Goal: Feedback & Contribution: Submit feedback/report problem

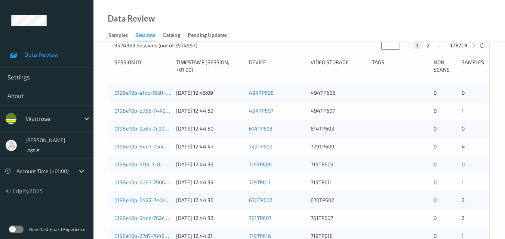
scroll to position [149, 0]
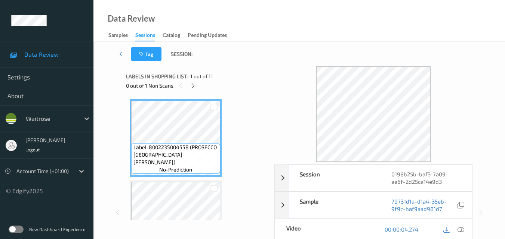
click at [122, 51] on icon at bounding box center [122, 53] width 7 height 7
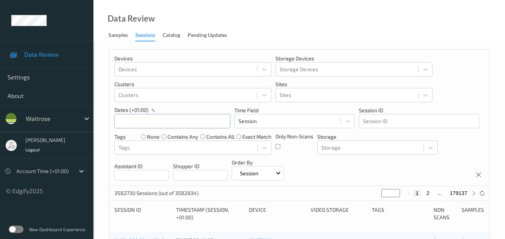
click at [154, 118] on input "text" at bounding box center [172, 121] width 116 height 14
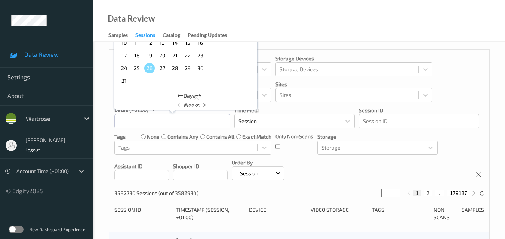
click at [199, 56] on span "23" at bounding box center [200, 55] width 10 height 10
type input "23/08/2025 00:00 -> 23/08/2025 23:59"
click at [416, 161] on div "Devices Devices Storage Devices Storage Devices Clusters Clusters Sites Sites d…" at bounding box center [299, 118] width 380 height 137
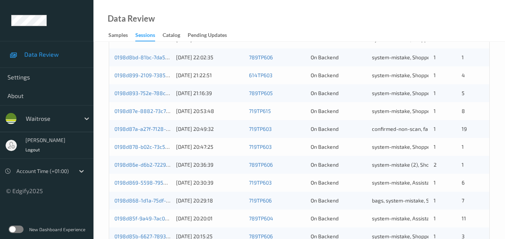
scroll to position [158, 0]
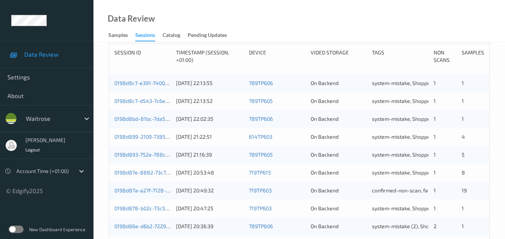
click at [143, 168] on div "0198d87e-8882-73c7-acc1-90608ecaecc5 23/08/2025 20:53:48 719TP615 On Backend sy…" at bounding box center [299, 173] width 380 height 18
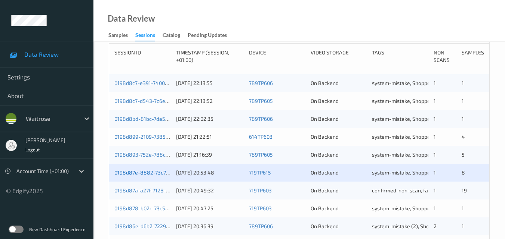
click at [143, 171] on link "0198d87e-8882-73c7-acc1-90608ecaecc5" at bounding box center [165, 173] width 102 height 6
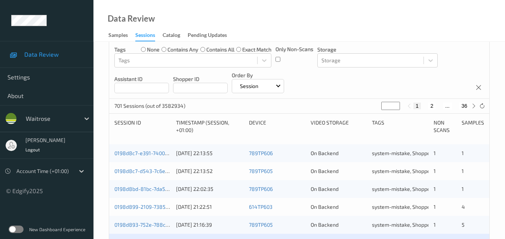
scroll to position [8, 0]
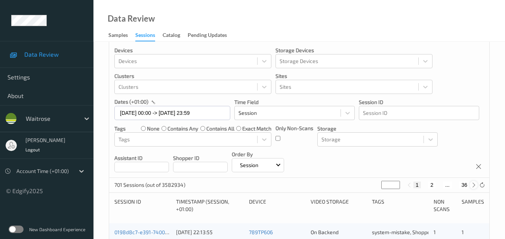
click at [474, 186] on icon at bounding box center [474, 186] width 6 height 6
type input "*"
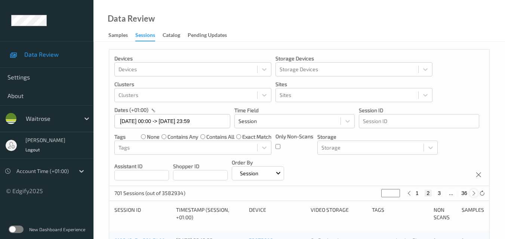
click at [474, 186] on div "701 Sessions (out of 3582934) * 1 2 3 ... 36" at bounding box center [299, 193] width 380 height 15
click at [472, 193] on icon at bounding box center [474, 194] width 6 height 6
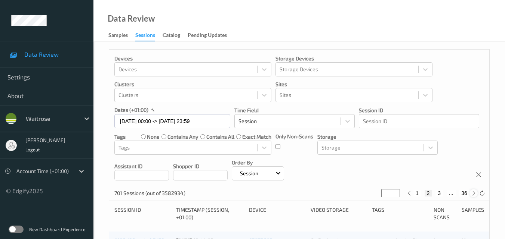
type input "*"
click at [472, 193] on icon at bounding box center [474, 194] width 6 height 6
type input "*"
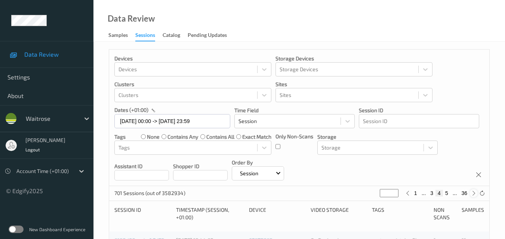
click at [472, 193] on icon at bounding box center [474, 194] width 6 height 6
type input "*"
click at [472, 193] on icon at bounding box center [474, 194] width 6 height 6
type input "*"
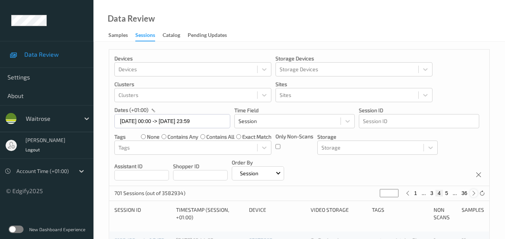
type input "*"
click at [472, 193] on icon at bounding box center [474, 194] width 6 height 6
type input "*"
click at [472, 193] on icon at bounding box center [474, 194] width 6 height 6
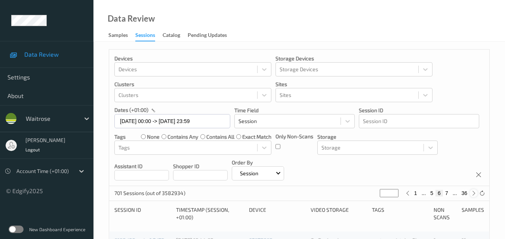
type input "*"
click at [472, 193] on icon at bounding box center [474, 194] width 6 height 6
type input "*"
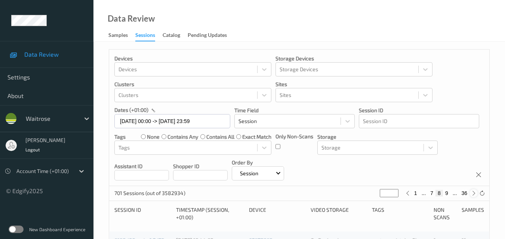
click at [472, 193] on icon at bounding box center [474, 194] width 6 height 6
type input "**"
click at [472, 193] on icon at bounding box center [474, 194] width 6 height 6
type input "**"
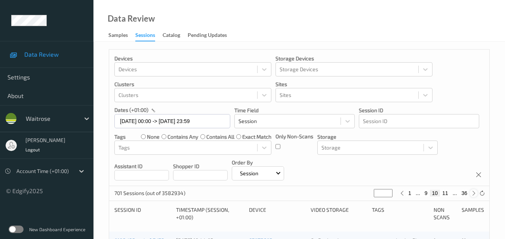
type input "**"
click at [472, 193] on icon at bounding box center [474, 194] width 6 height 6
type input "**"
click at [473, 193] on icon at bounding box center [474, 194] width 6 height 6
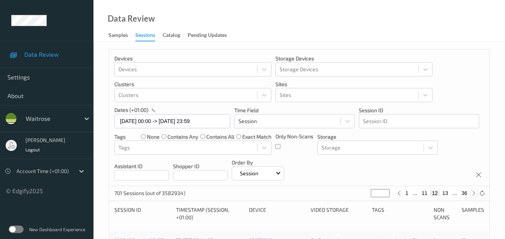
type input "**"
click at [473, 193] on icon at bounding box center [474, 194] width 6 height 6
type input "**"
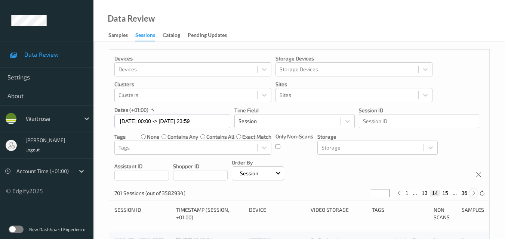
click at [473, 193] on icon at bounding box center [474, 194] width 6 height 6
type input "**"
click at [473, 193] on icon at bounding box center [474, 194] width 6 height 6
type input "**"
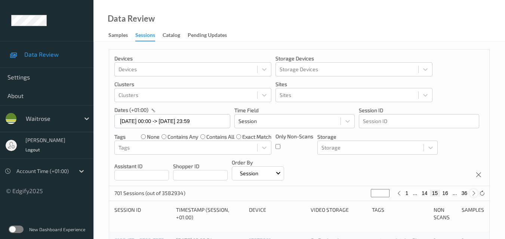
type input "**"
click at [473, 193] on icon at bounding box center [474, 194] width 6 height 6
type input "**"
click at [473, 193] on icon at bounding box center [474, 194] width 6 height 6
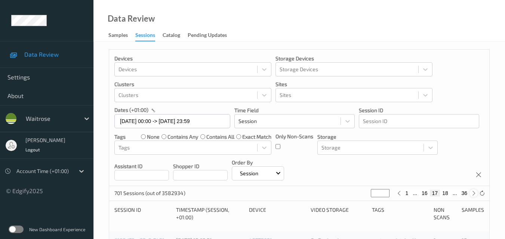
type input "**"
click at [473, 193] on icon at bounding box center [474, 194] width 6 height 6
type input "**"
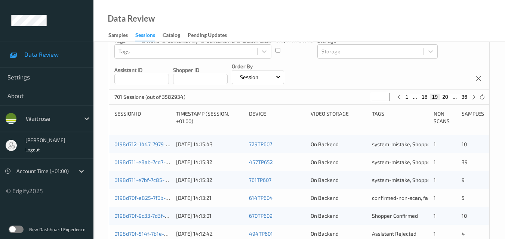
scroll to position [112, 0]
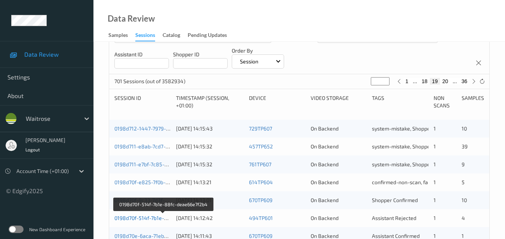
click at [147, 216] on link "0198d70f-514f-7b1e-88fc-deae66e7f2b4" at bounding box center [163, 218] width 98 height 6
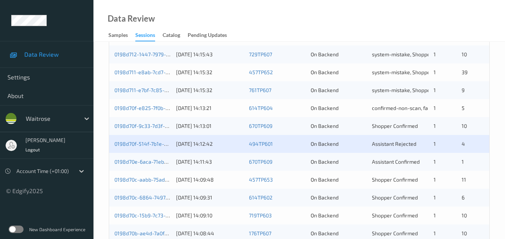
scroll to position [187, 0]
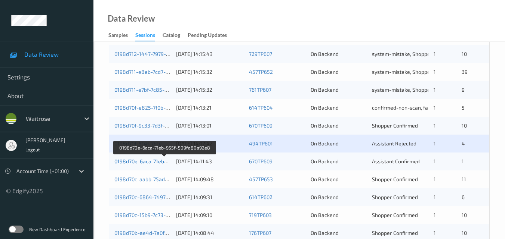
click at [153, 162] on link "0198d70e-6aca-71eb-955f-509fa80a92e8" at bounding box center [164, 161] width 100 height 6
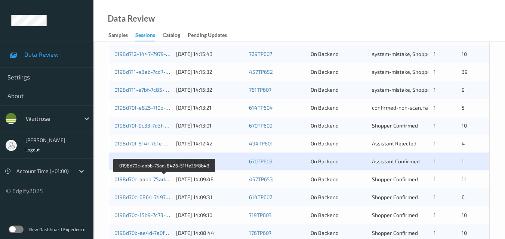
click at [141, 179] on link "0198d70c-aabb-75ad-8426-511fe25f8b43" at bounding box center [164, 179] width 100 height 6
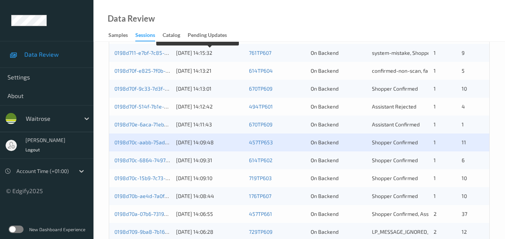
scroll to position [224, 0]
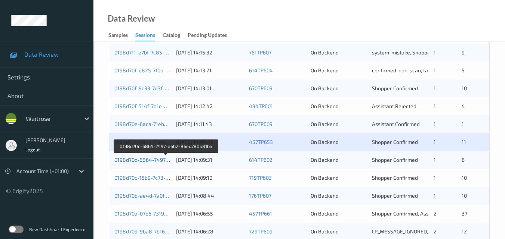
click at [143, 160] on link "0198d70c-6864-7497-a6b2-86ed780b81ba" at bounding box center [165, 160] width 103 height 6
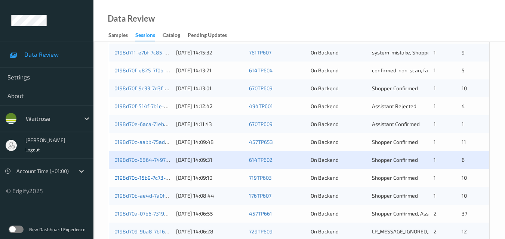
click at [152, 176] on link "0198d70c-15b9-7c73-a202-d2556739f633" at bounding box center [164, 178] width 100 height 6
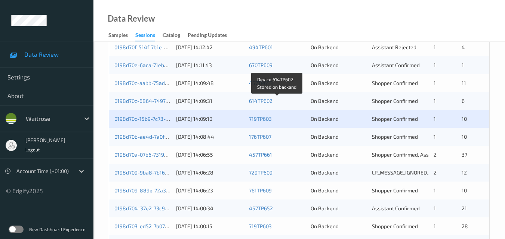
scroll to position [299, 0]
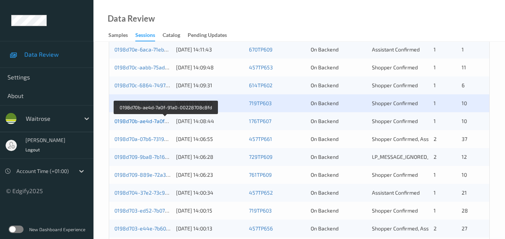
click at [142, 122] on link "0198d70b-ae4d-7a0f-91a0-00228708c8fd" at bounding box center [164, 121] width 101 height 6
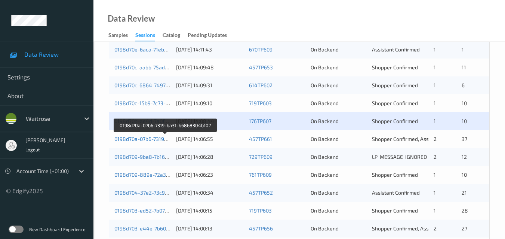
click at [147, 140] on link "0198d70a-07b6-7319-ba31-b6868304b107" at bounding box center [164, 139] width 101 height 6
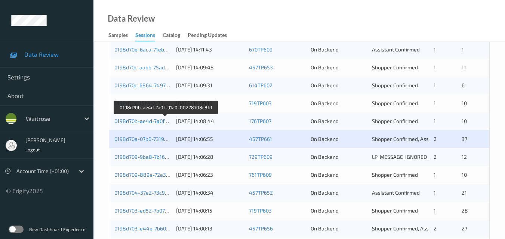
click at [154, 118] on link "0198d70b-ae4d-7a0f-91a0-00228708c8fd" at bounding box center [164, 121] width 101 height 6
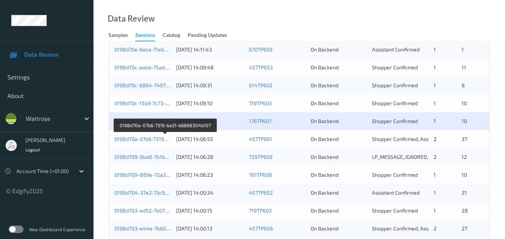
click at [144, 142] on div "0198d70a-07b6-7319-ba31-b6868304b107" at bounding box center [142, 139] width 56 height 7
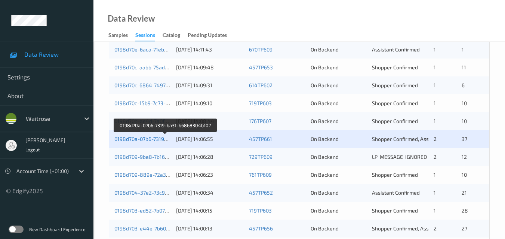
click at [143, 137] on link "0198d70a-07b6-7319-ba31-b6868304b107" at bounding box center [164, 139] width 101 height 6
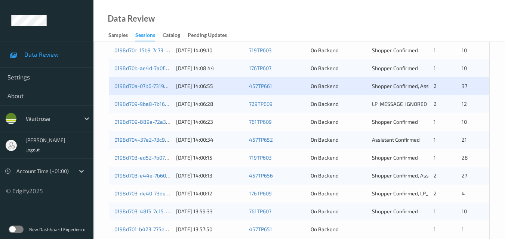
scroll to position [336, 0]
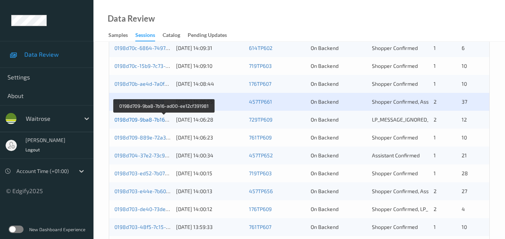
click at [146, 121] on link "0198d709-9ba8-7b16-ad00-ee12cf391981" at bounding box center [163, 120] width 99 height 6
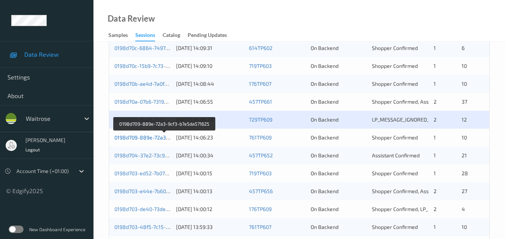
click at [144, 136] on link "0198d709-889e-72a3-9cf3-b7e5da571625" at bounding box center [164, 137] width 101 height 6
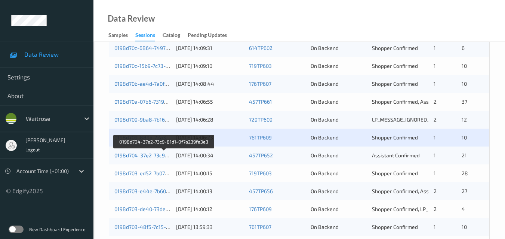
click at [147, 155] on link "0198d704-37e2-73c9-81d1-0f7a239fe3e3" at bounding box center [163, 155] width 99 height 6
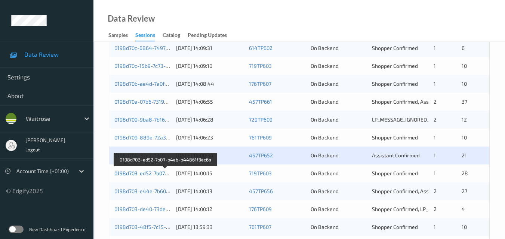
click at [139, 173] on link "0198d703-ed52-7b07-b4eb-b44861f3ec6a" at bounding box center [165, 173] width 102 height 6
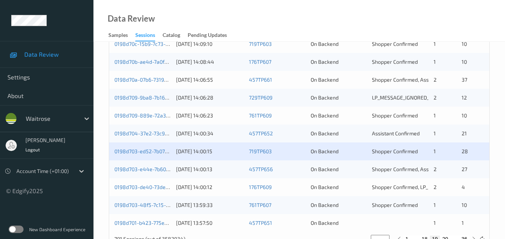
scroll to position [374, 0]
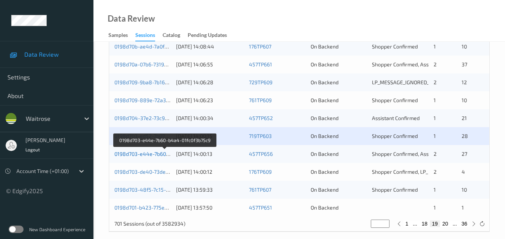
click at [145, 154] on link "0198d703-e44e-7b60-b4a4-01fc0f3b75c9" at bounding box center [164, 154] width 100 height 6
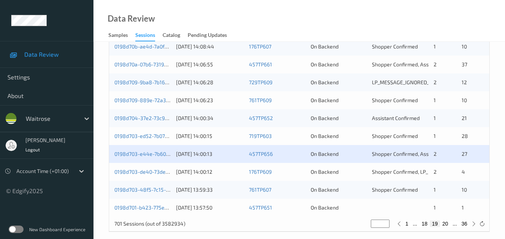
click at [151, 168] on div "0198d703-de40-73de-9e8c-2a2b1f6601c4 23/08/2025 14:00:12 176TP609 On Backend Sh…" at bounding box center [299, 172] width 380 height 18
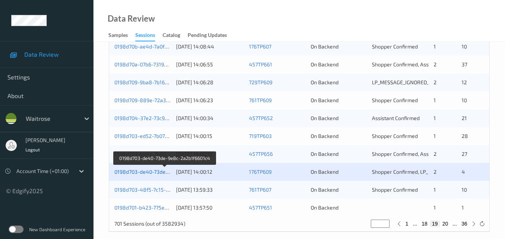
click at [144, 171] on link "0198d703-de40-73de-9e8c-2a2b1f6601c4" at bounding box center [164, 172] width 101 height 6
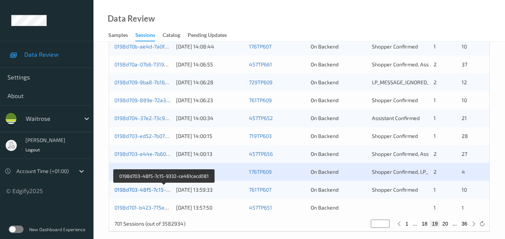
click at [150, 189] on link "0198d703-48f5-7c15-9332-ce461cacd081" at bounding box center [164, 190] width 100 height 6
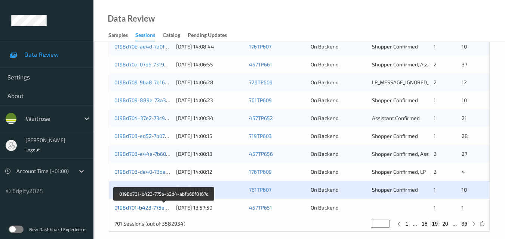
click at [138, 209] on link "0198d701-b423-775e-b2d4-abfb66f0167c" at bounding box center [163, 208] width 99 height 6
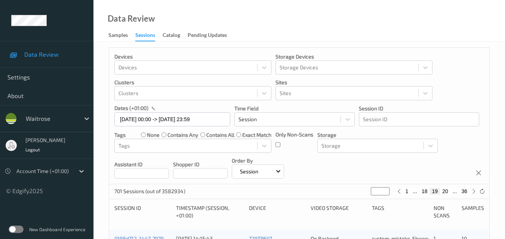
scroll to position [0, 0]
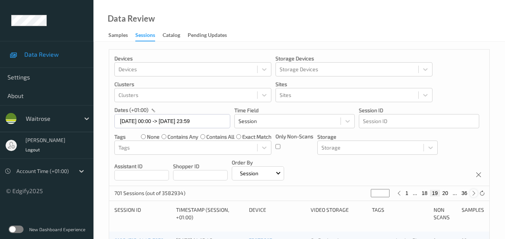
click at [472, 193] on icon at bounding box center [474, 194] width 6 height 6
type input "**"
click at [472, 193] on icon at bounding box center [474, 194] width 6 height 6
type input "**"
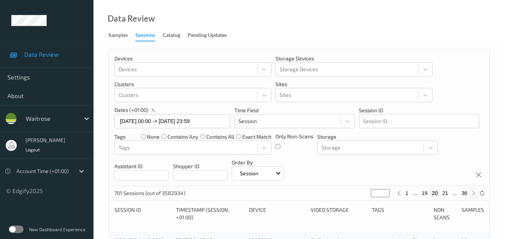
type input "**"
click at [472, 193] on icon at bounding box center [474, 194] width 6 height 6
type input "**"
click at [472, 193] on icon at bounding box center [474, 194] width 6 height 6
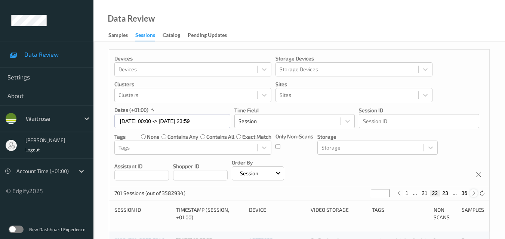
type input "**"
click at [472, 193] on icon at bounding box center [474, 194] width 6 height 6
type input "**"
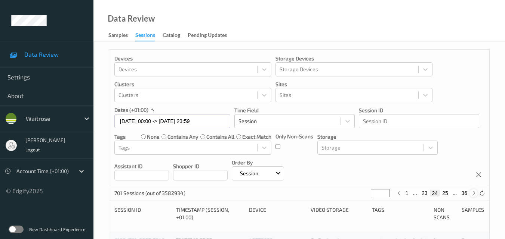
click at [472, 192] on icon at bounding box center [474, 194] width 6 height 6
type input "**"
click at [472, 192] on icon at bounding box center [474, 194] width 6 height 6
type input "**"
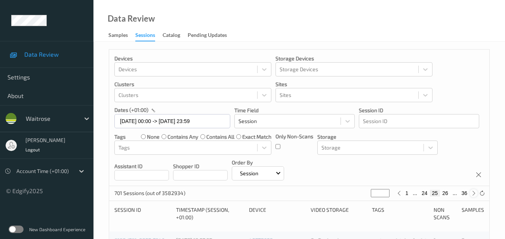
type input "**"
click at [472, 192] on icon at bounding box center [474, 194] width 6 height 6
type input "**"
click at [473, 192] on icon at bounding box center [474, 194] width 6 height 6
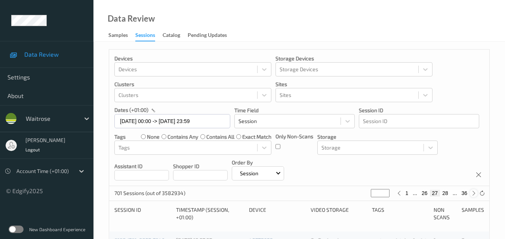
type input "**"
click at [473, 192] on icon at bounding box center [474, 194] width 6 height 6
type input "**"
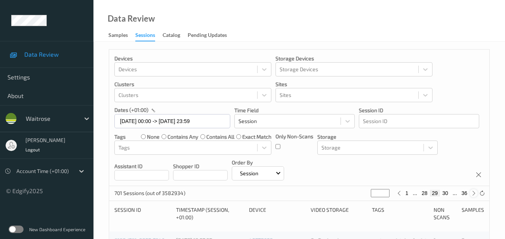
click at [473, 191] on icon at bounding box center [474, 194] width 6 height 6
type input "**"
click at [473, 191] on icon at bounding box center [474, 194] width 6 height 6
type input "**"
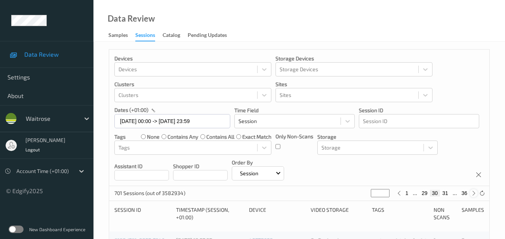
type input "**"
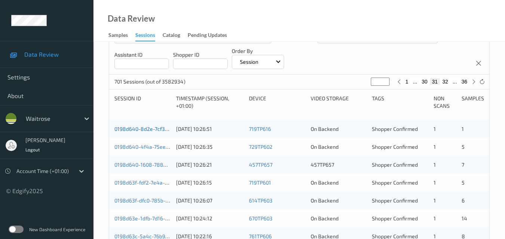
scroll to position [112, 0]
click at [141, 125] on div "0198d640-8d2e-7cf3-9c14-d4346fb72f1a" at bounding box center [142, 128] width 56 height 7
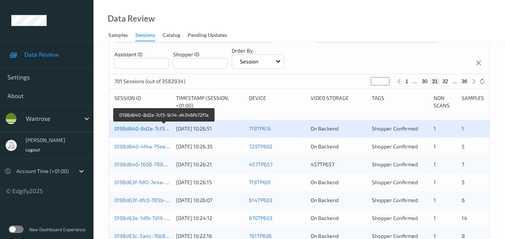
click at [155, 129] on link "0198d640-8d2e-7cf3-9c14-d4346fb72f1a" at bounding box center [163, 128] width 99 height 6
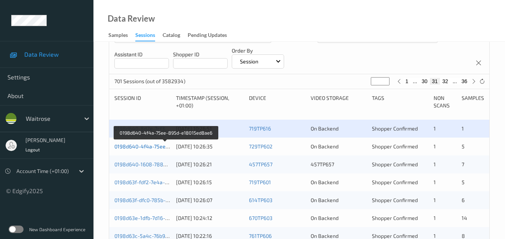
click at [148, 148] on link "0198d640-4f4a-75ee-895d-e18015ed8ae6" at bounding box center [165, 146] width 103 height 6
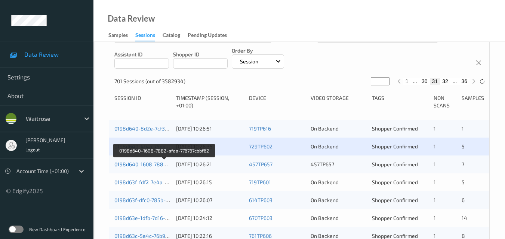
click at [145, 167] on link "0198d640-1608-7882-afaa-776767cbbf62" at bounding box center [164, 164] width 100 height 6
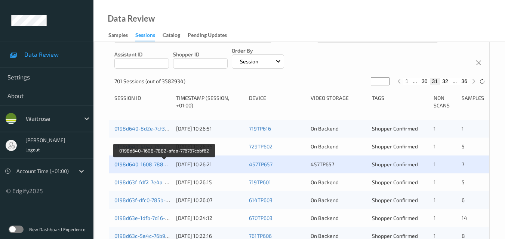
click at [142, 164] on link "0198d640-1608-7882-afaa-776767cbbf62" at bounding box center [164, 164] width 100 height 6
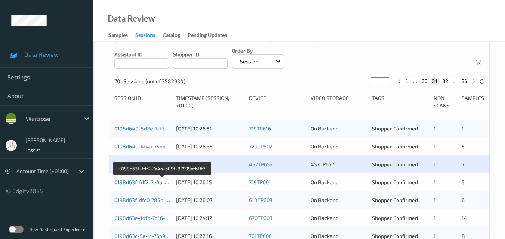
click at [143, 182] on link "0198d63f-fdf2-7e4a-b09f-87999efb1ff7" at bounding box center [161, 182] width 95 height 6
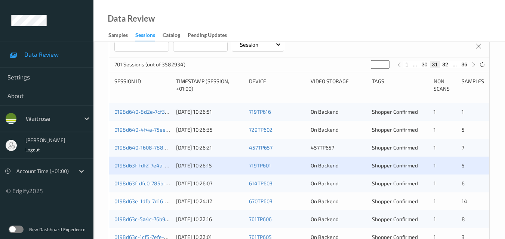
scroll to position [149, 0]
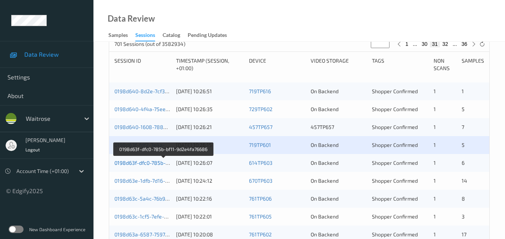
click at [150, 160] on link "0198d63f-dfc0-785b-bf11-9d2e4fa76686" at bounding box center [163, 163] width 98 height 6
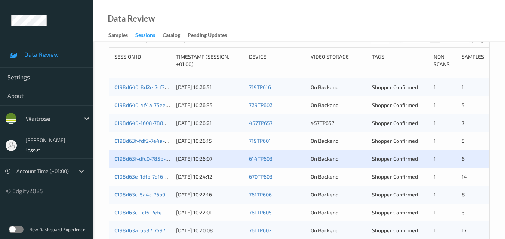
scroll to position [187, 0]
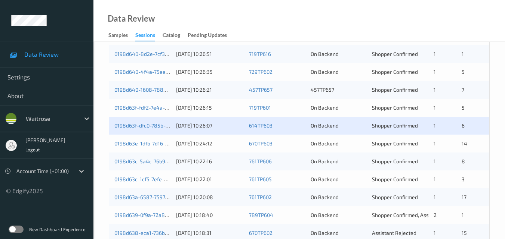
click at [147, 138] on div "0198d63e-1dfb-7d16-95b8-4c2792dbe1eb 23/08/2025 10:24:12 670TP603 On Backend Sh…" at bounding box center [299, 144] width 380 height 18
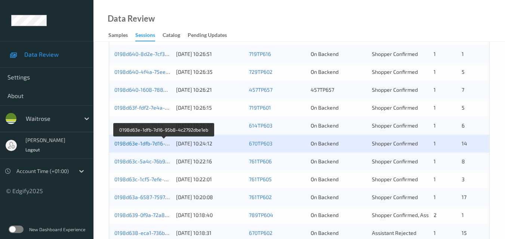
click at [145, 143] on link "0198d63e-1dfb-7d16-95b8-4c2792dbe1eb" at bounding box center [164, 143] width 100 height 6
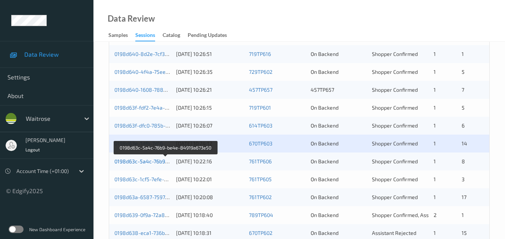
click at [142, 161] on link "0198d63c-5a4c-76b9-be4e-84919a673e50" at bounding box center [165, 161] width 103 height 6
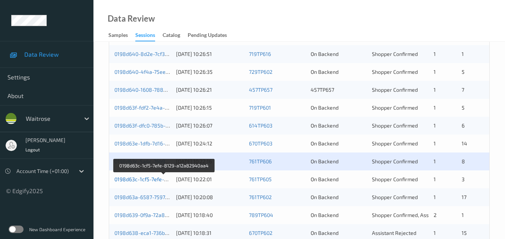
click at [137, 179] on link "0198d63c-1cf5-7efe-8129-a12a82940aa4" at bounding box center [164, 179] width 100 height 6
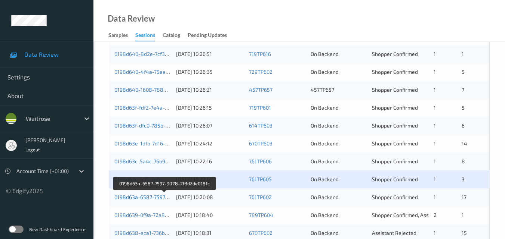
click at [149, 195] on link "0198d63a-6587-7597-9028-2f3d2de018fc" at bounding box center [164, 197] width 100 height 6
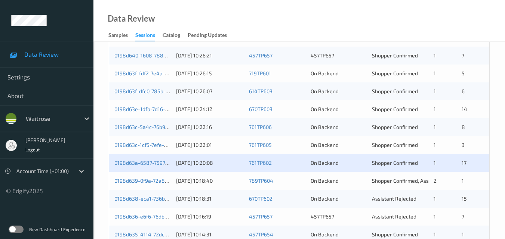
scroll to position [261, 0]
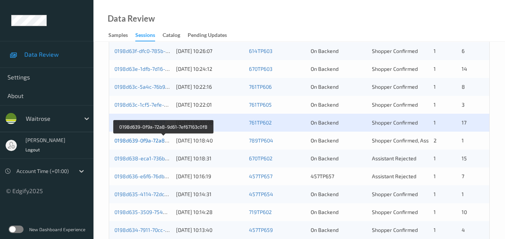
click at [150, 139] on link "0198d639-0f9a-72a8-9d61-7ef67163c0f8" at bounding box center [163, 140] width 98 height 6
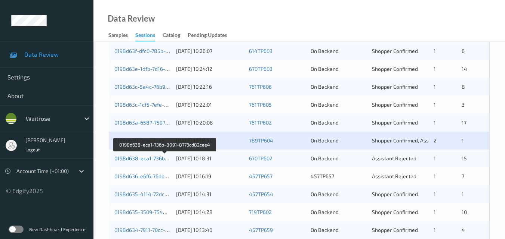
click at [133, 157] on link "0198d638-eca1-736b-8091-8776cd82cee4" at bounding box center [165, 158] width 102 height 6
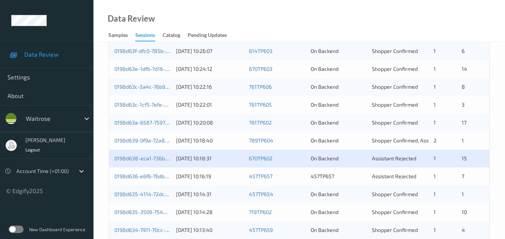
click at [245, 156] on div "0198d638-eca1-736b-8091-8776cd82cee4 23/08/2025 10:18:31 670TP602 On Backend As…" at bounding box center [299, 159] width 380 height 18
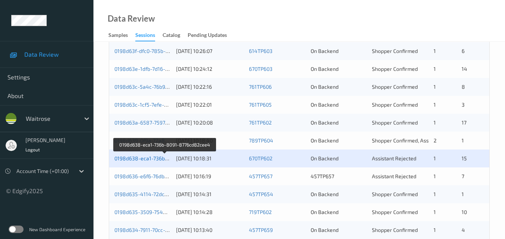
click at [140, 156] on link "0198d638-eca1-736b-8091-8776cd82cee4" at bounding box center [165, 158] width 102 height 6
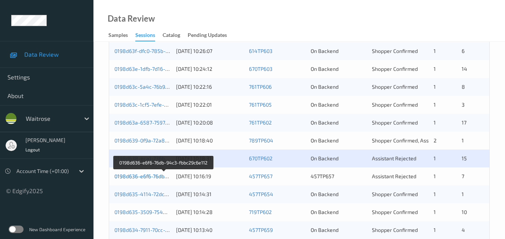
click at [142, 176] on link "0198d636-e6f6-76db-94c3-fbbc29c6e112" at bounding box center [163, 176] width 99 height 6
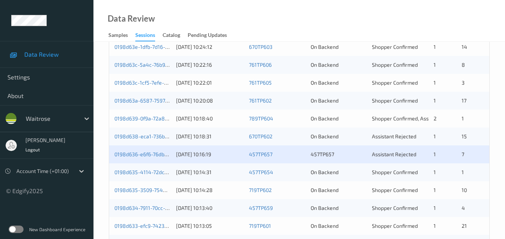
scroll to position [299, 0]
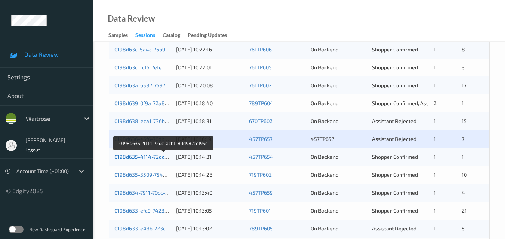
click at [151, 156] on link "0198d635-4114-72dc-acb1-89d987cc195c" at bounding box center [164, 157] width 100 height 6
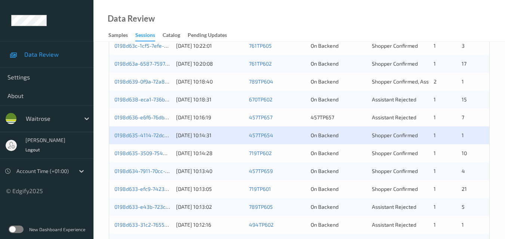
scroll to position [336, 0]
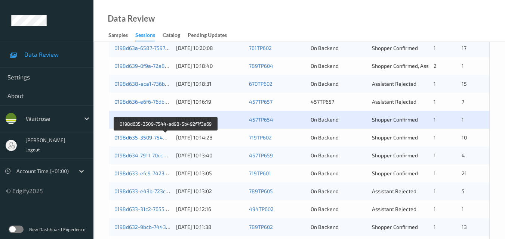
click at [154, 138] on link "0198d635-3509-7544-ad98-5b492f7f3e69" at bounding box center [165, 137] width 102 height 6
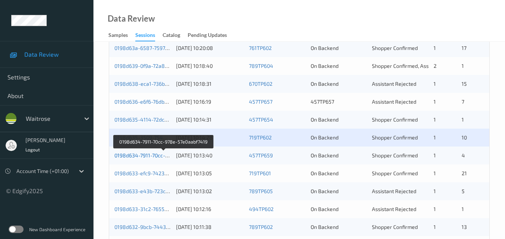
click at [145, 157] on link "0198d634-7911-70cc-978e-57e0aabf7419" at bounding box center [163, 155] width 99 height 6
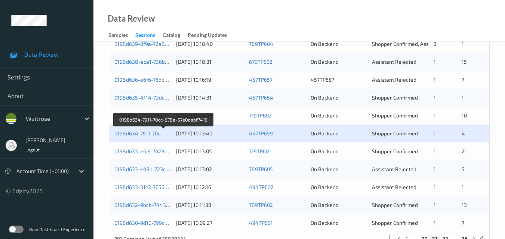
scroll to position [374, 0]
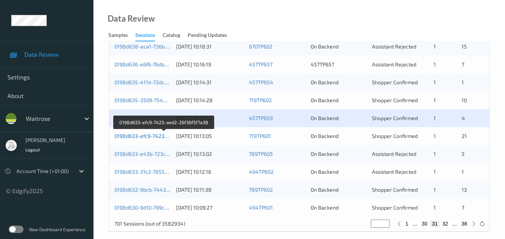
click at [142, 135] on link "0198d633-efc9-7423-aed2-26f36f5f7a38" at bounding box center [163, 136] width 99 height 6
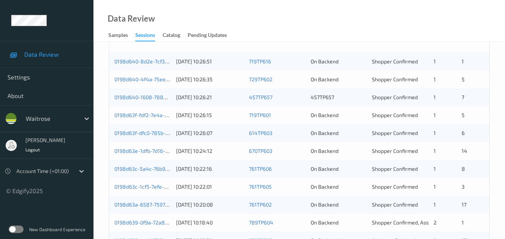
scroll to position [195, 0]
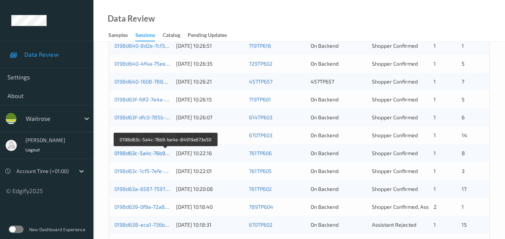
click at [153, 153] on link "0198d63c-5a4c-76b9-be4e-84919a673e50" at bounding box center [165, 153] width 103 height 6
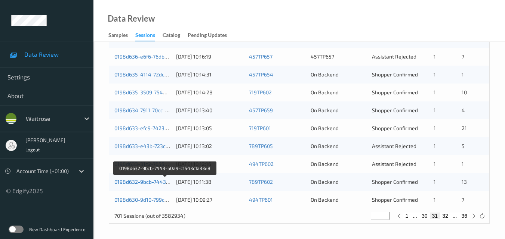
scroll to position [382, 0]
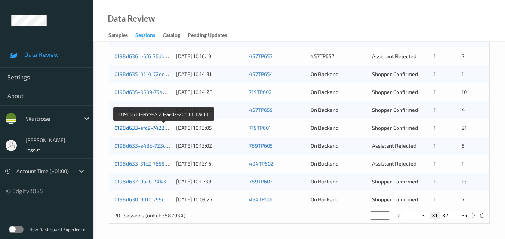
click at [139, 128] on link "0198d633-efc9-7423-aed2-26f36f5f7a38" at bounding box center [163, 128] width 99 height 6
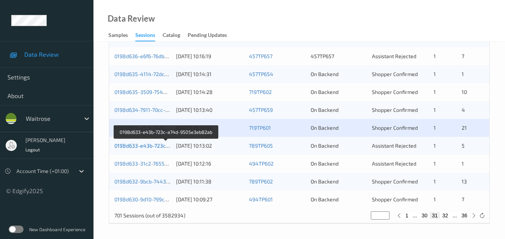
click at [151, 146] on link "0198d633-e43b-723c-a74d-9505e3eb82ab" at bounding box center [166, 146] width 104 height 6
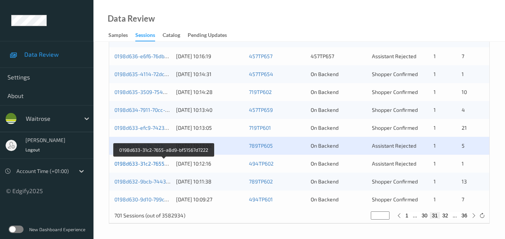
click at [140, 162] on link "0198d633-31c2-7655-a8d9-bf51567d7222" at bounding box center [164, 164] width 100 height 6
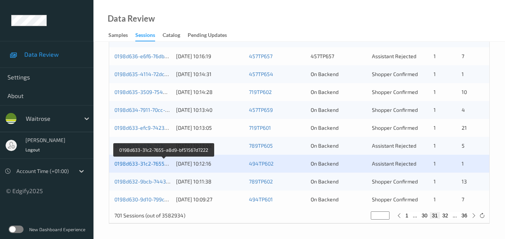
click at [144, 162] on link "0198d633-31c2-7655-a8d9-bf51567d7222" at bounding box center [164, 164] width 100 height 6
click at [141, 166] on link "0198d633-31c2-7655-a8d9-bf51567d7222" at bounding box center [164, 164] width 100 height 6
click at [145, 163] on link "0198d633-31c2-7655-a8d9-bf51567d7222" at bounding box center [164, 164] width 100 height 6
click at [141, 164] on link "0198d633-31c2-7655-a8d9-bf51567d7222" at bounding box center [164, 164] width 100 height 6
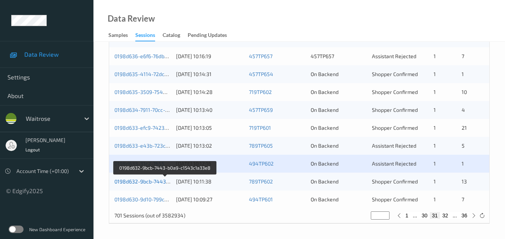
click at [146, 181] on link "0198d632-9bcb-7443-b0a9-c1543c1a33e8" at bounding box center [165, 182] width 102 height 6
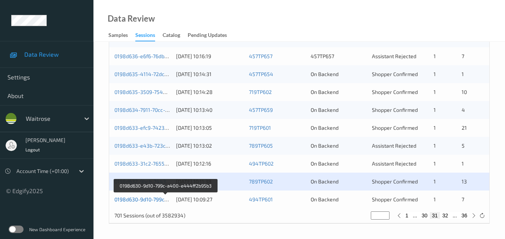
click at [147, 199] on link "0198d630-9d10-799c-a400-e444ff2b95b3" at bounding box center [165, 199] width 102 height 6
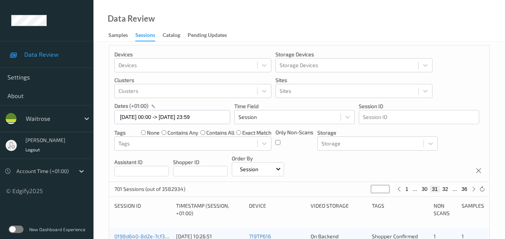
scroll to position [0, 0]
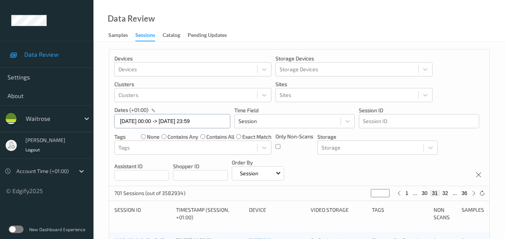
click at [215, 121] on input "23/08/2025 00:00 -> 23/08/2025 23:59" at bounding box center [172, 121] width 116 height 14
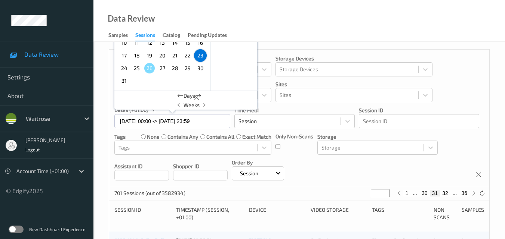
click at [125, 69] on span "24" at bounding box center [124, 68] width 10 height 10
type input "24/08/2025 00:00"
type input "*"
click at [125, 69] on span "24" at bounding box center [124, 68] width 10 height 10
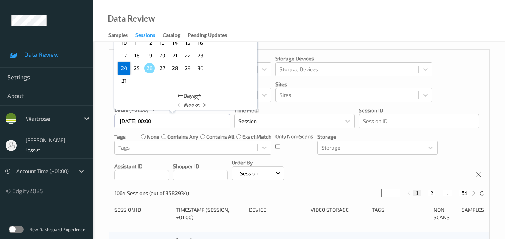
type input "24/08/2025 00:00 -> 24/08/2025 23:59"
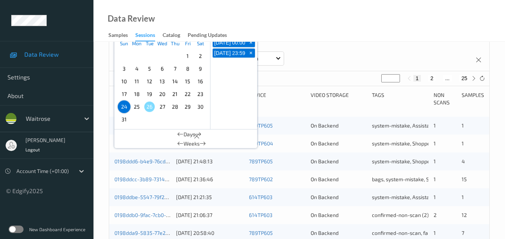
scroll to position [75, 0]
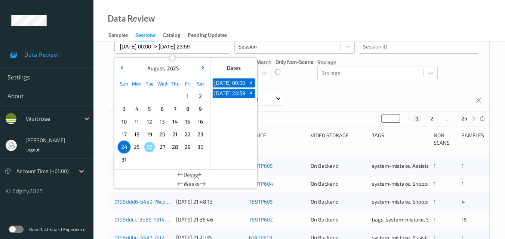
click at [352, 103] on div "Devices Devices Storage Devices Storage Devices Clusters Clusters Sites Sites d…" at bounding box center [299, 43] width 380 height 137
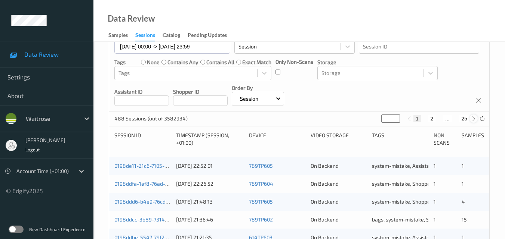
click at [473, 118] on icon at bounding box center [474, 119] width 6 height 6
type input "*"
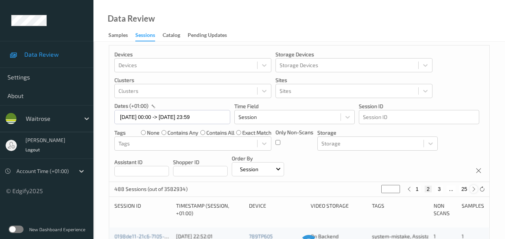
click at [473, 118] on div "Devices Devices Storage Devices Storage Devices Clusters Clusters Sites Sites d…" at bounding box center [299, 114] width 380 height 137
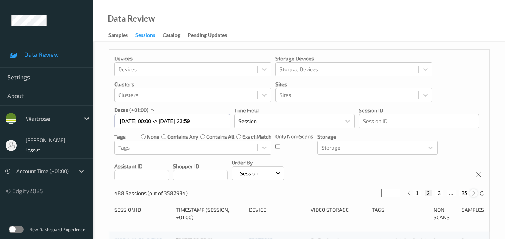
click at [475, 192] on icon at bounding box center [474, 194] width 6 height 6
type input "*"
click at [475, 192] on icon at bounding box center [474, 194] width 6 height 6
type input "*"
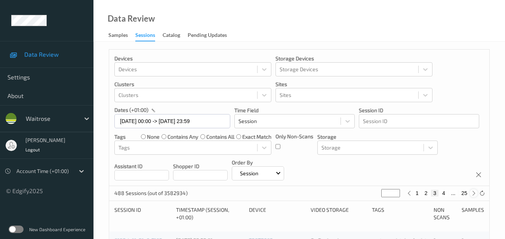
type input "*"
click at [475, 192] on icon at bounding box center [474, 194] width 6 height 6
type input "*"
click at [475, 192] on icon at bounding box center [474, 194] width 6 height 6
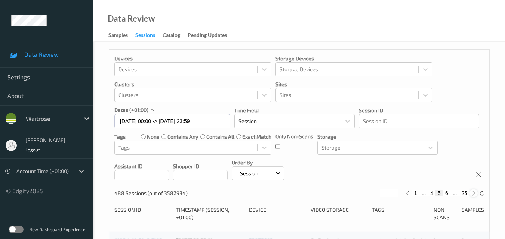
type input "*"
click at [475, 192] on icon at bounding box center [474, 194] width 6 height 6
type input "*"
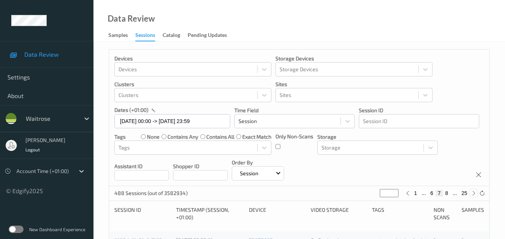
click at [475, 192] on icon at bounding box center [474, 194] width 6 height 6
type input "*"
click at [475, 192] on icon at bounding box center [474, 194] width 6 height 6
type input "*"
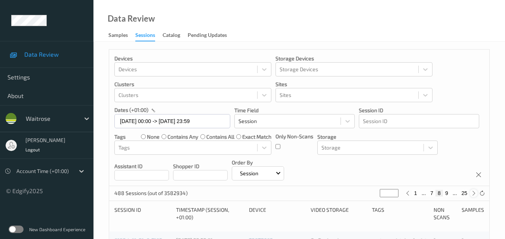
type input "*"
click at [475, 192] on icon at bounding box center [474, 194] width 6 height 6
type input "**"
click at [475, 192] on icon at bounding box center [474, 194] width 6 height 6
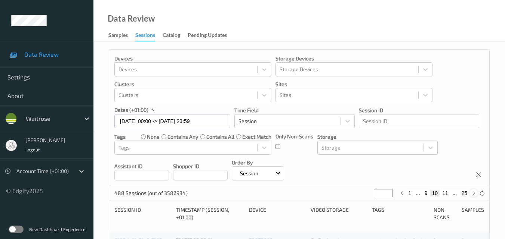
type input "**"
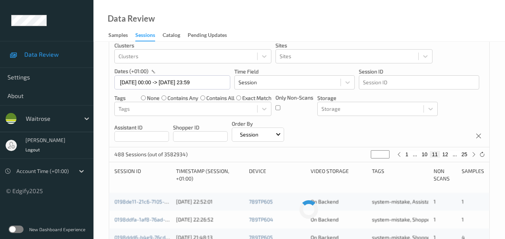
scroll to position [37, 0]
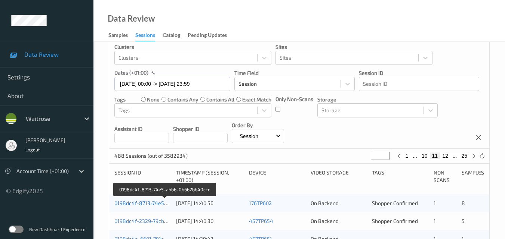
click at [147, 205] on link "0198dc4f-8713-74e5-abb6-0b662bb40ccc" at bounding box center [164, 203] width 101 height 6
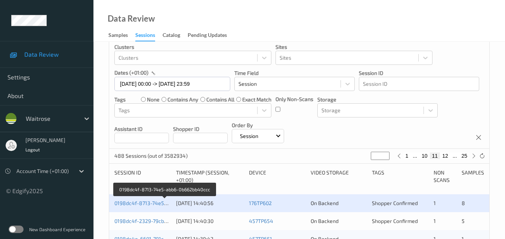
scroll to position [75, 0]
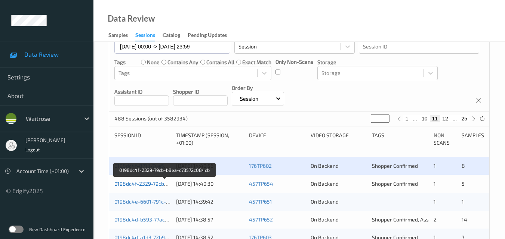
click at [140, 181] on link "0198dc4f-2329-79cb-b8ea-c73572c084cb" at bounding box center [164, 184] width 101 height 6
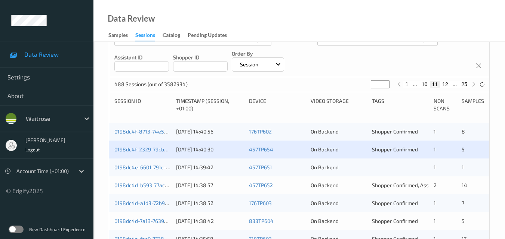
scroll to position [149, 0]
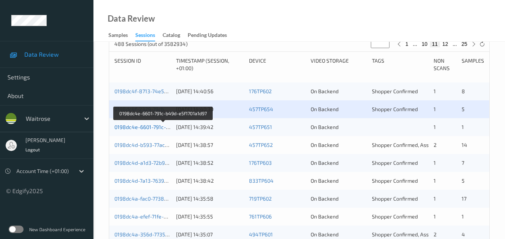
click at [138, 125] on link "0198dc4e-6601-791c-b49d-e5f1701a1d97" at bounding box center [163, 127] width 98 height 6
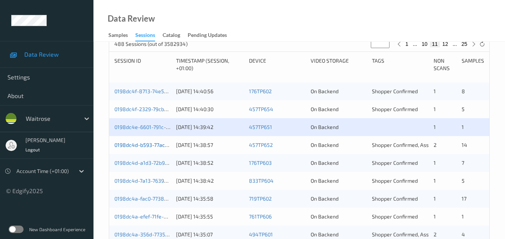
click at [134, 147] on link "0198dc4d-b593-77ac-a32f-6255e71d946b" at bounding box center [164, 145] width 101 height 6
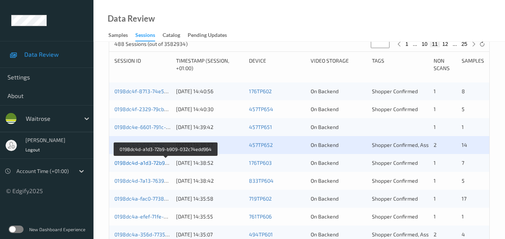
click at [147, 162] on link "0198dc4d-a1d3-72b9-b909-032c74edd964" at bounding box center [165, 163] width 103 height 6
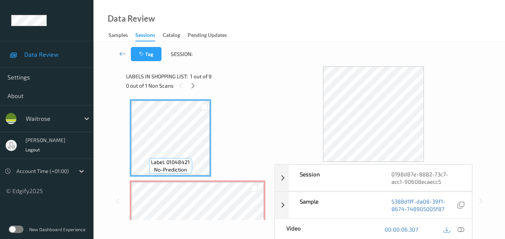
click at [304, 20] on div "Data Review Samples Sessions Catalog Pending Updates" at bounding box center [298, 21] width 411 height 42
click at [193, 85] on icon at bounding box center [193, 86] width 6 height 7
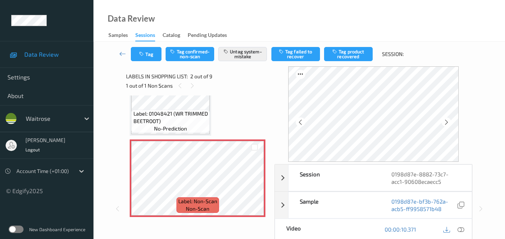
scroll to position [34, 0]
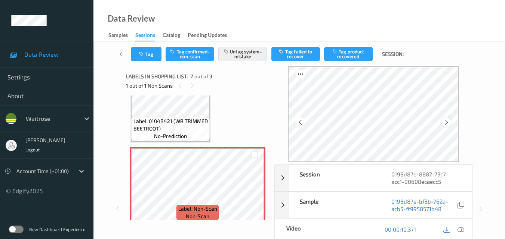
click at [449, 123] on icon at bounding box center [446, 122] width 6 height 7
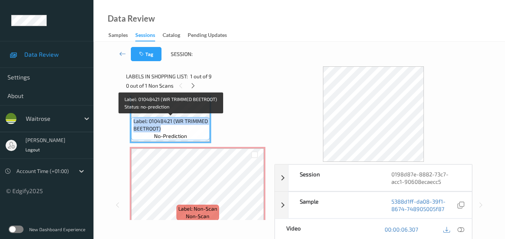
drag, startPoint x: 165, startPoint y: 131, endPoint x: 134, endPoint y: 123, distance: 32.5
click at [134, 123] on span "Label: 01048421 (WR TRIMMED BEETROOT)" at bounding box center [170, 125] width 75 height 15
copy span "Label: 01048421 (WR TRIMMED BEETROOT)"
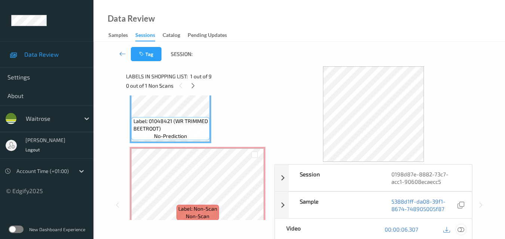
click at [464, 230] on icon at bounding box center [460, 229] width 7 height 7
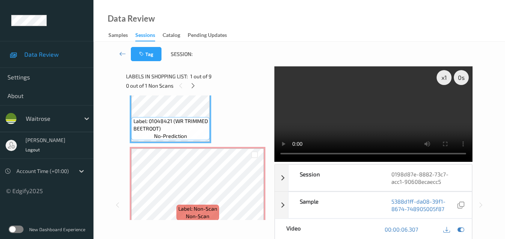
click at [356, 115] on video at bounding box center [373, 114] width 198 height 96
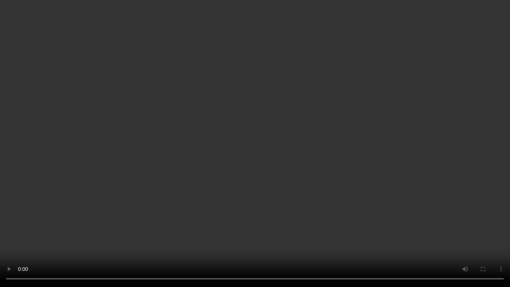
click at [172, 149] on video at bounding box center [255, 143] width 510 height 287
click at [204, 156] on video at bounding box center [255, 143] width 510 height 287
click at [181, 183] on video at bounding box center [255, 143] width 510 height 287
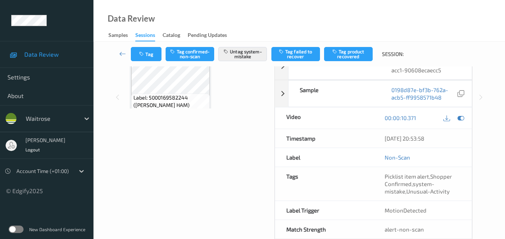
scroll to position [127, 0]
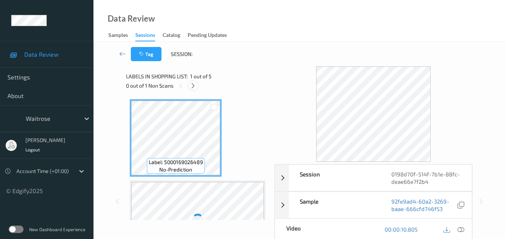
click at [193, 86] on icon at bounding box center [193, 86] width 6 height 7
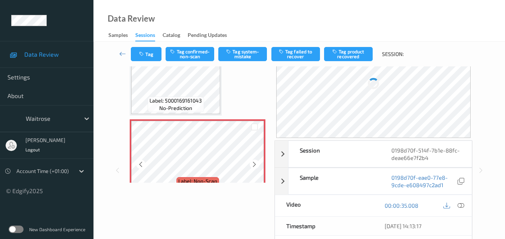
scroll to position [167, 0]
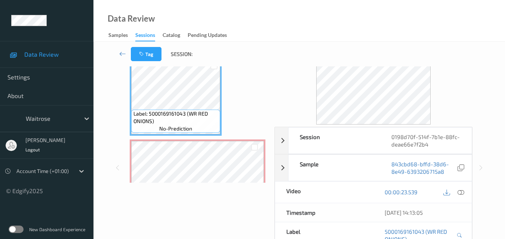
click at [463, 192] on icon at bounding box center [460, 192] width 7 height 7
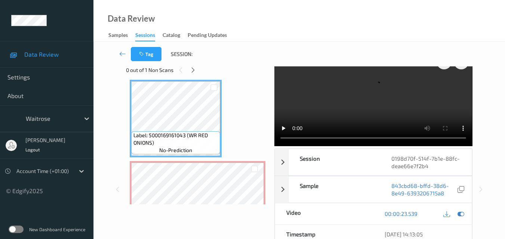
scroll to position [0, 0]
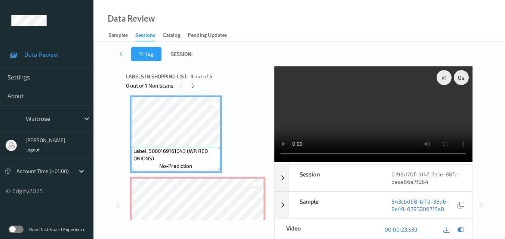
click at [349, 110] on video at bounding box center [373, 114] width 198 height 96
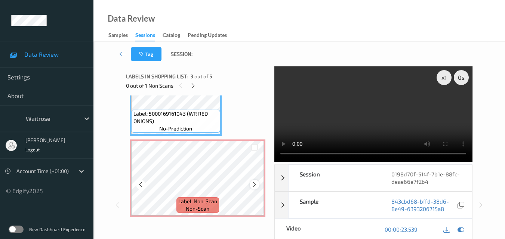
click at [256, 185] on icon at bounding box center [254, 185] width 6 height 7
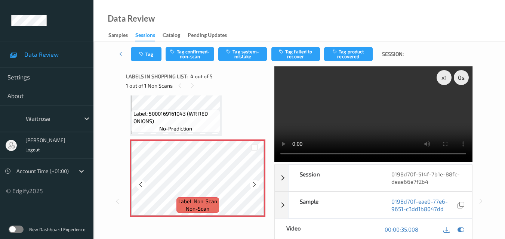
click at [256, 184] on icon at bounding box center [254, 185] width 6 height 7
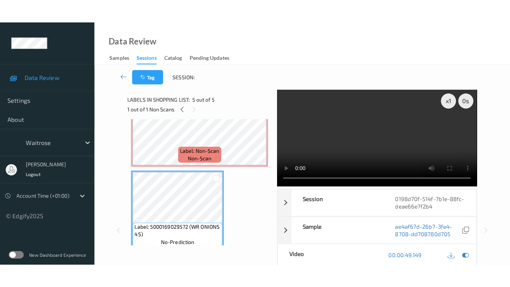
scroll to position [241, 0]
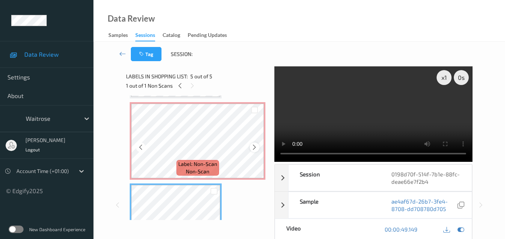
click at [251, 149] on icon at bounding box center [254, 147] width 6 height 7
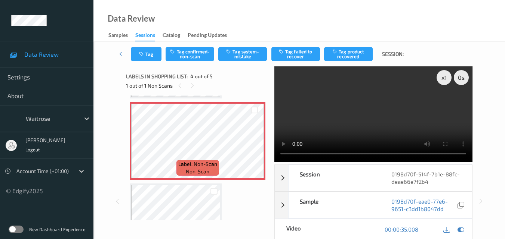
click at [374, 108] on video at bounding box center [373, 114] width 198 height 96
click at [362, 110] on video at bounding box center [373, 114] width 198 height 96
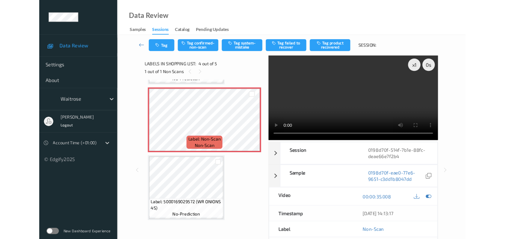
scroll to position [239, 0]
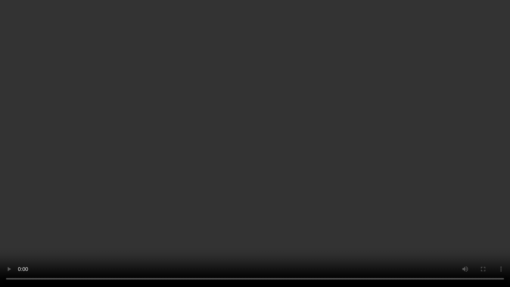
click at [229, 155] on video at bounding box center [255, 143] width 510 height 287
click at [299, 162] on video at bounding box center [255, 143] width 510 height 287
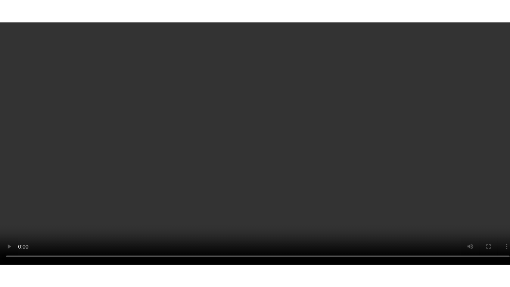
scroll to position [249, 0]
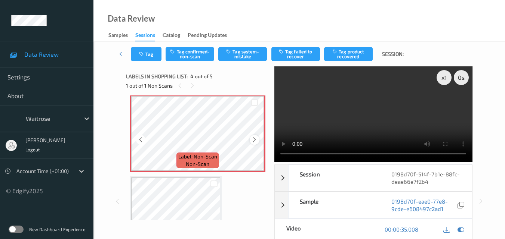
click at [256, 141] on icon at bounding box center [254, 140] width 6 height 7
click at [256, 140] on icon at bounding box center [254, 140] width 6 height 7
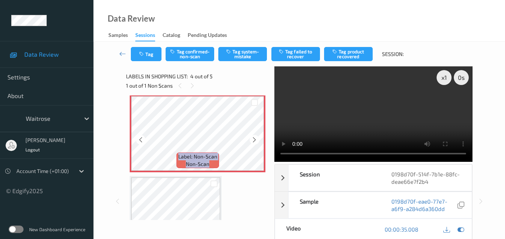
click at [256, 140] on icon at bounding box center [254, 140] width 6 height 7
click at [388, 118] on video at bounding box center [373, 114] width 198 height 96
click at [346, 109] on video at bounding box center [373, 114] width 198 height 96
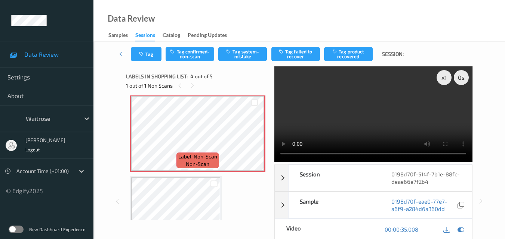
click at [346, 109] on video at bounding box center [373, 114] width 198 height 96
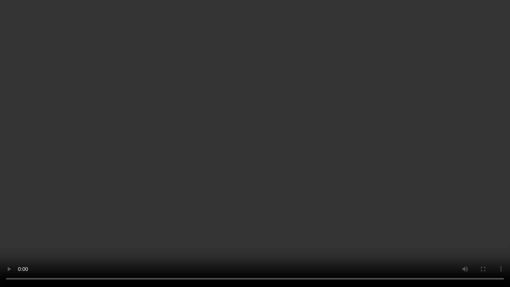
click at [276, 196] on video at bounding box center [255, 143] width 510 height 287
click at [275, 166] on video at bounding box center [255, 143] width 510 height 287
click at [288, 191] on video at bounding box center [255, 143] width 510 height 287
click at [288, 190] on video at bounding box center [255, 143] width 510 height 287
click at [252, 194] on video at bounding box center [255, 143] width 510 height 287
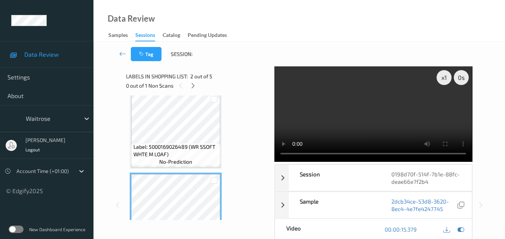
scroll to position [0, 0]
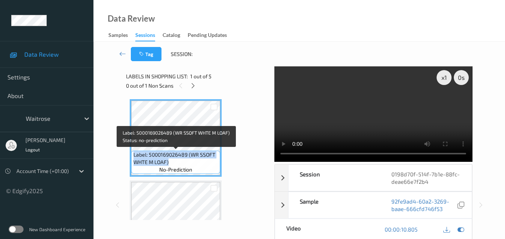
drag, startPoint x: 172, startPoint y: 164, endPoint x: 132, endPoint y: 156, distance: 40.6
click at [132, 156] on div "Label: 5000169026489 (WR SSOFT WHTE M LOAF) no-prediction" at bounding box center [175, 162] width 89 height 23
copy span "Label: 5000169026489 (WR SSOFT WHTE M LOAF)"
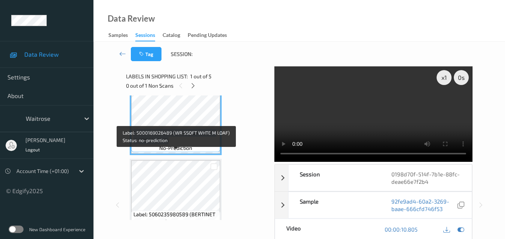
scroll to position [37, 0]
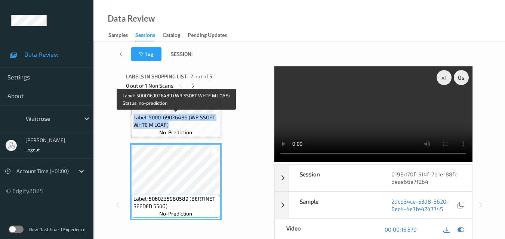
click at [198, 125] on span "Label: 5000169026489 (WR SSOFT WHTE M LOAF)" at bounding box center [175, 121] width 85 height 15
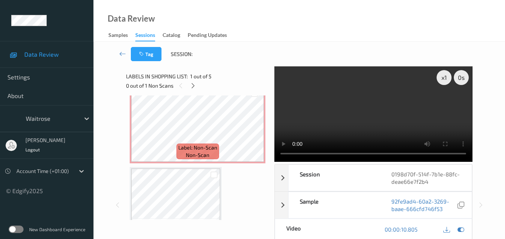
scroll to position [261, 0]
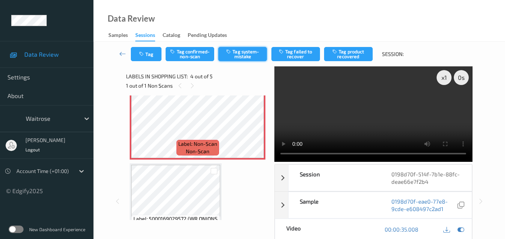
click at [247, 55] on button "Tag system-mistake" at bounding box center [242, 54] width 49 height 14
click at [152, 58] on button "Tag" at bounding box center [146, 54] width 31 height 14
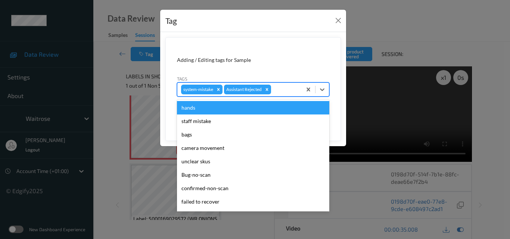
click at [278, 91] on div at bounding box center [285, 89] width 25 height 9
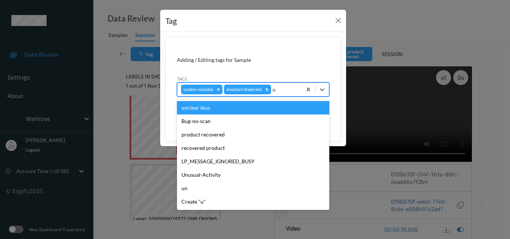
type input "un"
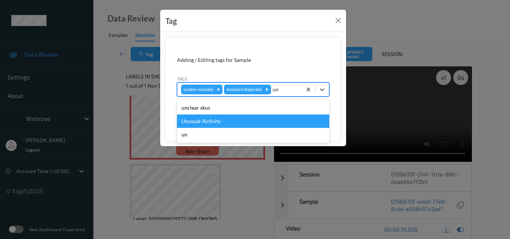
click at [229, 120] on div "Unusual-Activity" at bounding box center [253, 121] width 152 height 13
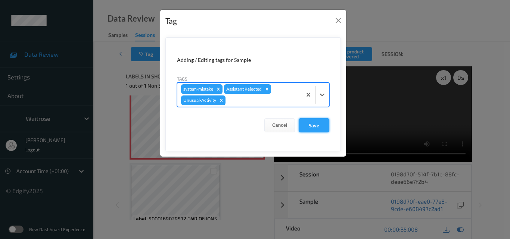
click at [313, 124] on button "Save" at bounding box center [314, 125] width 31 height 14
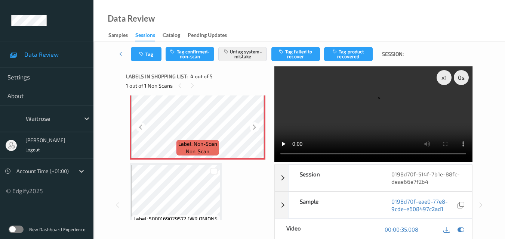
scroll to position [286, 0]
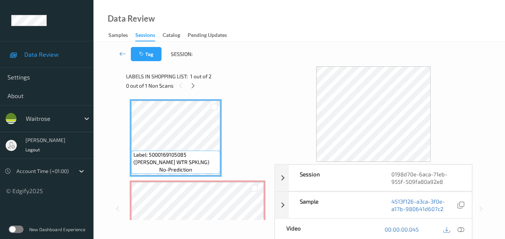
scroll to position [37, 0]
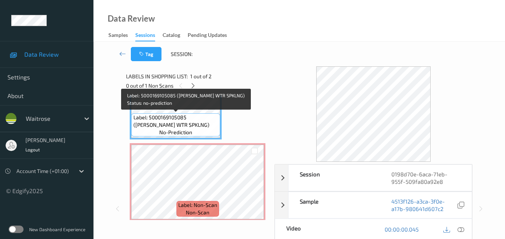
click at [198, 125] on span "Label: 5000169105085 ([PERSON_NAME] WTR SPKLNG)" at bounding box center [175, 121] width 85 height 15
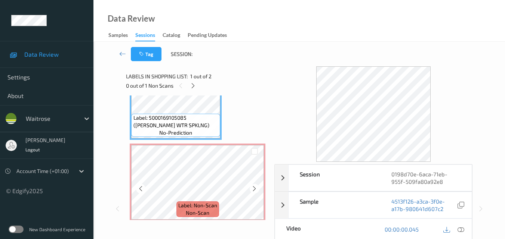
scroll to position [42, 0]
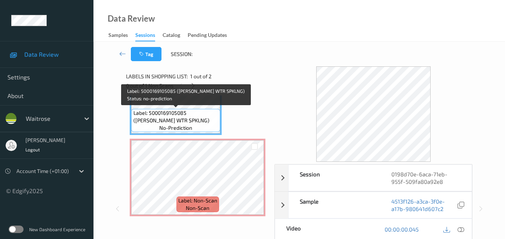
click at [209, 120] on span "Label: 5000169105085 ([PERSON_NAME] WTR SPKLNG)" at bounding box center [175, 116] width 85 height 15
drag, startPoint x: 170, startPoint y: 121, endPoint x: 133, endPoint y: 115, distance: 37.2
click at [133, 115] on span "Label: 5000169105085 (WR ESS WTR SPKLNG)" at bounding box center [175, 116] width 85 height 15
copy span "Label: 5000169105085 (WR ESS WTR SPKLNG)"
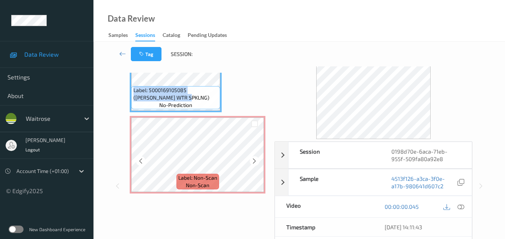
scroll to position [37, 0]
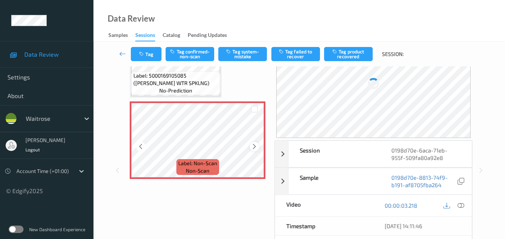
click at [255, 146] on icon at bounding box center [254, 146] width 6 height 7
click at [254, 146] on icon at bounding box center [254, 146] width 6 height 7
click at [253, 146] on icon at bounding box center [254, 146] width 6 height 7
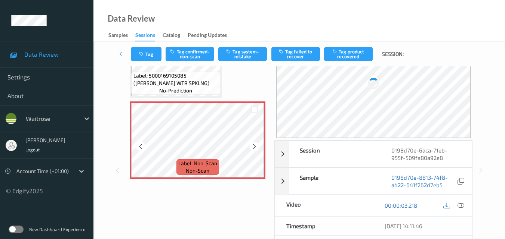
click at [253, 146] on icon at bounding box center [254, 146] width 6 height 7
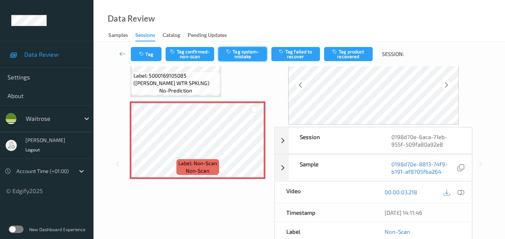
click at [245, 54] on button "Tag system-mistake" at bounding box center [242, 54] width 49 height 14
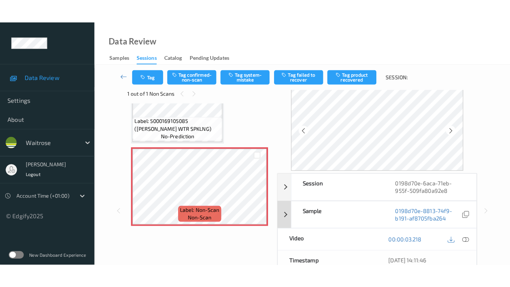
scroll to position [0, 0]
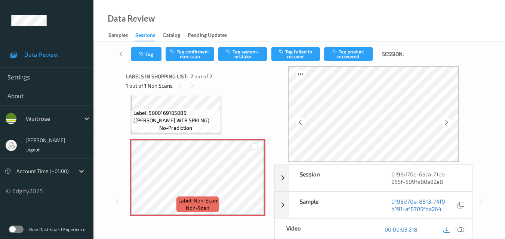
click at [461, 230] on icon at bounding box center [460, 229] width 7 height 7
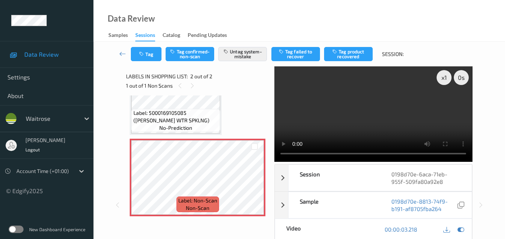
click at [275, 159] on div "x 1 0 s Session 0198d70e-6aca-71eb-955f-509fa80a92e8 Session ID 0198d70e-6aca-7…" at bounding box center [299, 205] width 346 height 278
click at [368, 108] on video at bounding box center [373, 114] width 198 height 96
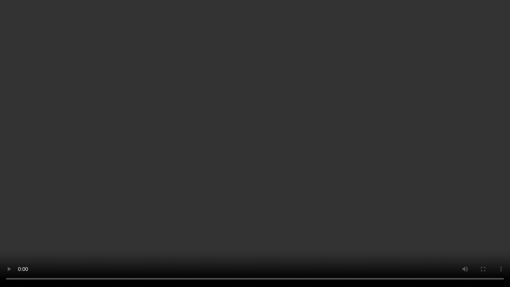
click at [34, 239] on video at bounding box center [255, 143] width 510 height 287
click at [259, 183] on video at bounding box center [255, 143] width 510 height 287
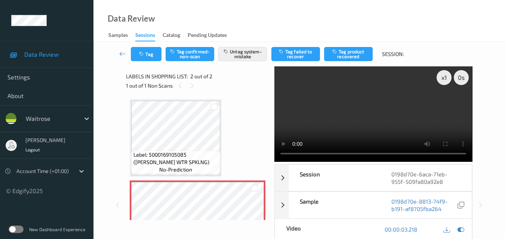
click at [376, 114] on video at bounding box center [373, 114] width 198 height 96
click at [151, 56] on button "Tag" at bounding box center [146, 54] width 31 height 14
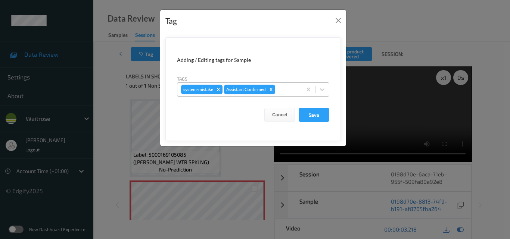
click at [297, 90] on div at bounding box center [287, 89] width 21 height 9
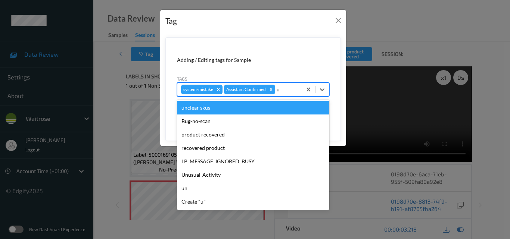
type input "un"
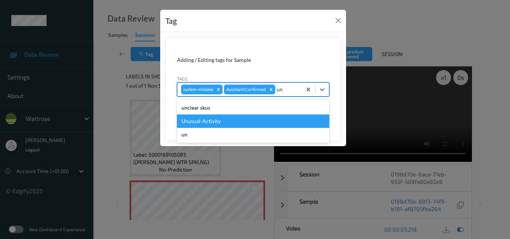
click at [242, 124] on div "Unusual-Activity" at bounding box center [253, 121] width 152 height 13
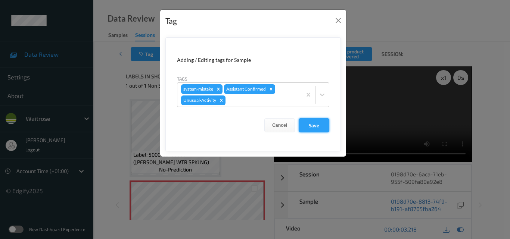
click at [319, 130] on button "Save" at bounding box center [314, 125] width 31 height 14
click at [320, 126] on button "Save" at bounding box center [314, 125] width 31 height 14
click at [320, 125] on button "Save" at bounding box center [314, 125] width 31 height 14
click at [322, 125] on button "Save" at bounding box center [314, 125] width 31 height 14
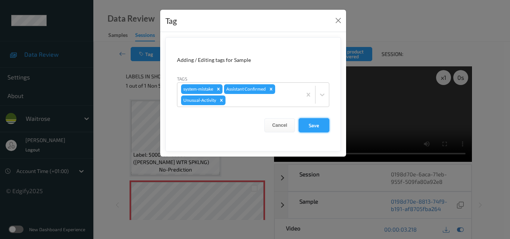
click at [322, 124] on button "Save" at bounding box center [314, 125] width 31 height 14
click at [322, 124] on form "Adding / Editing tags for Sample Tags system-mistake Assistant Confirmed Unusua…" at bounding box center [253, 94] width 176 height 114
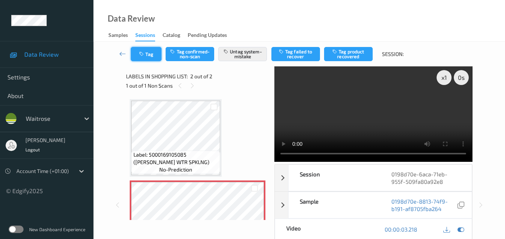
click at [151, 56] on button "Tag" at bounding box center [146, 54] width 31 height 14
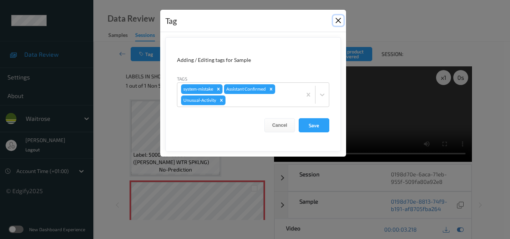
click at [341, 20] on button "Close" at bounding box center [338, 20] width 10 height 10
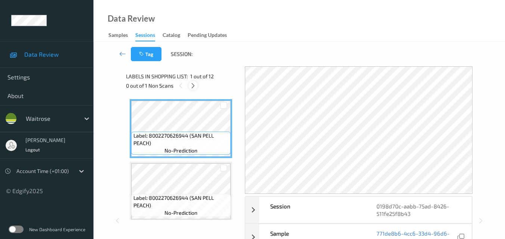
click at [193, 89] on icon at bounding box center [193, 86] width 6 height 7
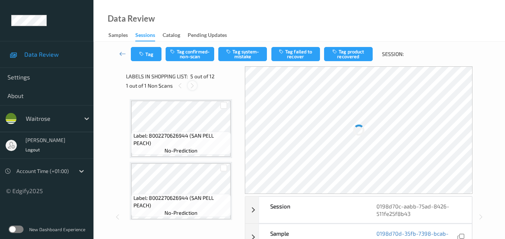
scroll to position [192, 0]
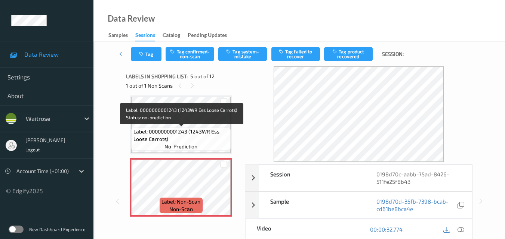
click at [203, 128] on div "Label: 0000000001243 (1243WR Ess Loose Carrots) no-prediction" at bounding box center [180, 139] width 99 height 23
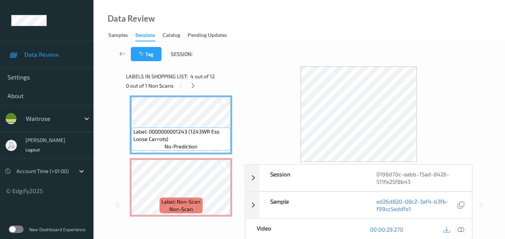
click at [461, 230] on icon at bounding box center [460, 229] width 7 height 7
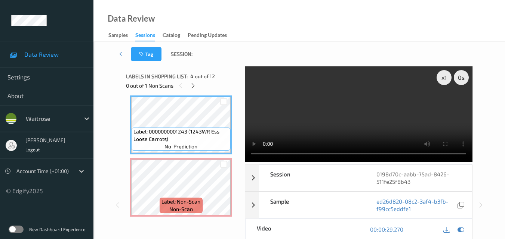
click at [360, 103] on video at bounding box center [358, 114] width 227 height 96
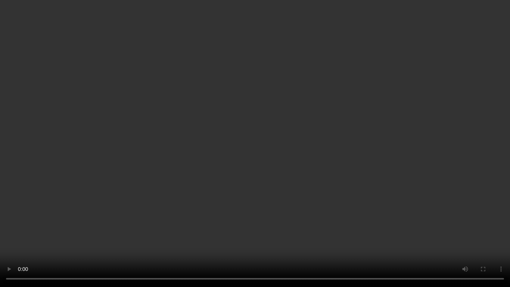
click at [350, 166] on video at bounding box center [255, 143] width 510 height 287
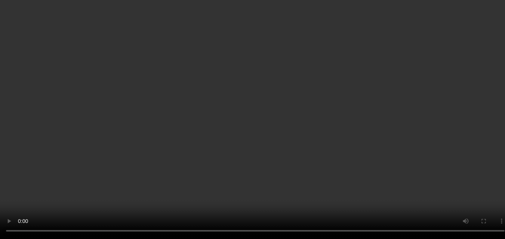
scroll to position [117, 0]
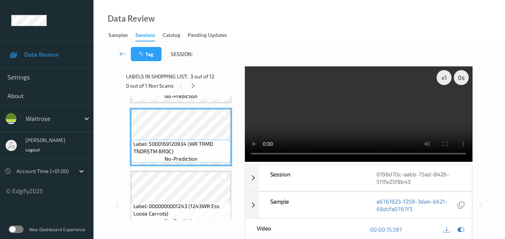
click at [359, 110] on video at bounding box center [358, 114] width 227 height 96
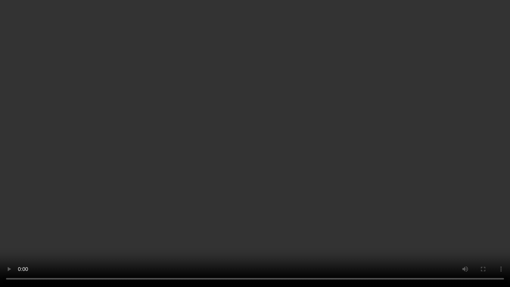
click at [304, 156] on video at bounding box center [255, 143] width 510 height 287
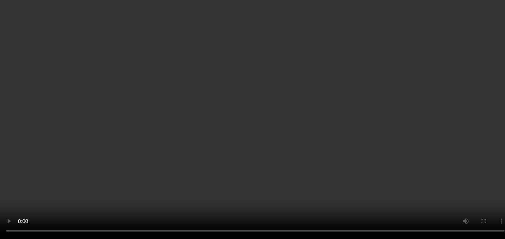
scroll to position [192, 0]
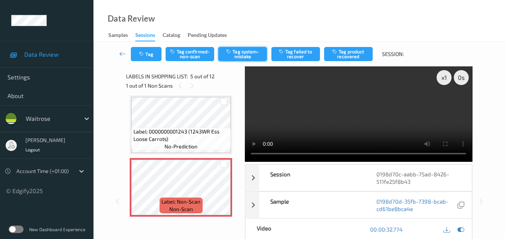
click at [241, 53] on button "Tag system-mistake" at bounding box center [242, 54] width 49 height 14
click at [146, 54] on button "Tag" at bounding box center [146, 54] width 31 height 14
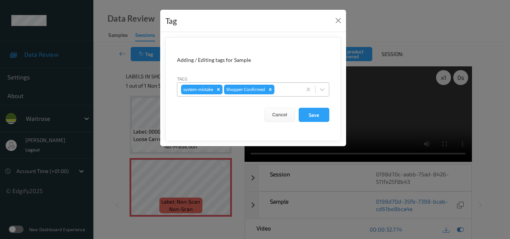
click at [285, 93] on div at bounding box center [287, 89] width 22 height 9
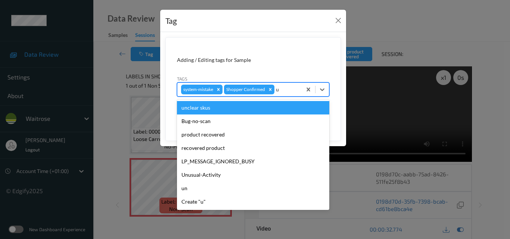
type input "un"
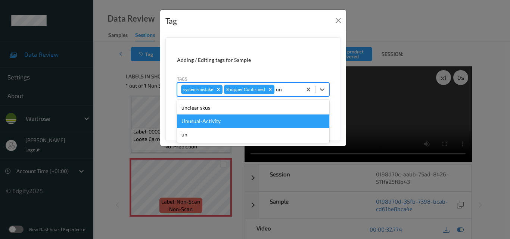
click at [232, 118] on div "Unusual-Activity" at bounding box center [253, 121] width 152 height 13
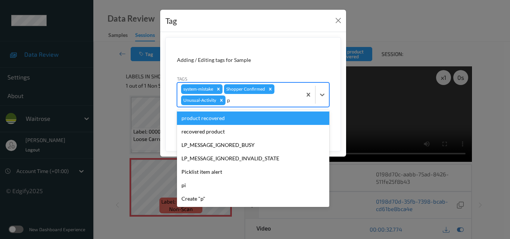
type input "pi"
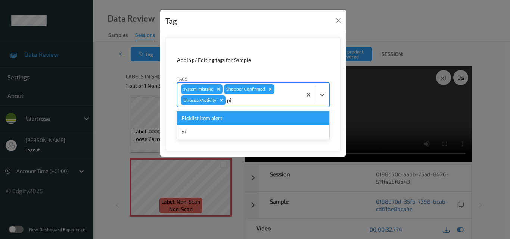
click at [224, 116] on div "Picklist item alert" at bounding box center [253, 118] width 152 height 13
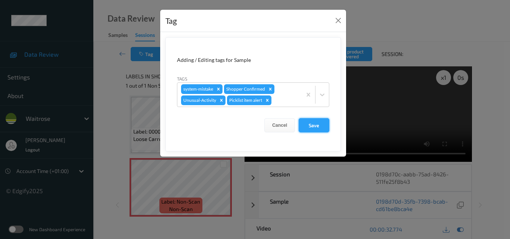
click at [315, 129] on button "Save" at bounding box center [314, 125] width 31 height 14
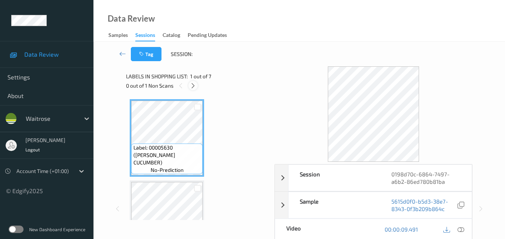
click at [194, 86] on icon at bounding box center [193, 86] width 6 height 7
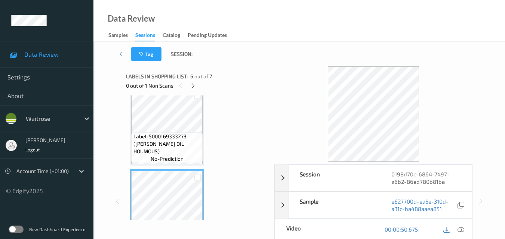
scroll to position [374, 0]
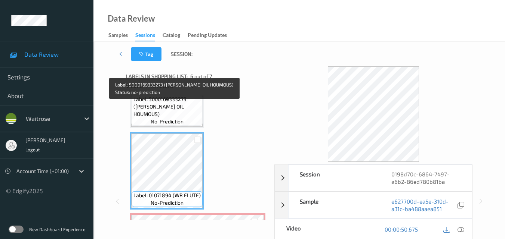
click at [181, 117] on span "Label: 5000169333273 ([PERSON_NAME] OIL HOUMOUS)" at bounding box center [167, 107] width 68 height 22
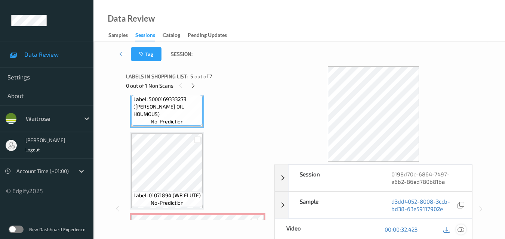
click at [464, 231] on div at bounding box center [461, 230] width 10 height 10
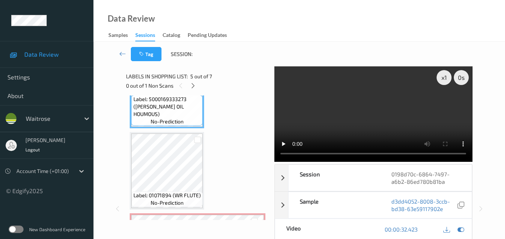
click at [400, 111] on video at bounding box center [373, 114] width 198 height 96
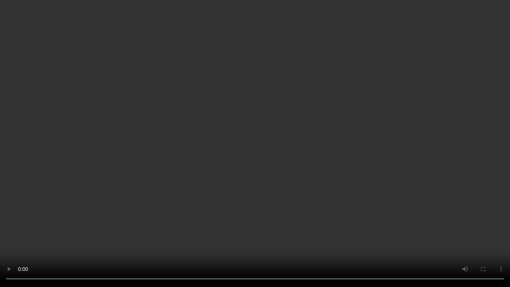
click at [284, 148] on video at bounding box center [255, 143] width 510 height 287
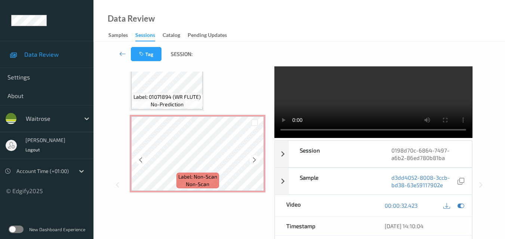
scroll to position [37, 0]
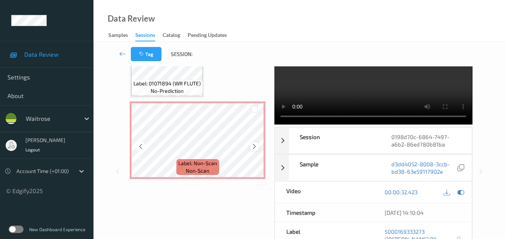
click at [254, 148] on icon at bounding box center [254, 146] width 6 height 7
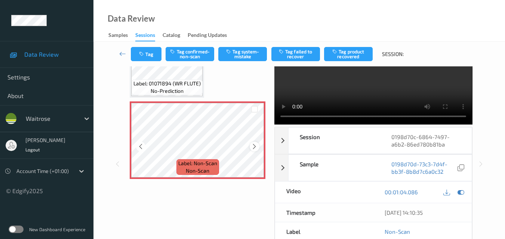
click at [254, 147] on icon at bounding box center [254, 146] width 6 height 7
click at [255, 147] on icon at bounding box center [254, 146] width 6 height 7
click at [255, 149] on icon at bounding box center [254, 146] width 6 height 7
click at [255, 147] on icon at bounding box center [254, 146] width 6 height 7
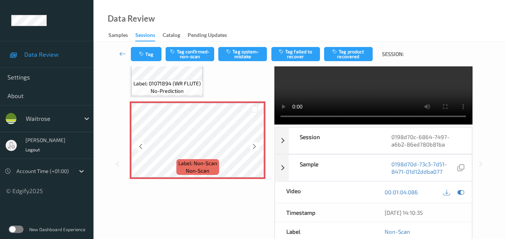
click at [255, 147] on icon at bounding box center [254, 146] width 6 height 7
click at [255, 146] on icon at bounding box center [254, 146] width 6 height 7
click at [247, 56] on button "Tag system-mistake" at bounding box center [242, 54] width 49 height 14
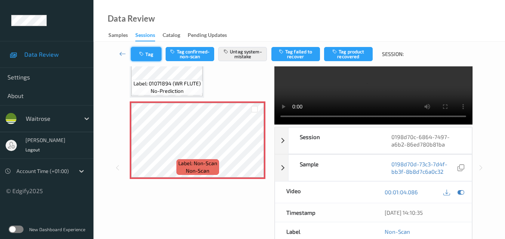
click at [147, 51] on button "Tag" at bounding box center [146, 54] width 31 height 14
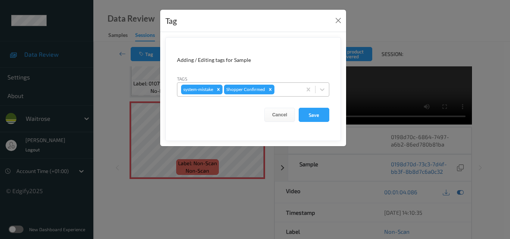
click at [284, 91] on div at bounding box center [287, 89] width 22 height 9
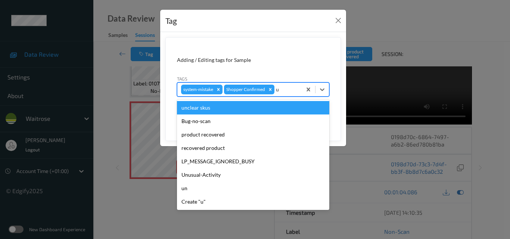
type input "un"
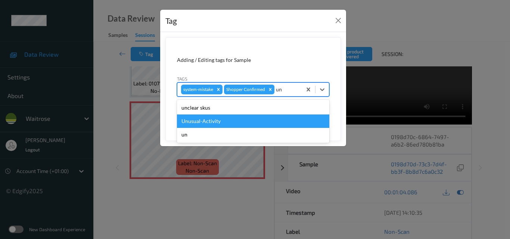
click at [265, 125] on div "Unusual-Activity" at bounding box center [253, 121] width 152 height 13
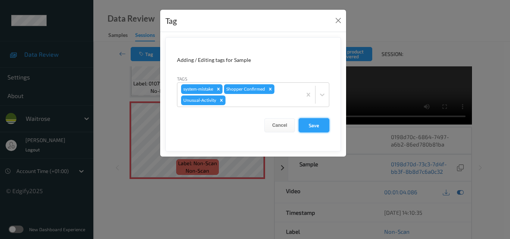
click at [317, 128] on button "Save" at bounding box center [314, 125] width 31 height 14
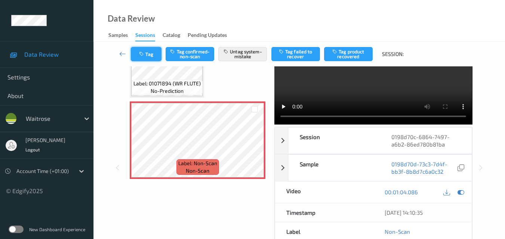
click at [149, 56] on button "Tag" at bounding box center [146, 54] width 31 height 14
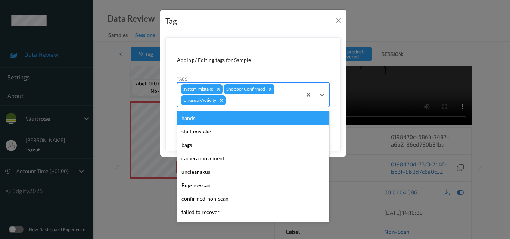
click at [248, 105] on div at bounding box center [262, 100] width 71 height 9
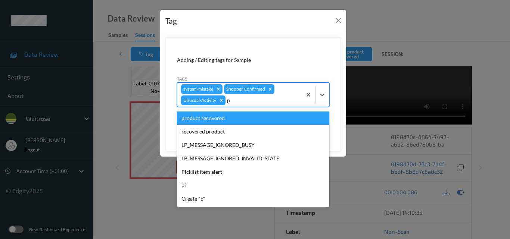
type input "pi"
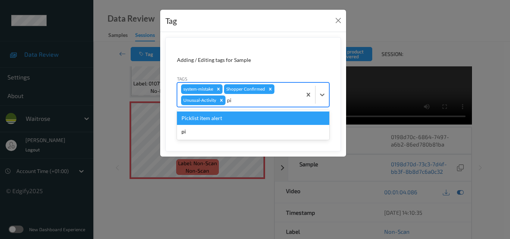
click at [230, 118] on div "Picklist item alert" at bounding box center [253, 118] width 152 height 13
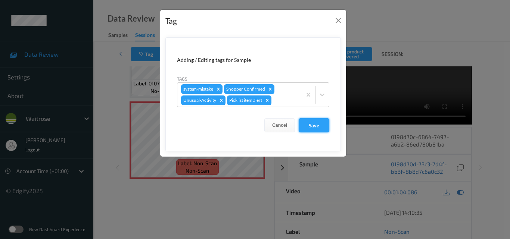
click at [324, 127] on button "Save" at bounding box center [314, 125] width 31 height 14
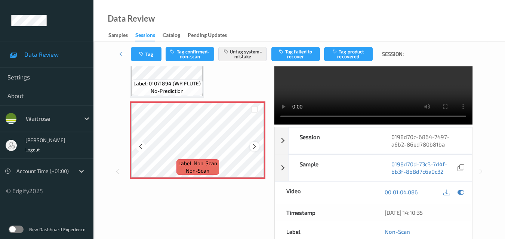
click at [254, 148] on icon at bounding box center [254, 146] width 6 height 7
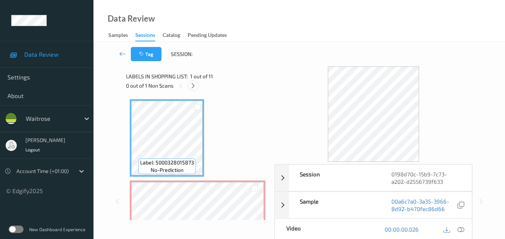
click at [193, 84] on icon at bounding box center [193, 86] width 6 height 7
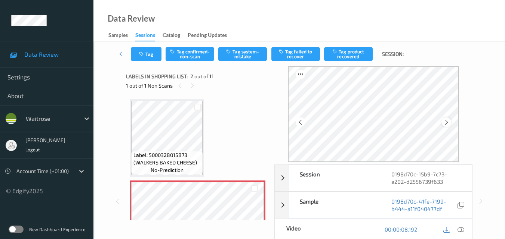
click at [447, 120] on icon at bounding box center [446, 122] width 6 height 7
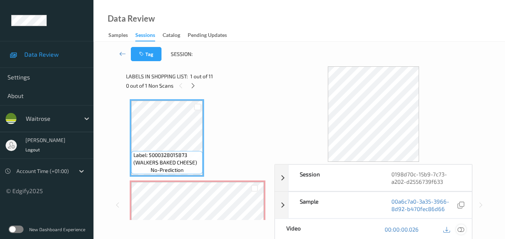
click at [464, 229] on icon at bounding box center [460, 229] width 7 height 7
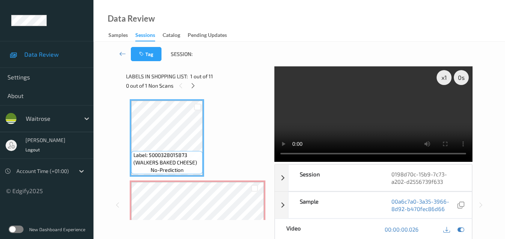
click at [356, 108] on video at bounding box center [373, 114] width 198 height 96
click at [383, 118] on video at bounding box center [373, 114] width 198 height 96
click at [382, 123] on video at bounding box center [373, 114] width 198 height 96
click at [330, 116] on video at bounding box center [373, 114] width 198 height 96
click at [362, 118] on video at bounding box center [373, 114] width 198 height 96
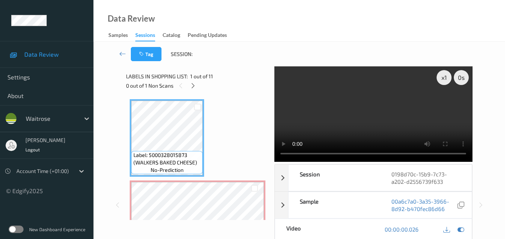
click at [348, 106] on video at bounding box center [373, 114] width 198 height 96
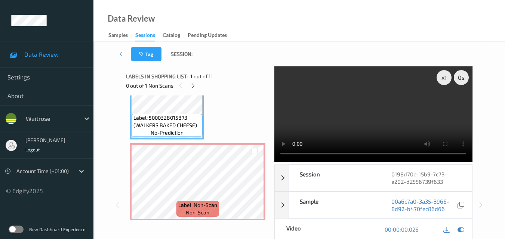
click at [373, 117] on video at bounding box center [373, 114] width 198 height 96
click at [357, 127] on video at bounding box center [373, 114] width 198 height 96
click at [380, 123] on video at bounding box center [373, 114] width 198 height 96
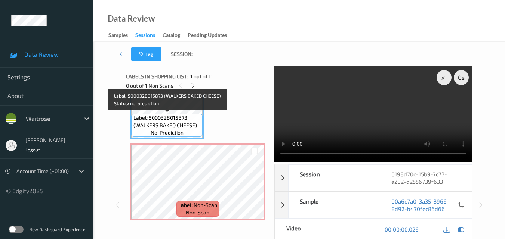
click at [173, 118] on span "Label: 5000328015873 (WALKERS BAKED CHEESE)" at bounding box center [167, 121] width 68 height 15
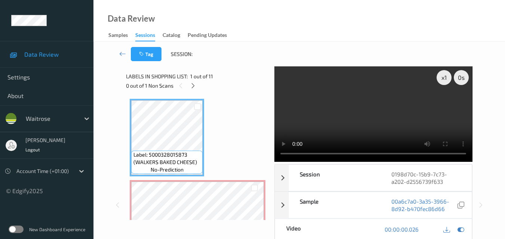
scroll to position [0, 0]
click at [388, 117] on video at bounding box center [373, 114] width 198 height 96
click at [383, 115] on video at bounding box center [373, 114] width 198 height 96
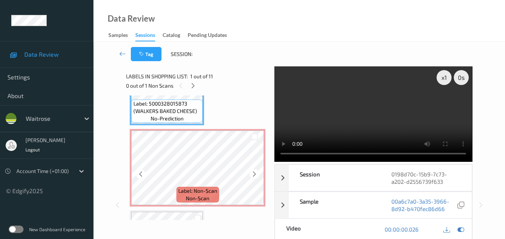
scroll to position [37, 0]
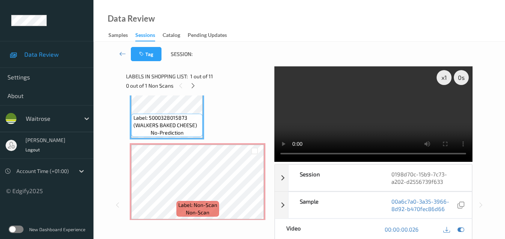
click at [383, 103] on video at bounding box center [373, 114] width 198 height 96
click at [383, 112] on video at bounding box center [373, 114] width 198 height 96
click at [375, 106] on video at bounding box center [373, 114] width 198 height 96
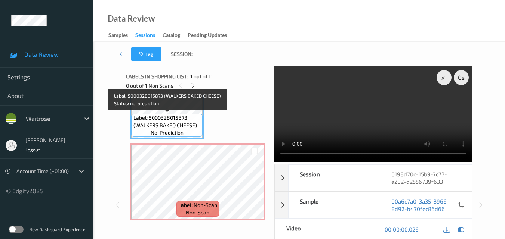
scroll to position [0, 0]
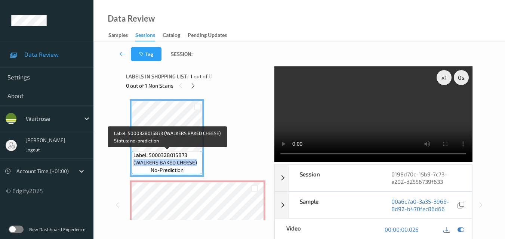
drag, startPoint x: 199, startPoint y: 160, endPoint x: 134, endPoint y: 164, distance: 65.5
click at [134, 164] on span "Label: 5000328015873 (WALKERS BAKED CHEESE)" at bounding box center [167, 159] width 68 height 15
copy span "(WALKERS BAKED CHEESE)"
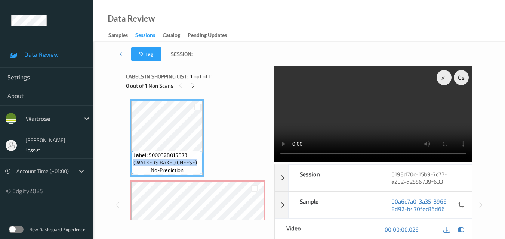
click at [395, 100] on video at bounding box center [373, 114] width 198 height 96
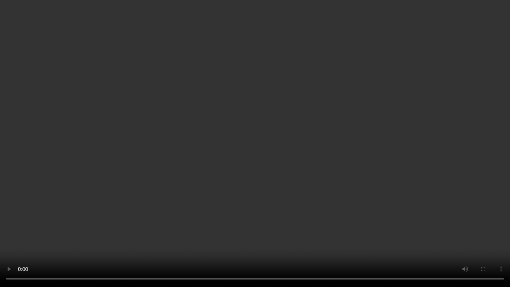
click at [389, 159] on video at bounding box center [255, 143] width 510 height 287
click at [284, 161] on video at bounding box center [255, 143] width 510 height 287
click at [327, 175] on video at bounding box center [255, 143] width 510 height 287
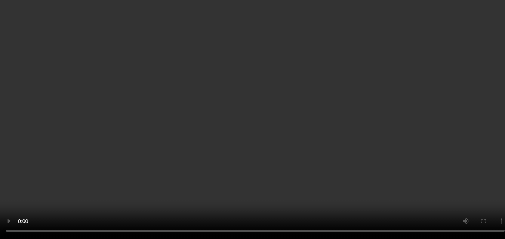
scroll to position [37, 0]
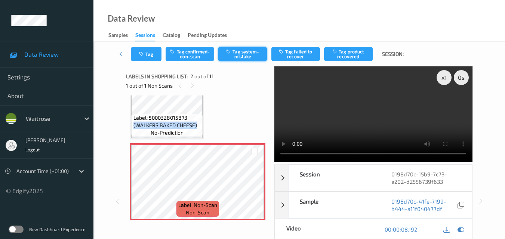
click at [238, 54] on button "Tag system-mistake" at bounding box center [242, 54] width 49 height 14
click at [148, 53] on button "Tag" at bounding box center [146, 54] width 31 height 14
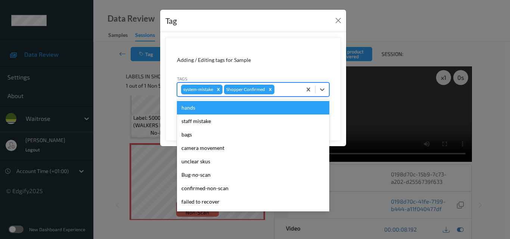
click at [289, 93] on div at bounding box center [287, 89] width 22 height 9
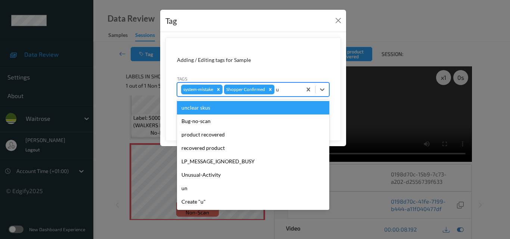
type input "un"
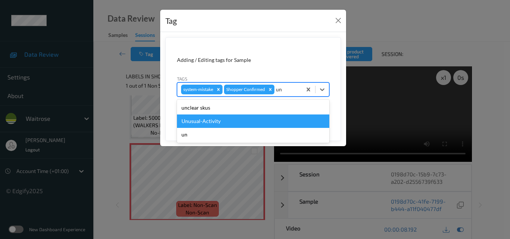
click at [220, 127] on div "Unusual-Activity" at bounding box center [253, 121] width 152 height 13
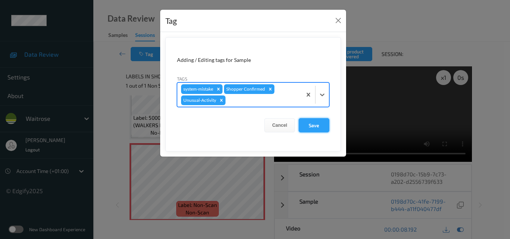
click at [312, 124] on button "Save" at bounding box center [314, 125] width 31 height 14
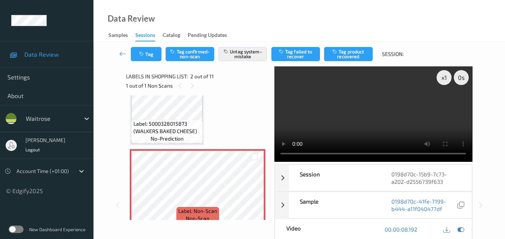
scroll to position [75, 0]
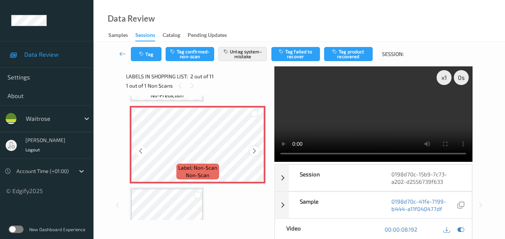
click at [253, 150] on icon at bounding box center [254, 151] width 6 height 7
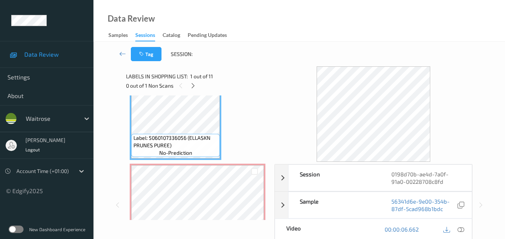
scroll to position [37, 0]
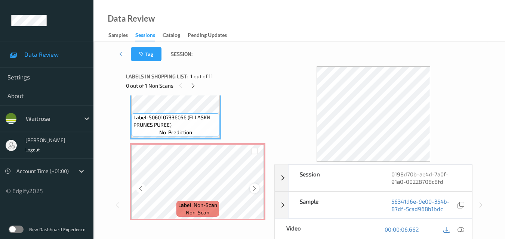
click at [254, 189] on icon at bounding box center [254, 188] width 6 height 7
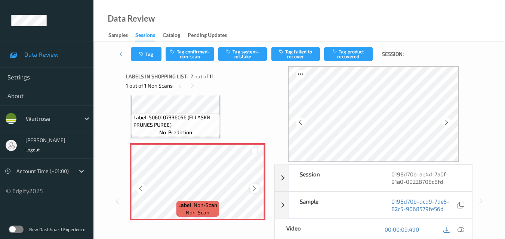
click at [254, 187] on icon at bounding box center [254, 188] width 6 height 7
click at [255, 189] on icon at bounding box center [254, 188] width 6 height 7
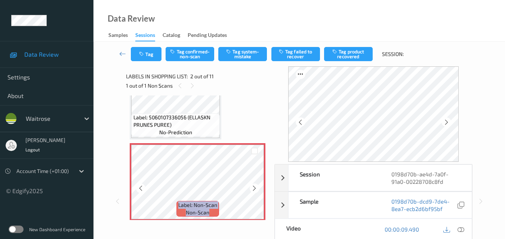
click at [255, 189] on icon at bounding box center [254, 188] width 6 height 7
click at [255, 188] on icon at bounding box center [254, 188] width 6 height 7
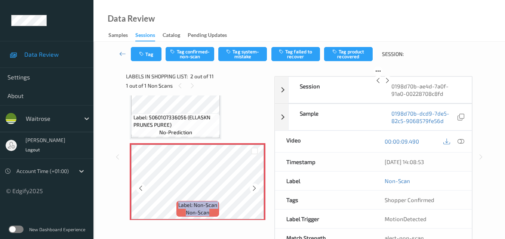
click at [255, 188] on icon at bounding box center [254, 188] width 6 height 7
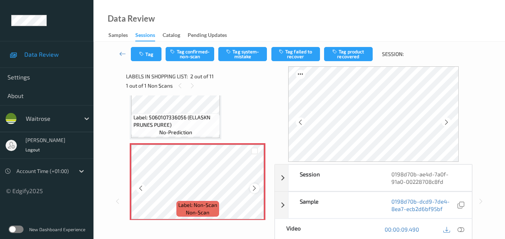
click at [255, 188] on icon at bounding box center [254, 188] width 6 height 7
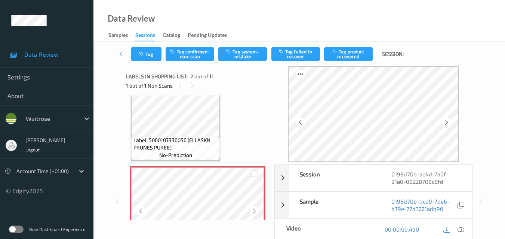
scroll to position [0, 0]
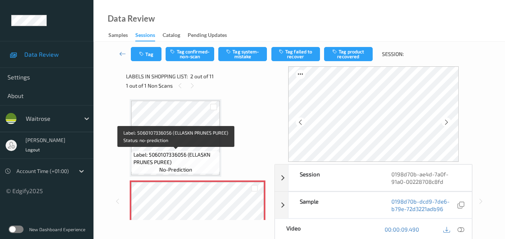
click at [192, 152] on span "Label: 5060107336056 (ELLASKN PRUNES PUREE)" at bounding box center [175, 158] width 85 height 15
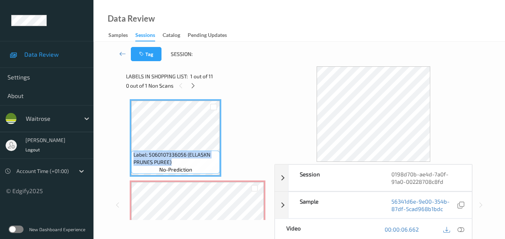
drag, startPoint x: 171, startPoint y: 161, endPoint x: 130, endPoint y: 154, distance: 41.7
click at [128, 153] on div "Label: 5060107336056 (ELLASKN PRUNES PUREE) no-prediction Label: Non-Scan non-s…" at bounding box center [197, 158] width 143 height 125
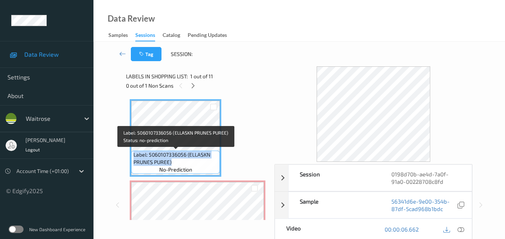
click at [187, 161] on span "Label: 5060107336056 (ELLASKN PRUNES PUREE)" at bounding box center [175, 158] width 85 height 15
drag, startPoint x: 174, startPoint y: 161, endPoint x: 135, endPoint y: 156, distance: 39.9
click at [135, 156] on span "Label: 5060107336056 (ELLASKN PRUNES PUREE)" at bounding box center [175, 158] width 85 height 15
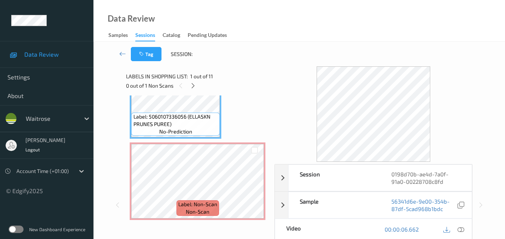
scroll to position [75, 0]
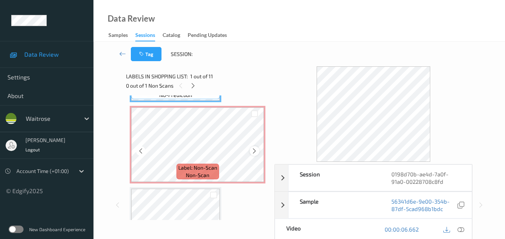
click at [252, 149] on icon at bounding box center [254, 151] width 6 height 7
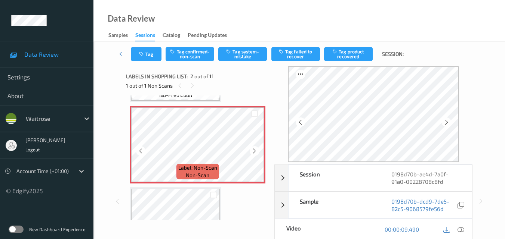
click at [252, 149] on icon at bounding box center [254, 151] width 6 height 7
click at [253, 151] on icon at bounding box center [254, 151] width 6 height 7
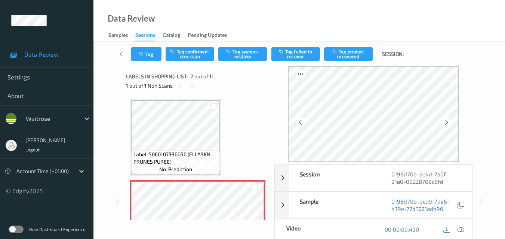
scroll to position [0, 0]
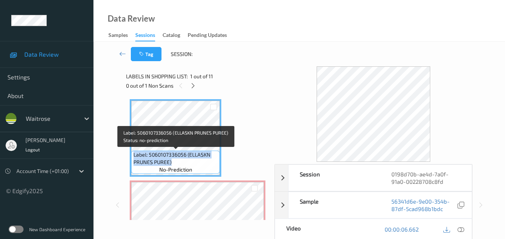
drag, startPoint x: 177, startPoint y: 162, endPoint x: 133, endPoint y: 157, distance: 45.1
click at [133, 157] on div "Label: 5060107336056 (ELLASKN PRUNES PUREE) no-prediction" at bounding box center [175, 162] width 89 height 23
copy span "Label: 5060107336056 (ELLASKN PRUNES PUREE)"
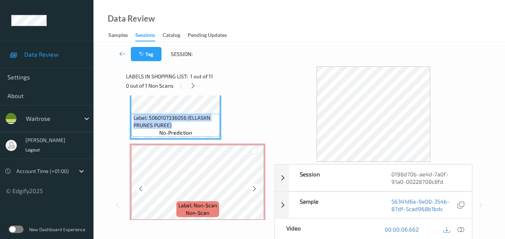
scroll to position [37, 0]
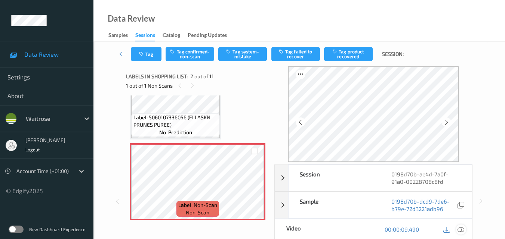
click at [462, 230] on icon at bounding box center [460, 229] width 7 height 7
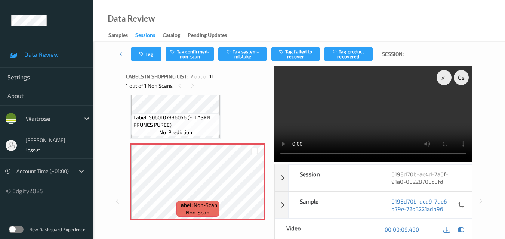
click at [392, 112] on video at bounding box center [373, 114] width 198 height 96
click at [379, 111] on video at bounding box center [373, 114] width 198 height 96
click at [371, 108] on video at bounding box center [373, 114] width 198 height 96
click at [371, 107] on video at bounding box center [373, 114] width 198 height 96
click at [243, 52] on button "Tag system-mistake" at bounding box center [242, 54] width 49 height 14
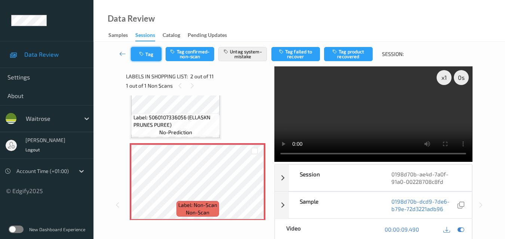
click at [146, 53] on button "Tag" at bounding box center [146, 54] width 31 height 14
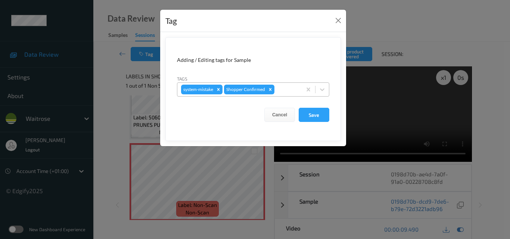
click at [292, 91] on div at bounding box center [287, 89] width 22 height 9
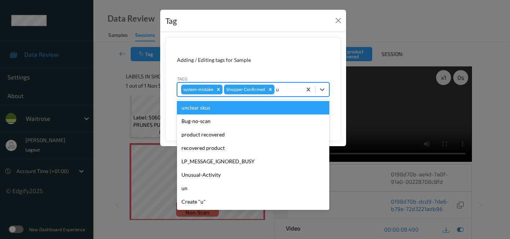
type input "un"
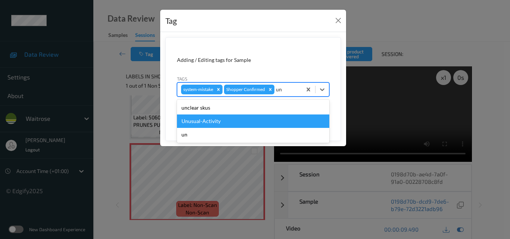
click at [224, 120] on div "Unusual-Activity" at bounding box center [253, 121] width 152 height 13
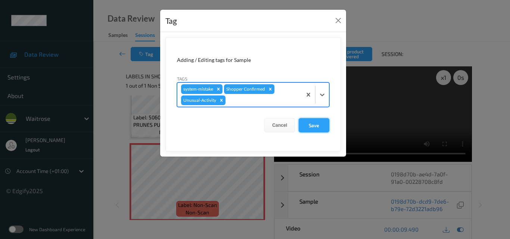
click at [314, 131] on button "Save" at bounding box center [314, 125] width 31 height 14
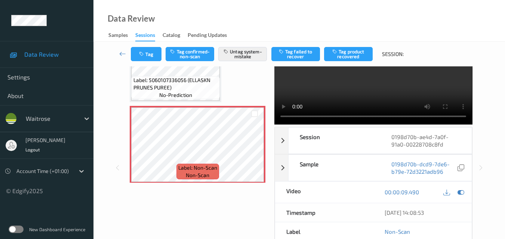
click at [383, 94] on video at bounding box center [373, 77] width 198 height 96
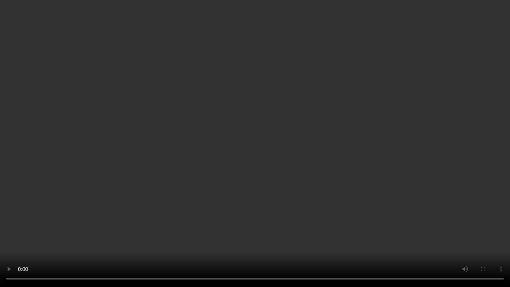
click at [257, 166] on video at bounding box center [255, 143] width 510 height 287
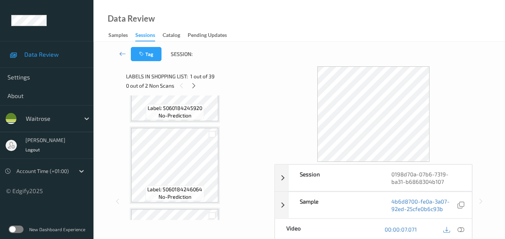
scroll to position [672, 0]
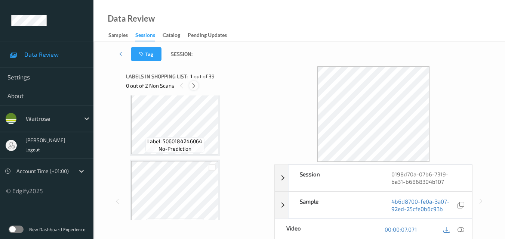
click at [194, 86] on icon at bounding box center [193, 86] width 6 height 7
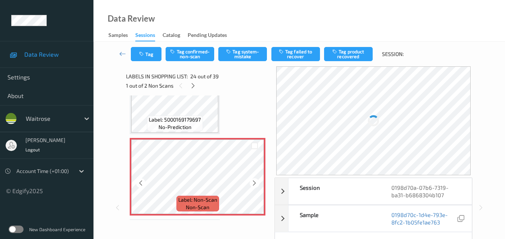
scroll to position [1870, 0]
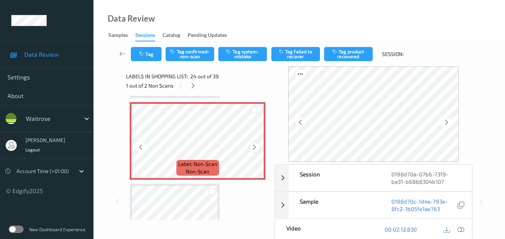
click at [252, 145] on icon at bounding box center [254, 147] width 6 height 7
click at [254, 144] on icon at bounding box center [254, 147] width 6 height 7
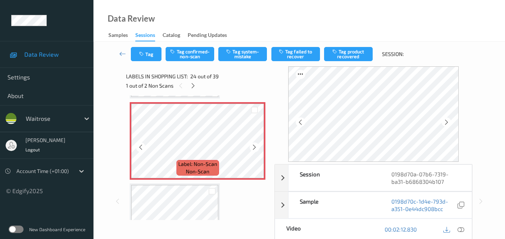
click at [254, 144] on icon at bounding box center [254, 147] width 6 height 7
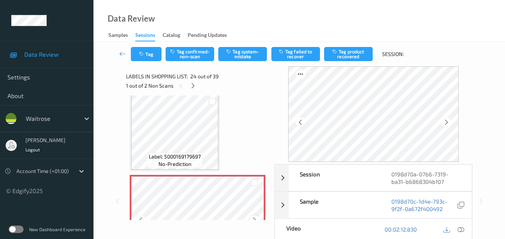
scroll to position [1795, 0]
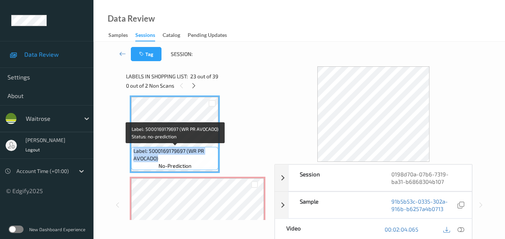
drag, startPoint x: 161, startPoint y: 158, endPoint x: 133, endPoint y: 152, distance: 28.9
click at [133, 152] on div "Label: 5000169179697 (WR PR AVOCADO) no-prediction" at bounding box center [174, 158] width 87 height 23
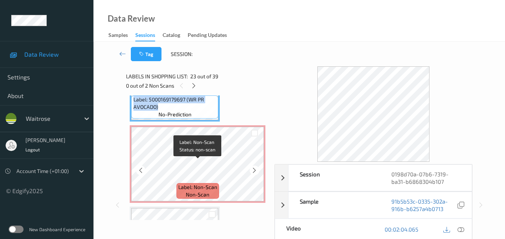
scroll to position [1832, 0]
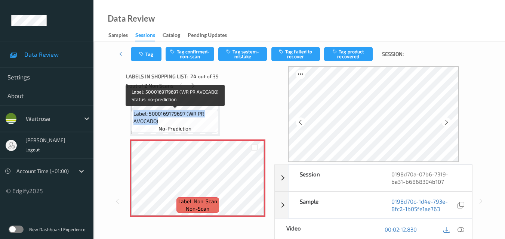
click at [196, 117] on span "Label: 5000169179697 (WR PR AVOCADO)" at bounding box center [174, 117] width 83 height 15
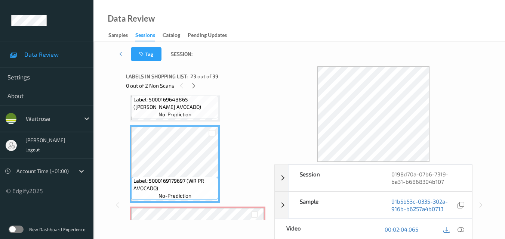
scroll to position [1758, 0]
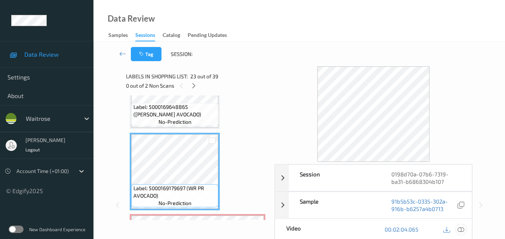
click at [463, 230] on icon at bounding box center [460, 229] width 7 height 7
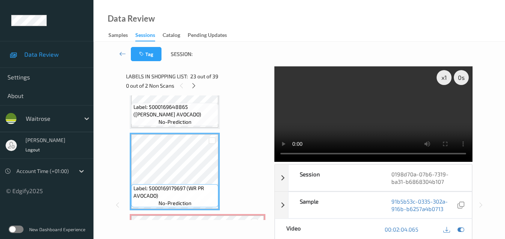
click at [352, 106] on video at bounding box center [373, 114] width 198 height 96
click at [387, 108] on video at bounding box center [373, 114] width 198 height 96
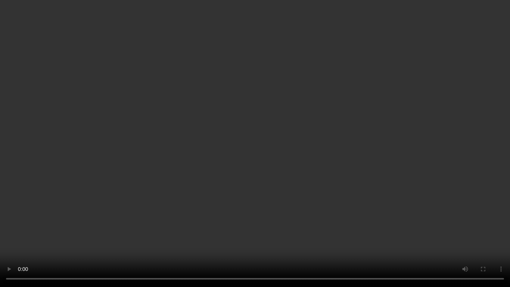
click at [221, 177] on video at bounding box center [255, 143] width 510 height 287
click at [306, 180] on video at bounding box center [255, 143] width 510 height 287
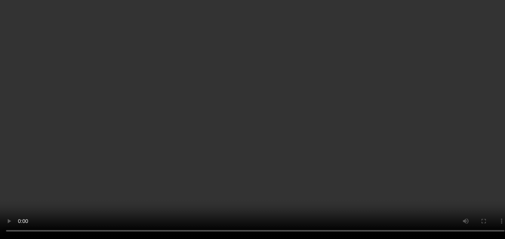
scroll to position [1832, 0]
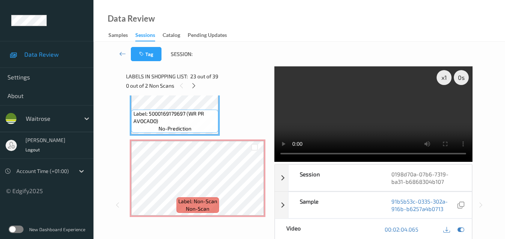
click at [399, 108] on video at bounding box center [373, 114] width 198 height 96
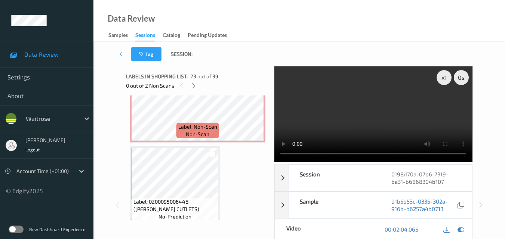
scroll to position [1944, 0]
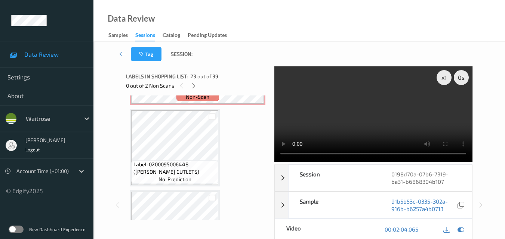
click at [386, 130] on video at bounding box center [373, 114] width 198 height 96
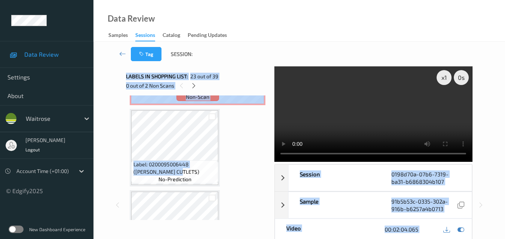
drag, startPoint x: 156, startPoint y: 172, endPoint x: 125, endPoint y: 166, distance: 31.6
click at [125, 166] on div "x 1 0 s Session 0198d70a-07b6-7319-ba31-b6868304b107 Session ID 0198d70a-07b6-7…" at bounding box center [299, 205] width 381 height 278
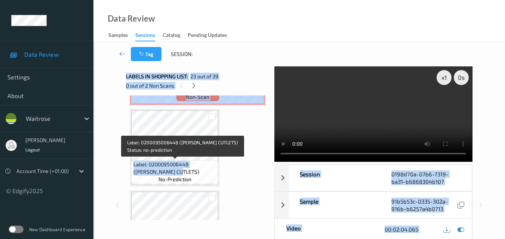
click at [167, 170] on span "Label: 0200095006448 (WR LAMB CUTLETS)" at bounding box center [174, 168] width 83 height 15
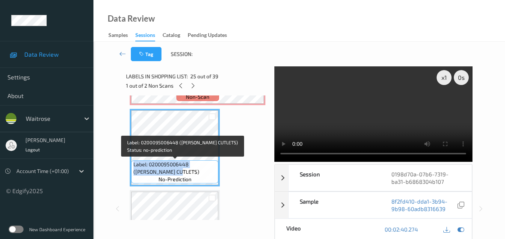
drag, startPoint x: 163, startPoint y: 171, endPoint x: 132, endPoint y: 165, distance: 31.7
click at [132, 165] on div "Label: 0200095006448 (WR LAMB CUTLETS) no-prediction" at bounding box center [174, 172] width 87 height 23
copy span "Label: 0200095006448 (WR LAMB CUTLETS)"
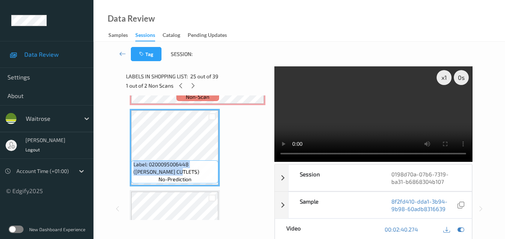
click at [382, 106] on video at bounding box center [373, 114] width 198 height 96
click at [381, 112] on video at bounding box center [373, 114] width 198 height 96
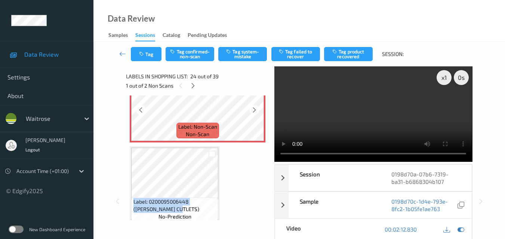
scroll to position [1832, 0]
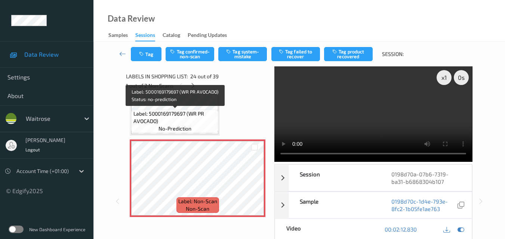
click at [195, 117] on span "Label: 5000169179697 (WR PR AVOCADO)" at bounding box center [174, 117] width 83 height 15
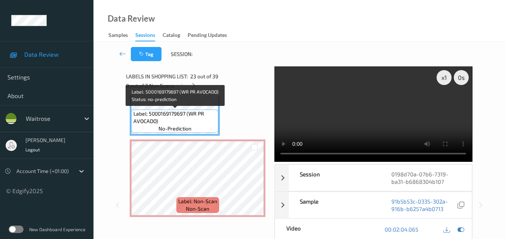
scroll to position [1870, 0]
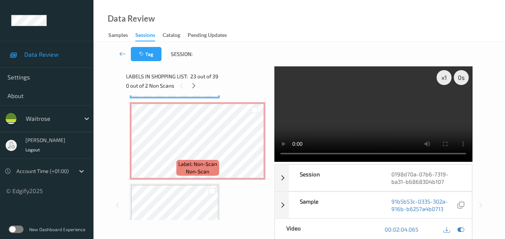
click at [380, 122] on video at bounding box center [373, 114] width 198 height 96
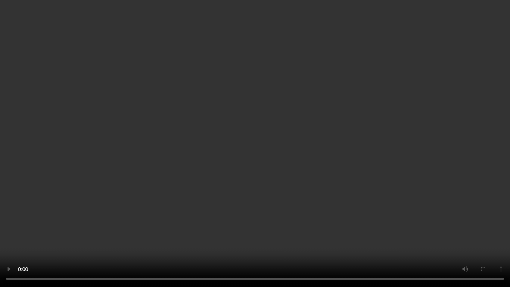
click at [176, 166] on video at bounding box center [255, 143] width 510 height 287
click at [321, 164] on video at bounding box center [255, 143] width 510 height 287
click at [264, 161] on video at bounding box center [255, 143] width 510 height 287
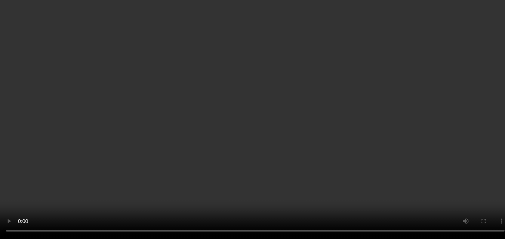
scroll to position [1720, 0]
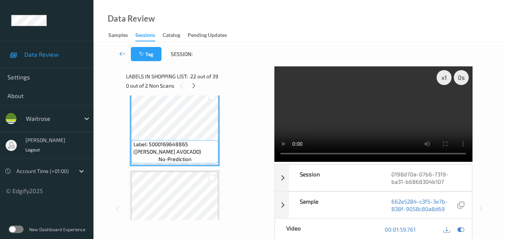
click at [371, 106] on video at bounding box center [373, 114] width 198 height 96
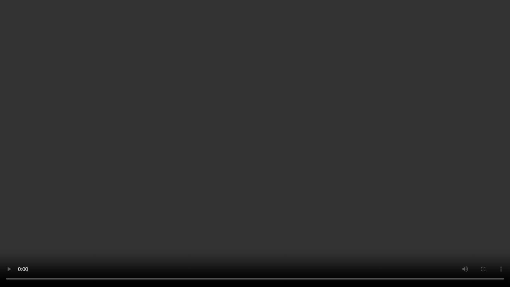
click at [332, 182] on video at bounding box center [255, 143] width 510 height 287
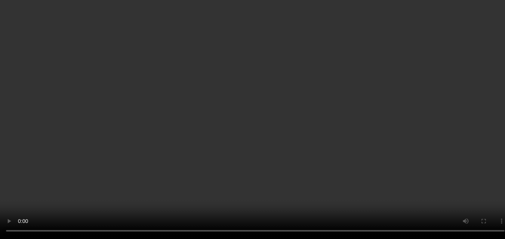
scroll to position [1646, 0]
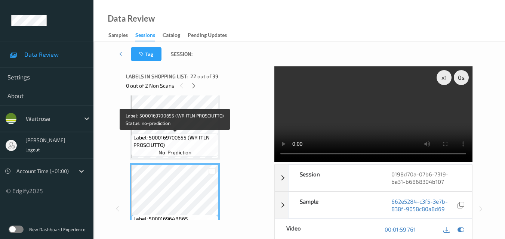
click at [187, 141] on span "Label: 5000169700655 (WR ITLN PROSCIUTTO)" at bounding box center [174, 141] width 83 height 15
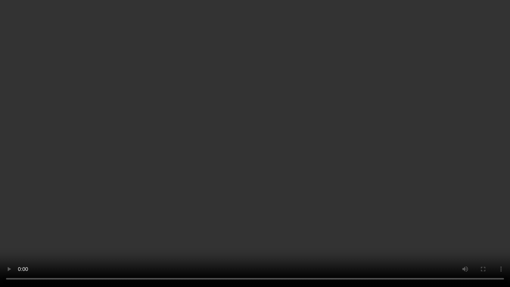
click at [334, 170] on video at bounding box center [255, 143] width 510 height 287
click at [424, 163] on video at bounding box center [255, 143] width 510 height 287
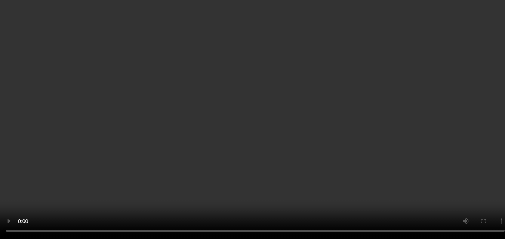
scroll to position [1944, 0]
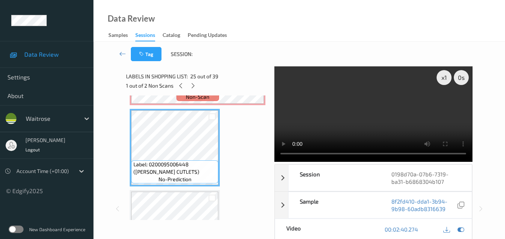
click at [367, 113] on video at bounding box center [373, 114] width 198 height 96
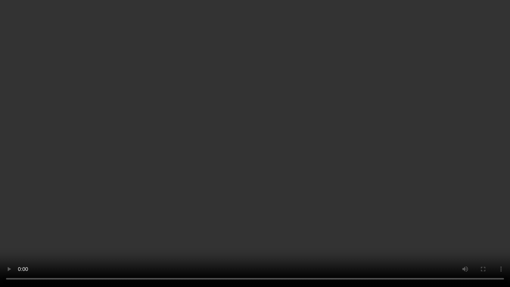
click at [306, 147] on video at bounding box center [255, 143] width 510 height 287
click at [271, 186] on video at bounding box center [255, 143] width 510 height 287
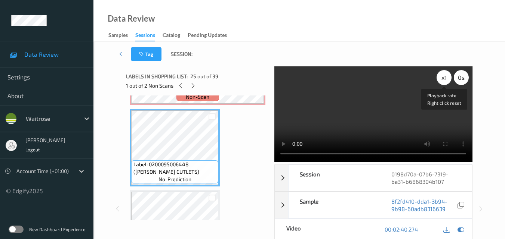
click at [447, 79] on div "x 1" at bounding box center [443, 77] width 15 height 15
click at [387, 109] on video at bounding box center [373, 114] width 198 height 96
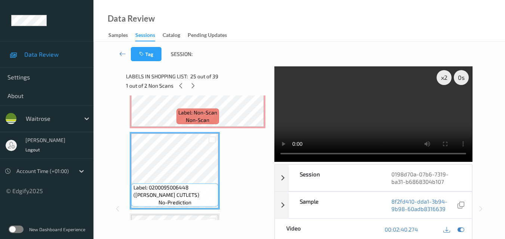
scroll to position [1907, 0]
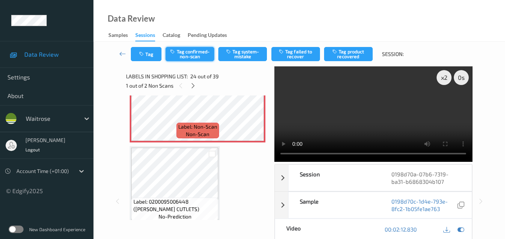
click at [190, 52] on button "Tag confirmed-non-scan" at bounding box center [189, 54] width 49 height 14
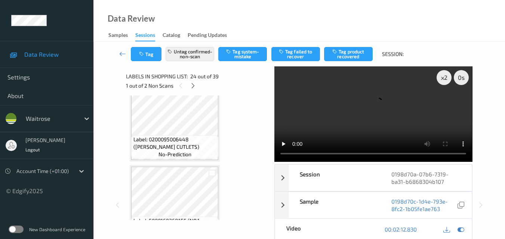
scroll to position [2019, 0]
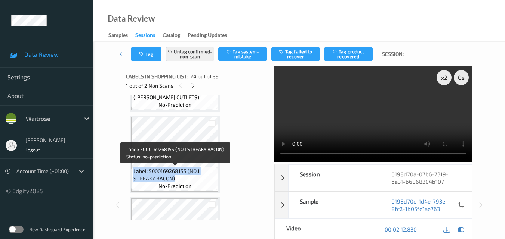
drag, startPoint x: 175, startPoint y: 178, endPoint x: 134, endPoint y: 171, distance: 41.7
click at [134, 171] on span "Label: 5000169268155 (NO.1 STREAKY BACON)" at bounding box center [174, 175] width 83 height 15
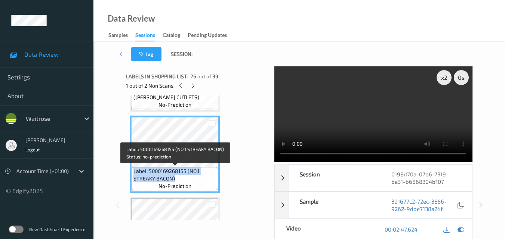
copy span "Label: 5000169268155 (NO.1 STREAKY BACON)"
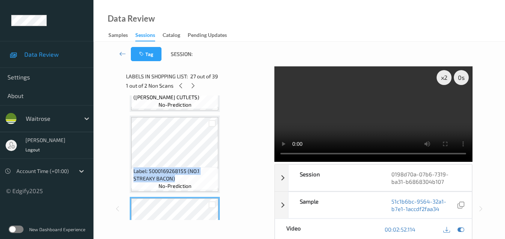
scroll to position [1982, 0]
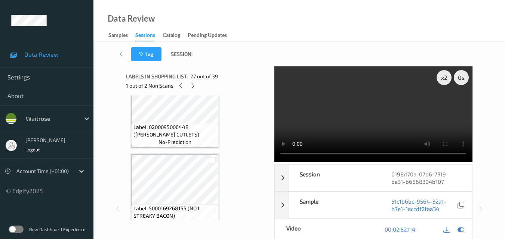
click at [189, 149] on div "Label: 0200095006448 (WR LAMB CUTLETS) no-prediction" at bounding box center [175, 111] width 90 height 78
click at [388, 108] on video at bounding box center [373, 114] width 198 height 96
click at [381, 122] on video at bounding box center [373, 114] width 198 height 96
click at [389, 115] on video at bounding box center [373, 114] width 198 height 96
click at [379, 128] on video at bounding box center [373, 114] width 198 height 96
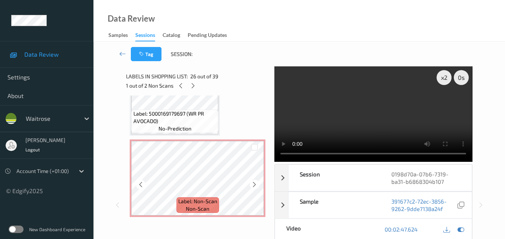
scroll to position [1795, 0]
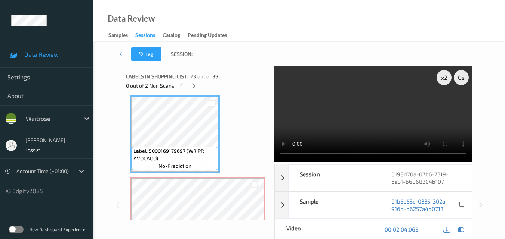
click at [375, 109] on video at bounding box center [373, 114] width 198 height 96
click at [365, 114] on video at bounding box center [373, 114] width 198 height 96
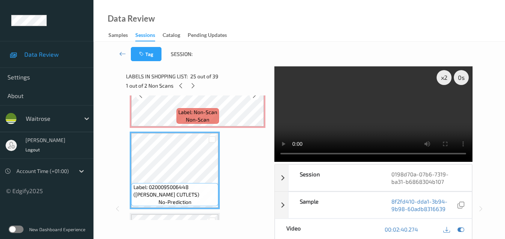
scroll to position [1907, 0]
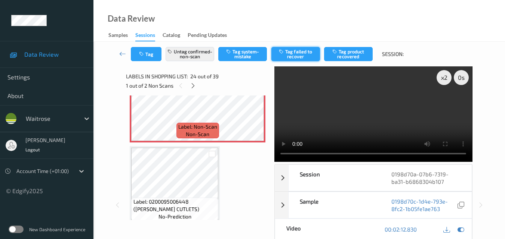
click at [312, 51] on button "Tag failed to recover" at bounding box center [295, 54] width 49 height 14
click at [194, 85] on icon at bounding box center [193, 86] width 6 height 7
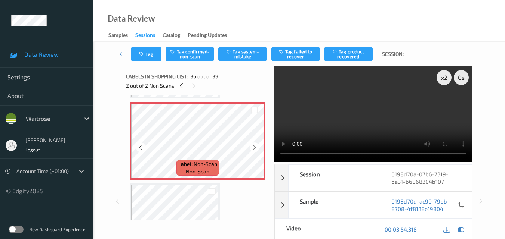
scroll to position [2810, 0]
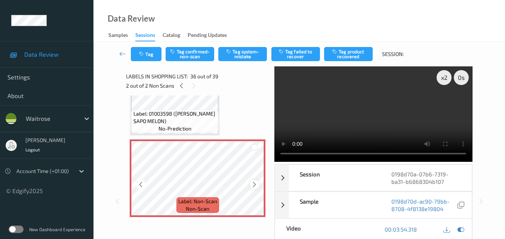
click at [254, 185] on icon at bounding box center [254, 185] width 6 height 7
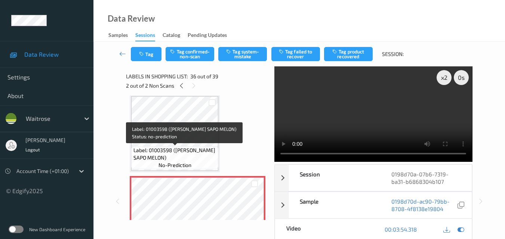
scroll to position [2772, 0]
click at [174, 151] on span "Label: 01003598 (WR PIEL SAPO MELON)" at bounding box center [174, 155] width 83 height 15
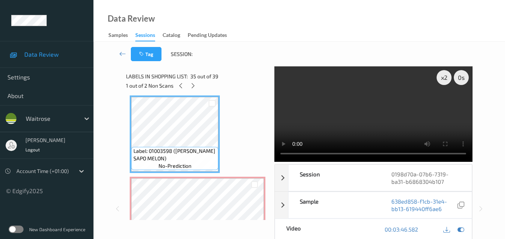
click at [369, 119] on video at bounding box center [373, 114] width 198 height 96
click at [403, 114] on video at bounding box center [373, 114] width 198 height 96
click at [446, 79] on div "x 2" at bounding box center [443, 77] width 15 height 15
click at [446, 79] on div "x 4" at bounding box center [443, 77] width 15 height 15
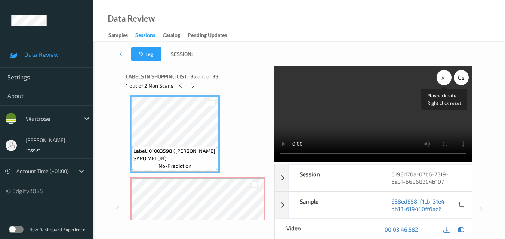
click at [446, 79] on div "x 1" at bounding box center [443, 77] width 15 height 15
click at [446, 79] on div "x 2" at bounding box center [443, 77] width 15 height 15
click at [446, 79] on div "x 4" at bounding box center [443, 77] width 15 height 15
click at [371, 133] on video at bounding box center [373, 114] width 198 height 96
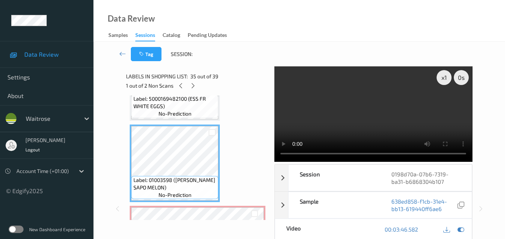
scroll to position [2697, 0]
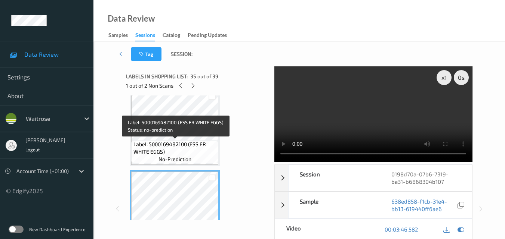
click at [196, 140] on div "Label: 5000169482100 (ESS FR WHITE EGGS) no-prediction" at bounding box center [174, 151] width 87 height 23
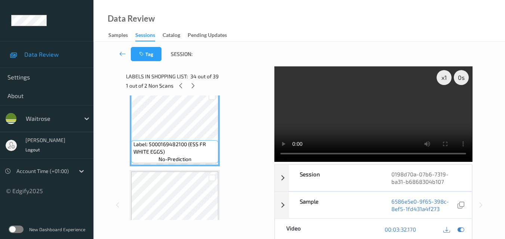
click at [387, 121] on video at bounding box center [373, 114] width 198 height 96
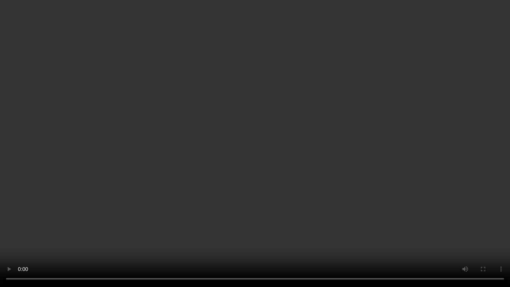
click at [413, 180] on video at bounding box center [255, 143] width 510 height 287
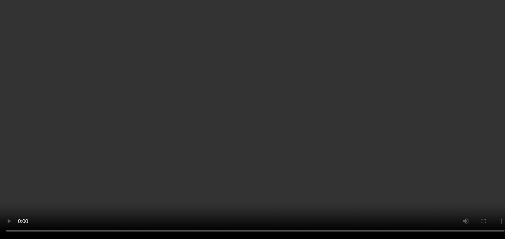
scroll to position [2810, 0]
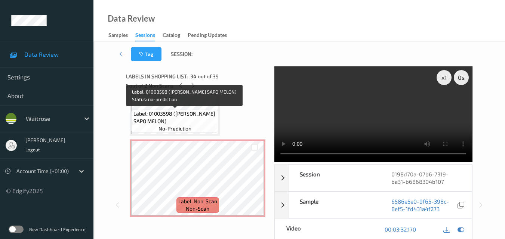
click at [201, 120] on span "Label: 01003598 (WR PIEL SAPO MELON)" at bounding box center [174, 117] width 83 height 15
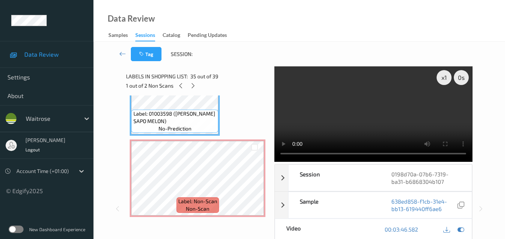
click at [377, 109] on video at bounding box center [373, 114] width 198 height 96
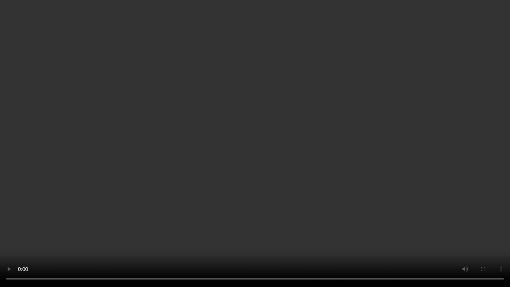
click at [388, 157] on video at bounding box center [255, 143] width 510 height 287
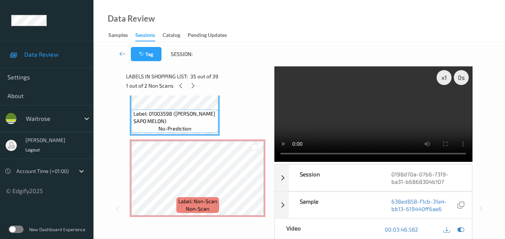
click at [363, 110] on video at bounding box center [373, 114] width 198 height 96
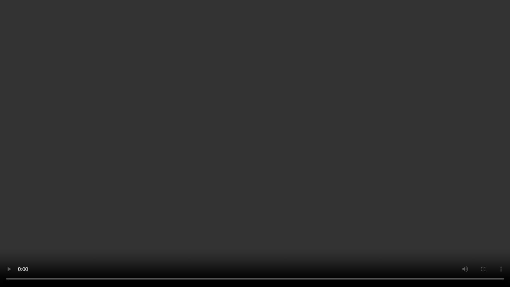
click at [292, 183] on video at bounding box center [255, 143] width 510 height 287
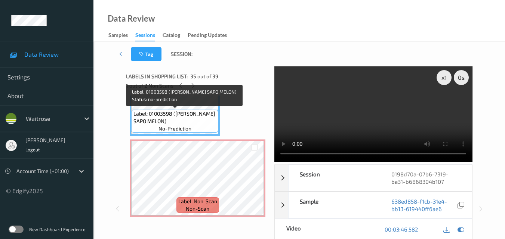
click at [195, 118] on span "Label: 01003598 (WR PIEL SAPO MELON)" at bounding box center [174, 117] width 83 height 15
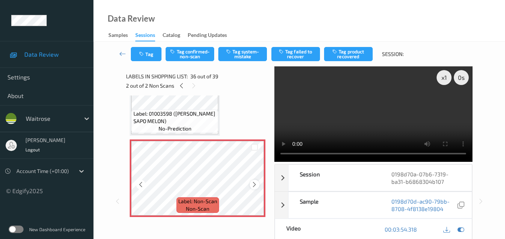
click at [252, 182] on icon at bounding box center [254, 185] width 6 height 7
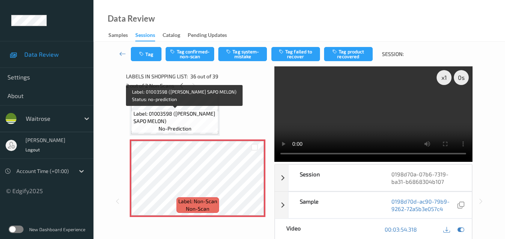
click at [197, 125] on div "Label: 01003598 (WR PIEL SAPO MELON) no-prediction" at bounding box center [174, 121] width 87 height 23
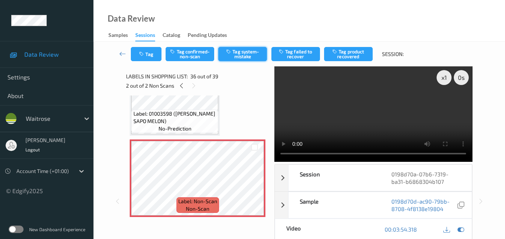
click at [250, 56] on button "Tag system-mistake" at bounding box center [242, 54] width 49 height 14
click at [153, 57] on button "Tag" at bounding box center [146, 54] width 31 height 14
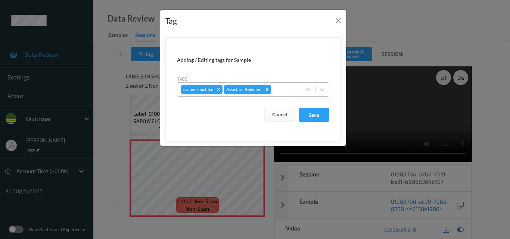
click at [283, 91] on div at bounding box center [285, 89] width 25 height 9
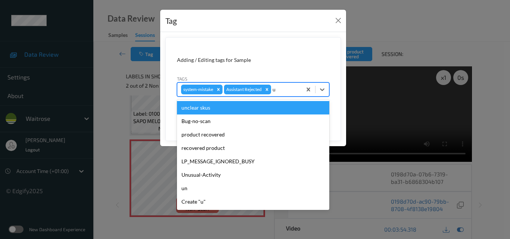
type input "un"
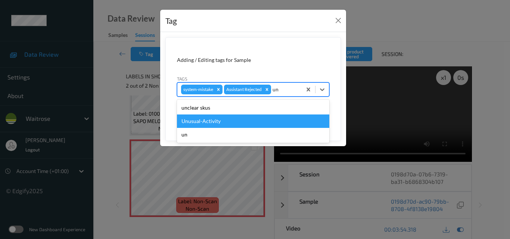
click at [244, 121] on div "Unusual-Activity" at bounding box center [253, 121] width 152 height 13
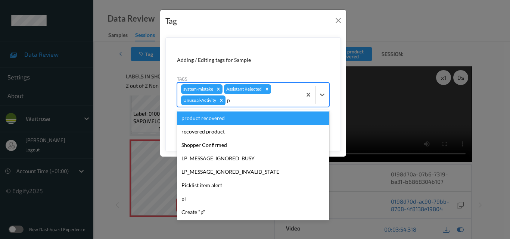
type input "pi"
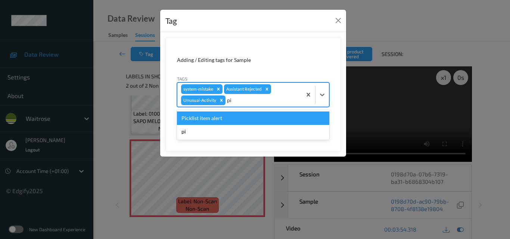
click at [241, 113] on div "Picklist item alert" at bounding box center [253, 118] width 152 height 13
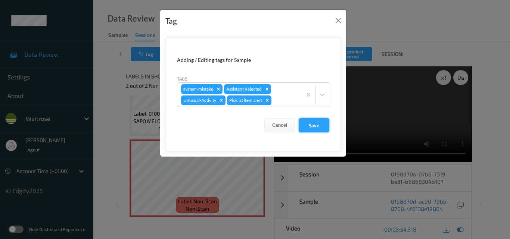
click at [305, 121] on button "Save" at bounding box center [314, 125] width 31 height 14
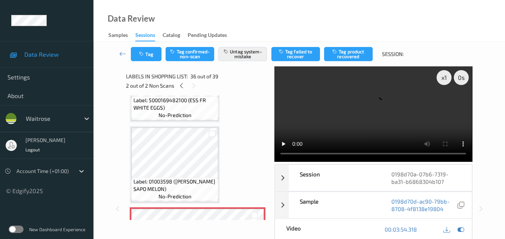
scroll to position [2697, 0]
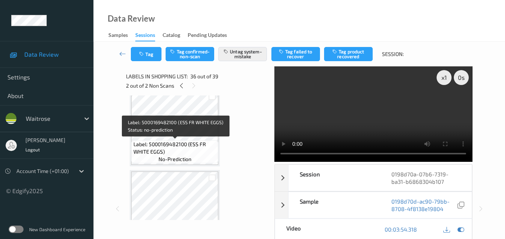
click at [196, 152] on span "Label: 5000169482100 (ESS FR WHITE EGGS)" at bounding box center [174, 148] width 83 height 15
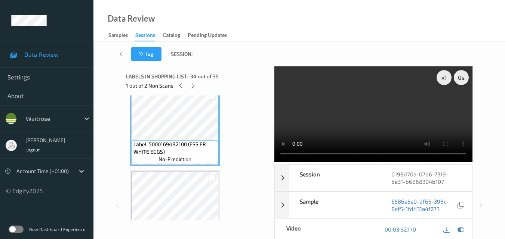
click at [380, 104] on video at bounding box center [373, 114] width 198 height 96
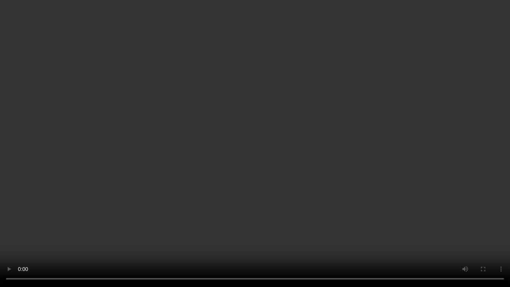
click at [244, 211] on video at bounding box center [255, 143] width 510 height 287
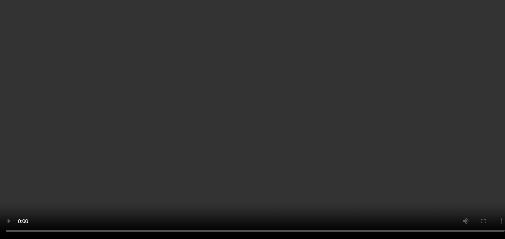
scroll to position [2847, 0]
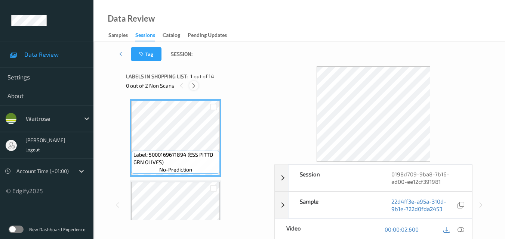
click at [193, 85] on icon at bounding box center [193, 86] width 6 height 7
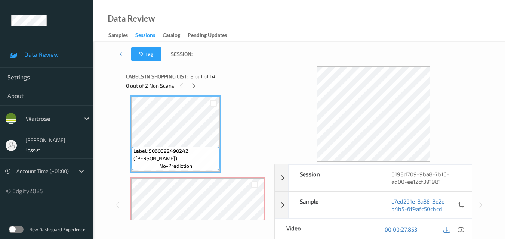
scroll to position [648, 0]
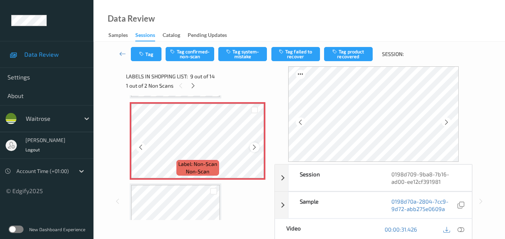
click at [254, 148] on icon at bounding box center [254, 147] width 6 height 7
click at [254, 147] on icon at bounding box center [254, 147] width 6 height 7
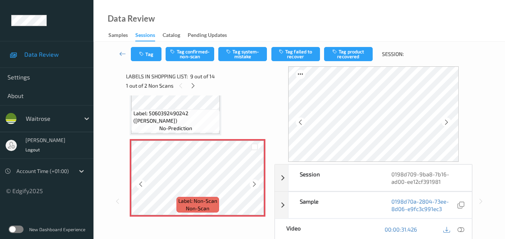
scroll to position [611, 0]
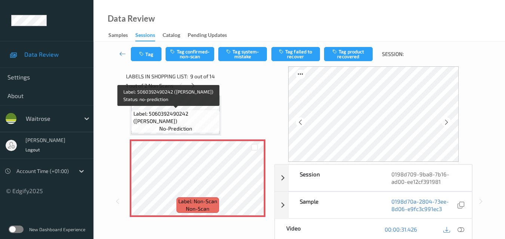
click at [176, 114] on span "Label: 5060392490242 ([PERSON_NAME])" at bounding box center [175, 117] width 85 height 15
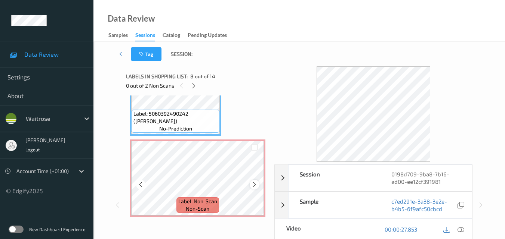
click at [254, 185] on icon at bounding box center [254, 185] width 6 height 7
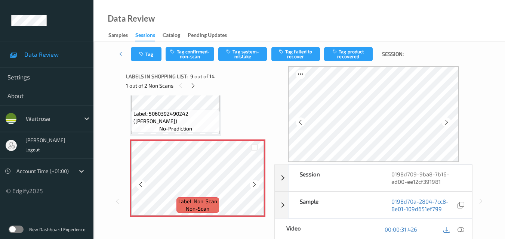
click at [254, 185] on icon at bounding box center [254, 185] width 6 height 7
click at [255, 186] on icon at bounding box center [254, 185] width 6 height 7
click at [256, 186] on icon at bounding box center [254, 185] width 6 height 7
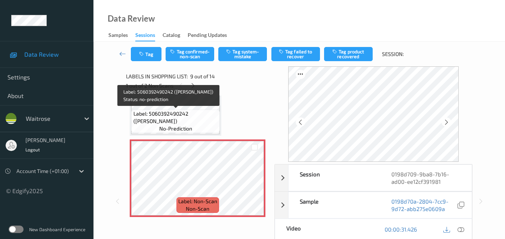
click at [178, 123] on span "Label: 5060392490242 ([PERSON_NAME])" at bounding box center [175, 117] width 85 height 15
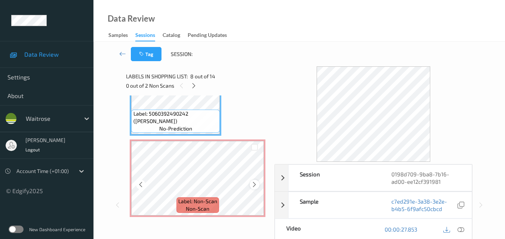
click at [255, 185] on icon at bounding box center [254, 185] width 6 height 7
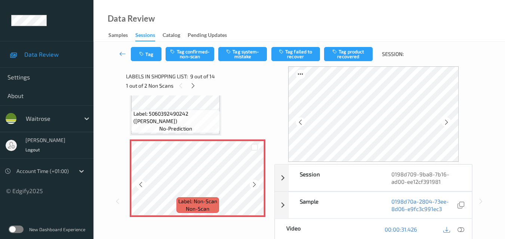
click at [255, 185] on icon at bounding box center [254, 185] width 6 height 7
click at [255, 184] on icon at bounding box center [254, 185] width 6 height 7
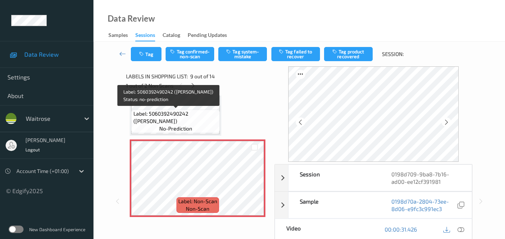
click at [186, 114] on span "Label: 5060392490242 ([PERSON_NAME])" at bounding box center [175, 117] width 85 height 15
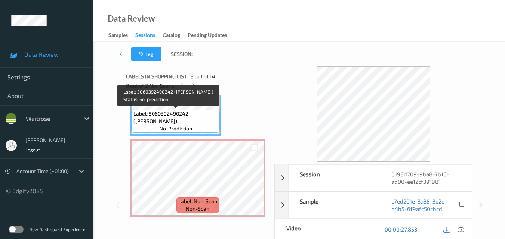
drag, startPoint x: 174, startPoint y: 123, endPoint x: 133, endPoint y: 117, distance: 41.6
click at [133, 117] on div "Label: 5060392490242 (REMEO MANGO LOLLIES) no-prediction" at bounding box center [175, 121] width 89 height 23
copy span "Label: 5060392490242 ([PERSON_NAME])"
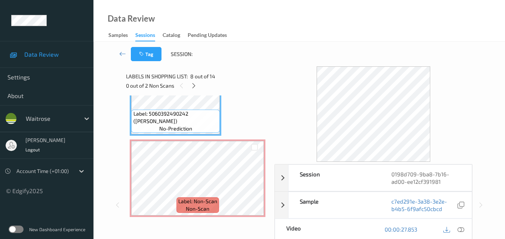
click at [248, 126] on div "Label: 5000169671894 (ESS PITTD GRN OLIVES) no-prediction Label: 5000169671894 …" at bounding box center [198, 56] width 136 height 1136
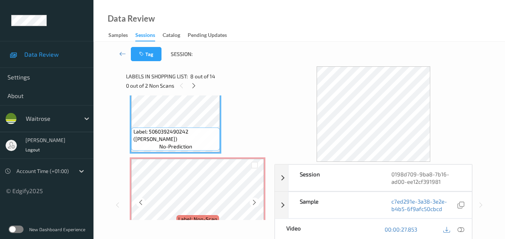
scroll to position [574, 0]
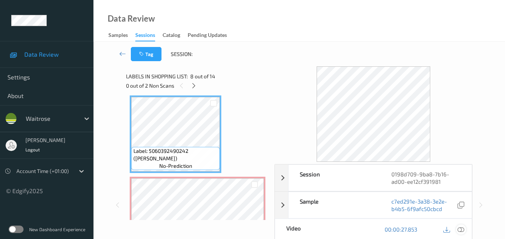
click at [463, 230] on icon at bounding box center [460, 229] width 7 height 7
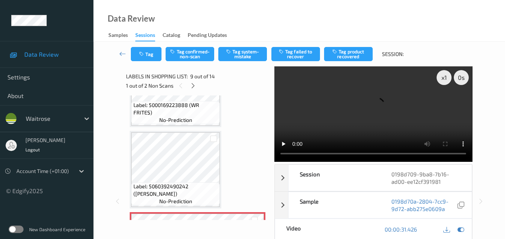
scroll to position [536, 0]
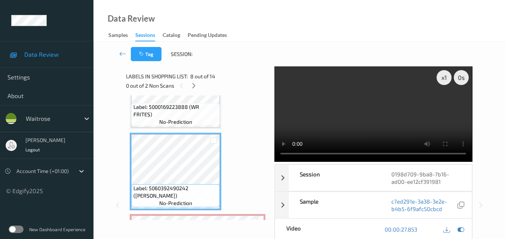
click at [357, 120] on video at bounding box center [373, 114] width 198 height 96
click at [357, 116] on video at bounding box center [373, 114] width 198 height 96
click at [355, 114] on video at bounding box center [373, 114] width 198 height 96
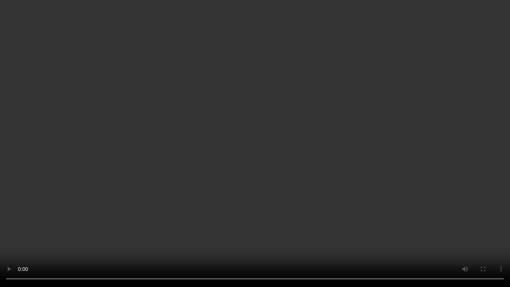
click at [256, 187] on video at bounding box center [255, 143] width 510 height 287
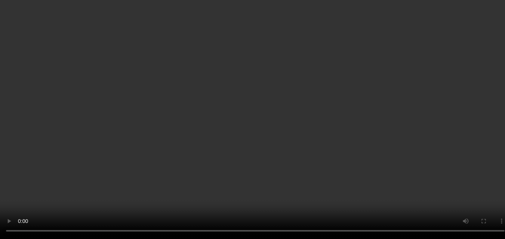
scroll to position [37, 0]
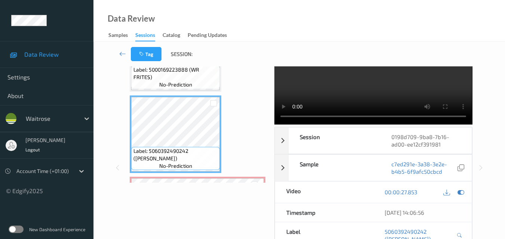
click at [233, 138] on div "Label: 5000169671894 (ESS PITTD GRN OLIVES) no-prediction Label: 5000169671894 …" at bounding box center [198, 94] width 136 height 1136
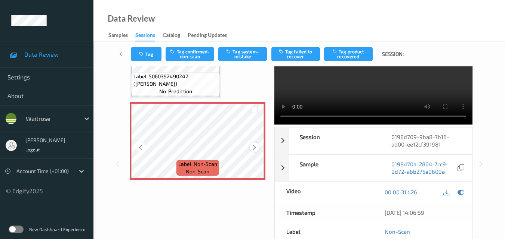
click at [252, 145] on icon at bounding box center [254, 147] width 6 height 7
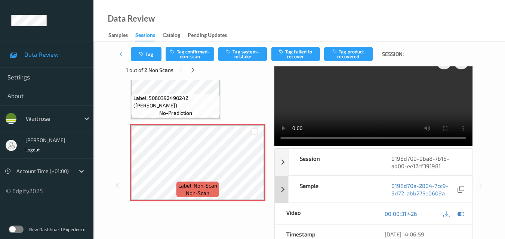
scroll to position [0, 0]
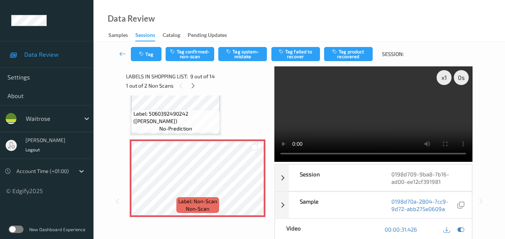
click at [384, 111] on video at bounding box center [373, 114] width 198 height 96
click at [378, 127] on video at bounding box center [373, 114] width 198 height 96
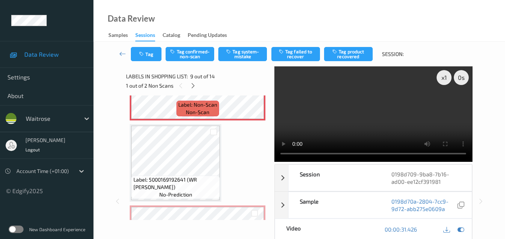
scroll to position [723, 0]
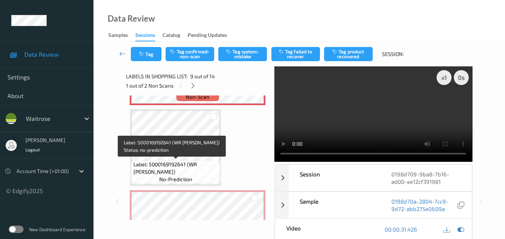
click at [188, 169] on span "Label: 5000169192641 (WR DELISTYL COLESLAW)" at bounding box center [175, 168] width 85 height 15
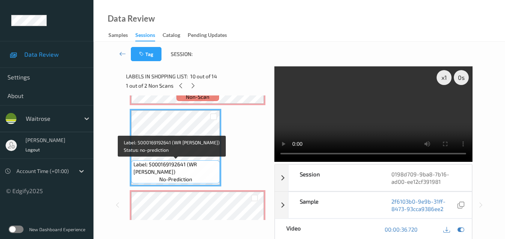
drag, startPoint x: 186, startPoint y: 170, endPoint x: 132, endPoint y: 165, distance: 53.6
click at [132, 165] on div "Label: 5000169192641 (WR DELISTYL COLESLAW) no-prediction" at bounding box center [175, 172] width 89 height 23
copy span "Label: 5000169192641 (WR DELISTYL COLESLAW)"
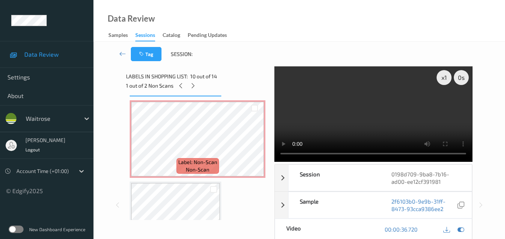
scroll to position [798, 0]
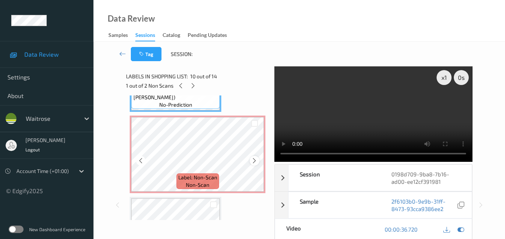
click at [254, 161] on icon at bounding box center [254, 161] width 6 height 7
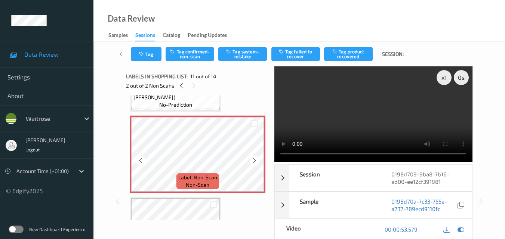
click at [254, 161] on icon at bounding box center [254, 161] width 6 height 7
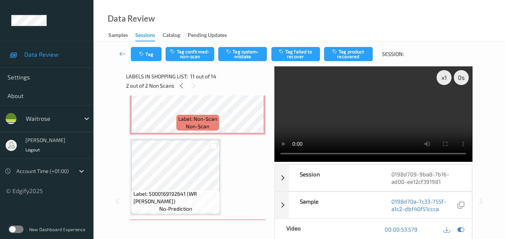
scroll to position [648, 0]
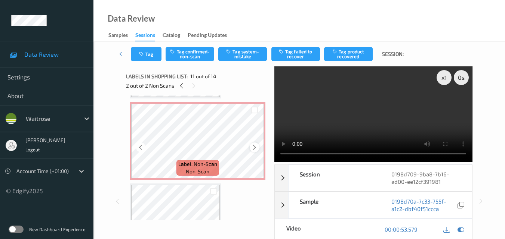
click at [254, 146] on icon at bounding box center [254, 147] width 6 height 7
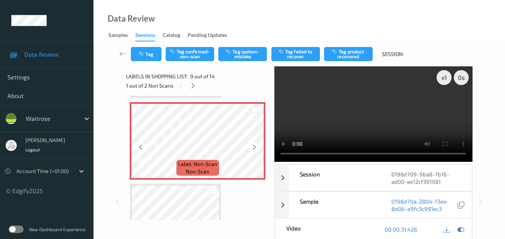
click at [254, 146] on icon at bounding box center [254, 147] width 6 height 7
click at [375, 114] on video at bounding box center [373, 114] width 198 height 96
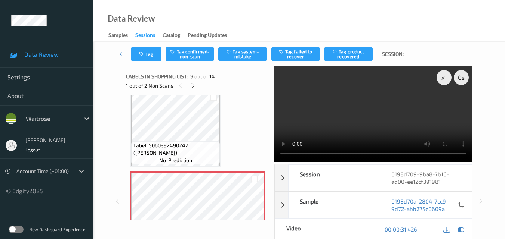
scroll to position [574, 0]
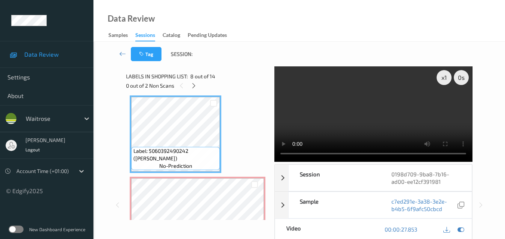
click at [384, 112] on video at bounding box center [373, 114] width 198 height 96
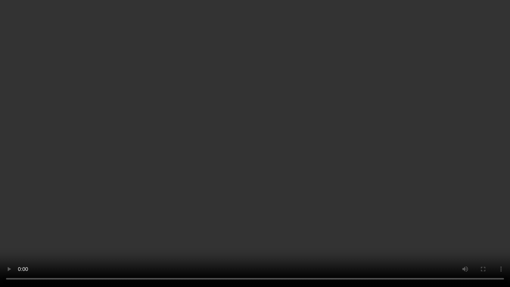
click at [266, 197] on video at bounding box center [255, 143] width 510 height 287
click at [180, 216] on video at bounding box center [255, 143] width 510 height 287
click at [238, 201] on video at bounding box center [255, 143] width 510 height 287
click at [315, 187] on video at bounding box center [255, 143] width 510 height 287
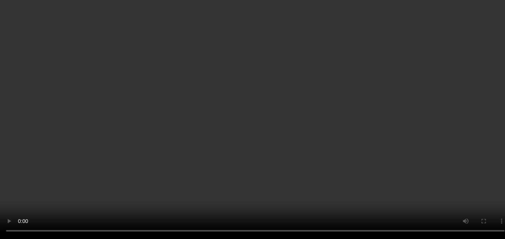
scroll to position [648, 0]
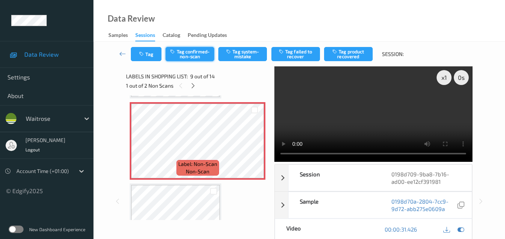
click at [190, 57] on button "Tag confirmed-non-scan" at bounding box center [189, 54] width 49 height 14
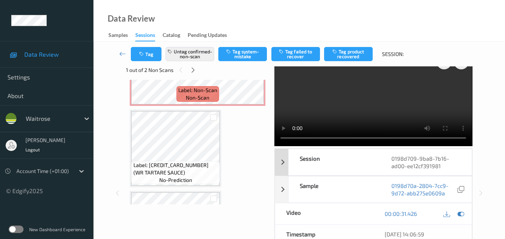
scroll to position [0, 0]
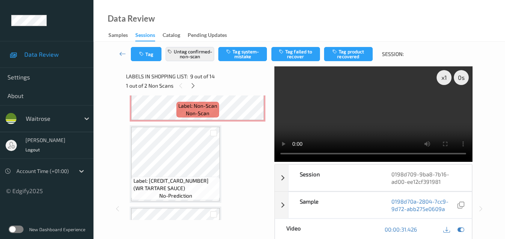
click at [387, 120] on video at bounding box center [373, 114] width 198 height 96
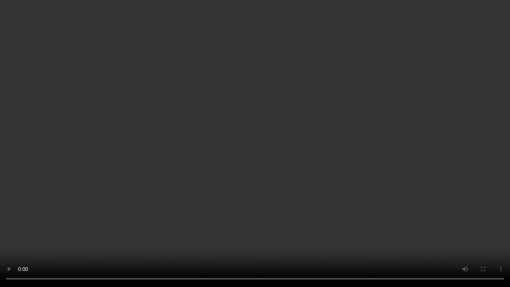
click at [322, 174] on video at bounding box center [255, 143] width 510 height 287
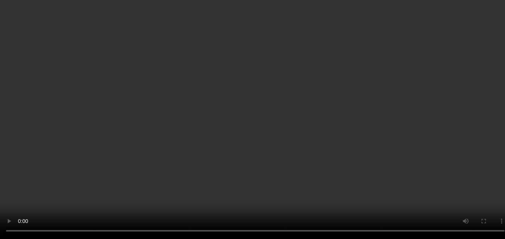
scroll to position [645, 0]
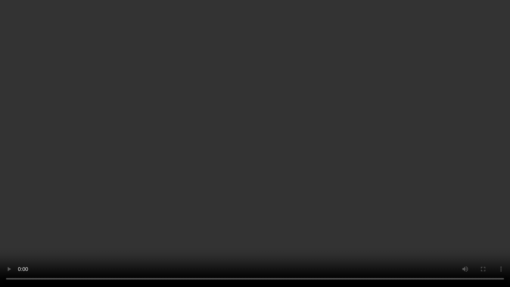
click at [300, 159] on video at bounding box center [255, 143] width 510 height 287
click at [283, 161] on video at bounding box center [255, 143] width 510 height 287
click at [324, 125] on video at bounding box center [255, 143] width 510 height 287
click at [278, 156] on video at bounding box center [255, 143] width 510 height 287
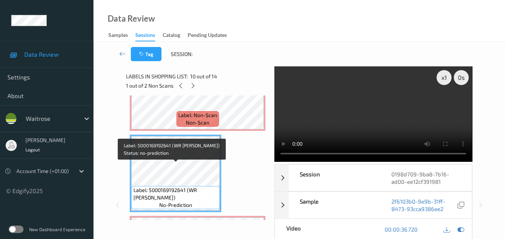
scroll to position [683, 0]
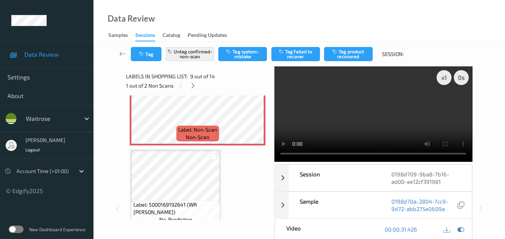
click at [411, 103] on video at bounding box center [373, 114] width 198 height 96
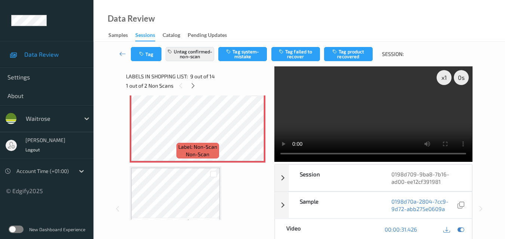
scroll to position [645, 0]
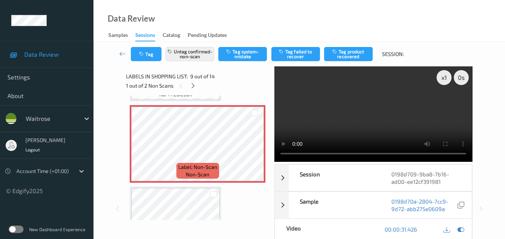
click at [382, 125] on video at bounding box center [373, 114] width 198 height 96
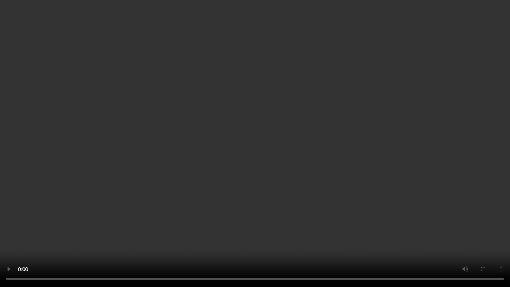
click at [309, 172] on video at bounding box center [255, 143] width 510 height 287
click at [302, 157] on video at bounding box center [255, 143] width 510 height 287
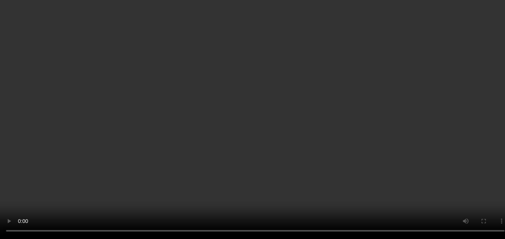
scroll to position [608, 0]
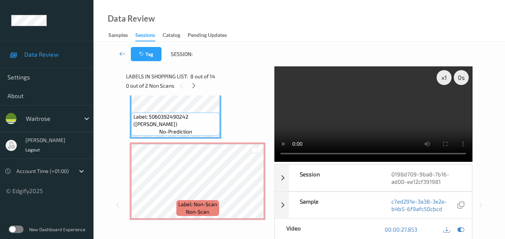
click at [386, 112] on video at bounding box center [373, 114] width 198 height 96
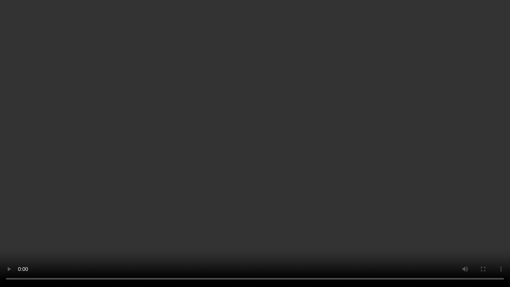
click at [324, 173] on video at bounding box center [255, 143] width 510 height 287
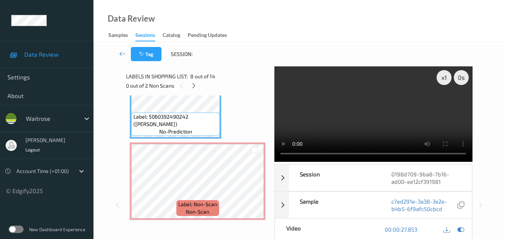
click at [379, 118] on video at bounding box center [373, 114] width 198 height 96
click at [444, 80] on div "x 1" at bounding box center [443, 77] width 15 height 15
click at [405, 106] on video at bounding box center [373, 114] width 198 height 96
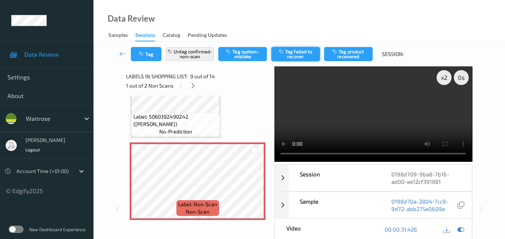
click at [299, 54] on button "Tag failed to recover" at bounding box center [295, 54] width 49 height 14
click at [194, 83] on icon at bounding box center [193, 86] width 6 height 7
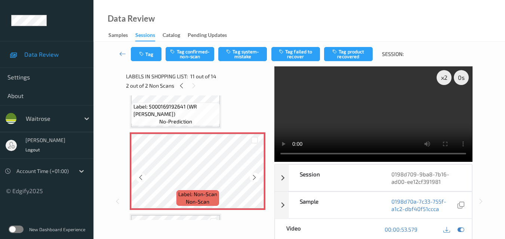
scroll to position [811, 0]
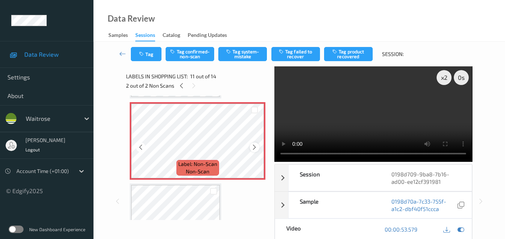
click at [254, 146] on icon at bounding box center [254, 147] width 6 height 7
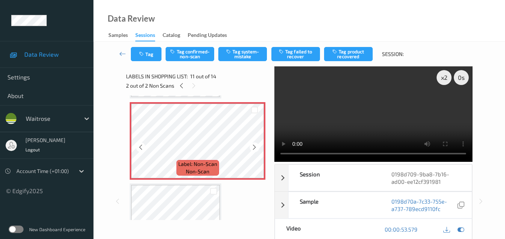
click at [254, 146] on icon at bounding box center [254, 147] width 6 height 7
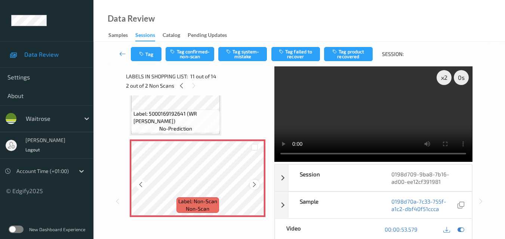
scroll to position [737, 0]
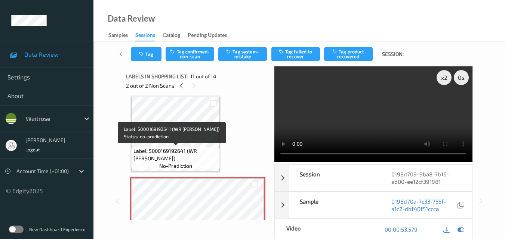
click at [192, 154] on span "Label: 5000169192641 (WR DELISTYL COLESLAW)" at bounding box center [175, 155] width 85 height 15
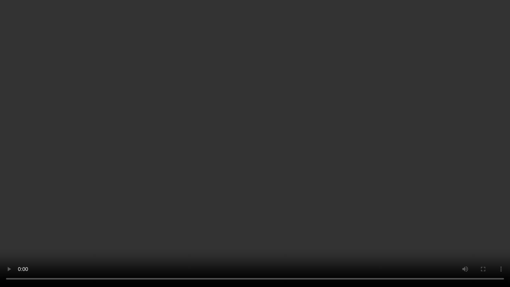
click at [311, 174] on video at bounding box center [255, 143] width 510 height 287
click at [309, 170] on video at bounding box center [255, 143] width 510 height 287
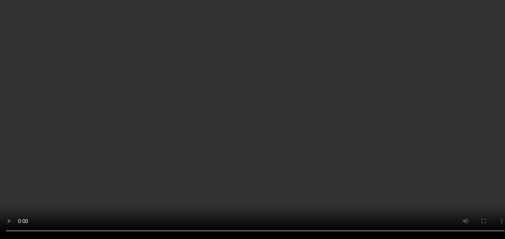
scroll to position [699, 0]
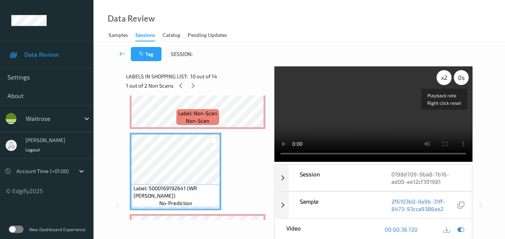
click at [445, 78] on div "x 2" at bounding box center [443, 77] width 15 height 15
click at [445, 78] on div "x 4" at bounding box center [443, 77] width 15 height 15
click at [445, 78] on div "x 8" at bounding box center [443, 77] width 15 height 15
click at [378, 118] on video at bounding box center [373, 114] width 198 height 96
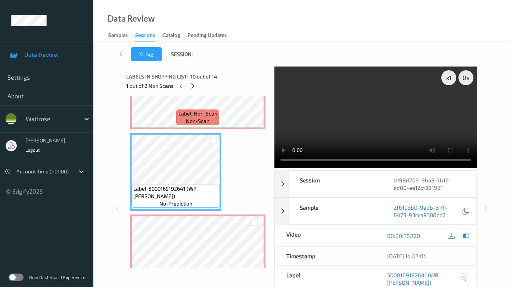
click at [303, 168] on video at bounding box center [376, 117] width 203 height 102
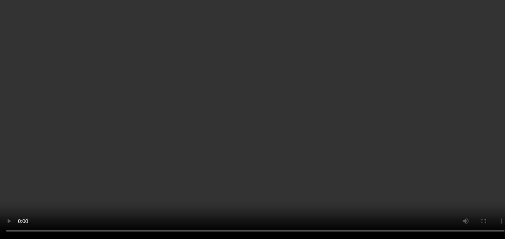
scroll to position [625, 0]
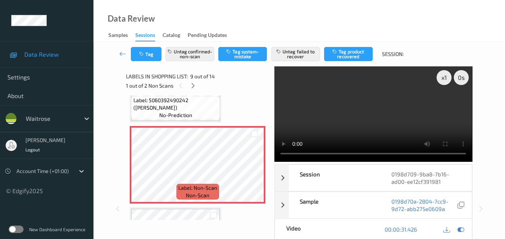
click at [396, 101] on video at bounding box center [373, 114] width 198 height 96
click at [366, 115] on video at bounding box center [373, 114] width 198 height 96
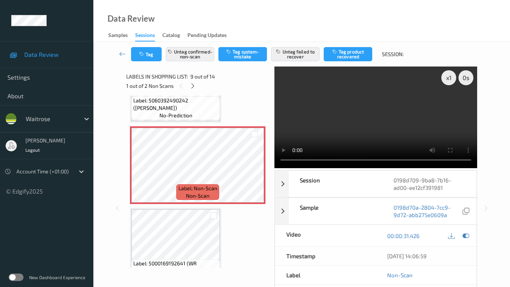
click at [361, 159] on video at bounding box center [376, 117] width 203 height 102
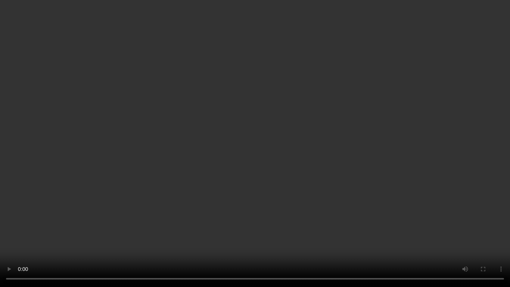
click at [307, 154] on video at bounding box center [255, 143] width 510 height 287
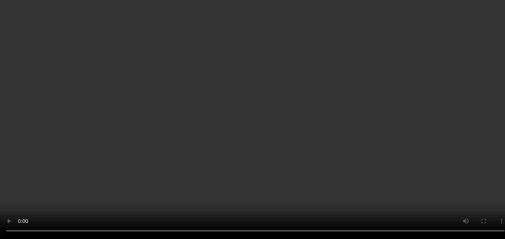
scroll to position [737, 0]
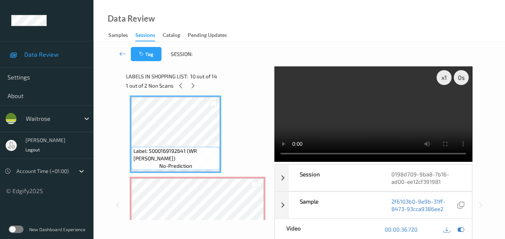
click at [346, 104] on video at bounding box center [373, 114] width 198 height 96
click at [352, 101] on video at bounding box center [373, 114] width 198 height 96
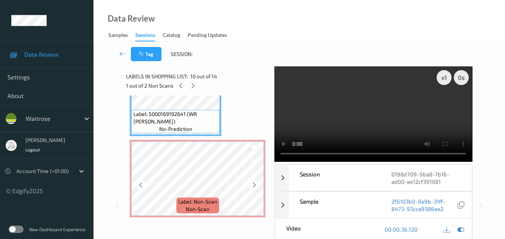
scroll to position [774, 0]
click at [255, 184] on icon at bounding box center [254, 185] width 6 height 7
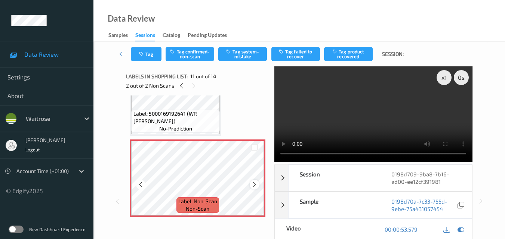
click at [255, 183] on icon at bounding box center [254, 185] width 6 height 7
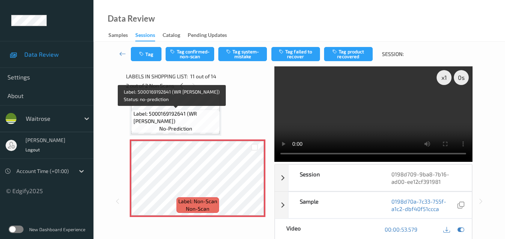
click at [193, 121] on span "Label: 5000169192641 (WR DELISTYL COLESLAW)" at bounding box center [175, 117] width 85 height 15
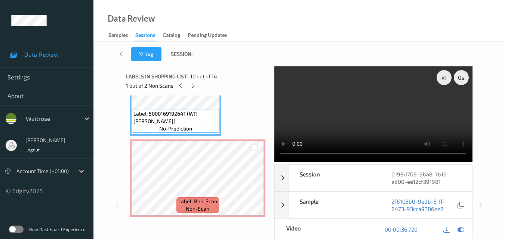
click at [380, 109] on video at bounding box center [373, 114] width 198 height 96
click at [406, 124] on video at bounding box center [373, 114] width 198 height 96
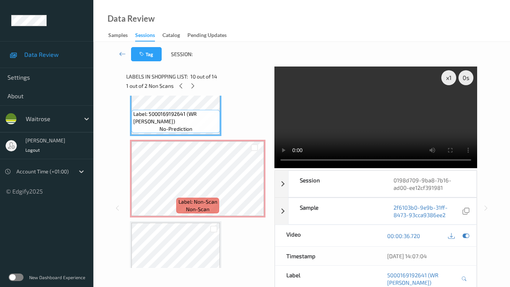
click at [275, 142] on video at bounding box center [376, 117] width 203 height 102
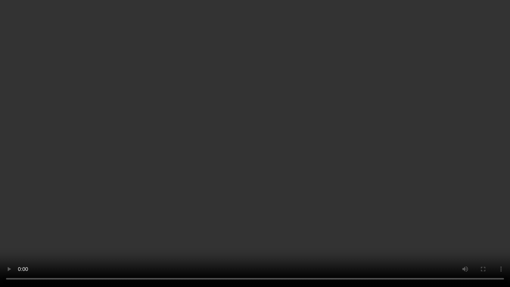
click at [265, 182] on video at bounding box center [255, 143] width 510 height 287
click at [293, 210] on video at bounding box center [255, 143] width 510 height 287
click at [319, 197] on video at bounding box center [255, 143] width 510 height 287
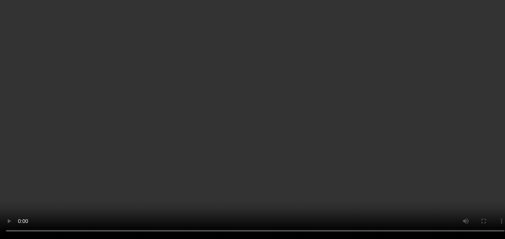
scroll to position [886, 0]
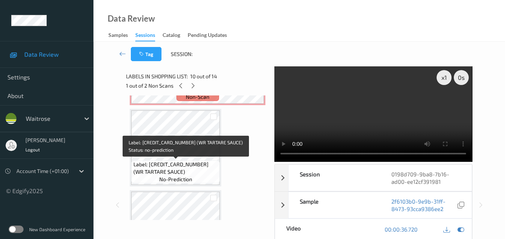
click at [201, 168] on span "Label: 5063210007301 (WR TARTARE SAUCE)" at bounding box center [175, 168] width 85 height 15
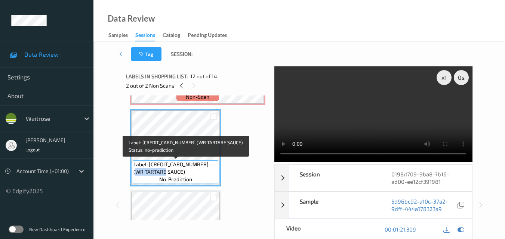
drag, startPoint x: 174, startPoint y: 171, endPoint x: 145, endPoint y: 171, distance: 29.1
click at [145, 171] on span "Label: 5063210007301 (WR TARTARE SAUCE)" at bounding box center [175, 168] width 85 height 15
click at [187, 170] on span "Label: 5063210007301 (WR TARTARE SAUCE)" at bounding box center [175, 168] width 85 height 15
drag, startPoint x: 173, startPoint y: 173, endPoint x: 131, endPoint y: 167, distance: 42.3
click at [131, 167] on div "Label: 5063210007301 (WR TARTARE SAUCE) no-prediction" at bounding box center [175, 172] width 89 height 23
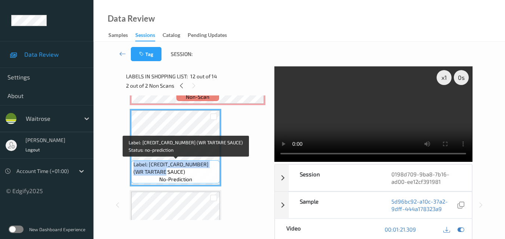
copy span "Label: 5063210007301 (WR TARTARE SAUCE)"
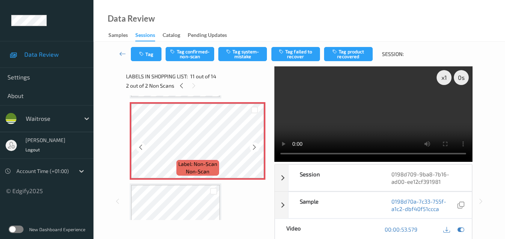
scroll to position [774, 0]
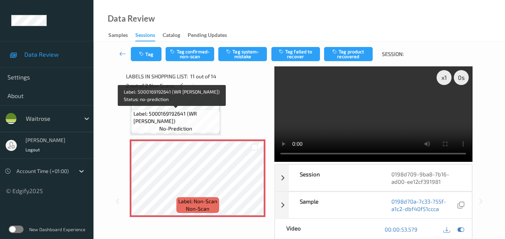
click at [198, 117] on span "Label: 5000169192641 (WR DELISTYL COLESLAW)" at bounding box center [175, 117] width 85 height 15
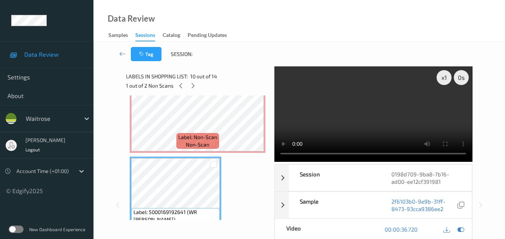
scroll to position [662, 0]
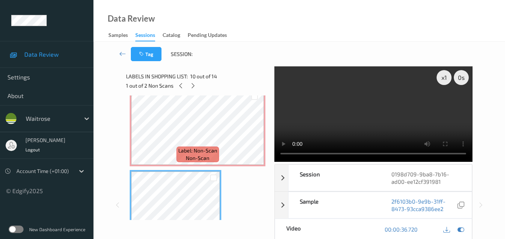
click at [390, 114] on video at bounding box center [373, 114] width 198 height 96
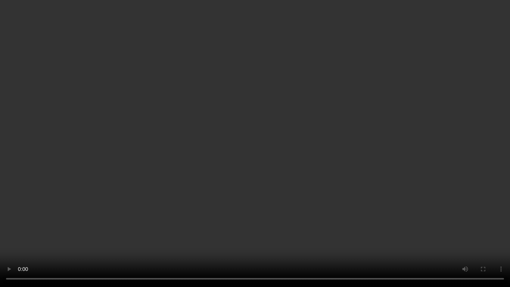
click at [275, 195] on video at bounding box center [255, 143] width 510 height 287
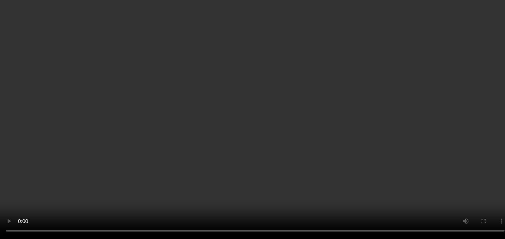
scroll to position [587, 0]
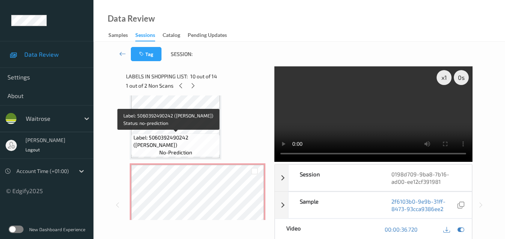
click at [198, 145] on span "Label: 5060392490242 (REMEO MANGO LOLLIES)" at bounding box center [175, 141] width 85 height 15
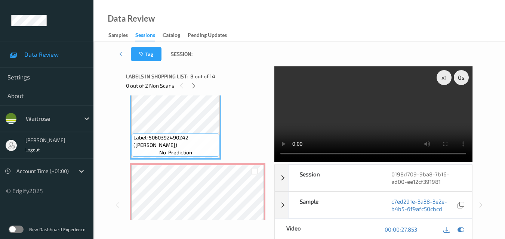
click at [413, 103] on video at bounding box center [373, 114] width 198 height 96
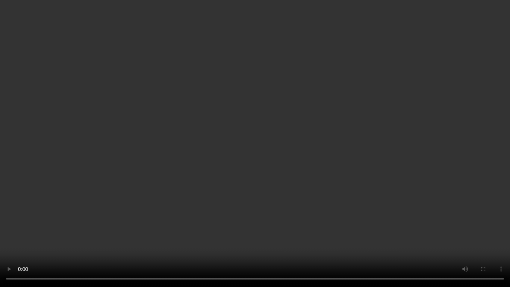
click at [428, 127] on video at bounding box center [255, 143] width 510 height 287
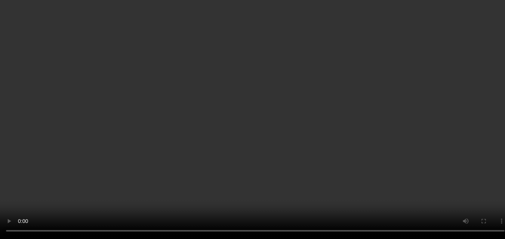
scroll to position [774, 0]
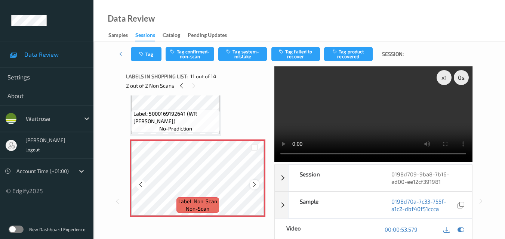
click at [255, 184] on icon at bounding box center [254, 185] width 6 height 7
click at [255, 187] on icon at bounding box center [254, 185] width 6 height 7
click at [239, 57] on button "Tag system-mistake" at bounding box center [242, 54] width 49 height 14
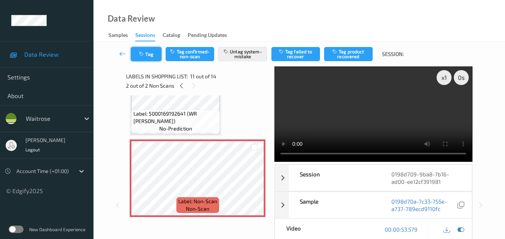
click at [147, 52] on button "Tag" at bounding box center [146, 54] width 31 height 14
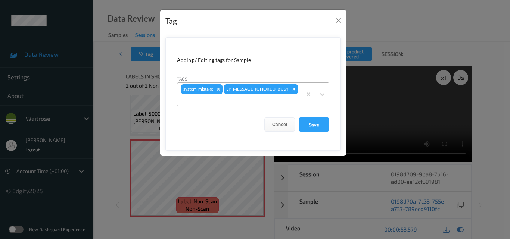
click at [269, 100] on div at bounding box center [239, 100] width 117 height 9
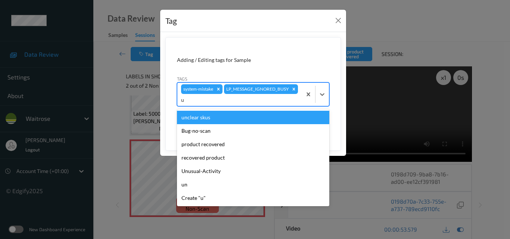
type input "un"
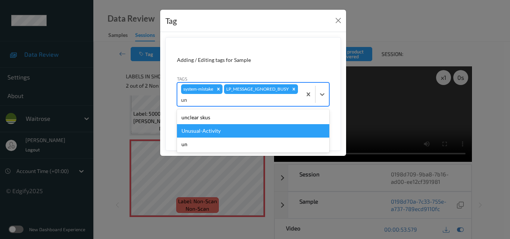
click at [218, 133] on div "Unusual-Activity" at bounding box center [253, 130] width 152 height 13
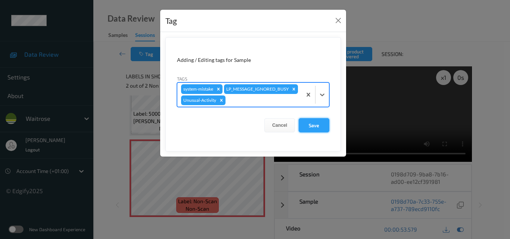
click at [320, 133] on button "Save" at bounding box center [314, 125] width 31 height 14
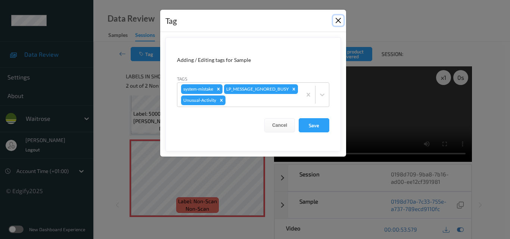
click at [337, 19] on button "Close" at bounding box center [338, 20] width 10 height 10
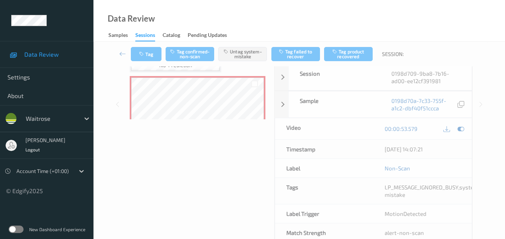
scroll to position [80, 0]
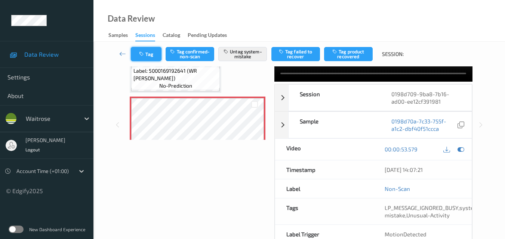
click at [153, 53] on button "Tag" at bounding box center [146, 54] width 31 height 14
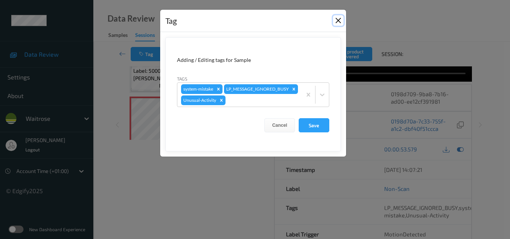
click at [335, 18] on button "Close" at bounding box center [338, 20] width 10 height 10
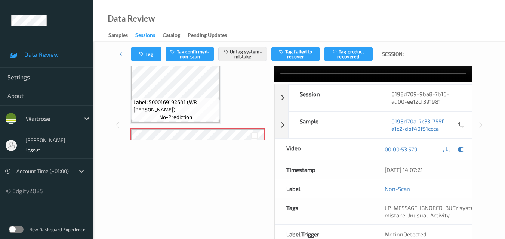
scroll to position [662, 0]
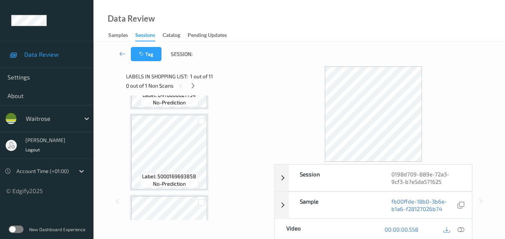
scroll to position [149, 0]
click at [194, 86] on icon at bounding box center [193, 86] width 6 height 7
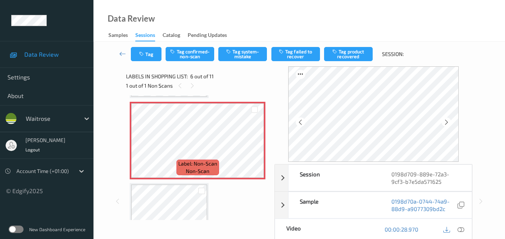
scroll to position [404, 0]
click at [255, 148] on icon at bounding box center [254, 147] width 6 height 7
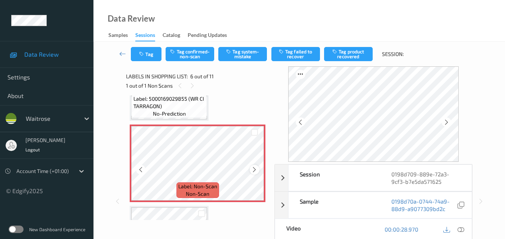
scroll to position [367, 0]
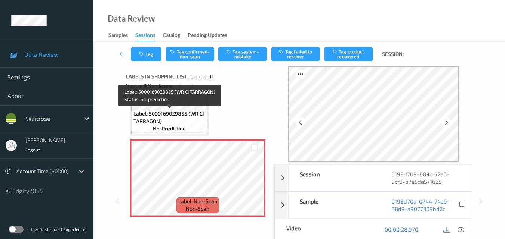
click at [188, 117] on span "Label: 5000169029855 (WR CI TARRAGON)" at bounding box center [169, 117] width 72 height 15
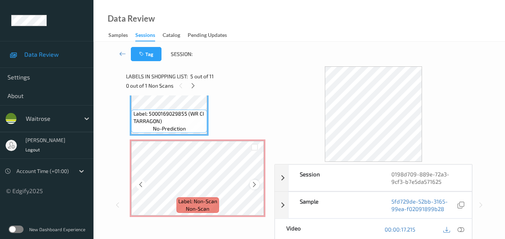
click at [252, 185] on icon at bounding box center [254, 185] width 6 height 7
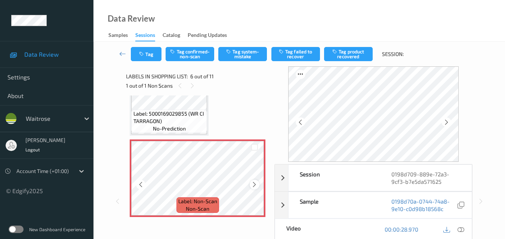
click at [252, 183] on icon at bounding box center [254, 185] width 6 height 7
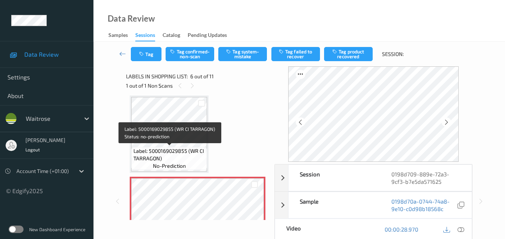
click at [167, 155] on span "Label: 5000169029855 (WR CI TARRAGON)" at bounding box center [169, 155] width 72 height 15
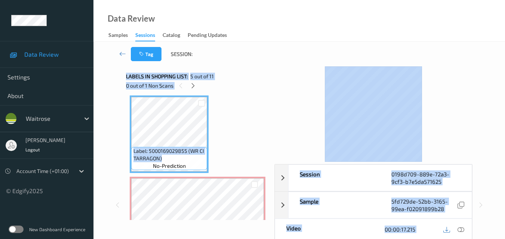
drag, startPoint x: 165, startPoint y: 159, endPoint x: 173, endPoint y: 153, distance: 9.6
click at [123, 152] on div "Session 0198d709-889e-72a3-9cf3-b7e5da571625 Session ID 0198d709-889e-72a3-9cf3…" at bounding box center [299, 205] width 381 height 278
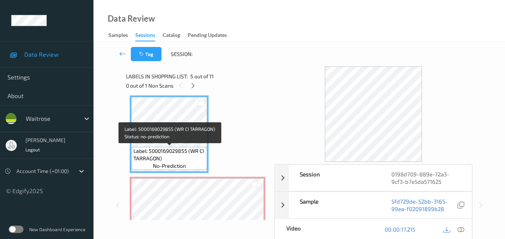
click at [261, 138] on div "Label: 5000169409985 (WR SCOTTISH MUSHROOM) no-prediction Label: 8410660021734 …" at bounding box center [198, 216] width 136 height 892
drag, startPoint x: 162, startPoint y: 159, endPoint x: 133, endPoint y: 154, distance: 29.2
click at [133, 154] on span "Label: 5000169029855 (WR CI TARRAGON)" at bounding box center [169, 155] width 72 height 15
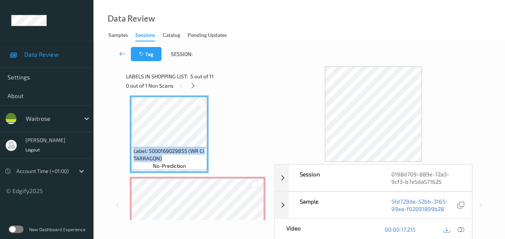
copy span "Label: 5000169029855 (WR CI TARRAGON)"
click at [244, 116] on div "Label: 5000169409985 (WR SCOTTISH MUSHROOM) no-prediction Label: 8410660021734 …" at bounding box center [198, 216] width 136 height 892
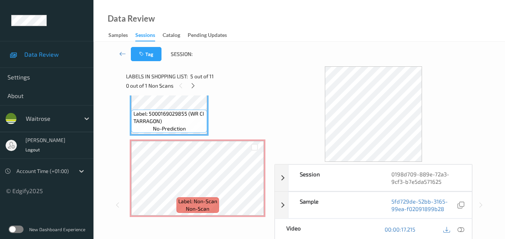
click at [232, 114] on div "Label: 5000169409985 (WR SCOTTISH MUSHROOM) no-prediction Label: 8410660021734 …" at bounding box center [198, 179] width 136 height 892
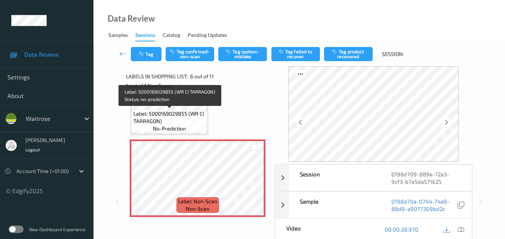
click at [180, 115] on span "Label: 5000169029855 (WR CI TARRAGON)" at bounding box center [169, 117] width 72 height 15
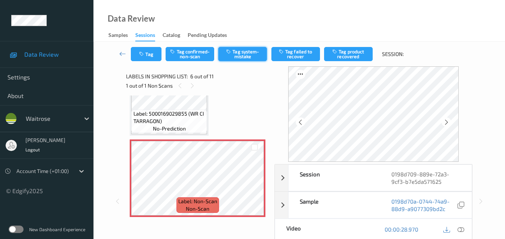
click at [247, 54] on button "Tag system-mistake" at bounding box center [242, 54] width 49 height 14
click at [255, 184] on icon at bounding box center [254, 185] width 6 height 7
click at [255, 182] on icon at bounding box center [254, 185] width 6 height 7
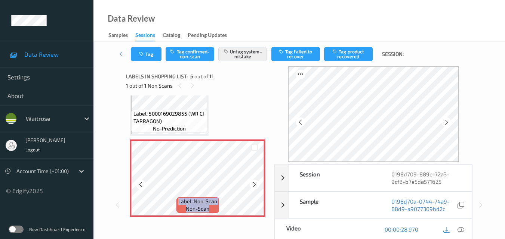
click at [255, 182] on icon at bounding box center [254, 185] width 6 height 7
click at [461, 227] on icon at bounding box center [460, 229] width 7 height 7
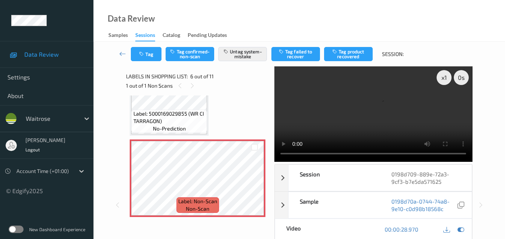
click at [369, 109] on video at bounding box center [373, 114] width 198 height 96
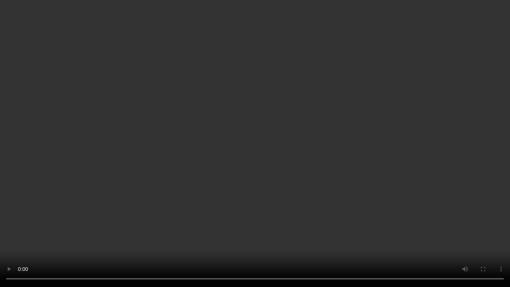
click at [390, 172] on video at bounding box center [255, 143] width 510 height 287
click at [350, 157] on video at bounding box center [255, 143] width 510 height 287
click at [361, 157] on video at bounding box center [255, 143] width 510 height 287
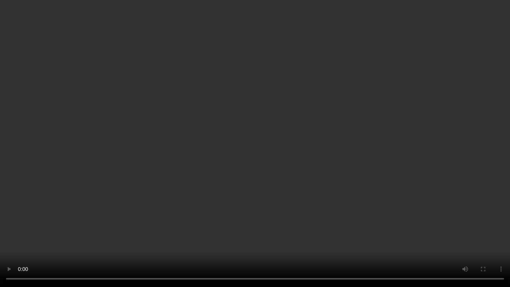
click at [317, 164] on video at bounding box center [255, 143] width 510 height 287
click at [330, 161] on video at bounding box center [255, 143] width 510 height 287
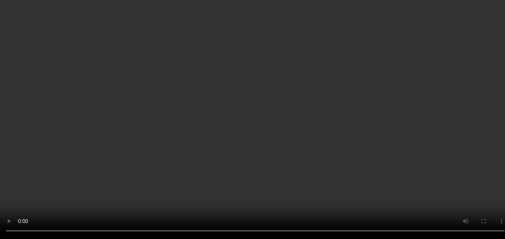
scroll to position [255, 0]
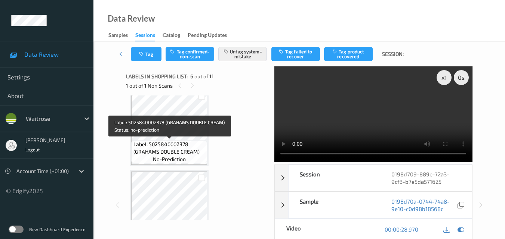
click at [186, 156] on div "Label: 5025840002378 (GRAHAMS DOUBLE CREAM) no-prediction" at bounding box center [169, 151] width 76 height 23
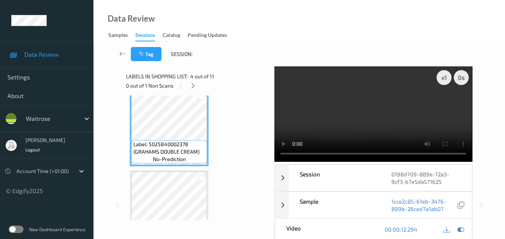
click at [390, 117] on video at bounding box center [373, 114] width 198 height 96
click at [384, 116] on video at bounding box center [373, 114] width 198 height 96
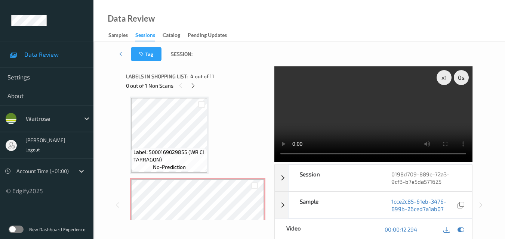
scroll to position [329, 0]
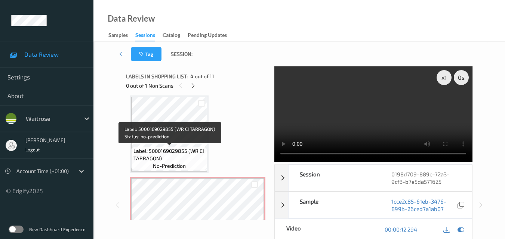
click at [186, 161] on span "Label: 5000169029855 (WR CI TARRAGON)" at bounding box center [169, 155] width 72 height 15
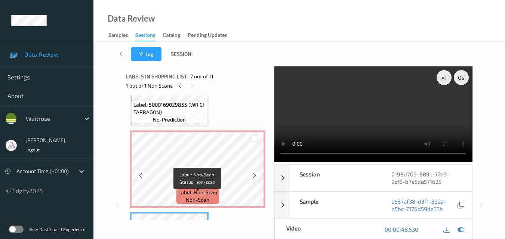
scroll to position [367, 0]
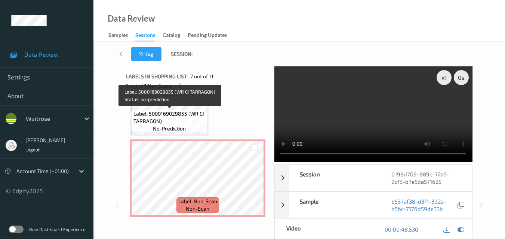
click at [180, 120] on span "Label: 5000169029855 (WR CI TARRAGON)" at bounding box center [169, 117] width 72 height 15
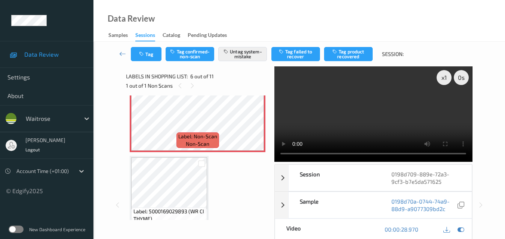
scroll to position [441, 0]
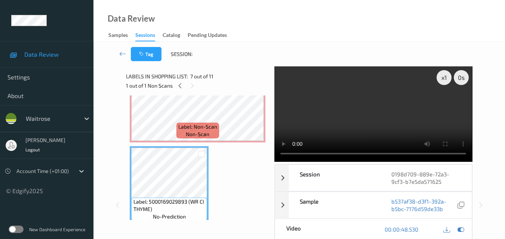
click at [379, 124] on video at bounding box center [373, 114] width 198 height 96
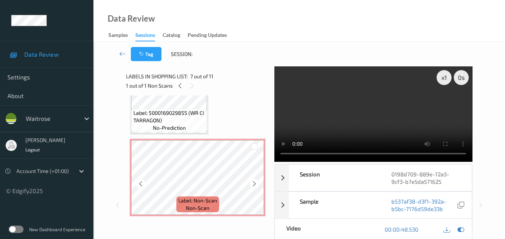
scroll to position [367, 0]
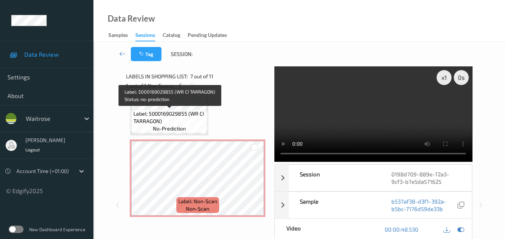
click at [175, 119] on span "Label: 5000169029855 (WR CI TARRAGON)" at bounding box center [169, 117] width 72 height 15
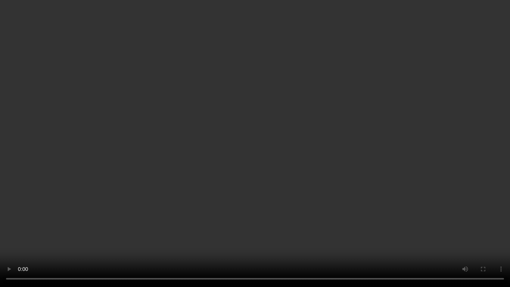
click at [254, 138] on video at bounding box center [255, 143] width 510 height 287
click at [264, 162] on video at bounding box center [255, 143] width 510 height 287
click at [280, 172] on video at bounding box center [255, 143] width 510 height 287
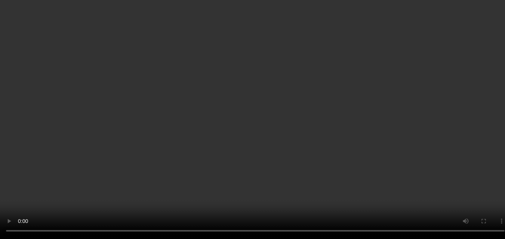
scroll to position [329, 0]
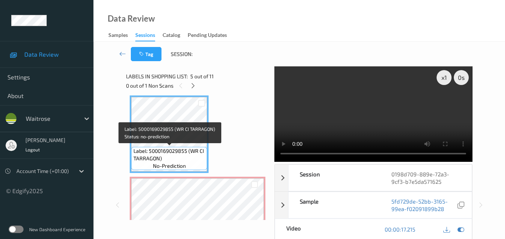
click at [183, 156] on span "Label: 5000169029855 (WR CI TARRAGON)" at bounding box center [169, 155] width 72 height 15
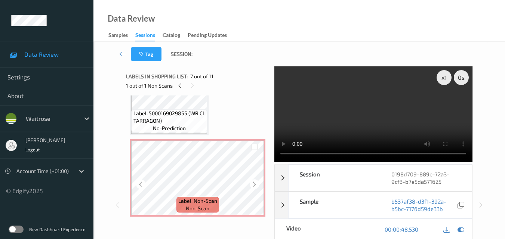
scroll to position [367, 0]
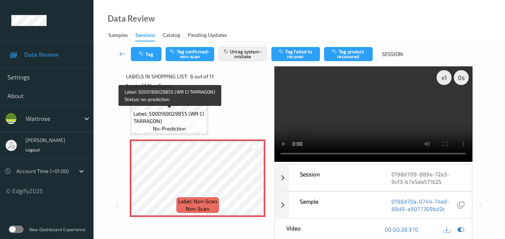
click at [189, 116] on span "Label: 5000169029855 (WR CI TARRAGON)" at bounding box center [169, 117] width 72 height 15
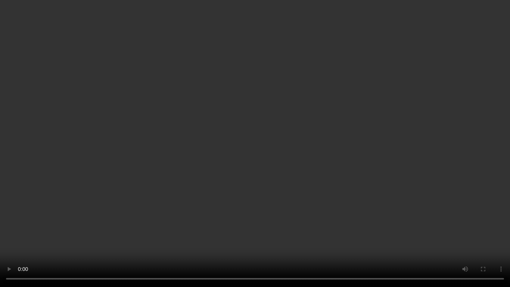
click at [321, 208] on video at bounding box center [255, 143] width 510 height 287
click at [344, 143] on video at bounding box center [255, 143] width 510 height 287
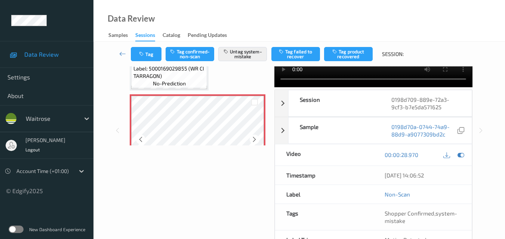
scroll to position [292, 0]
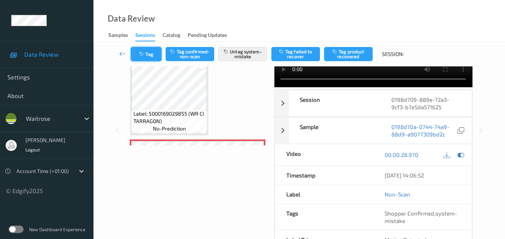
click at [140, 50] on button "Tag" at bounding box center [146, 54] width 31 height 14
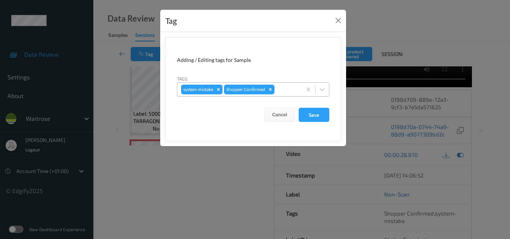
click at [286, 92] on div at bounding box center [287, 89] width 22 height 9
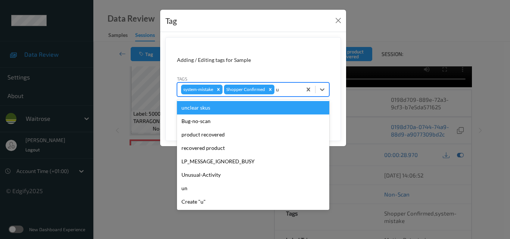
type input "un"
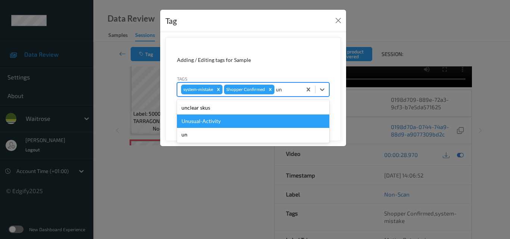
click at [252, 123] on div "Unusual-Activity" at bounding box center [253, 121] width 152 height 13
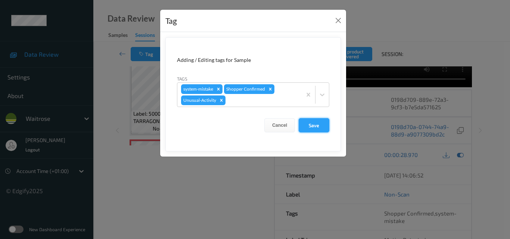
click at [319, 123] on button "Save" at bounding box center [314, 125] width 31 height 14
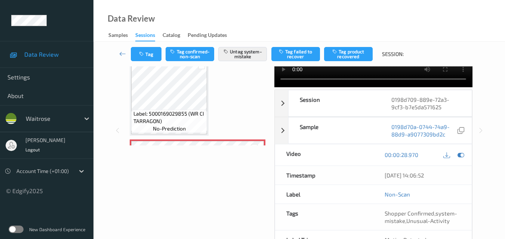
click at [341, 20] on div "Data Review Samples Sessions Catalog Pending Updates" at bounding box center [298, 21] width 411 height 42
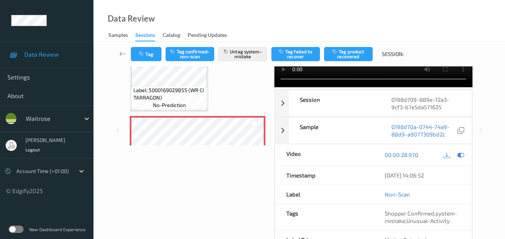
scroll to position [329, 0]
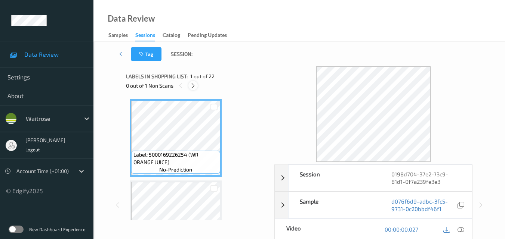
click at [192, 86] on icon at bounding box center [193, 86] width 6 height 7
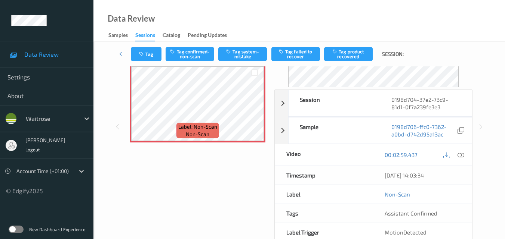
scroll to position [1388, 0]
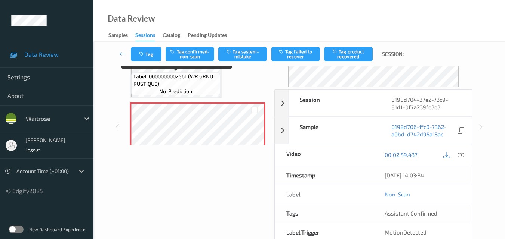
click at [207, 87] on span "Label: 0000000002561 (WR GRND RUSTIQUE)" at bounding box center [175, 80] width 85 height 15
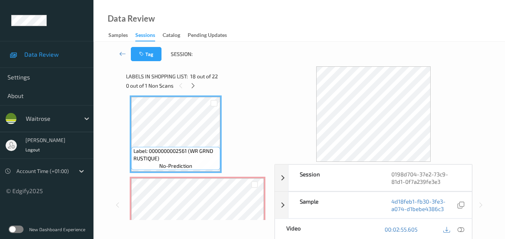
scroll to position [1425, 0]
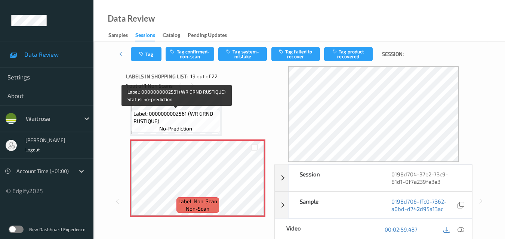
click at [162, 115] on span "Label: 0000000002561 (WR GRND RUSTIQUE)" at bounding box center [175, 117] width 85 height 15
click at [192, 118] on span "Label: 0000000002561 (WR GRND RUSTIQUE)" at bounding box center [175, 117] width 85 height 15
click at [173, 114] on span "Label: 0000000002561 (WR GRND RUSTIQUE)" at bounding box center [175, 117] width 85 height 15
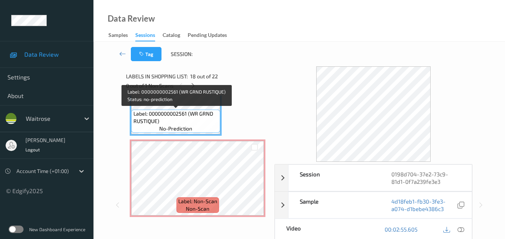
click at [194, 122] on span "Label: 0000000002561 (WR GRND RUSTIQUE)" at bounding box center [175, 117] width 85 height 15
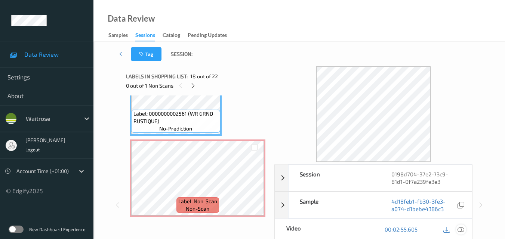
click at [461, 229] on icon at bounding box center [460, 229] width 7 height 7
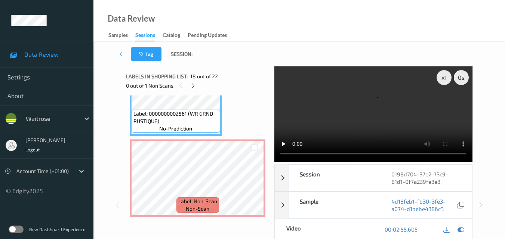
scroll to position [1388, 0]
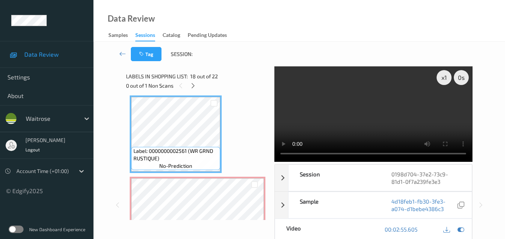
click at [380, 101] on video at bounding box center [373, 114] width 198 height 96
click at [418, 115] on video at bounding box center [373, 114] width 198 height 96
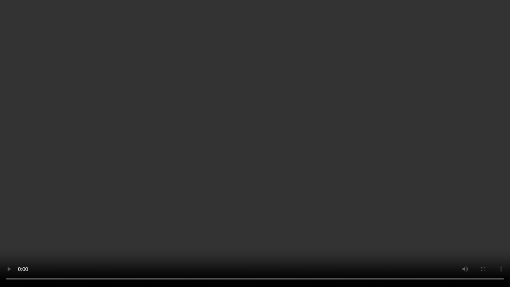
click at [338, 123] on video at bounding box center [255, 143] width 510 height 287
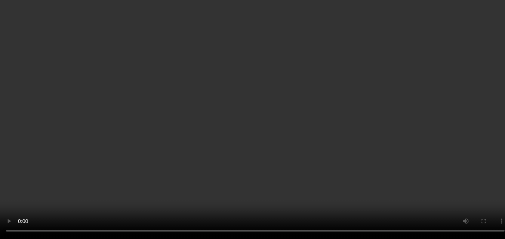
scroll to position [1463, 0]
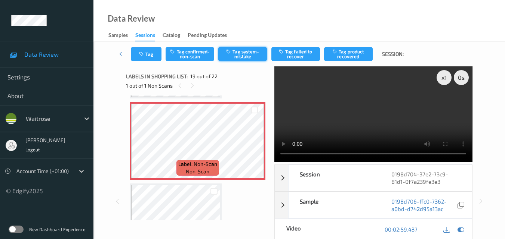
click at [243, 53] on button "Tag system-mistake" at bounding box center [242, 54] width 49 height 14
click at [143, 55] on icon "button" at bounding box center [142, 54] width 6 height 5
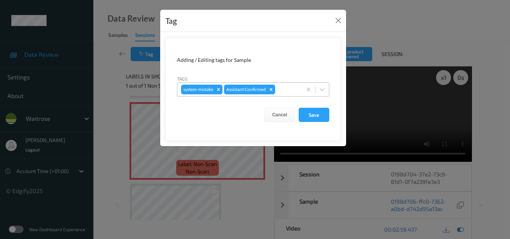
click at [288, 91] on div at bounding box center [287, 89] width 21 height 9
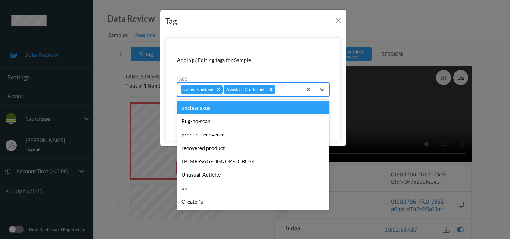
type input "un"
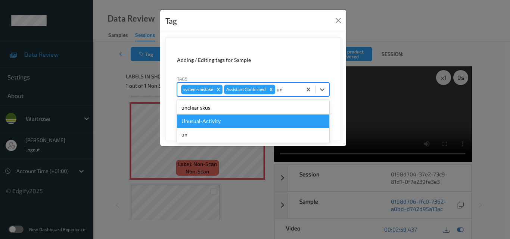
click at [239, 119] on div "Unusual-Activity" at bounding box center [253, 121] width 152 height 13
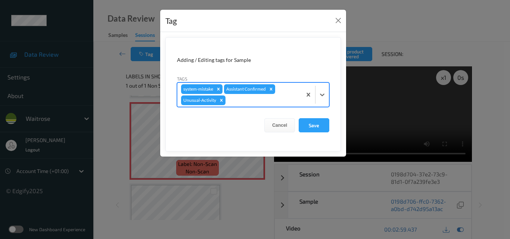
type input "p"
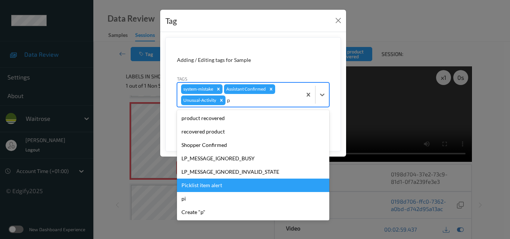
click at [205, 182] on div "Picklist item alert" at bounding box center [253, 185] width 152 height 13
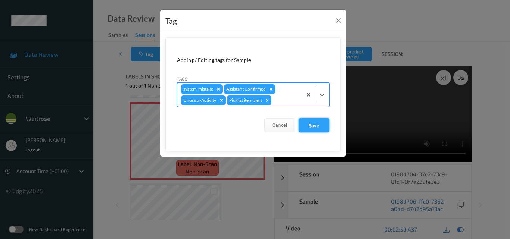
click at [321, 128] on button "Save" at bounding box center [314, 125] width 31 height 14
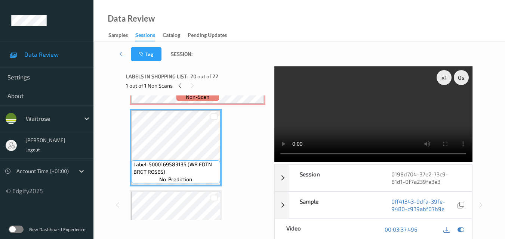
scroll to position [1500, 0]
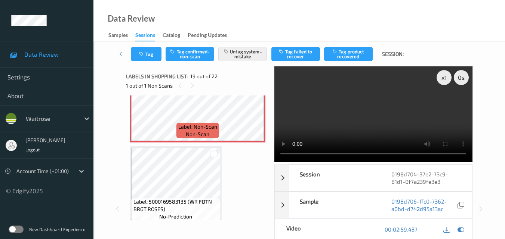
click at [421, 124] on video at bounding box center [373, 114] width 198 height 96
click at [441, 77] on div "x 1" at bounding box center [443, 77] width 15 height 15
click at [412, 89] on video at bounding box center [373, 114] width 198 height 96
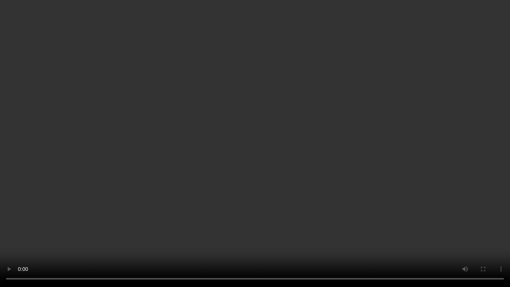
click at [351, 127] on video at bounding box center [255, 143] width 510 height 287
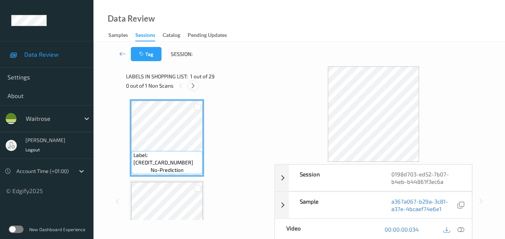
click at [193, 83] on icon at bounding box center [193, 86] width 6 height 7
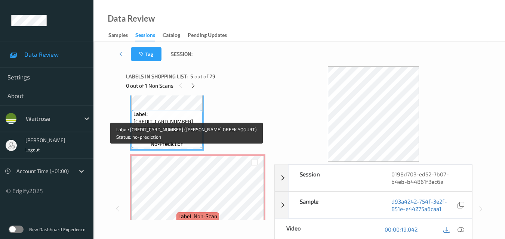
scroll to position [367, 0]
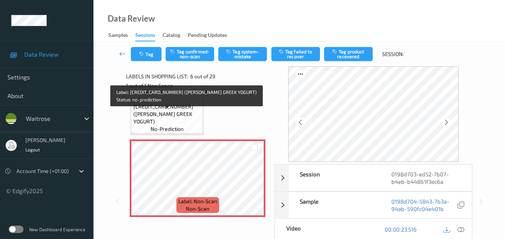
click at [177, 117] on span "Label: [CREDIT_CARD_NUMBER] ([PERSON_NAME] GREEK YOGURT)" at bounding box center [167, 111] width 68 height 30
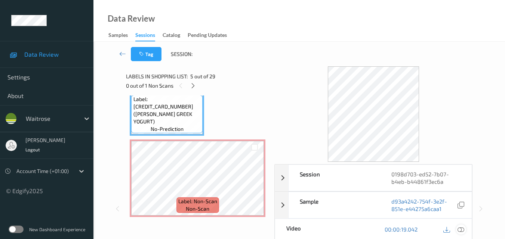
click at [464, 228] on icon at bounding box center [460, 229] width 7 height 7
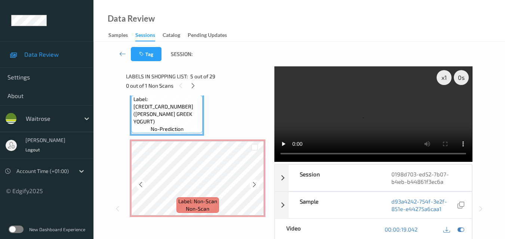
click at [265, 154] on div "x 1 0 s Session 0198d703-ed52-7b07-b4eb-b44861f3ec6a Session ID 0198d703-ed52-7…" at bounding box center [299, 208] width 346 height 285
click at [366, 117] on video at bounding box center [373, 114] width 198 height 96
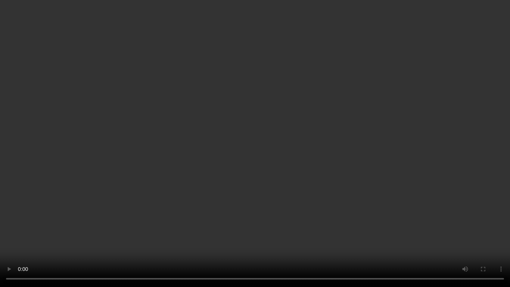
click at [348, 156] on video at bounding box center [255, 143] width 510 height 287
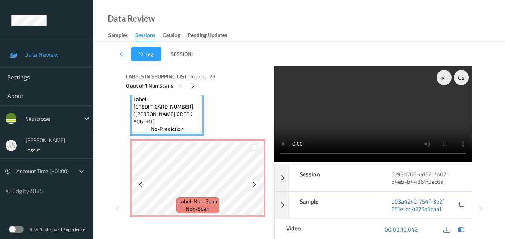
click at [254, 186] on icon at bounding box center [254, 185] width 6 height 7
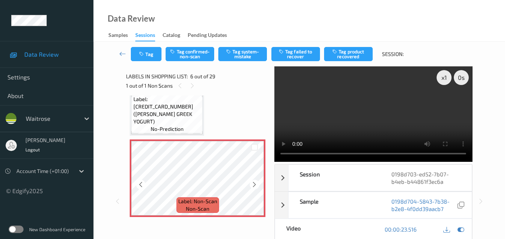
click at [254, 186] on icon at bounding box center [254, 185] width 6 height 7
click at [414, 106] on video at bounding box center [373, 114] width 198 height 96
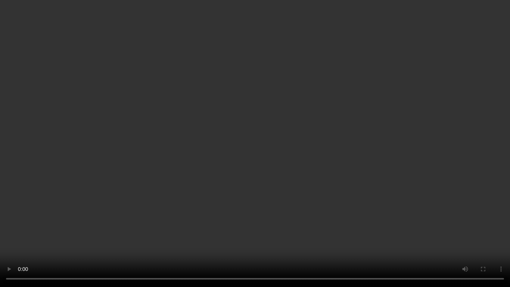
click at [337, 147] on video at bounding box center [255, 143] width 510 height 287
click at [297, 142] on video at bounding box center [255, 143] width 510 height 287
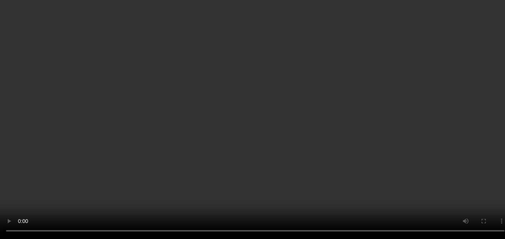
scroll to position [255, 0]
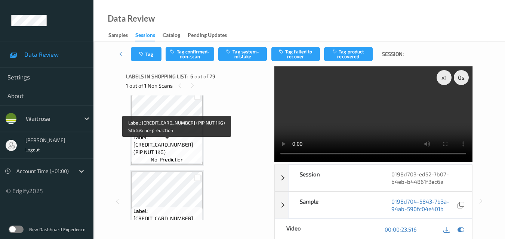
click at [174, 140] on div "Label: [CREDIT_CARD_NUMBER] (PIP NUT 1KG) no-prediction" at bounding box center [166, 148] width 71 height 31
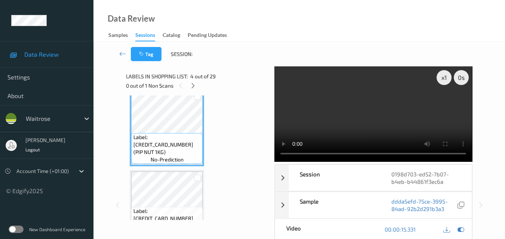
click at [402, 114] on video at bounding box center [373, 114] width 198 height 96
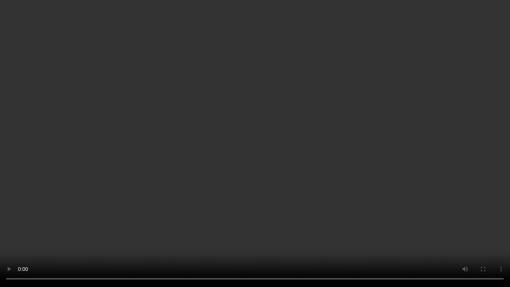
click at [392, 162] on video at bounding box center [255, 143] width 510 height 287
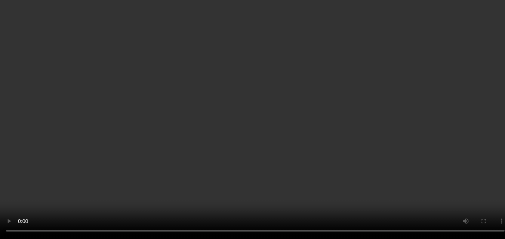
scroll to position [367, 0]
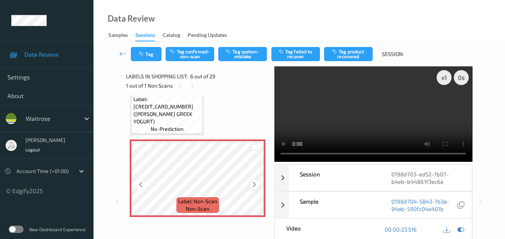
click at [255, 182] on icon at bounding box center [254, 185] width 6 height 7
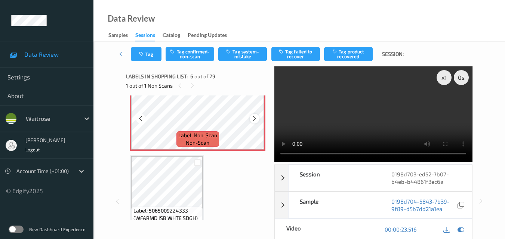
scroll to position [441, 0]
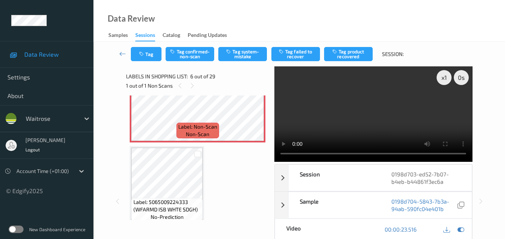
click at [393, 118] on video at bounding box center [373, 114] width 198 height 96
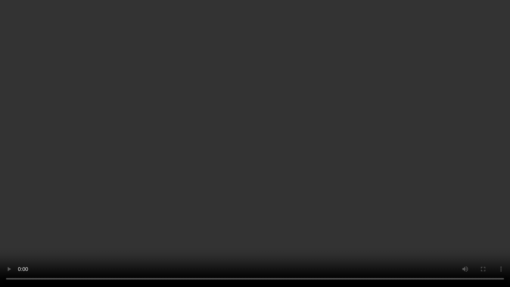
click at [439, 176] on video at bounding box center [255, 143] width 510 height 287
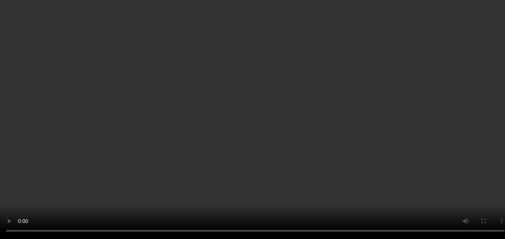
scroll to position [479, 0]
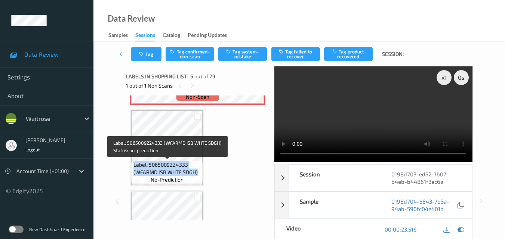
drag, startPoint x: 197, startPoint y: 173, endPoint x: 131, endPoint y: 168, distance: 66.3
click at [131, 168] on div "Label: 5065009224333 (WFARMD ISB WHTE SDGH) no-prediction" at bounding box center [166, 172] width 71 height 23
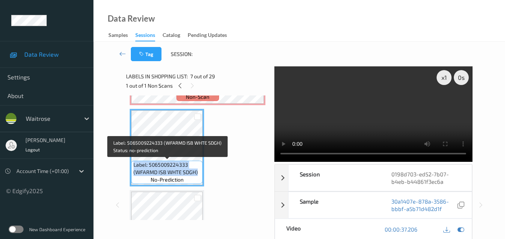
copy span "Label: 5065009224333 (WFARMD ISB WHTE SDGH)"
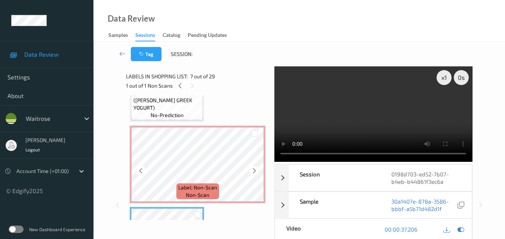
scroll to position [367, 0]
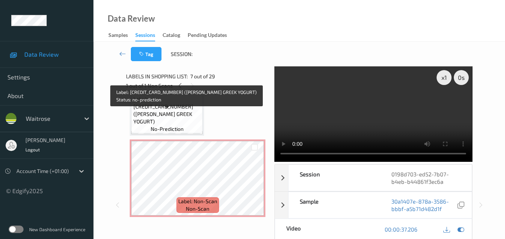
click at [185, 117] on span "Label: [CREDIT_CARD_NUMBER] ([PERSON_NAME] GREEK YOGURT)" at bounding box center [167, 111] width 68 height 30
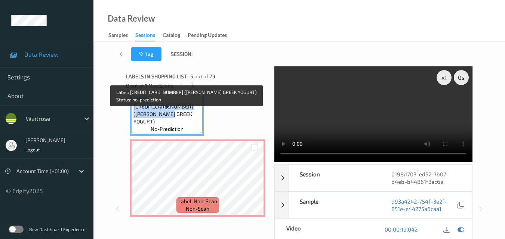
drag, startPoint x: 182, startPoint y: 123, endPoint x: 132, endPoint y: 111, distance: 51.3
click at [132, 111] on div "Label: [CREDIT_CARD_NUMBER] ([PERSON_NAME] GREEK YOGURT) no-prediction" at bounding box center [166, 114] width 71 height 38
copy span "Label: [CREDIT_CARD_NUMBER] ([PERSON_NAME] GREEK YOGURT)"
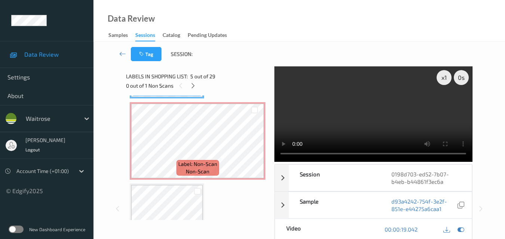
scroll to position [441, 0]
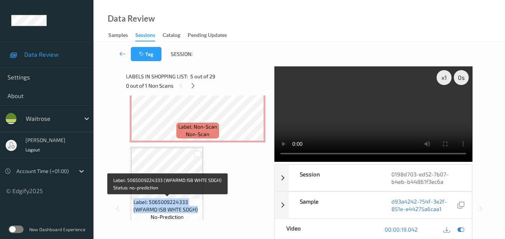
drag, startPoint x: 199, startPoint y: 210, endPoint x: 134, endPoint y: 202, distance: 65.9
click at [134, 202] on span "Label: 5065009224333 (WFARMD ISB WHTE SDGH)" at bounding box center [167, 206] width 68 height 15
copy span "Label: 5065009224333 (WFARMD ISB WHTE SDGH)"
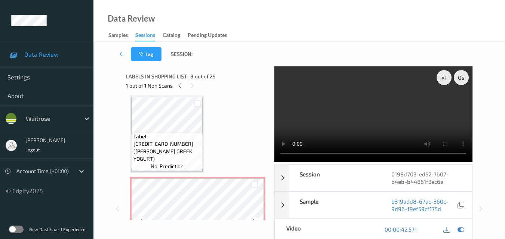
scroll to position [292, 0]
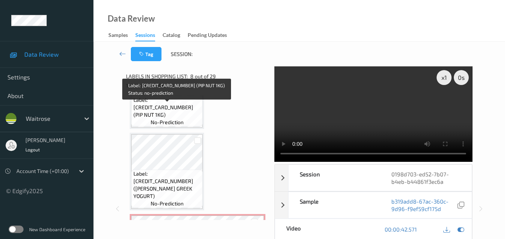
click at [180, 111] on span "Label: [CREDIT_CARD_NUMBER] (PIP NUT 1KG)" at bounding box center [167, 107] width 68 height 22
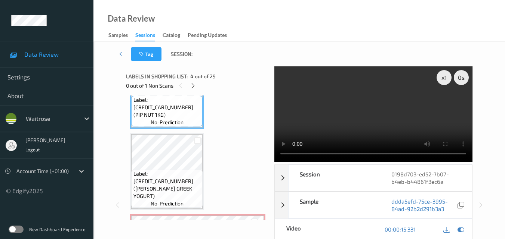
click at [383, 121] on video at bounding box center [373, 114] width 198 height 96
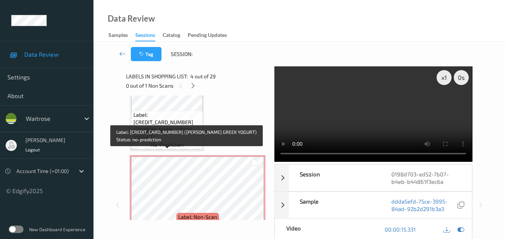
scroll to position [367, 0]
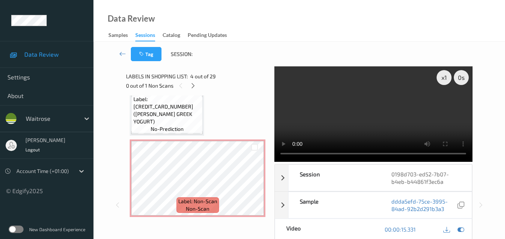
click at [407, 122] on video at bounding box center [373, 114] width 198 height 96
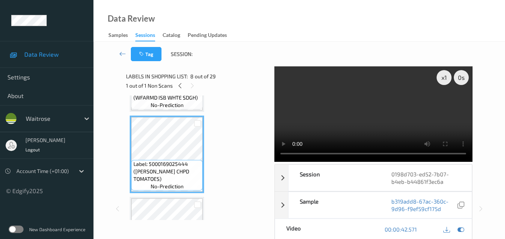
scroll to position [516, 0]
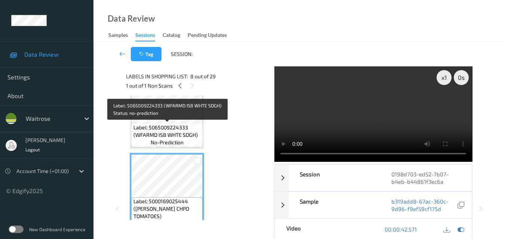
click at [178, 126] on span "Label: 5065009224333 (WFARMD ISB WHTE SDGH)" at bounding box center [167, 131] width 68 height 15
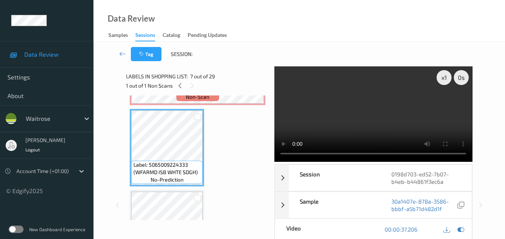
scroll to position [404, 0]
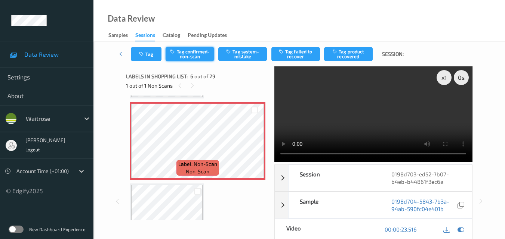
click at [196, 57] on button "Tag confirmed-non-scan" at bounding box center [189, 54] width 49 height 14
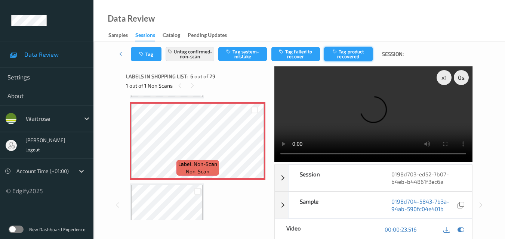
click at [349, 58] on button "Tag product recovered" at bounding box center [348, 54] width 49 height 14
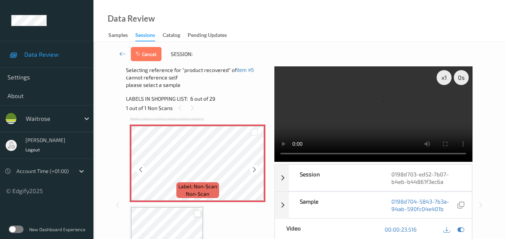
scroll to position [479, 0]
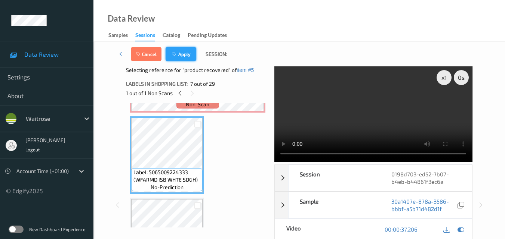
click at [182, 50] on button "Apply" at bounding box center [180, 54] width 31 height 14
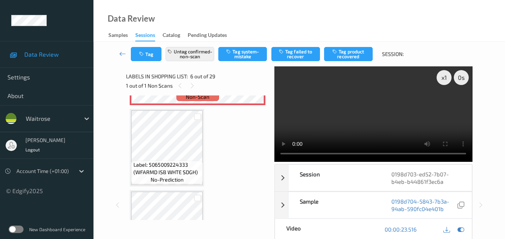
scroll to position [329, 0]
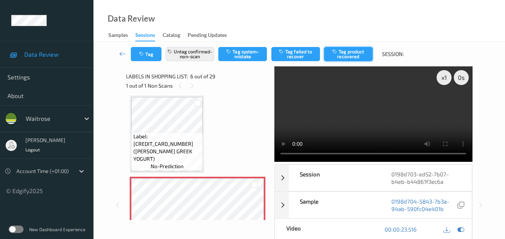
click at [353, 53] on button "Tag product recovered" at bounding box center [348, 54] width 49 height 14
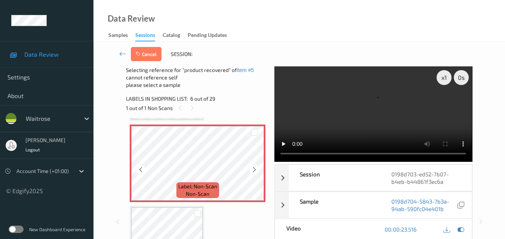
scroll to position [479, 0]
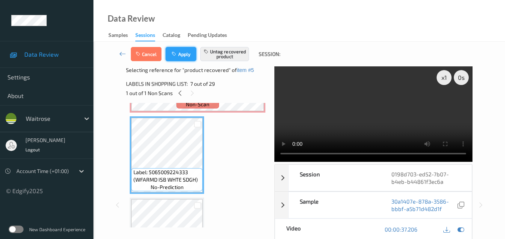
click at [182, 52] on button "Apply" at bounding box center [180, 54] width 31 height 14
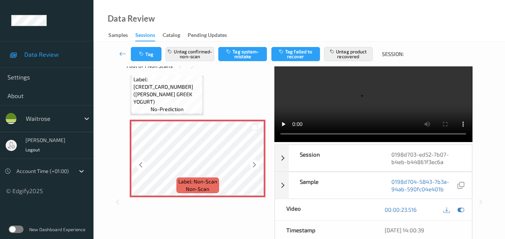
scroll to position [0, 0]
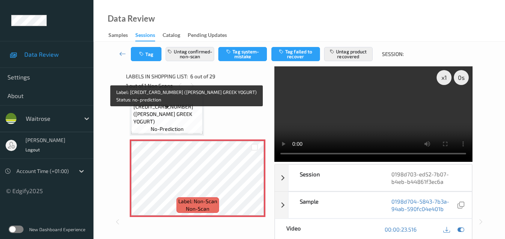
click at [183, 113] on span "Label: 5000169579633 (WR ESS GREEK YOGURT)" at bounding box center [167, 111] width 68 height 30
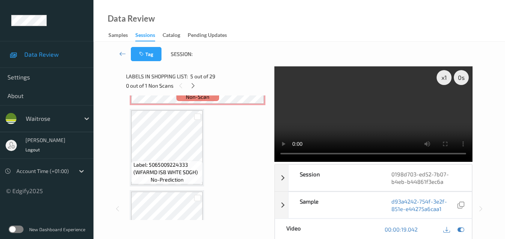
scroll to position [441, 0]
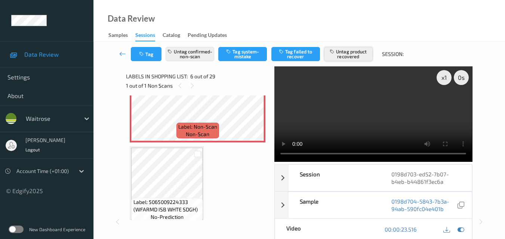
click at [347, 56] on button "Untag product recovered" at bounding box center [348, 54] width 49 height 14
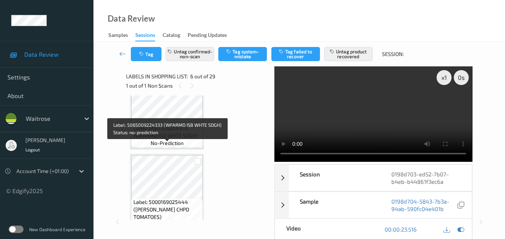
scroll to position [516, 0]
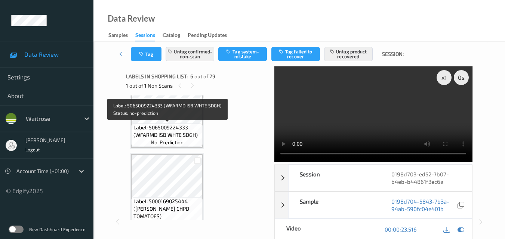
click at [172, 129] on span "Label: 5065009224333 (WFARMD ISB WHTE SDGH)" at bounding box center [167, 131] width 68 height 15
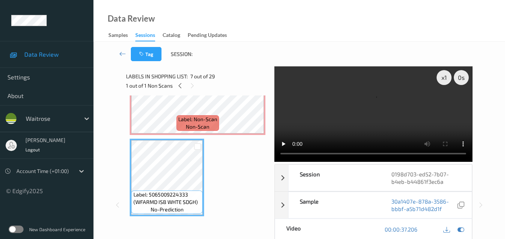
scroll to position [404, 0]
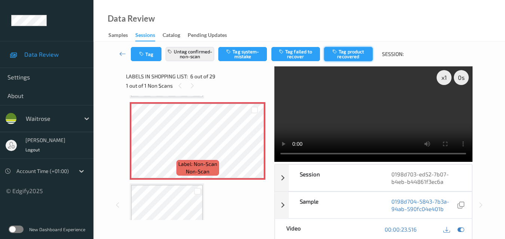
click at [351, 57] on button "Tag product recovered" at bounding box center [348, 54] width 49 height 14
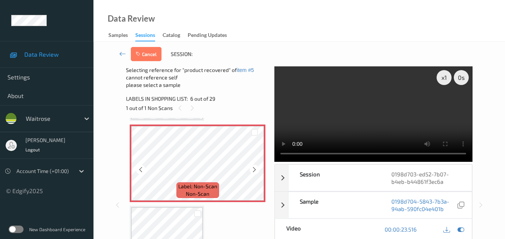
scroll to position [479, 0]
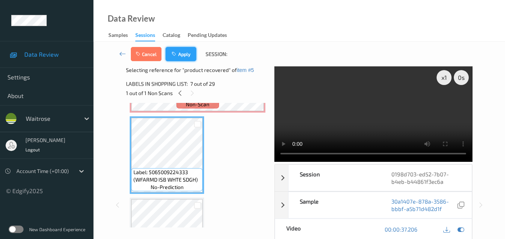
click at [185, 51] on button "Apply" at bounding box center [180, 54] width 31 height 14
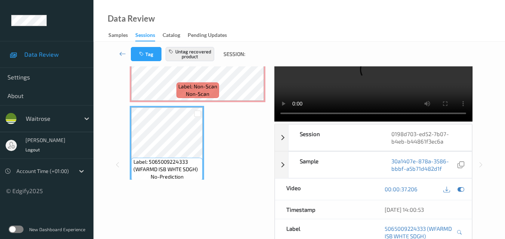
scroll to position [0, 0]
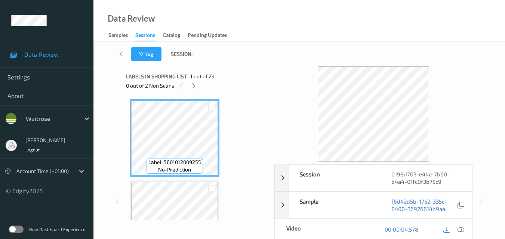
click at [271, 14] on div "Data Review Samples Sessions Catalog Pending Updates" at bounding box center [298, 21] width 411 height 42
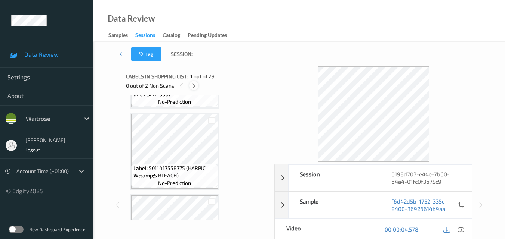
click at [195, 87] on icon at bounding box center [193, 86] width 6 height 7
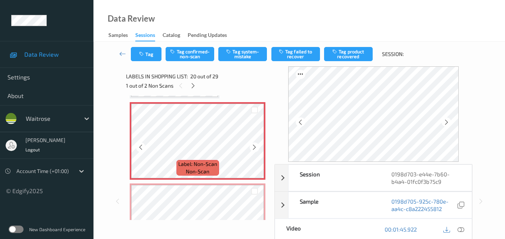
scroll to position [1507, 0]
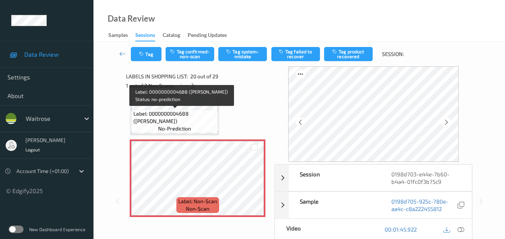
click at [179, 114] on span "Label: 0000000004688 ([PERSON_NAME])" at bounding box center [174, 117] width 83 height 15
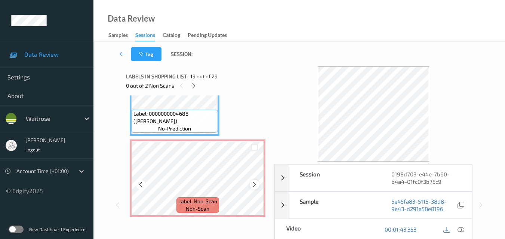
click at [255, 187] on icon at bounding box center [254, 185] width 6 height 7
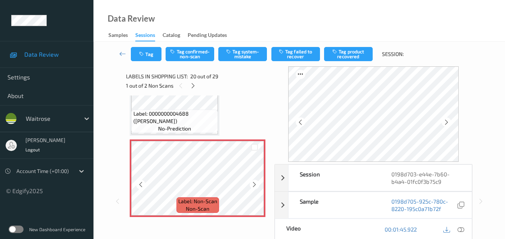
click at [255, 187] on icon at bounding box center [254, 185] width 6 height 7
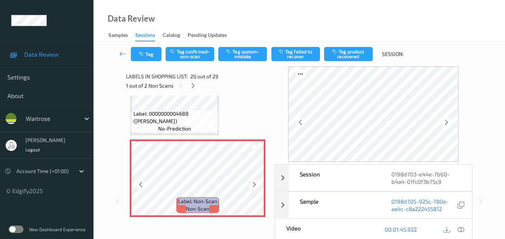
click at [255, 187] on icon at bounding box center [254, 185] width 6 height 7
click at [254, 186] on icon at bounding box center [254, 185] width 6 height 7
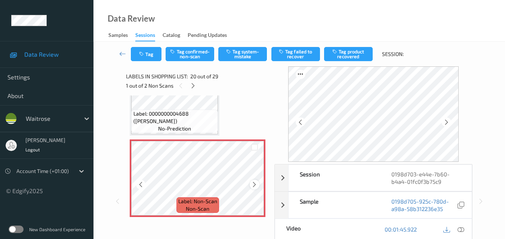
click at [254, 185] on icon at bounding box center [254, 185] width 6 height 7
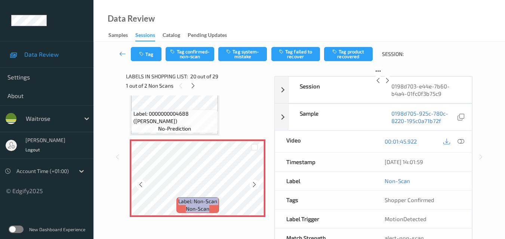
click at [254, 185] on icon at bounding box center [254, 185] width 6 height 7
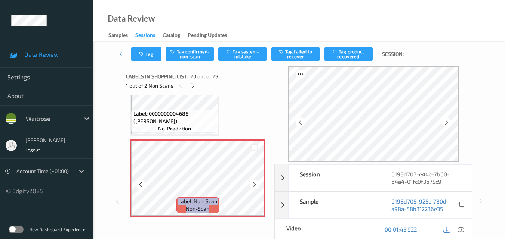
click at [254, 185] on icon at bounding box center [254, 185] width 6 height 7
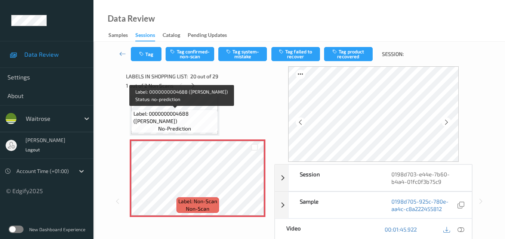
click at [188, 121] on span "Label: 0000000004688 ([PERSON_NAME])" at bounding box center [174, 117] width 83 height 15
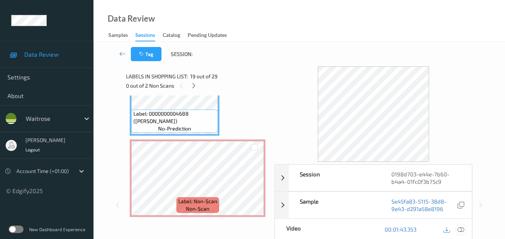
click at [463, 232] on icon at bounding box center [460, 229] width 7 height 7
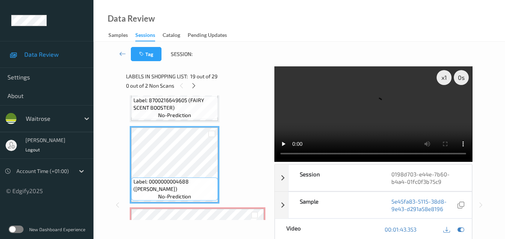
scroll to position [1432, 0]
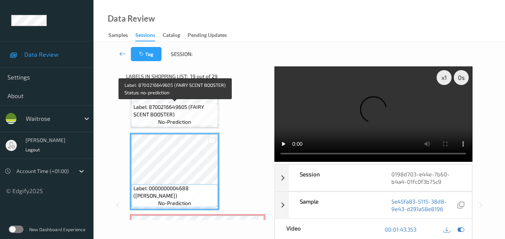
click at [180, 111] on span "Label: 8700216649605 (FAIRY SCENT BOOSTER)" at bounding box center [174, 110] width 83 height 15
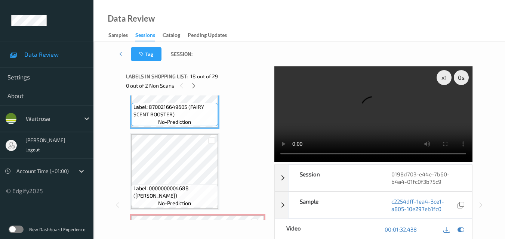
click at [375, 114] on video at bounding box center [373, 114] width 198 height 96
click at [360, 125] on video at bounding box center [373, 114] width 198 height 96
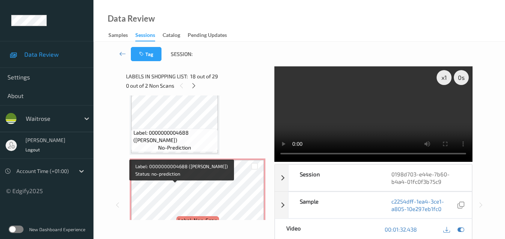
scroll to position [1544, 0]
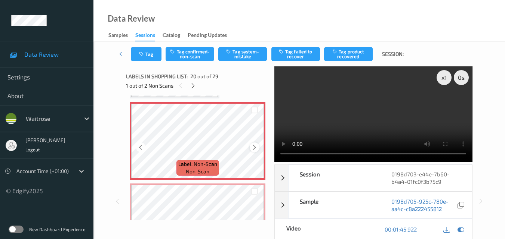
click at [256, 148] on icon at bounding box center [254, 147] width 6 height 7
click at [379, 111] on video at bounding box center [373, 114] width 198 height 96
click at [371, 108] on video at bounding box center [373, 114] width 198 height 96
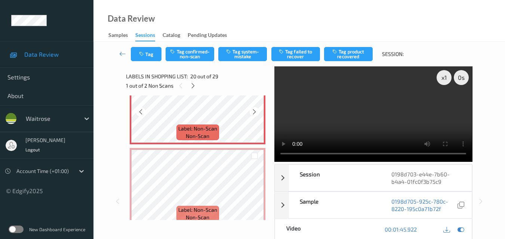
scroll to position [1581, 0]
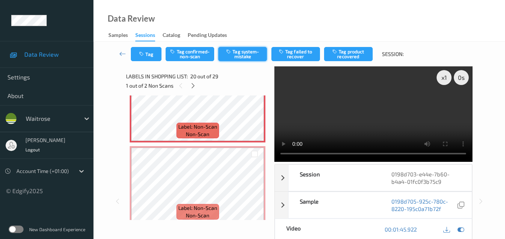
click at [247, 53] on button "Tag system-mistake" at bounding box center [242, 54] width 49 height 14
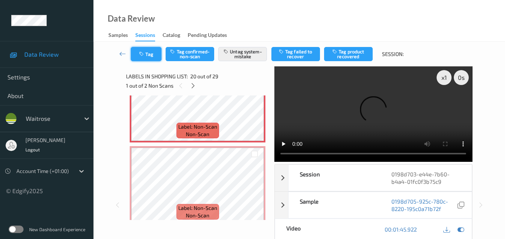
click at [150, 55] on button "Tag" at bounding box center [146, 54] width 31 height 14
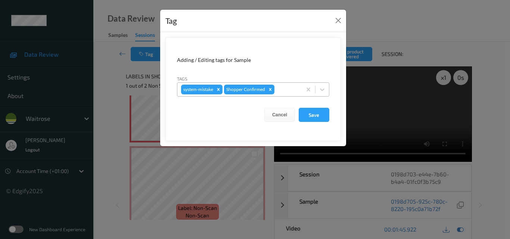
click at [292, 90] on div at bounding box center [287, 89] width 22 height 9
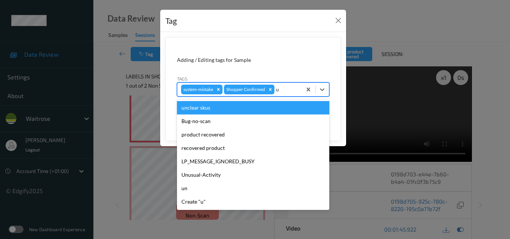
type input "un"
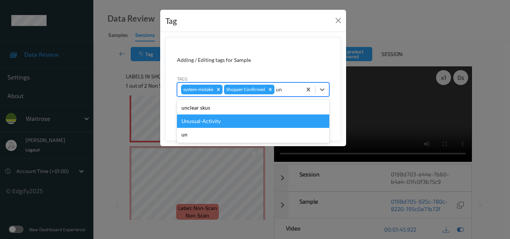
click at [243, 119] on div "Unusual-Activity" at bounding box center [253, 121] width 152 height 13
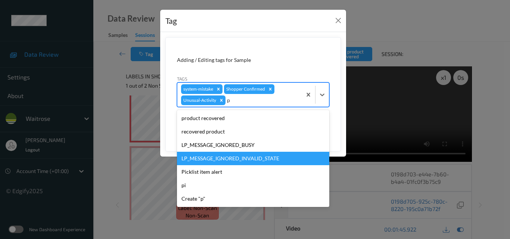
type input "pi"
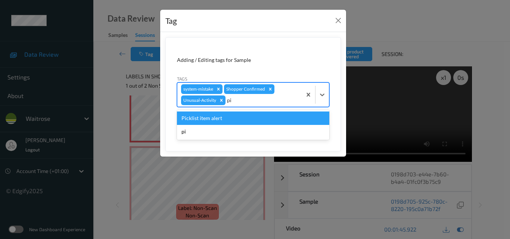
click at [209, 118] on div "Picklist item alert" at bounding box center [253, 118] width 152 height 13
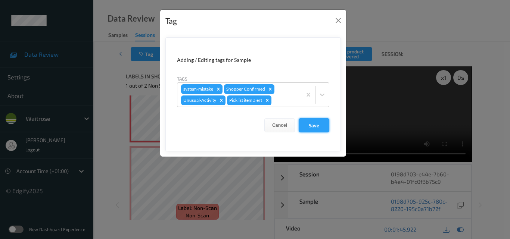
click at [320, 125] on button "Save" at bounding box center [314, 125] width 31 height 14
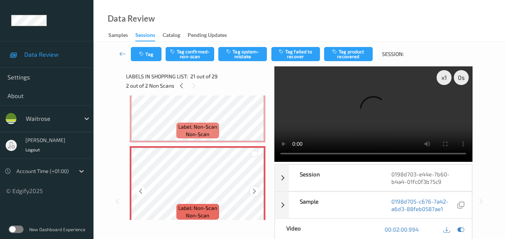
click at [252, 189] on icon at bounding box center [254, 191] width 6 height 7
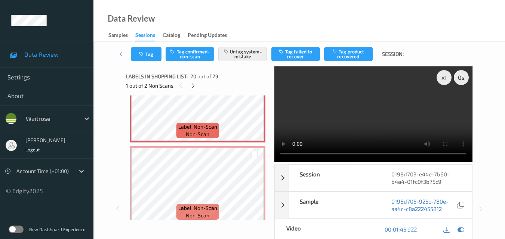
click at [361, 92] on video at bounding box center [373, 114] width 198 height 96
click at [392, 121] on video at bounding box center [373, 114] width 198 height 96
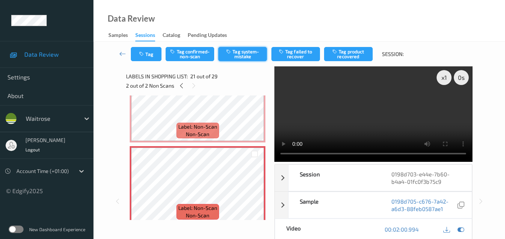
click at [244, 50] on button "Tag system-mistake" at bounding box center [242, 54] width 49 height 14
click at [252, 190] on icon at bounding box center [254, 191] width 6 height 7
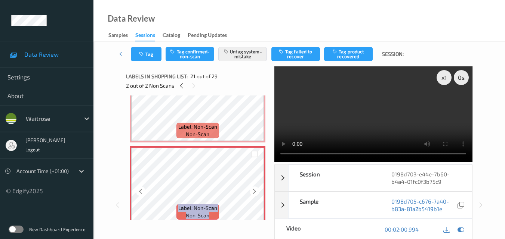
click at [252, 190] on icon at bounding box center [254, 191] width 6 height 7
click at [152, 55] on button "Tag" at bounding box center [146, 54] width 31 height 14
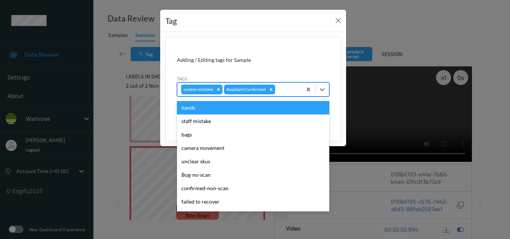
click at [294, 91] on div at bounding box center [287, 89] width 21 height 9
type input "un"
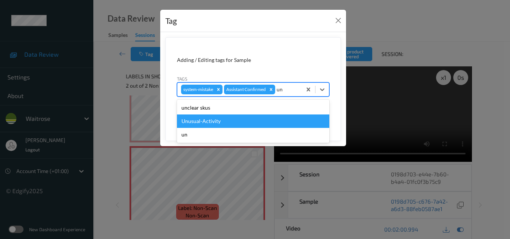
click at [241, 119] on div "Unusual-Activity" at bounding box center [253, 121] width 152 height 13
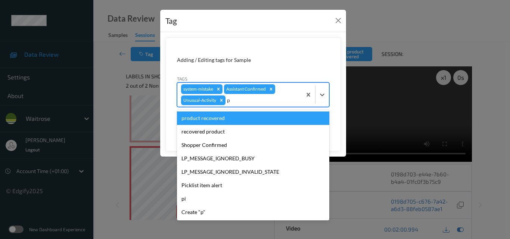
type input "pi"
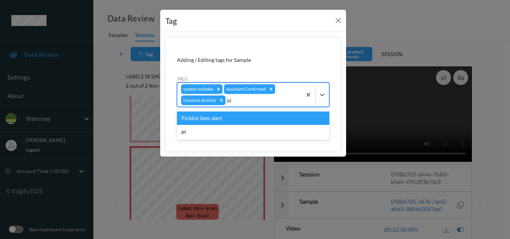
click at [241, 119] on div "Picklist item alert" at bounding box center [253, 118] width 152 height 13
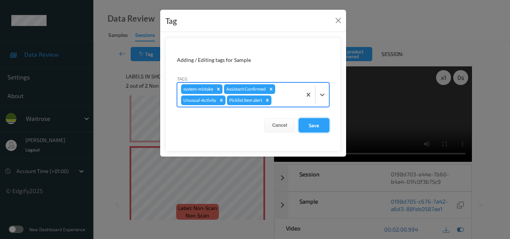
click at [316, 126] on button "Save" at bounding box center [314, 125] width 31 height 14
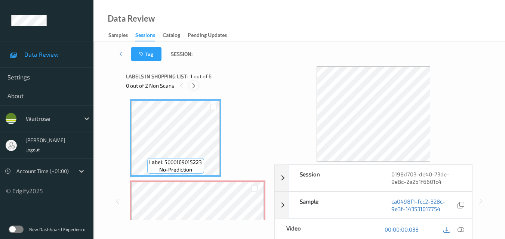
click at [196, 86] on icon at bounding box center [193, 86] width 6 height 7
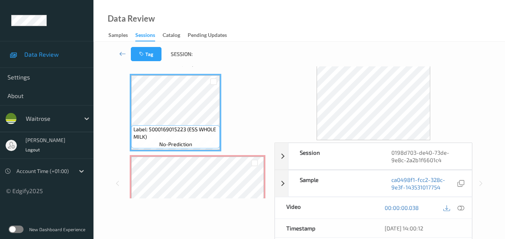
scroll to position [37, 0]
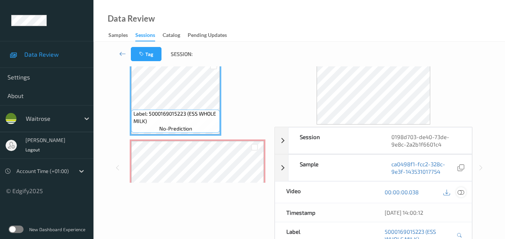
click at [462, 193] on icon at bounding box center [460, 192] width 7 height 7
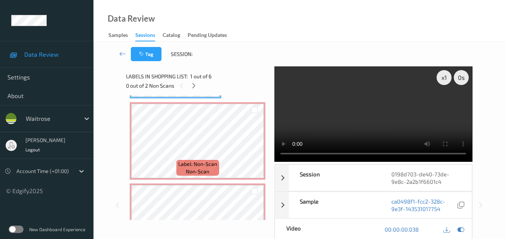
scroll to position [0, 0]
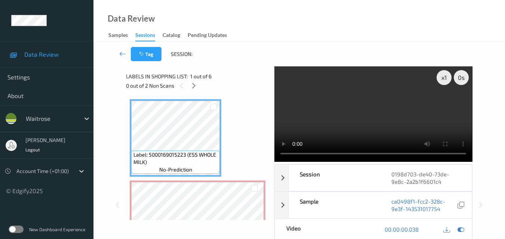
click at [390, 121] on video at bounding box center [373, 114] width 198 height 96
click at [416, 117] on video at bounding box center [373, 114] width 198 height 96
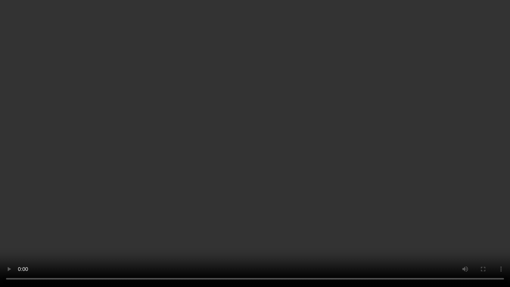
click at [328, 156] on video at bounding box center [255, 143] width 510 height 287
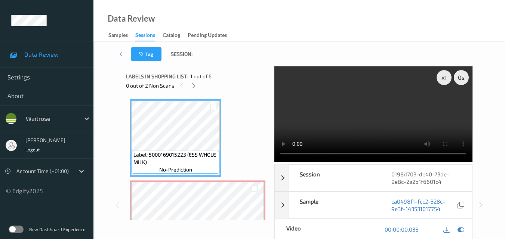
click at [386, 112] on video at bounding box center [373, 114] width 198 height 96
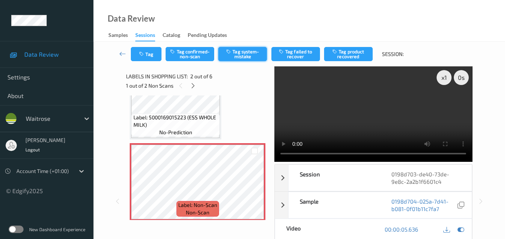
click at [240, 57] on button "Tag system-mistake" at bounding box center [242, 54] width 49 height 14
click at [145, 58] on button "Tag" at bounding box center [146, 54] width 31 height 14
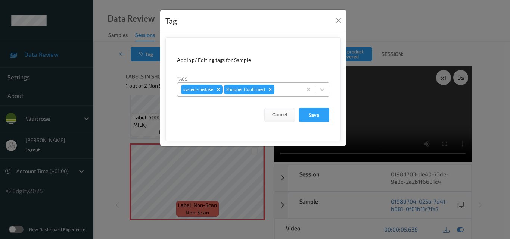
click at [283, 89] on div at bounding box center [287, 89] width 22 height 9
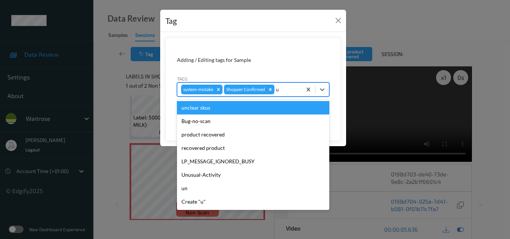
type input "un"
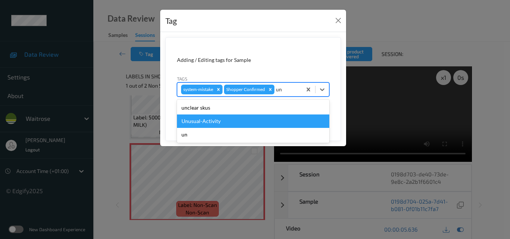
click at [246, 120] on div "Unusual-Activity" at bounding box center [253, 121] width 152 height 13
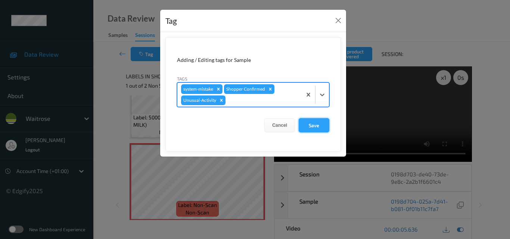
click at [316, 130] on button "Save" at bounding box center [314, 125] width 31 height 14
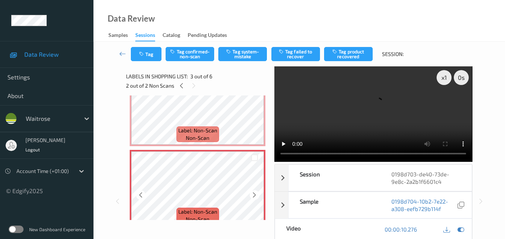
scroll to position [75, 0]
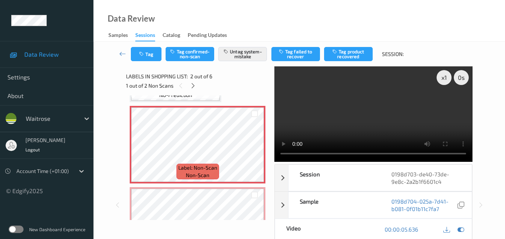
click at [350, 103] on video at bounding box center [373, 114] width 198 height 96
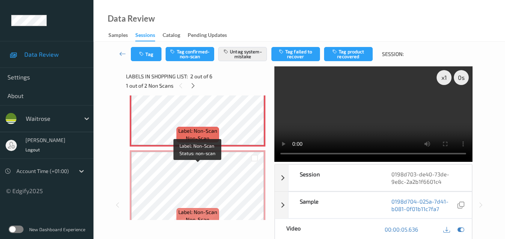
scroll to position [112, 0]
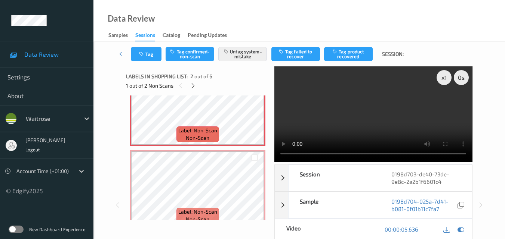
click at [391, 118] on video at bounding box center [373, 114] width 198 height 96
click at [370, 117] on video at bounding box center [373, 114] width 198 height 96
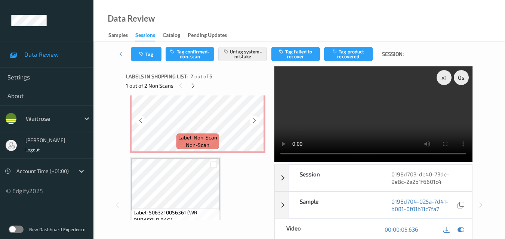
scroll to position [187, 0]
click at [255, 120] on icon at bounding box center [254, 120] width 6 height 7
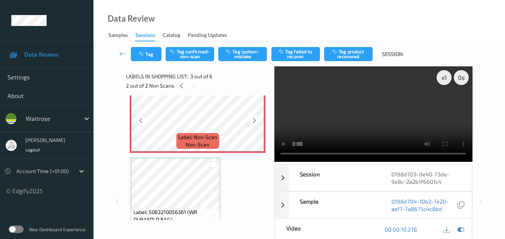
click at [255, 120] on icon at bounding box center [254, 120] width 6 height 7
click at [241, 57] on button "Tag system-mistake" at bounding box center [242, 54] width 49 height 14
click at [149, 56] on button "Tag" at bounding box center [146, 54] width 31 height 14
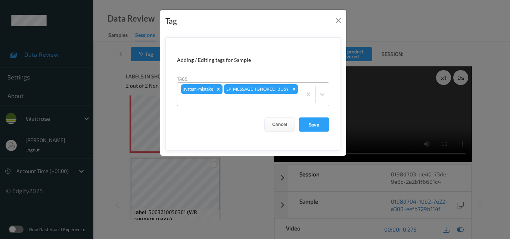
click at [272, 103] on div at bounding box center [239, 100] width 117 height 9
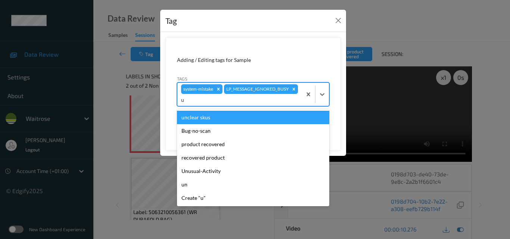
type input "un"
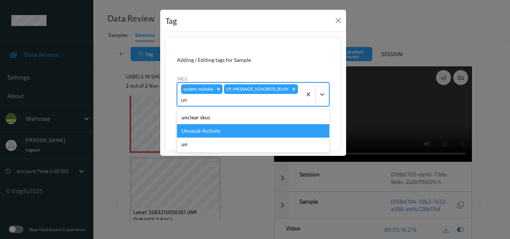
click at [244, 131] on div "Unusual-Activity" at bounding box center [253, 130] width 152 height 13
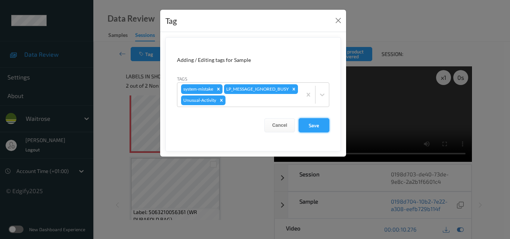
click at [316, 133] on button "Save" at bounding box center [314, 125] width 31 height 14
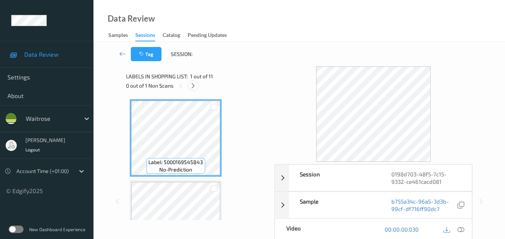
click at [194, 87] on icon at bounding box center [193, 86] width 6 height 7
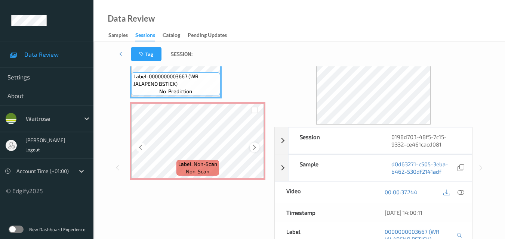
scroll to position [737, 0]
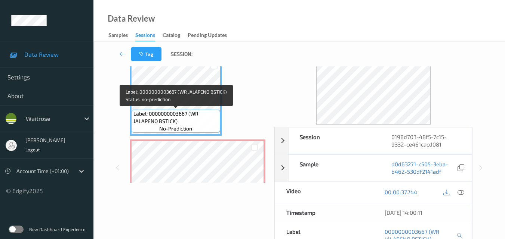
click at [187, 111] on span "Label: 0000000003667 (WR JALAPENO BSTICK)" at bounding box center [175, 117] width 85 height 15
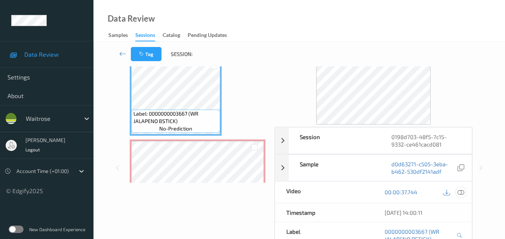
click at [462, 192] on icon at bounding box center [460, 192] width 7 height 7
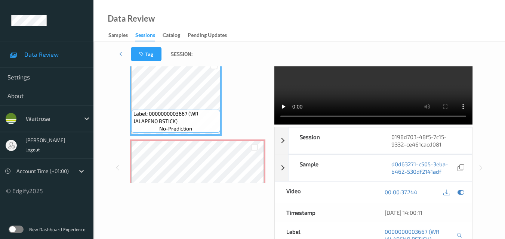
scroll to position [0, 0]
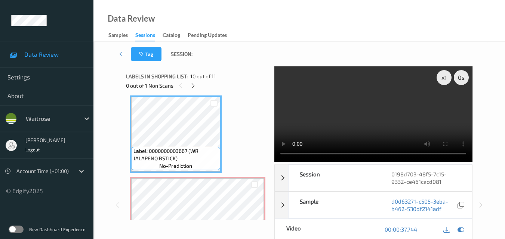
click at [345, 119] on video at bounding box center [373, 114] width 198 height 96
click at [378, 117] on video at bounding box center [373, 114] width 198 height 96
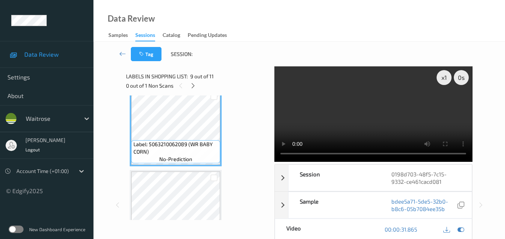
click at [379, 110] on video at bounding box center [373, 114] width 198 height 96
click at [382, 113] on video at bounding box center [373, 114] width 198 height 96
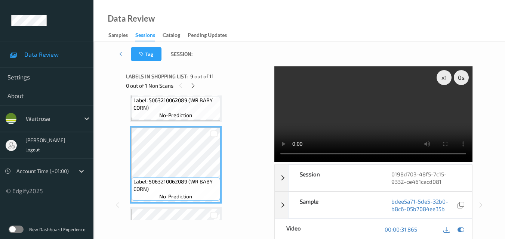
scroll to position [587, 0]
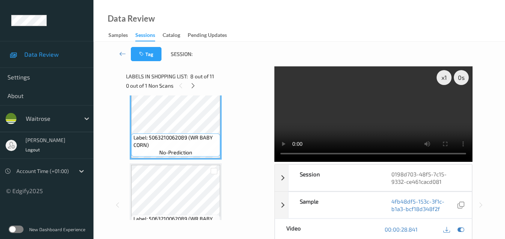
click at [356, 114] on video at bounding box center [373, 114] width 198 height 96
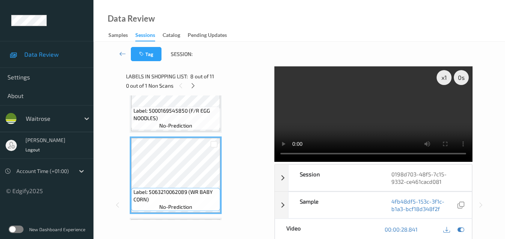
scroll to position [512, 0]
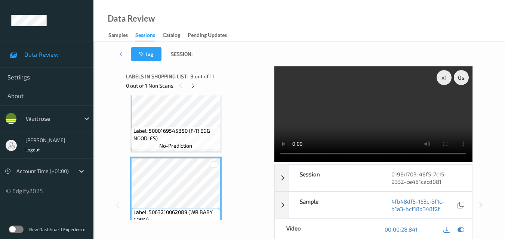
click at [373, 124] on video at bounding box center [373, 114] width 198 height 96
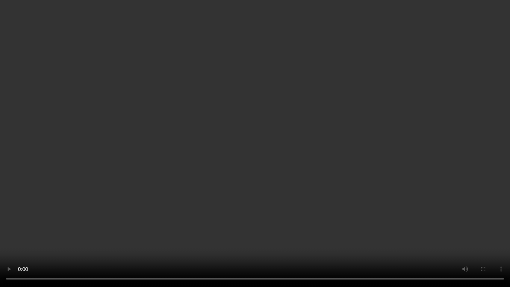
click at [288, 194] on video at bounding box center [255, 143] width 510 height 287
click at [321, 198] on video at bounding box center [255, 143] width 510 height 287
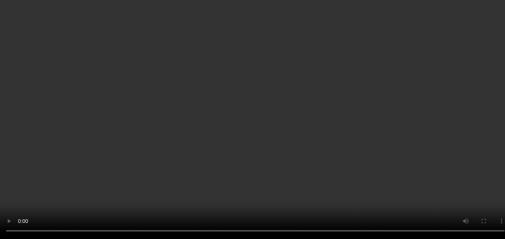
scroll to position [774, 0]
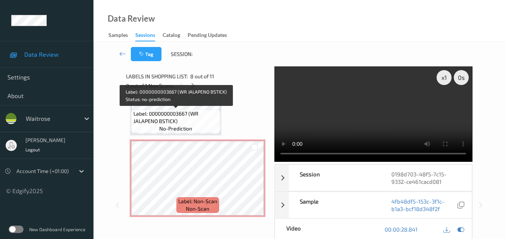
click at [194, 121] on span "Label: 0000000003667 (WR JALAPENO BSTICK)" at bounding box center [175, 117] width 85 height 15
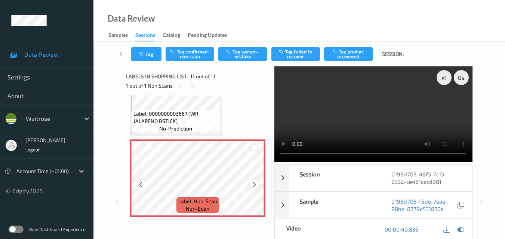
click at [256, 185] on icon at bounding box center [254, 185] width 6 height 7
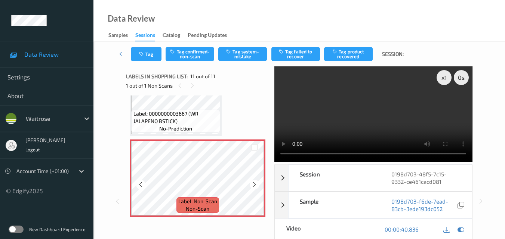
click at [256, 185] on icon at bounding box center [254, 185] width 6 height 7
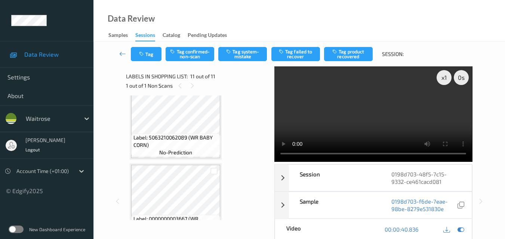
scroll to position [662, 0]
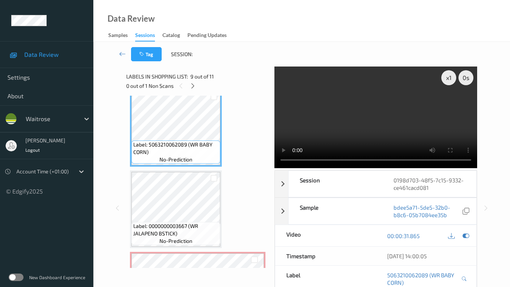
click at [275, 168] on video at bounding box center [376, 117] width 203 height 102
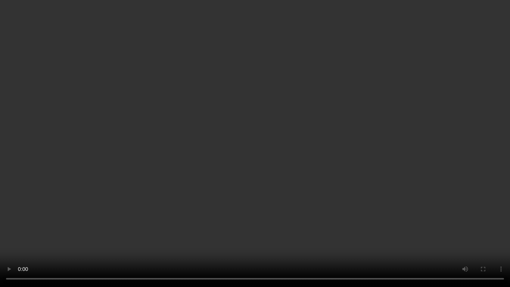
click at [370, 183] on video at bounding box center [255, 143] width 510 height 287
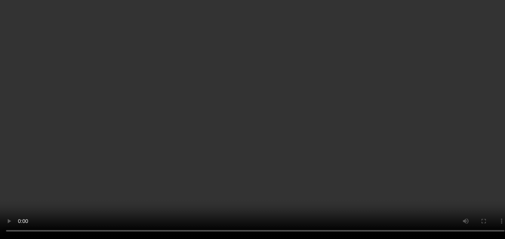
scroll to position [587, 0]
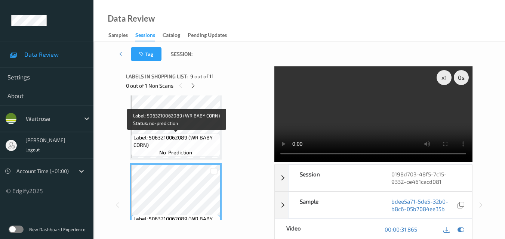
click at [177, 137] on span "Label: 5063210062089 (WR BABY CORN)" at bounding box center [175, 141] width 85 height 15
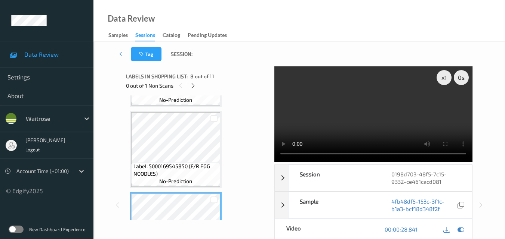
scroll to position [475, 0]
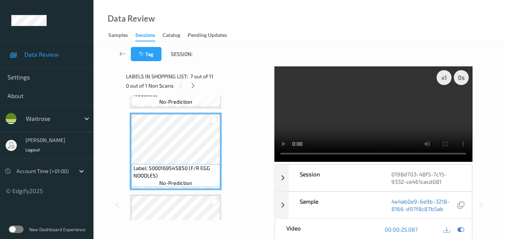
click at [381, 115] on video at bounding box center [373, 114] width 198 height 96
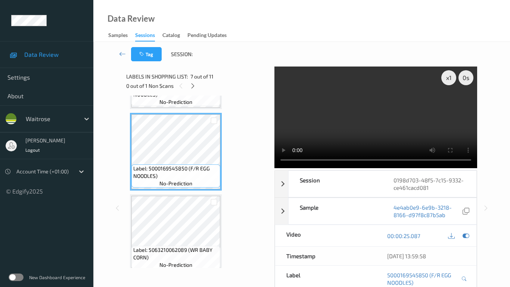
click at [307, 168] on video at bounding box center [376, 117] width 203 height 102
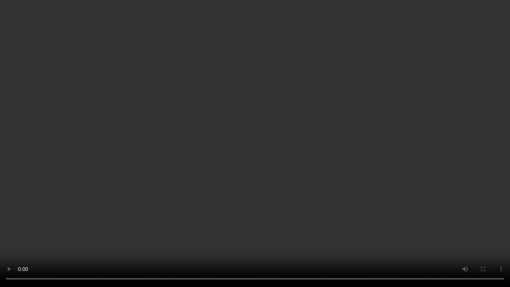
click at [308, 170] on video at bounding box center [255, 143] width 510 height 287
click at [104, 206] on video at bounding box center [255, 143] width 510 height 287
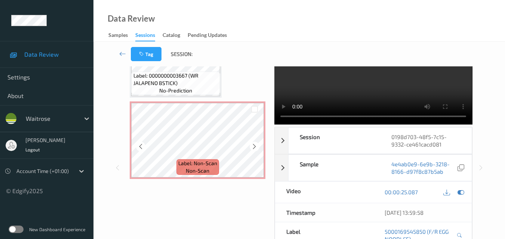
scroll to position [737, 0]
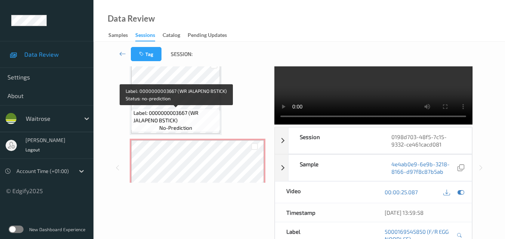
click at [193, 114] on span "Label: 0000000003667 (WR JALAPENO BSTICK)" at bounding box center [175, 116] width 85 height 15
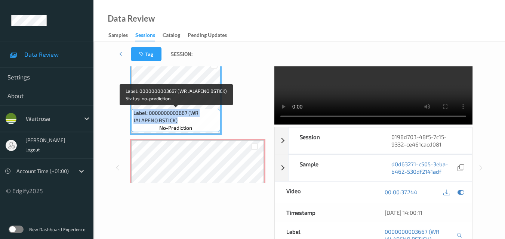
drag, startPoint x: 181, startPoint y: 118, endPoint x: 131, endPoint y: 112, distance: 50.4
click at [131, 112] on div "Label: 0000000003667 (WR JALAPENO BSTICK) no-prediction" at bounding box center [175, 120] width 89 height 23
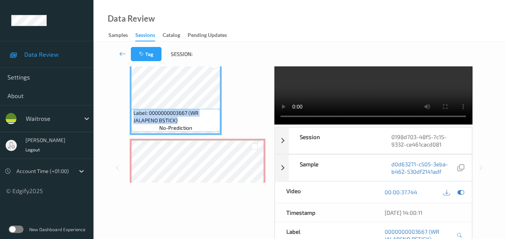
copy span "Label: 0000000003667 (WR JALAPENO BSTICK)"
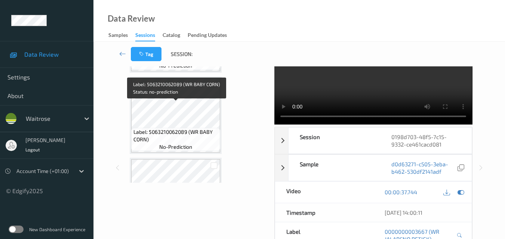
scroll to position [551, 0]
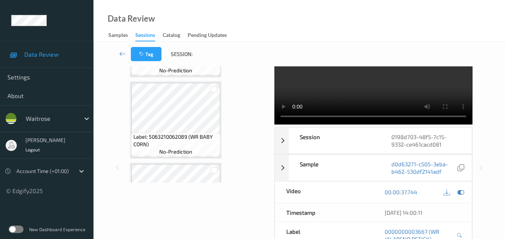
click at [397, 90] on video at bounding box center [373, 77] width 198 height 96
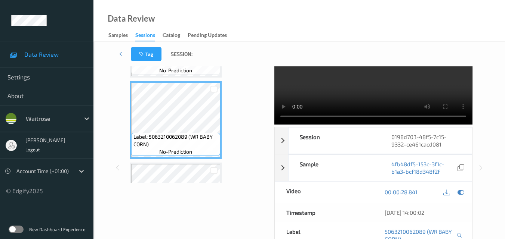
click at [396, 93] on video at bounding box center [373, 77] width 198 height 96
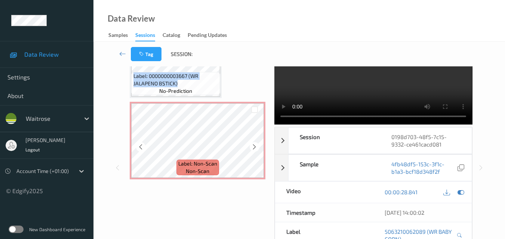
scroll to position [775, 0]
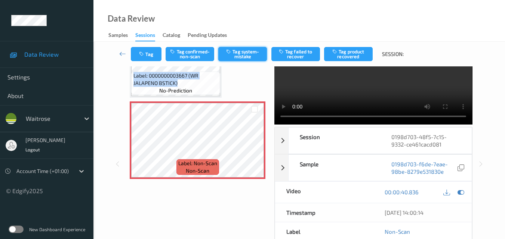
click at [247, 52] on button "Tag system-mistake" at bounding box center [242, 54] width 49 height 14
click at [151, 56] on button "Tag" at bounding box center [146, 54] width 31 height 14
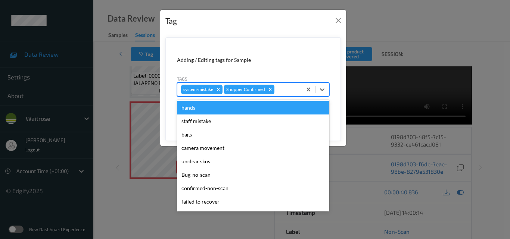
click at [289, 92] on div at bounding box center [287, 89] width 22 height 9
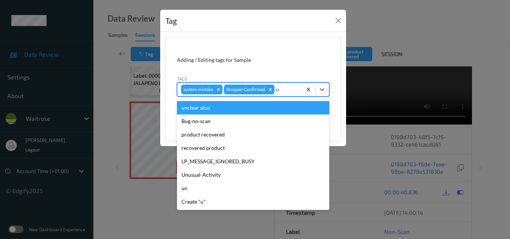
type input "un"
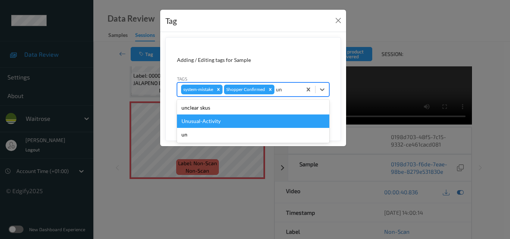
click at [227, 122] on div "Unusual-Activity" at bounding box center [253, 121] width 152 height 13
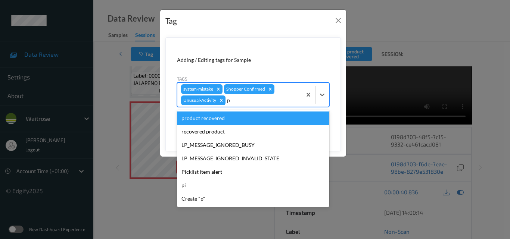
type input "pi"
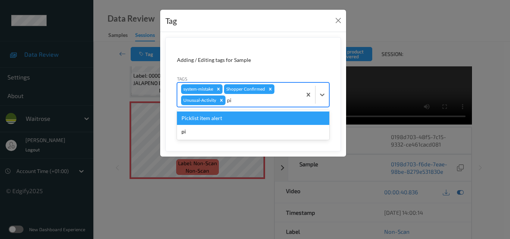
click at [227, 122] on div "Picklist item alert" at bounding box center [253, 118] width 152 height 13
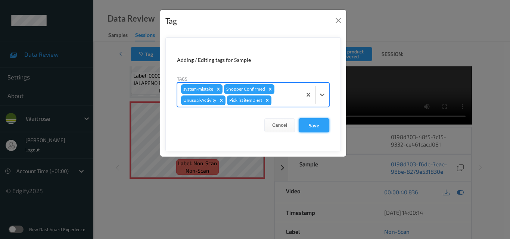
click at [313, 125] on button "Save" at bounding box center [314, 125] width 31 height 14
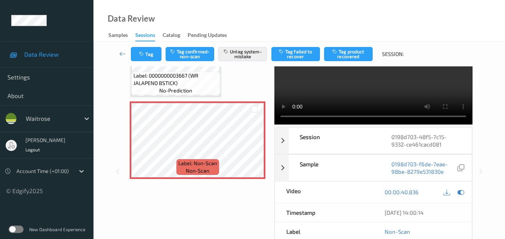
click at [275, 19] on div "Data Review Samples Sessions Catalog Pending Updates" at bounding box center [298, 21] width 411 height 42
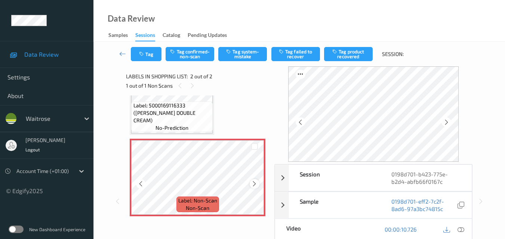
click at [254, 185] on icon at bounding box center [254, 184] width 6 height 7
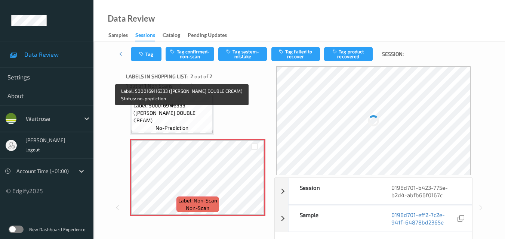
click at [180, 118] on span "Label: 5000169116333 ([PERSON_NAME] DOUBLE CREAM)" at bounding box center [172, 113] width 78 height 22
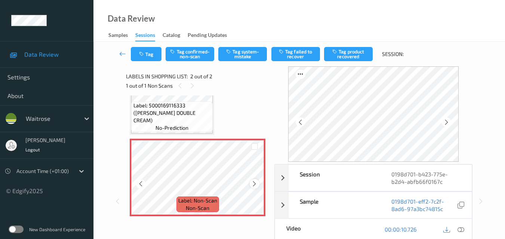
click at [256, 184] on icon at bounding box center [254, 184] width 6 height 7
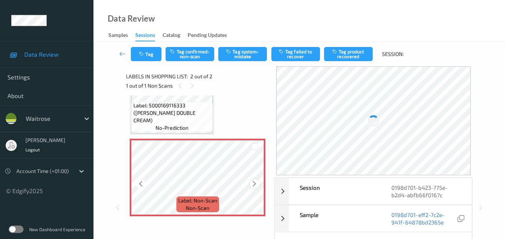
click at [256, 184] on icon at bounding box center [254, 184] width 6 height 7
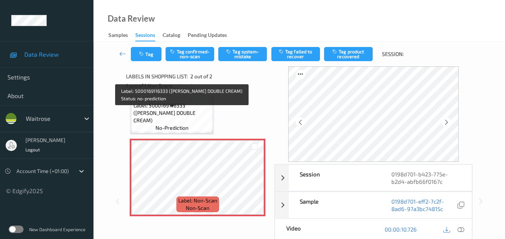
click at [188, 121] on span "Label: 5000169116333 (WR ESS DOUBLE CREAM)" at bounding box center [172, 113] width 78 height 22
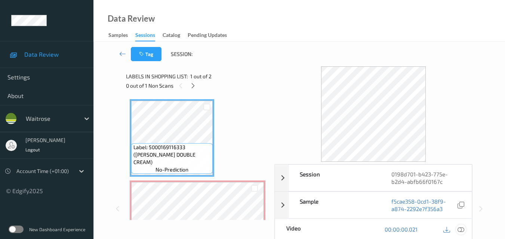
click at [460, 230] on icon at bounding box center [460, 229] width 7 height 7
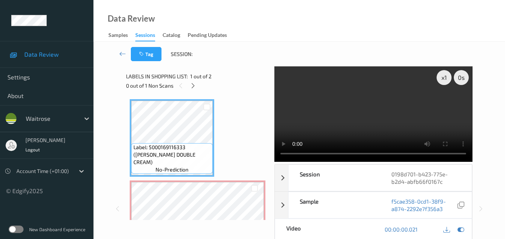
click at [360, 123] on video at bounding box center [373, 114] width 198 height 96
click at [384, 113] on video at bounding box center [373, 114] width 198 height 96
click at [383, 108] on video at bounding box center [373, 114] width 198 height 96
click at [398, 114] on video at bounding box center [373, 114] width 198 height 96
click at [393, 122] on video at bounding box center [373, 114] width 198 height 96
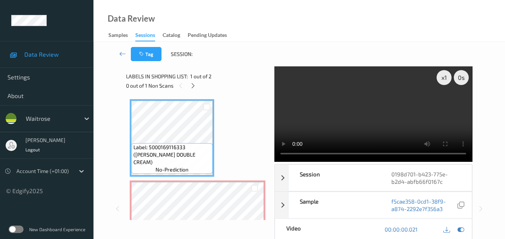
click at [392, 122] on video at bounding box center [373, 114] width 198 height 96
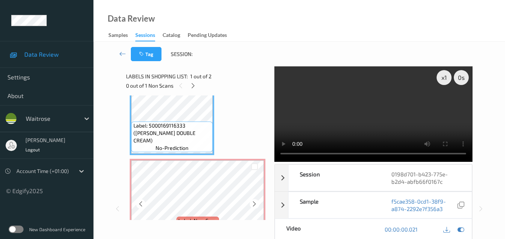
scroll to position [37, 0]
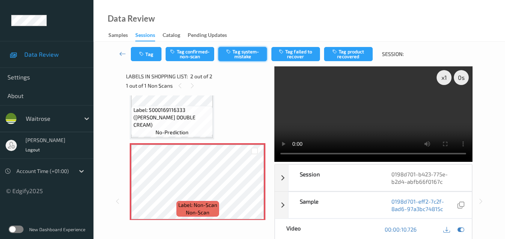
click at [235, 54] on button "Tag system-mistake" at bounding box center [242, 54] width 49 height 14
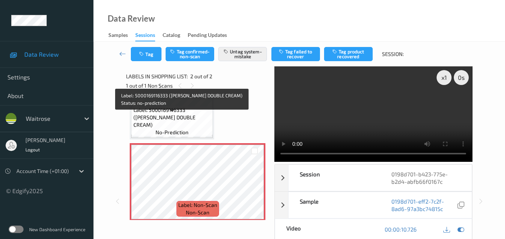
click at [179, 117] on span "Label: 5000169116333 (WR ESS DOUBLE CREAM)" at bounding box center [172, 117] width 78 height 22
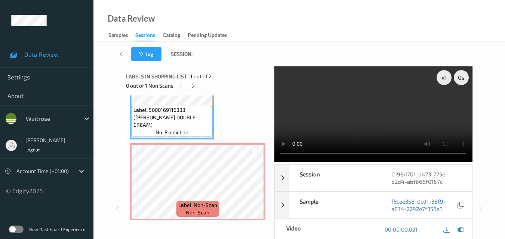
click at [365, 121] on video at bounding box center [373, 114] width 198 height 96
click at [374, 119] on video at bounding box center [373, 114] width 198 height 96
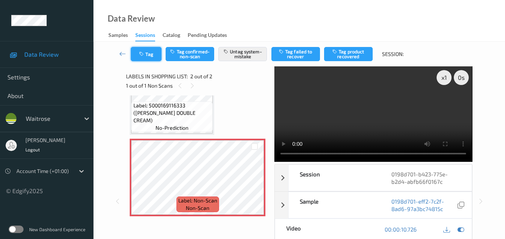
click at [148, 55] on button "Tag" at bounding box center [146, 54] width 31 height 14
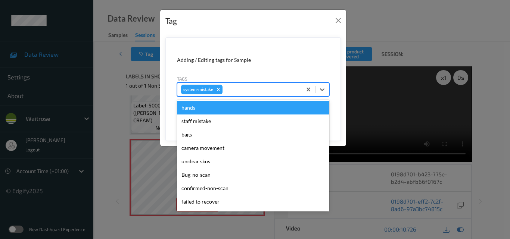
click at [250, 94] on div "system-mistake" at bounding box center [239, 89] width 124 height 13
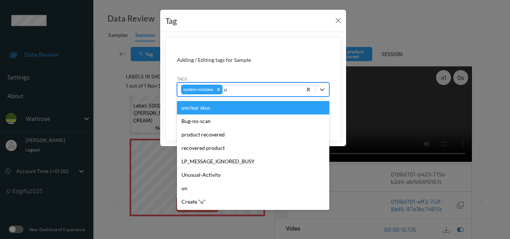
type input "un"
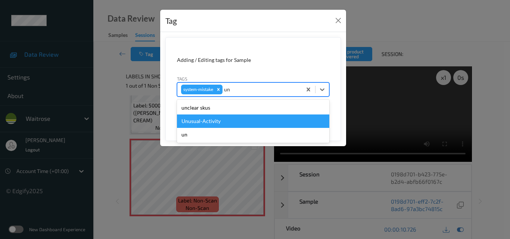
click at [228, 120] on div "Unusual-Activity" at bounding box center [253, 121] width 152 height 13
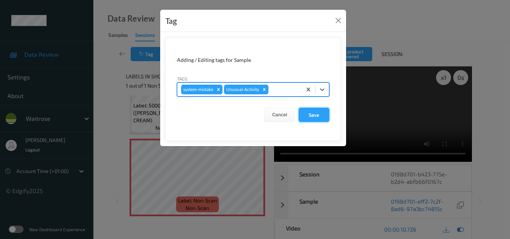
click at [323, 117] on button "Save" at bounding box center [314, 115] width 31 height 14
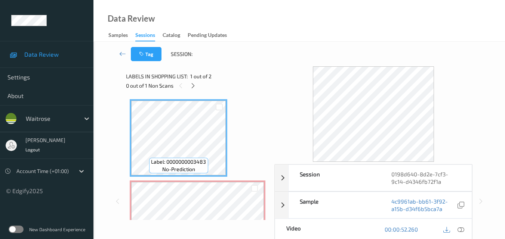
click at [273, 4] on div "Data Review Samples Sessions Catalog Pending Updates" at bounding box center [298, 21] width 411 height 42
click at [193, 86] on icon at bounding box center [193, 86] width 6 height 7
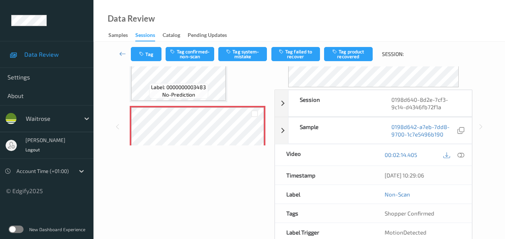
scroll to position [37, 0]
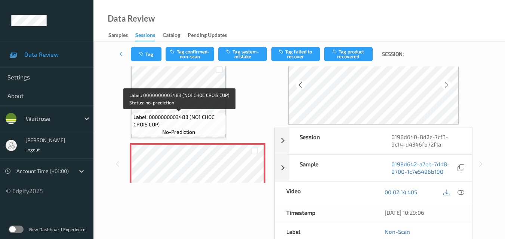
click at [198, 118] on span "Label: 0000000003483 (NO1 CHOC CROIS CUP)" at bounding box center [178, 121] width 91 height 15
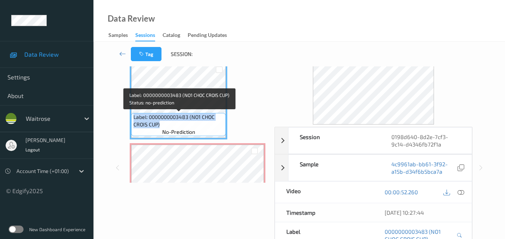
drag, startPoint x: 162, startPoint y: 124, endPoint x: 134, endPoint y: 120, distance: 28.3
click at [134, 120] on span "Label: 0000000003483 (NO1 CHOC CROIS CUP)" at bounding box center [178, 121] width 91 height 15
copy span "Label: 0000000003483 (NO1 CHOC CROIS CUP)"
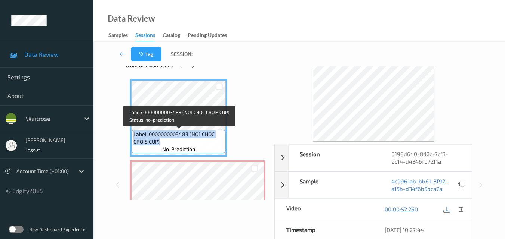
scroll to position [0, 0]
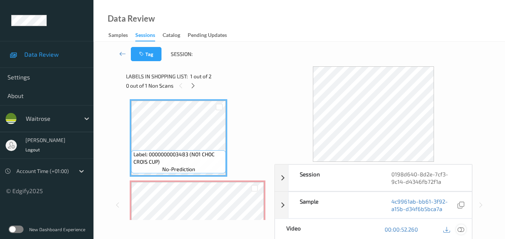
click at [464, 229] on icon at bounding box center [460, 229] width 7 height 7
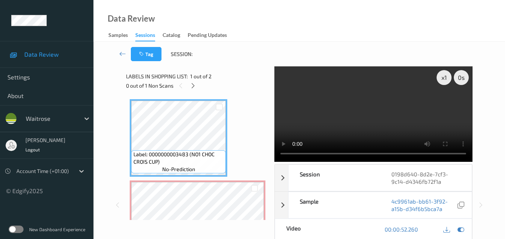
click at [340, 94] on video at bounding box center [373, 114] width 198 height 96
click at [349, 117] on video at bounding box center [373, 114] width 198 height 96
click at [393, 111] on video at bounding box center [373, 114] width 198 height 96
click at [364, 108] on video at bounding box center [373, 114] width 198 height 96
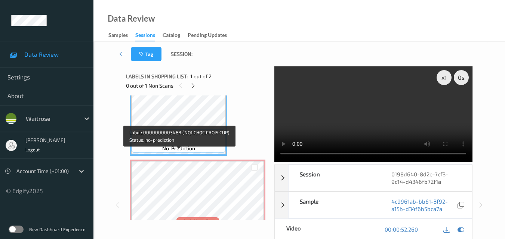
scroll to position [42, 0]
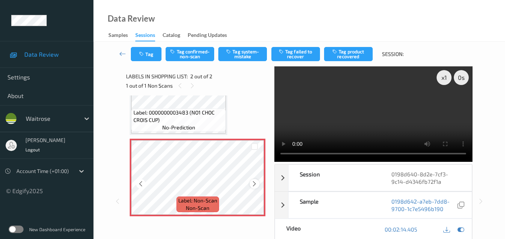
click at [254, 186] on icon at bounding box center [254, 184] width 6 height 7
click at [254, 183] on icon at bounding box center [254, 184] width 6 height 7
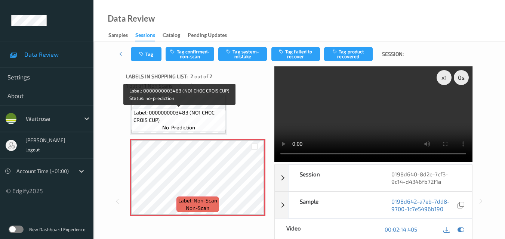
click at [188, 118] on span "Label: 0000000003483 (NO1 CHOC CROIS CUP)" at bounding box center [178, 116] width 91 height 15
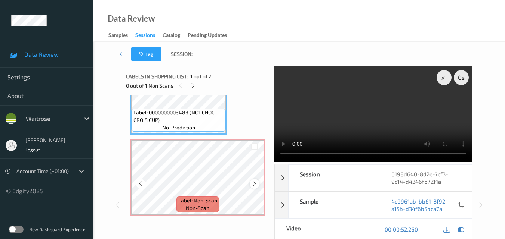
click at [251, 180] on div at bounding box center [254, 183] width 9 height 9
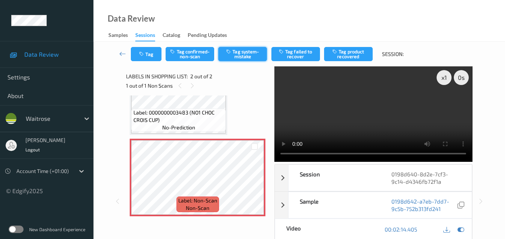
click at [249, 56] on button "Tag system-mistake" at bounding box center [242, 54] width 49 height 14
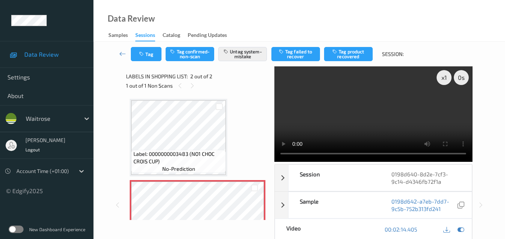
scroll to position [0, 0]
click at [148, 52] on button "Tag" at bounding box center [146, 54] width 31 height 14
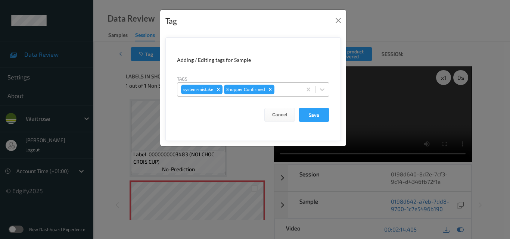
click at [291, 94] on div "system-mistake Shopper Confirmed" at bounding box center [239, 89] width 124 height 13
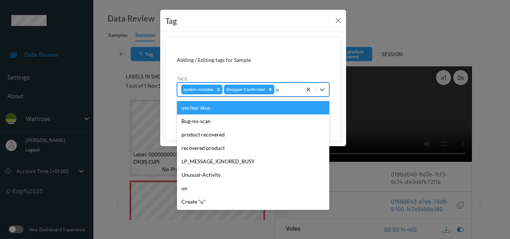
type input "un"
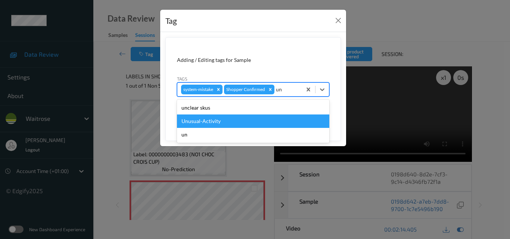
click at [244, 127] on div "Unusual-Activity" at bounding box center [253, 121] width 152 height 13
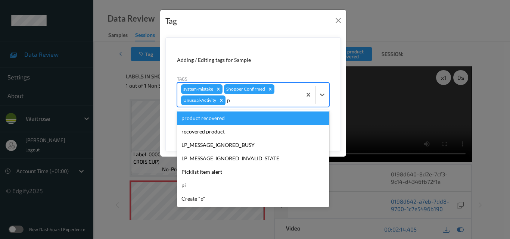
type input "pi"
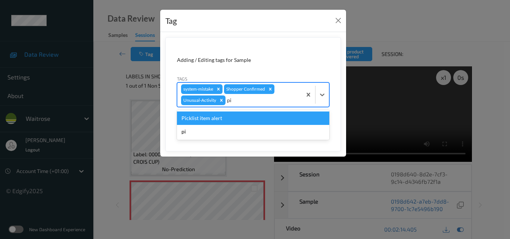
click at [240, 120] on div "Picklist item alert" at bounding box center [253, 118] width 152 height 13
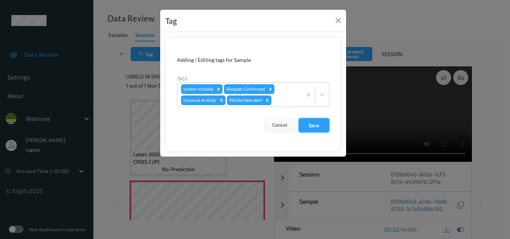
click at [316, 130] on button "Save" at bounding box center [314, 125] width 31 height 14
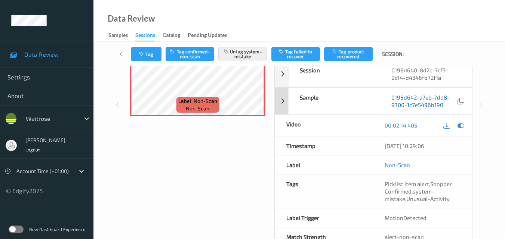
scroll to position [112, 0]
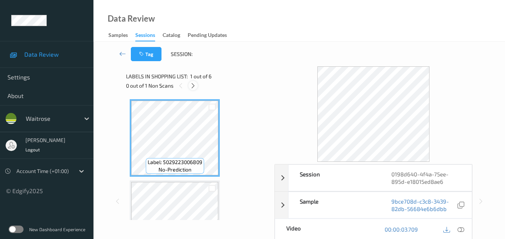
click at [193, 85] on icon at bounding box center [193, 86] width 6 height 7
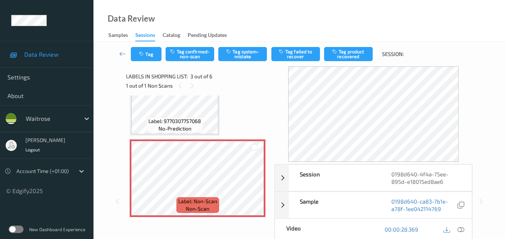
scroll to position [85, 0]
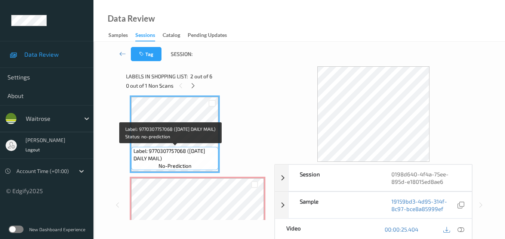
click at [192, 152] on span "Label: 9770307757068 ([DATE] DAILY MAIL)" at bounding box center [174, 155] width 83 height 15
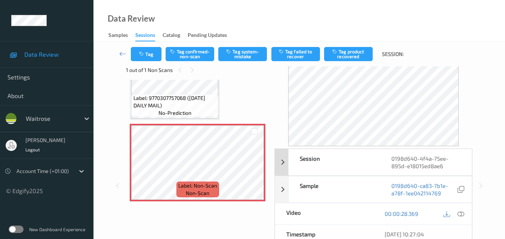
scroll to position [0, 0]
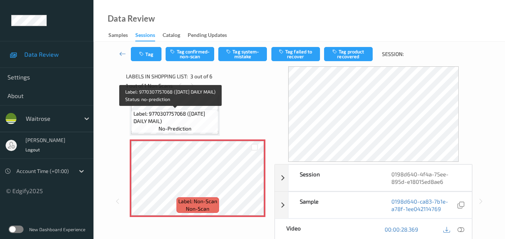
click at [173, 113] on span "Label: 9770307757068 ([DATE] DAILY MAIL)" at bounding box center [174, 117] width 83 height 15
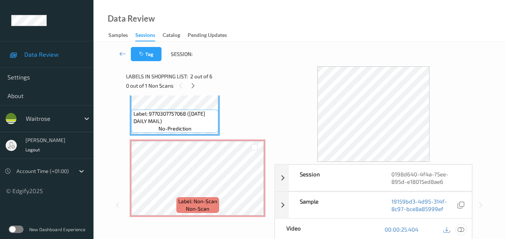
click at [460, 229] on icon at bounding box center [460, 229] width 7 height 7
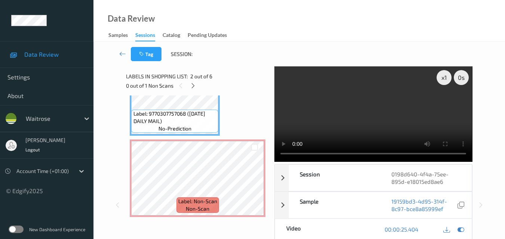
click at [345, 105] on video at bounding box center [373, 114] width 198 height 96
click at [344, 109] on video at bounding box center [373, 114] width 198 height 96
click at [350, 111] on video at bounding box center [373, 114] width 198 height 96
click at [374, 115] on video at bounding box center [373, 114] width 198 height 96
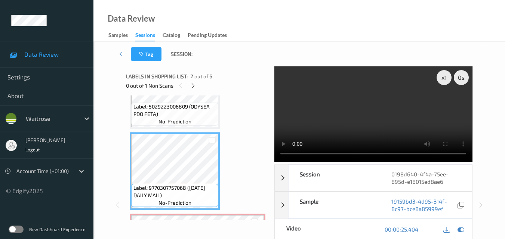
scroll to position [48, 0]
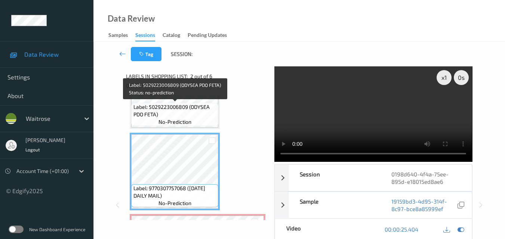
click at [198, 110] on span "Label: 5029223006809 (ODYSEA PDO FETA)" at bounding box center [174, 110] width 83 height 15
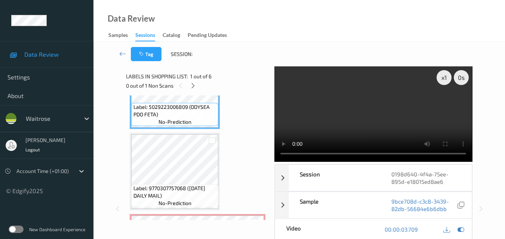
click at [365, 119] on video at bounding box center [373, 114] width 198 height 96
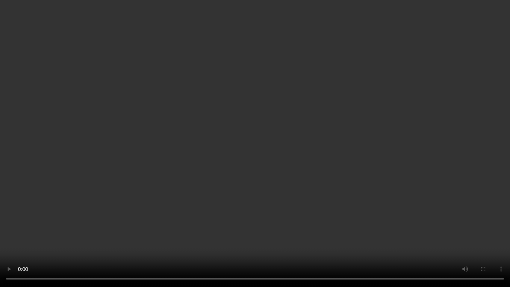
click at [335, 125] on video at bounding box center [255, 143] width 510 height 287
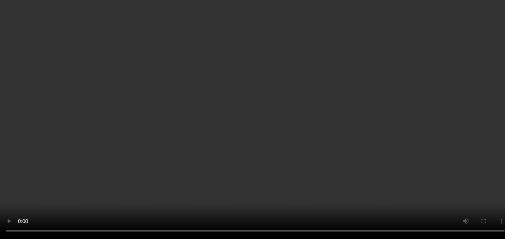
scroll to position [85, 0]
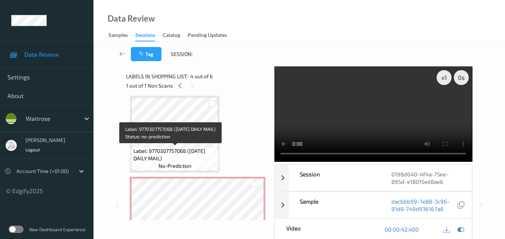
click at [192, 163] on div "Label: 9770307757068 ([DATE] DAILY MAIL) no-prediction" at bounding box center [174, 158] width 87 height 23
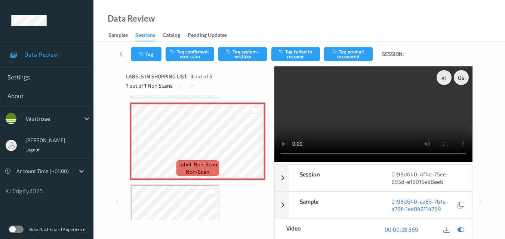
scroll to position [160, 0]
click at [245, 56] on button "Tag system-mistake" at bounding box center [242, 54] width 49 height 14
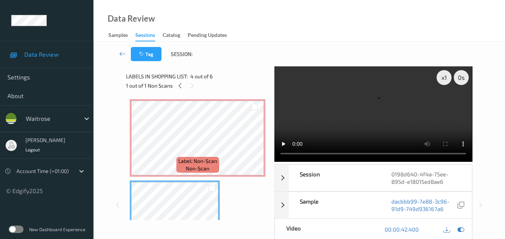
scroll to position [123, 0]
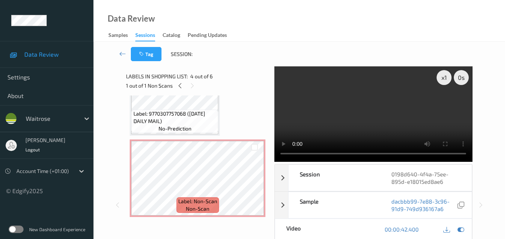
click at [179, 117] on span "Label: 9770307757068 ([DATE] DAILY MAIL)" at bounding box center [174, 117] width 83 height 15
click at [363, 119] on video at bounding box center [373, 114] width 198 height 96
click at [300, 89] on video at bounding box center [373, 114] width 198 height 96
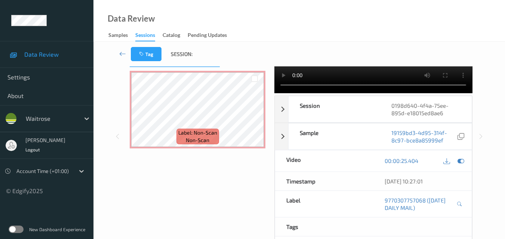
scroll to position [75, 0]
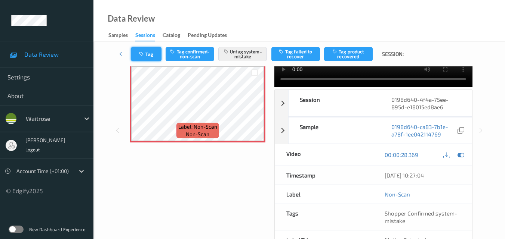
click at [140, 55] on icon "button" at bounding box center [142, 54] width 6 height 5
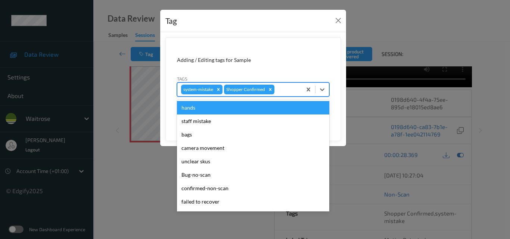
click at [287, 90] on div at bounding box center [287, 89] width 22 height 9
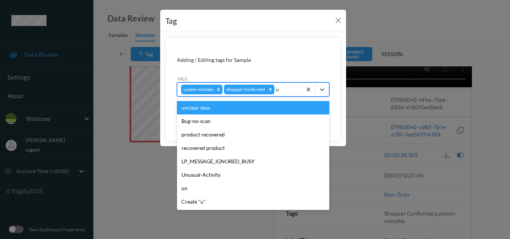
type input "un"
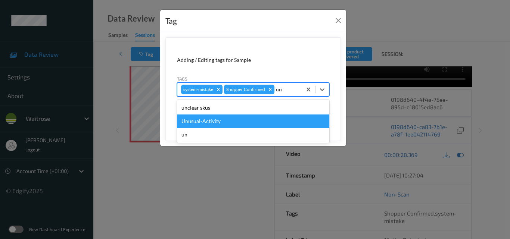
click at [230, 123] on div "Unusual-Activity" at bounding box center [253, 121] width 152 height 13
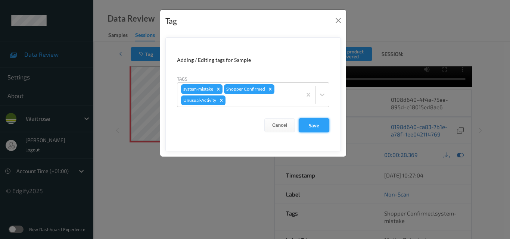
click at [314, 125] on button "Save" at bounding box center [314, 125] width 31 height 14
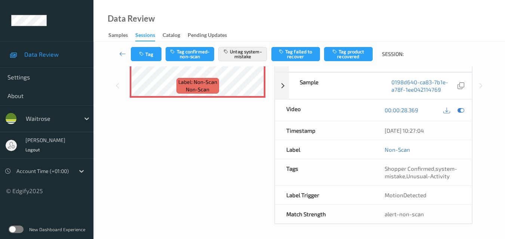
scroll to position [120, 0]
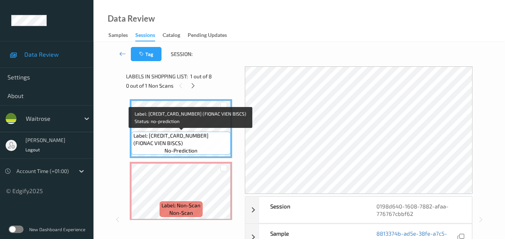
click at [205, 136] on span "Label: [CREDIT_CARD_NUMBER] (FIONAC VIEN BISCS)" at bounding box center [181, 139] width 96 height 15
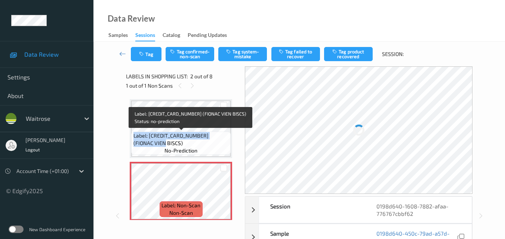
drag, startPoint x: 150, startPoint y: 144, endPoint x: 134, endPoint y: 139, distance: 16.2
click at [134, 139] on span "Label: [CREDIT_CARD_NUMBER] (FIONAC VIEN BISCS)" at bounding box center [181, 139] width 96 height 15
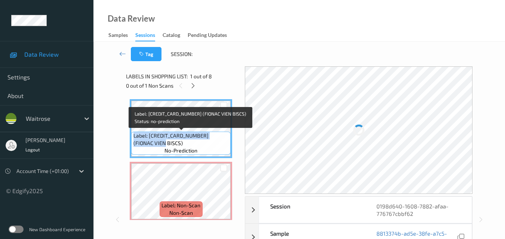
copy span "Label: [CREDIT_CARD_NUMBER] (FIONAC VIEN BISCS)"
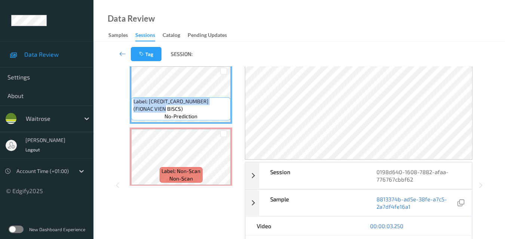
scroll to position [75, 0]
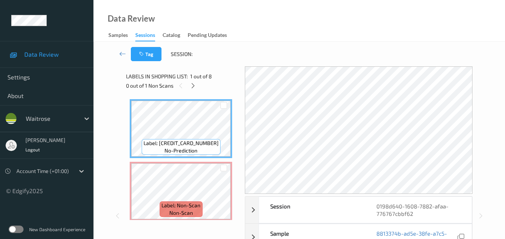
click at [270, 31] on div "Data Review Samples Sessions Catalog Pending Updates" at bounding box center [298, 21] width 411 height 42
click at [193, 86] on icon at bounding box center [193, 86] width 6 height 7
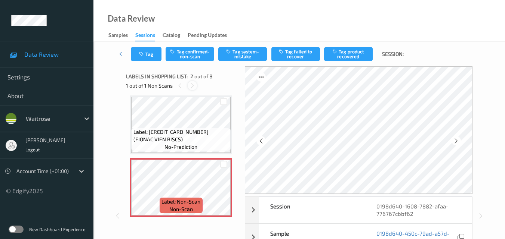
click at [193, 86] on icon at bounding box center [192, 86] width 6 height 7
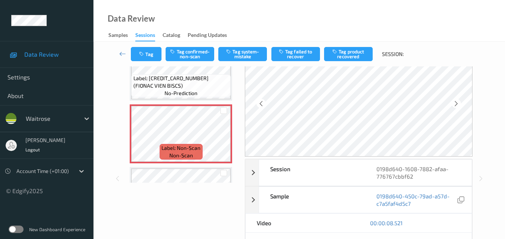
scroll to position [0, 0]
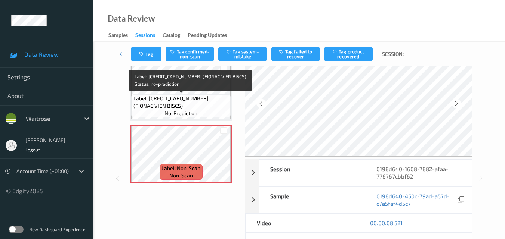
click at [186, 96] on span "Label: 5060900060707 (FIONAC VIEN BISCS)" at bounding box center [181, 102] width 96 height 15
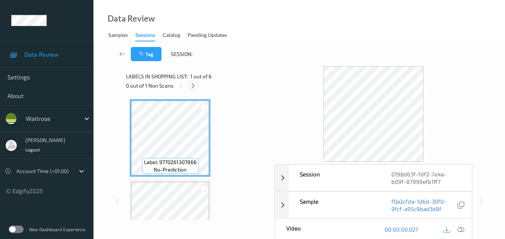
click at [192, 85] on icon at bounding box center [193, 86] width 6 height 7
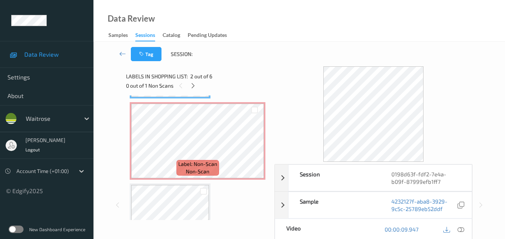
scroll to position [123, 0]
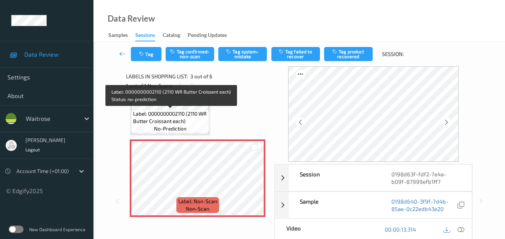
click at [176, 118] on span "Label: 0000000002110 (2110 WR Butter Croissant each)" at bounding box center [170, 117] width 74 height 15
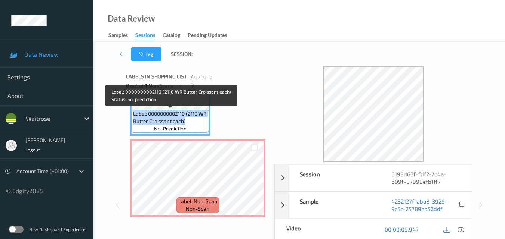
drag, startPoint x: 195, startPoint y: 121, endPoint x: 132, endPoint y: 115, distance: 63.0
click at [132, 115] on div "Label: 0000000002110 (2110 WR Butter Croissant each) no-prediction" at bounding box center [170, 121] width 78 height 23
copy span "Label: 0000000002110 (2110 WR Butter Croissant each)"
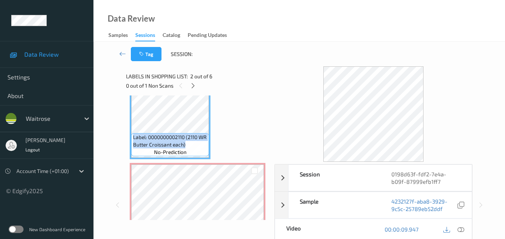
scroll to position [85, 0]
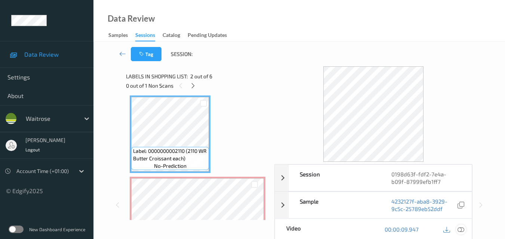
click at [462, 228] on icon at bounding box center [460, 229] width 7 height 7
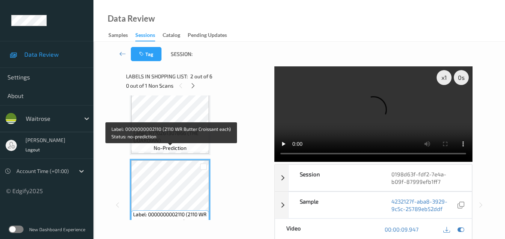
scroll to position [10, 0]
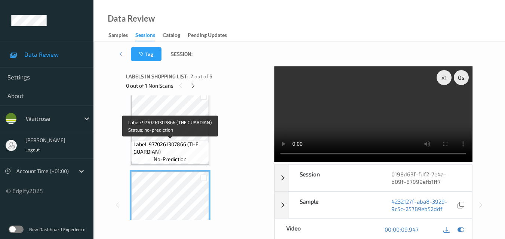
click at [187, 144] on span "Label: 9770261307866 (THE GUARDIAN)" at bounding box center [170, 148] width 74 height 15
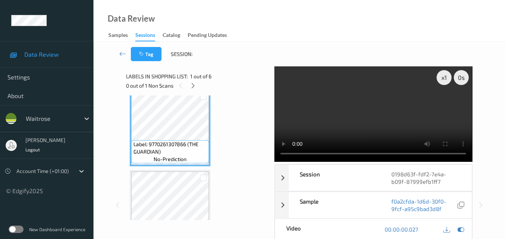
click at [369, 114] on video at bounding box center [373, 114] width 198 height 96
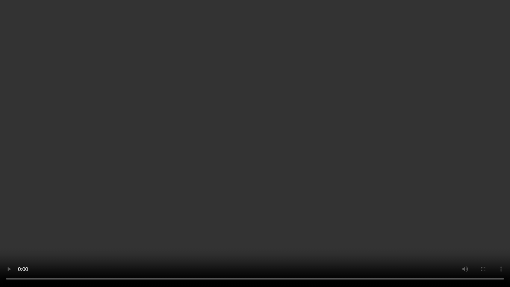
click at [414, 182] on video at bounding box center [255, 143] width 510 height 287
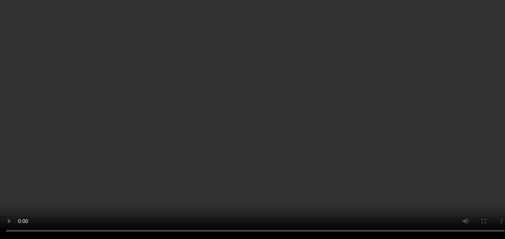
scroll to position [85, 0]
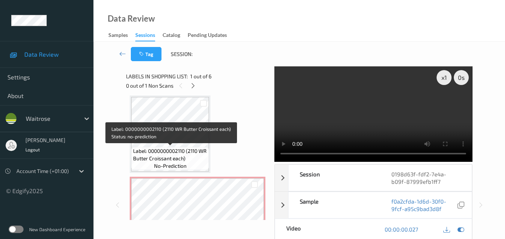
click at [180, 154] on span "Label: 0000000002110 (2110 WR Butter Croissant each)" at bounding box center [170, 155] width 74 height 15
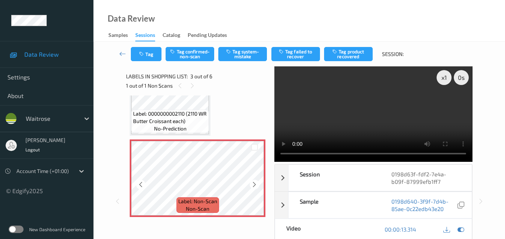
scroll to position [197, 0]
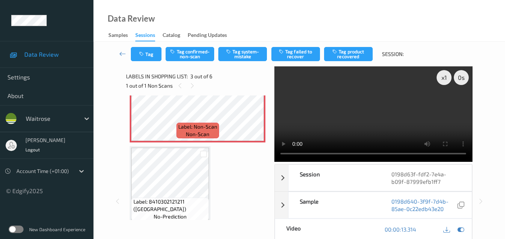
click at [380, 111] on video at bounding box center [373, 114] width 198 height 96
click at [371, 98] on video at bounding box center [373, 114] width 198 height 96
click at [246, 56] on button "Tag system-mistake" at bounding box center [242, 54] width 49 height 14
click at [147, 56] on button "Tag" at bounding box center [146, 54] width 31 height 14
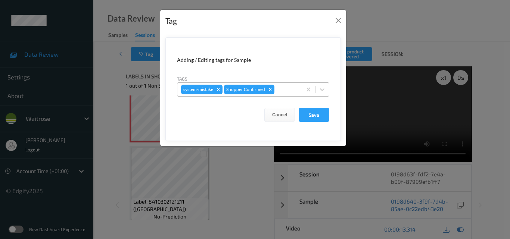
click at [299, 92] on div "system-mistake Shopper Confirmed" at bounding box center [239, 89] width 124 height 13
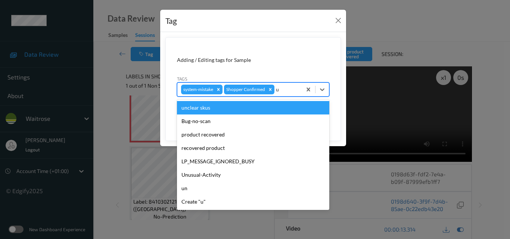
type input "un"
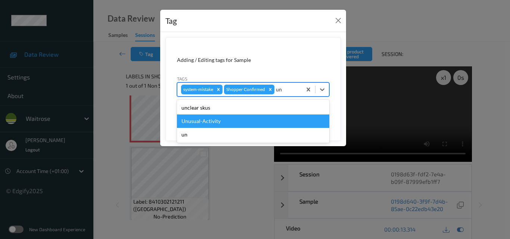
click at [248, 124] on div "Unusual-Activity" at bounding box center [253, 121] width 152 height 13
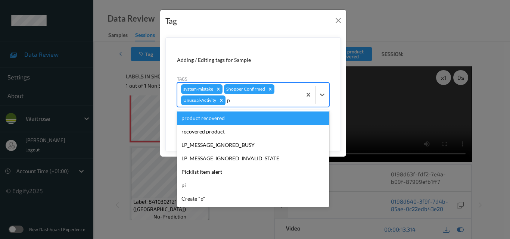
type input "pi"
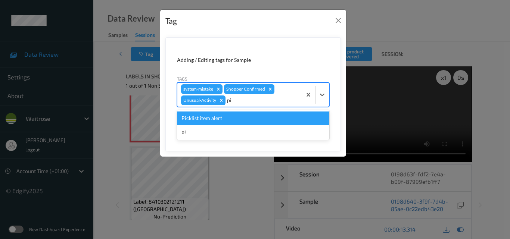
click at [235, 117] on div "Picklist item alert" at bounding box center [253, 118] width 152 height 13
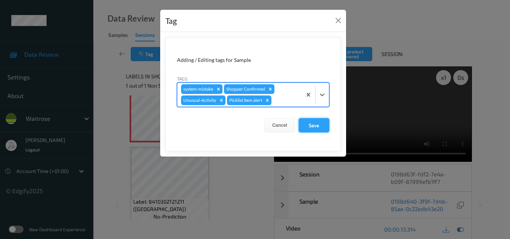
click at [312, 125] on button "Save" at bounding box center [314, 125] width 31 height 14
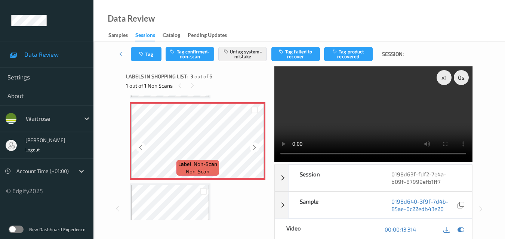
scroll to position [123, 0]
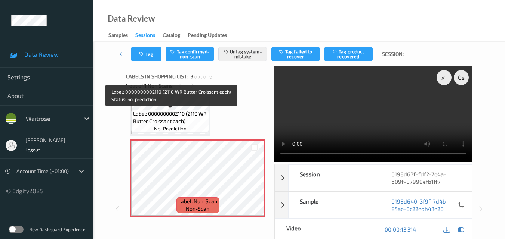
click at [192, 125] on span "Label: 0000000002110 (2110 WR Butter Croissant each)" at bounding box center [170, 117] width 74 height 15
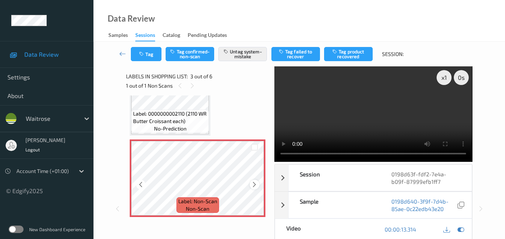
click at [254, 186] on icon at bounding box center [254, 185] width 6 height 7
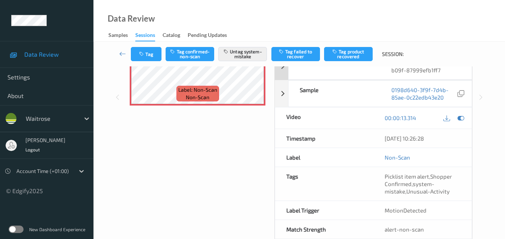
scroll to position [112, 0]
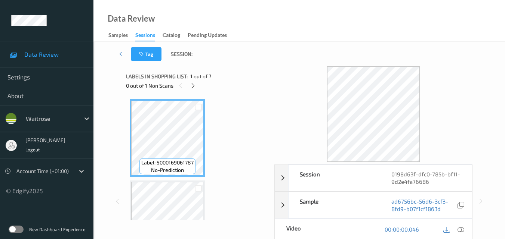
click at [224, 11] on div "Data Review Samples Sessions Catalog Pending Updates" at bounding box center [298, 21] width 411 height 42
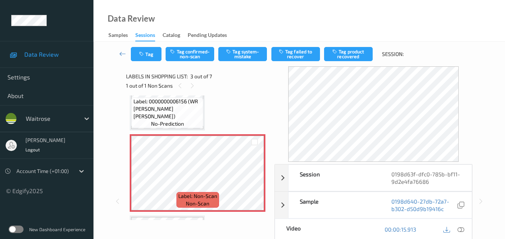
scroll to position [112, 0]
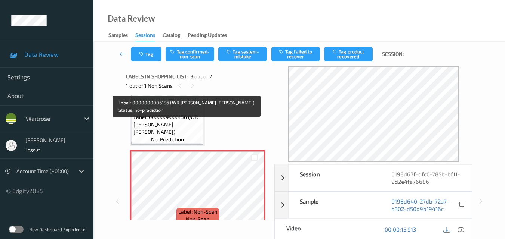
click at [186, 130] on span "Label: 0000000006156 (WR SB WHITE BOULE)" at bounding box center [167, 125] width 68 height 22
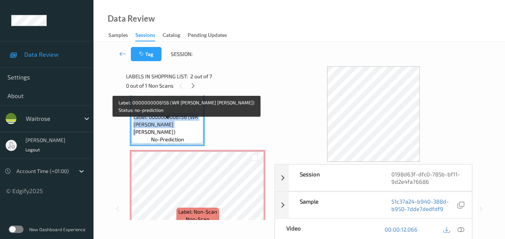
drag, startPoint x: 179, startPoint y: 130, endPoint x: 131, endPoint y: 125, distance: 47.6
click at [131, 125] on div "Label: 0000000006156 (WR SB WHITE BOULE) no-prediction" at bounding box center [167, 128] width 72 height 31
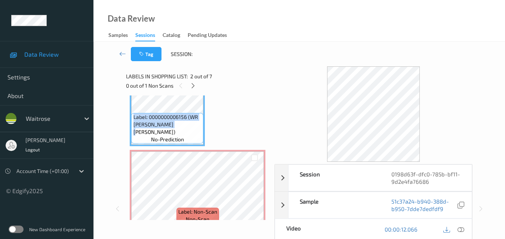
copy span "Label: 0000000006156 (WR SB WHITE BOULE)"
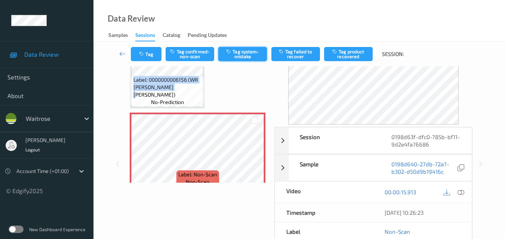
click at [245, 56] on button "Tag system-mistake" at bounding box center [242, 54] width 49 height 14
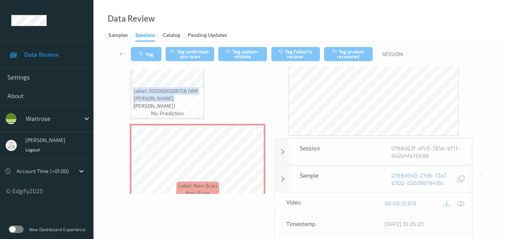
scroll to position [75, 0]
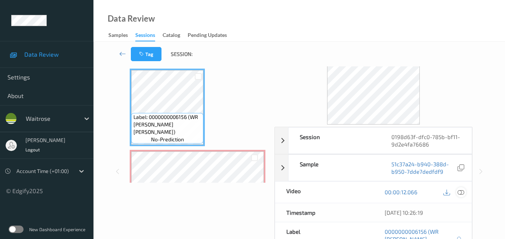
click at [462, 194] on icon at bounding box center [460, 192] width 7 height 7
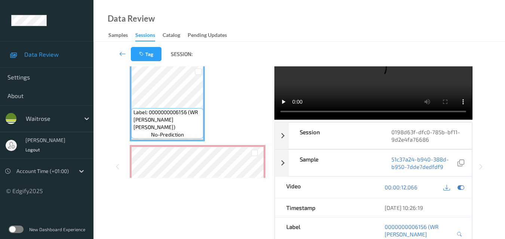
scroll to position [0, 0]
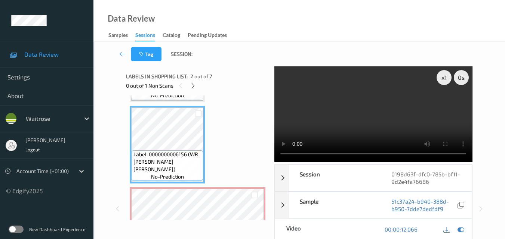
click at [344, 120] on video at bounding box center [373, 114] width 198 height 96
click at [380, 130] on video at bounding box center [373, 114] width 198 height 96
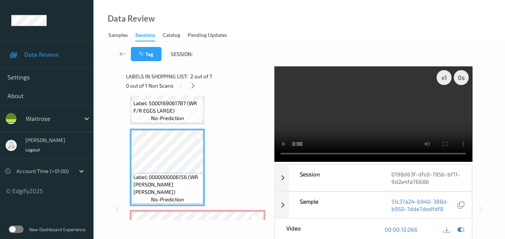
scroll to position [37, 0]
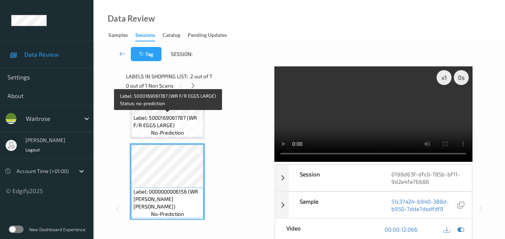
click at [179, 127] on span "Label: 5000169061787 (WR F/R EGGS LARGE)" at bounding box center [167, 121] width 68 height 15
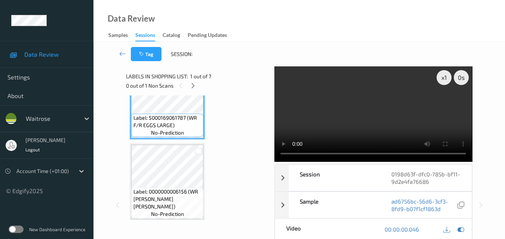
click at [360, 109] on video at bounding box center [373, 114] width 198 height 96
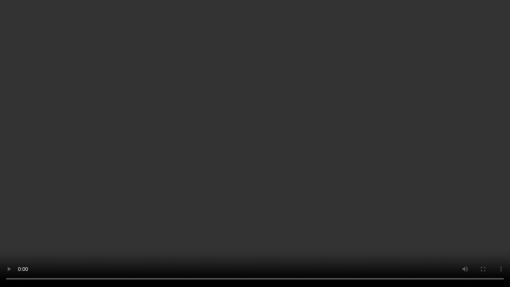
click at [446, 172] on video at bounding box center [255, 143] width 510 height 287
click at [256, 93] on video at bounding box center [255, 143] width 510 height 287
click at [285, 157] on video at bounding box center [255, 143] width 510 height 287
click at [279, 132] on video at bounding box center [255, 143] width 510 height 287
click at [279, 156] on video at bounding box center [255, 143] width 510 height 287
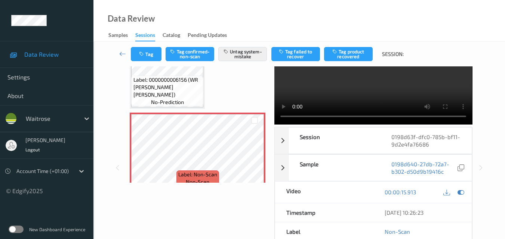
click at [248, 79] on div "Label: 5000169061787 (WR F/R EGGS LARGE) no-prediction Label: 0000000006156 (WR…" at bounding box center [198, 233] width 136 height 566
click at [147, 55] on button "Tag" at bounding box center [146, 54] width 31 height 14
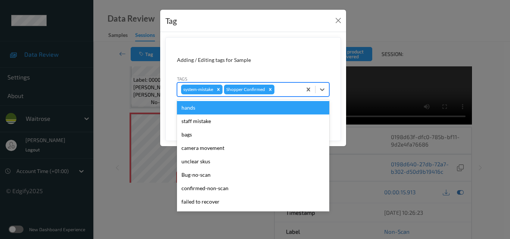
click at [286, 90] on div at bounding box center [287, 89] width 22 height 9
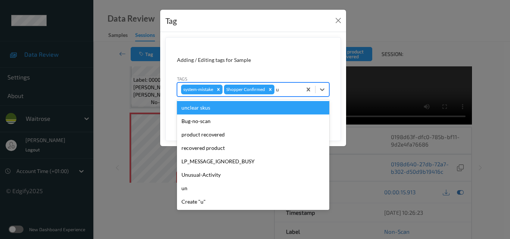
type input "un"
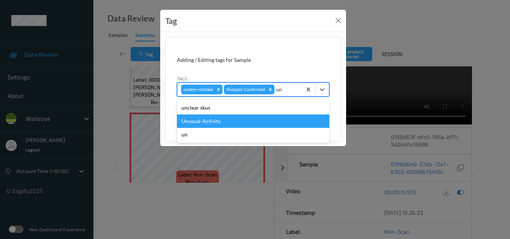
click at [248, 123] on div "Unusual-Activity" at bounding box center [253, 121] width 152 height 13
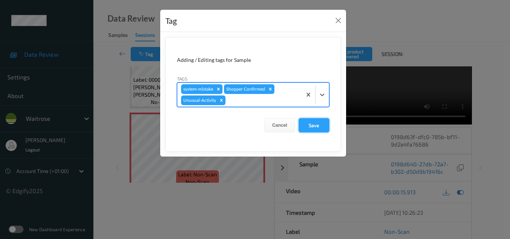
click at [316, 126] on button "Save" at bounding box center [314, 125] width 31 height 14
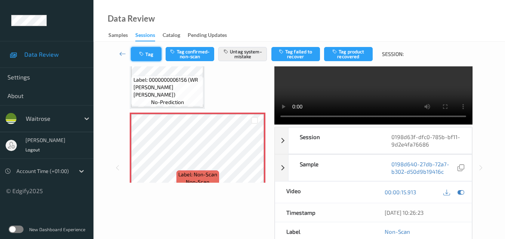
click at [145, 52] on icon "button" at bounding box center [142, 54] width 6 height 5
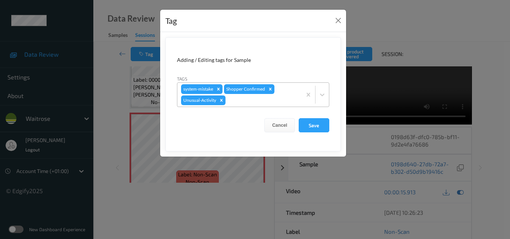
click at [257, 105] on div "system-mistake Shopper Confirmed Unusual-Activity" at bounding box center [239, 95] width 124 height 24
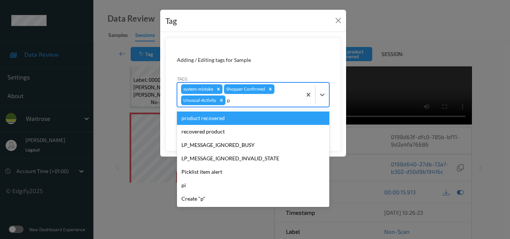
type input "pi"
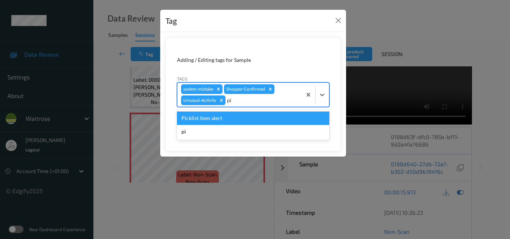
click at [245, 117] on div "Picklist item alert" at bounding box center [253, 118] width 152 height 13
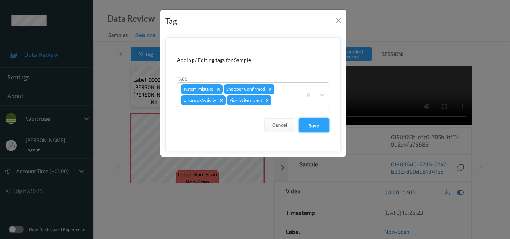
click at [322, 129] on button "Save" at bounding box center [314, 125] width 31 height 14
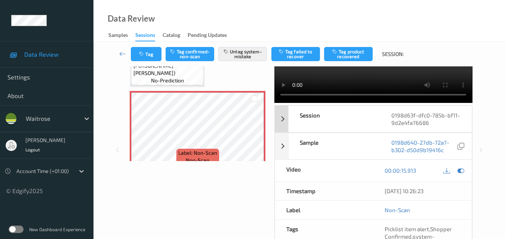
scroll to position [75, 0]
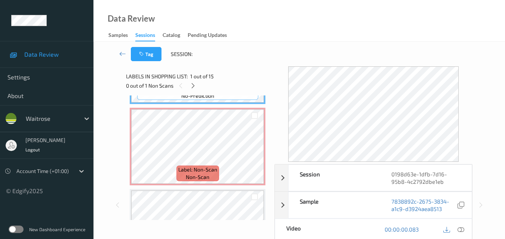
scroll to position [75, 0]
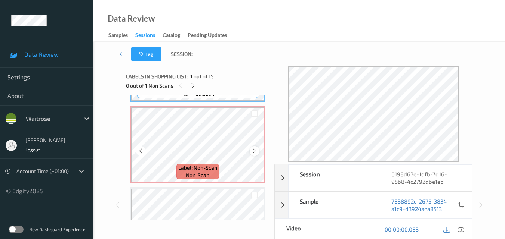
click at [252, 149] on icon at bounding box center [254, 151] width 6 height 7
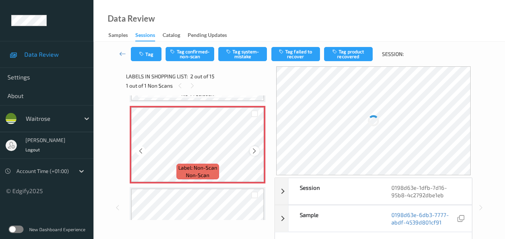
click at [252, 149] on icon at bounding box center [254, 151] width 6 height 7
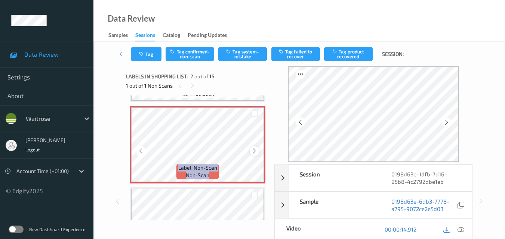
click at [252, 149] on icon at bounding box center [254, 151] width 6 height 7
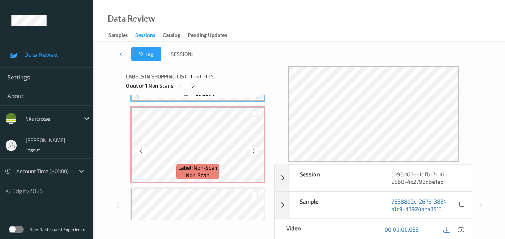
click at [253, 150] on icon at bounding box center [254, 151] width 6 height 7
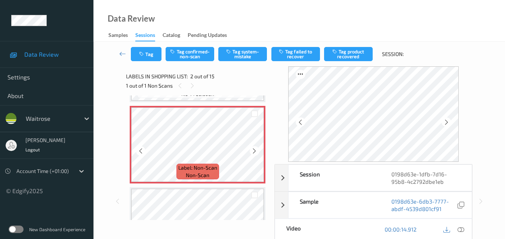
click at [253, 150] on icon at bounding box center [254, 151] width 6 height 7
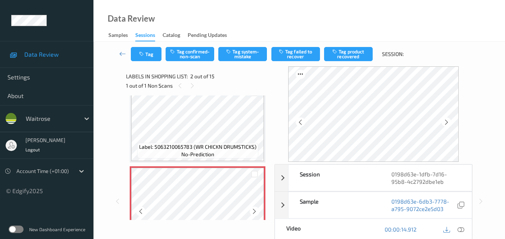
scroll to position [0, 0]
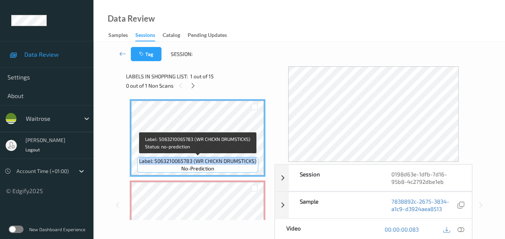
drag, startPoint x: 256, startPoint y: 161, endPoint x: 139, endPoint y: 161, distance: 116.5
click at [139, 161] on span "Label: 5063210065783 (WR CHICKN DRUMSTICKS)" at bounding box center [197, 161] width 117 height 7
copy span "Label: 5063210065783 (WR CHICKN DRUMSTICKS)"
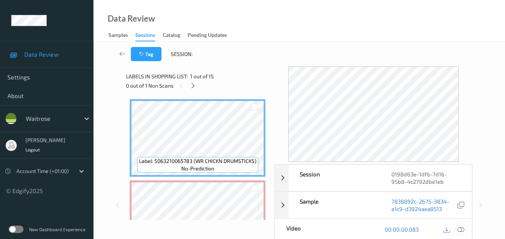
click at [462, 227] on icon at bounding box center [460, 229] width 7 height 7
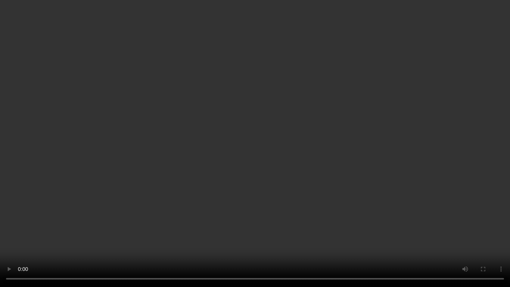
click at [199, 90] on video at bounding box center [255, 143] width 510 height 287
click at [198, 128] on video at bounding box center [255, 143] width 510 height 287
click at [240, 139] on video at bounding box center [255, 143] width 510 height 287
click at [248, 146] on video at bounding box center [255, 143] width 510 height 287
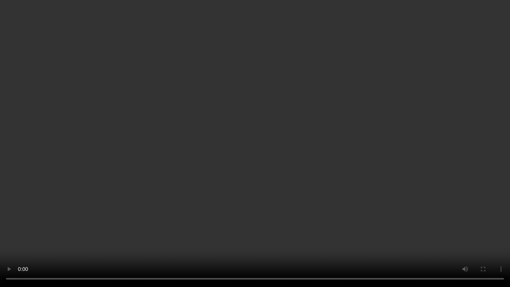
click at [310, 124] on video at bounding box center [255, 143] width 510 height 287
click at [270, 151] on video at bounding box center [255, 143] width 510 height 287
click at [251, 142] on video at bounding box center [255, 143] width 510 height 287
click at [269, 167] on video at bounding box center [255, 143] width 510 height 287
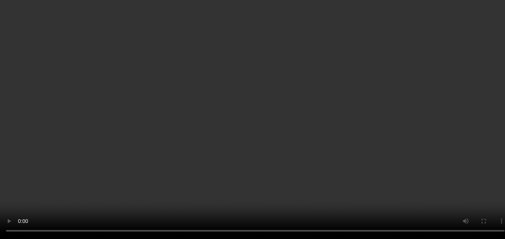
scroll to position [75, 0]
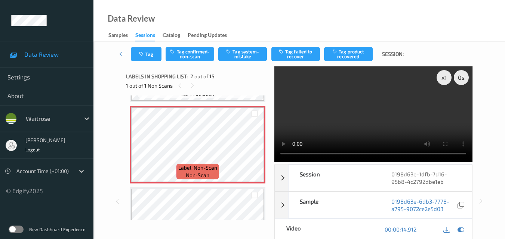
click at [273, 157] on div "x 1 0 s Session 0198d63e-1dfb-7d16-95b8-4c2792dbe1eb Session ID 0198d63e-1dfb-7…" at bounding box center [299, 201] width 346 height 270
click at [375, 105] on video at bounding box center [373, 114] width 198 height 96
click at [386, 115] on video at bounding box center [373, 114] width 198 height 96
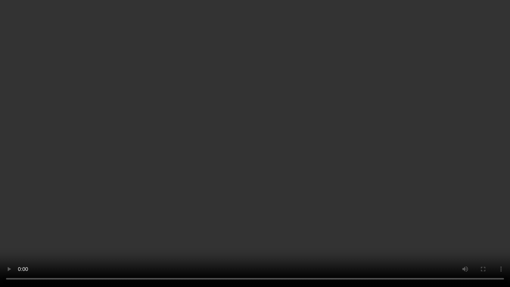
click at [343, 222] on video at bounding box center [255, 143] width 510 height 287
click at [263, 189] on video at bounding box center [255, 143] width 510 height 287
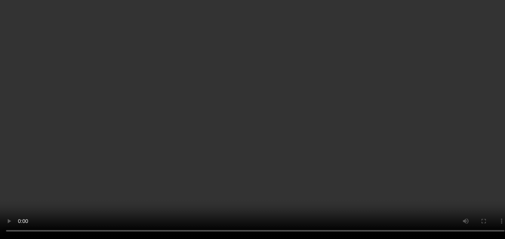
scroll to position [37, 0]
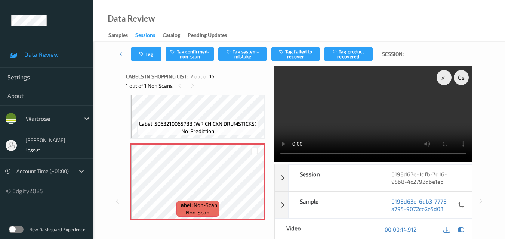
click at [371, 117] on video at bounding box center [373, 114] width 198 height 96
click at [385, 114] on video at bounding box center [373, 114] width 198 height 96
click at [386, 93] on video at bounding box center [373, 114] width 198 height 96
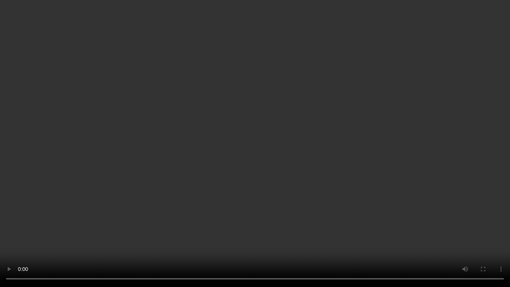
click at [325, 155] on video at bounding box center [255, 143] width 510 height 287
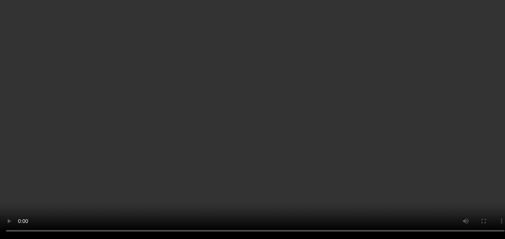
scroll to position [75, 0]
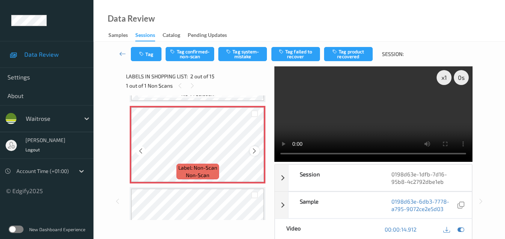
click at [256, 150] on icon at bounding box center [254, 151] width 6 height 7
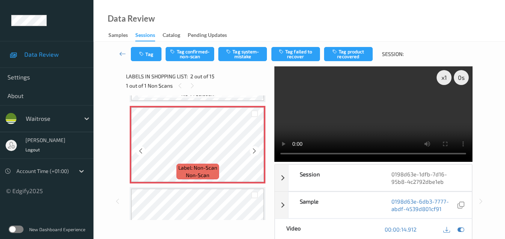
click at [256, 150] on icon at bounding box center [254, 151] width 6 height 7
click at [362, 113] on video at bounding box center [373, 114] width 198 height 96
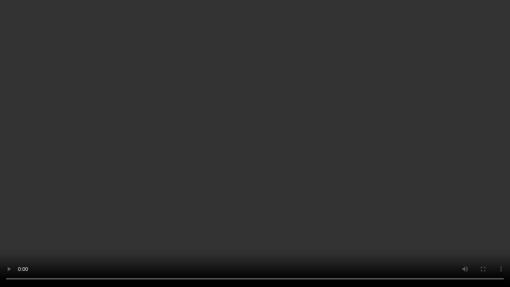
click at [333, 153] on video at bounding box center [255, 143] width 510 height 287
click at [355, 152] on video at bounding box center [255, 143] width 510 height 287
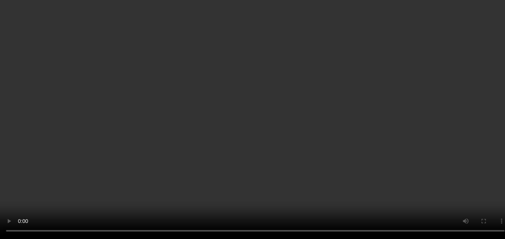
scroll to position [0, 0]
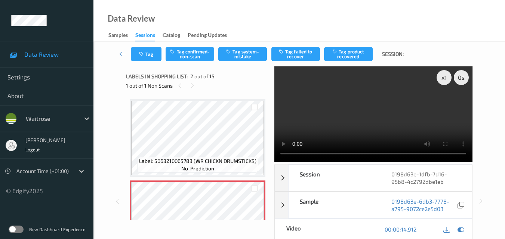
click at [360, 124] on video at bounding box center [373, 114] width 198 height 96
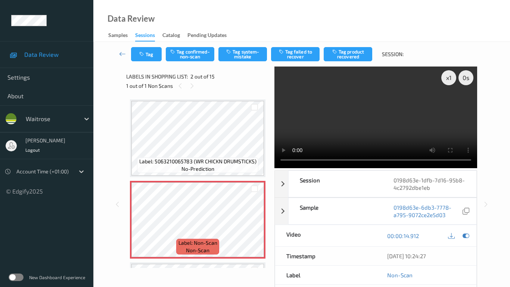
click at [340, 164] on video at bounding box center [376, 117] width 203 height 102
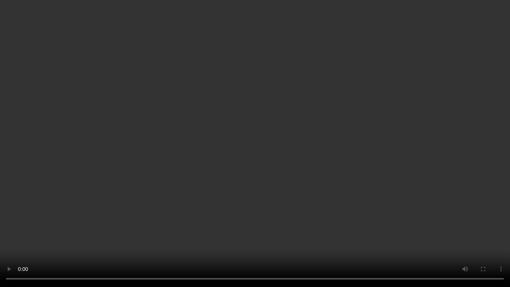
click at [370, 174] on video at bounding box center [255, 143] width 510 height 287
click at [337, 158] on video at bounding box center [255, 143] width 510 height 287
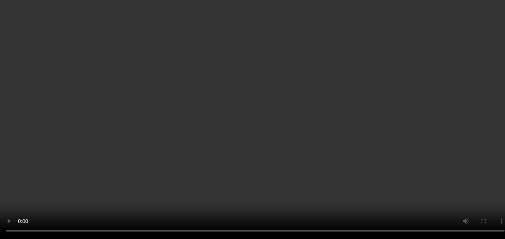
scroll to position [75, 0]
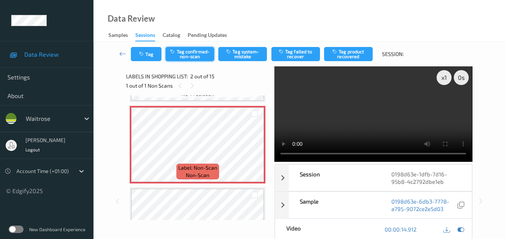
click at [195, 52] on button "Tag confirmed-non-scan" at bounding box center [189, 54] width 49 height 14
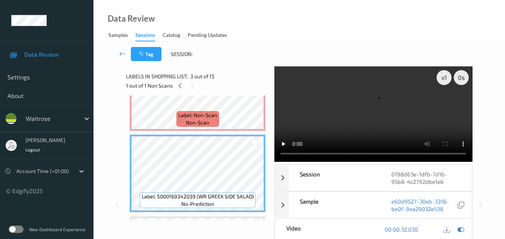
scroll to position [112, 0]
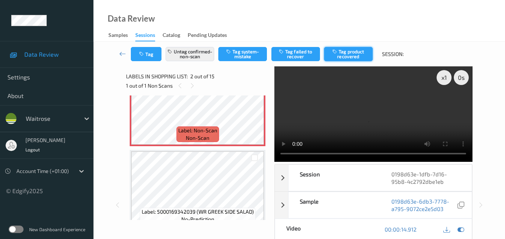
click at [346, 56] on button "Tag product recovered" at bounding box center [348, 54] width 49 height 14
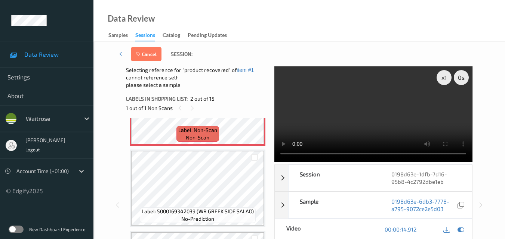
scroll to position [149, 0]
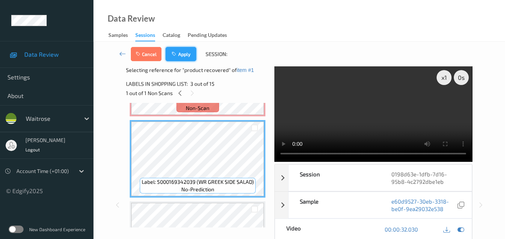
click at [185, 53] on button "Apply" at bounding box center [180, 54] width 31 height 14
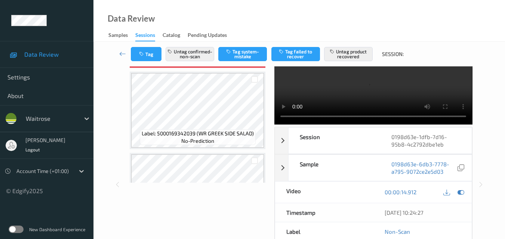
scroll to position [0, 0]
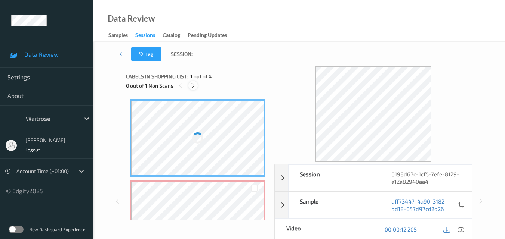
click at [193, 84] on icon at bounding box center [193, 86] width 6 height 7
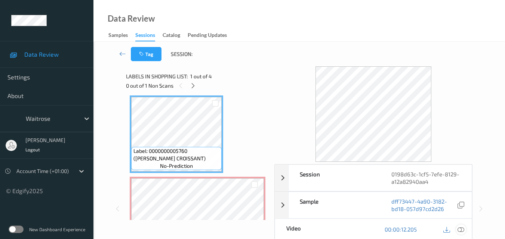
click at [461, 231] on icon at bounding box center [460, 229] width 7 height 7
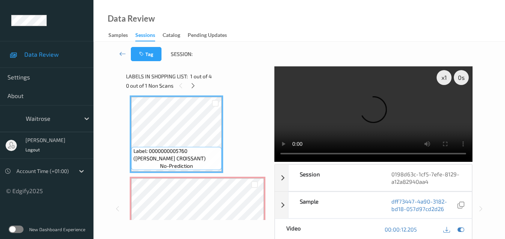
click at [351, 112] on video at bounding box center [373, 114] width 198 height 96
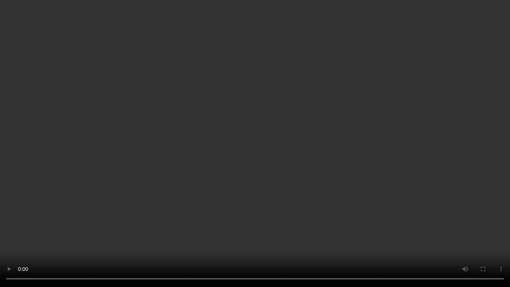
click at [296, 127] on video at bounding box center [255, 143] width 510 height 287
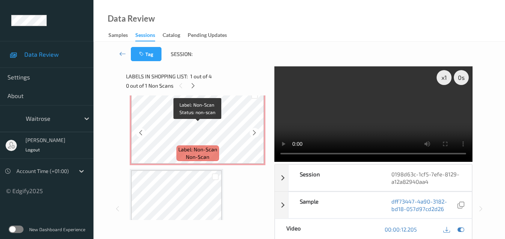
scroll to position [78, 0]
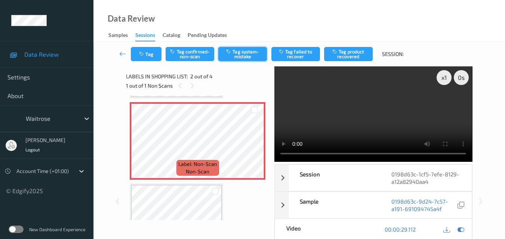
click at [249, 56] on button "Tag system-mistake" at bounding box center [242, 54] width 49 height 14
click at [151, 56] on button "Tag" at bounding box center [146, 54] width 31 height 14
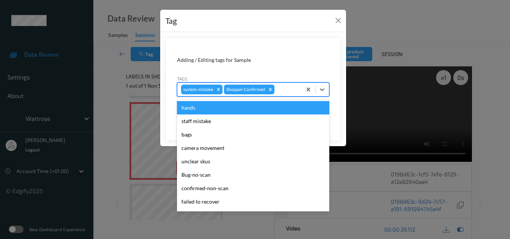
click at [288, 90] on div at bounding box center [287, 89] width 22 height 9
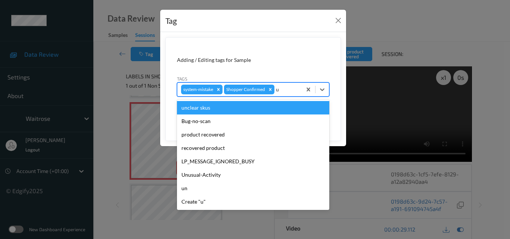
type input "un"
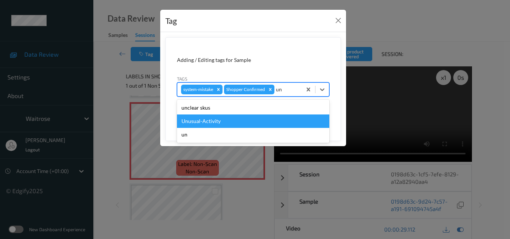
click at [220, 124] on div "Unusual-Activity" at bounding box center [253, 121] width 152 height 13
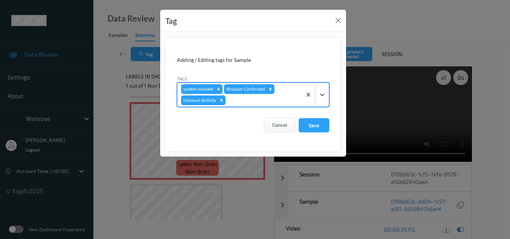
type input "p"
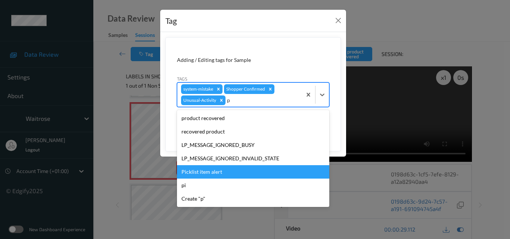
click at [216, 174] on div "Picklist item alert" at bounding box center [253, 171] width 152 height 13
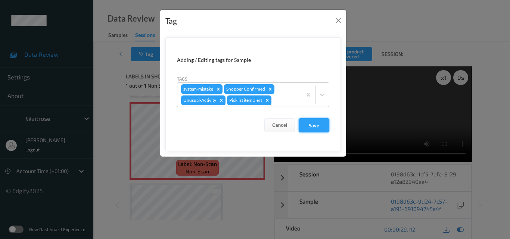
click at [314, 127] on button "Save" at bounding box center [314, 125] width 31 height 14
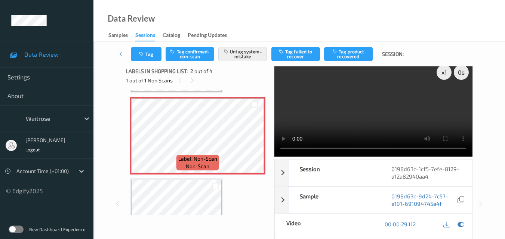
scroll to position [0, 0]
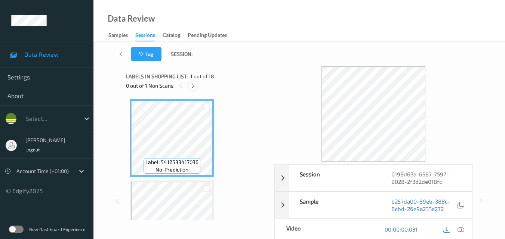
click at [192, 86] on icon at bounding box center [193, 86] width 6 height 7
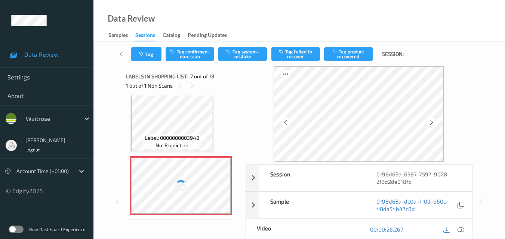
scroll to position [430, 0]
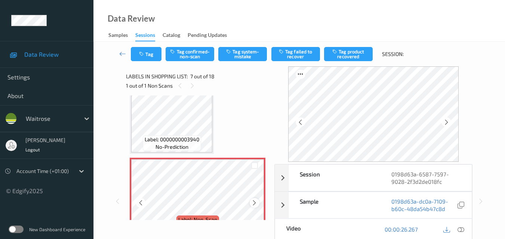
click at [253, 202] on icon at bounding box center [254, 203] width 6 height 7
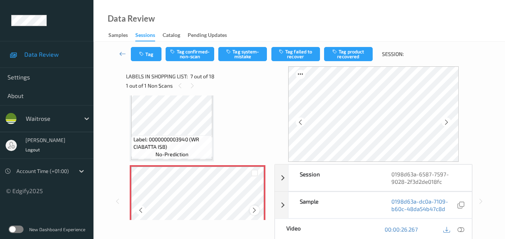
click at [253, 208] on icon at bounding box center [254, 210] width 6 height 7
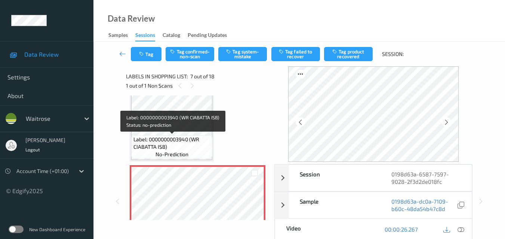
click at [192, 148] on span "Label: 0000000003940 (WR CIABATTA ISB)" at bounding box center [171, 143] width 77 height 15
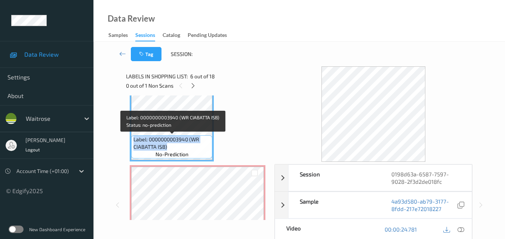
drag, startPoint x: 170, startPoint y: 146, endPoint x: 132, endPoint y: 141, distance: 38.1
click at [132, 141] on div "Label: 0000000003940 (WR CIABATTA ISB) no-prediction" at bounding box center [171, 147] width 81 height 23
copy span "Label: 0000000003940 (WR CIABATTA ISB)"
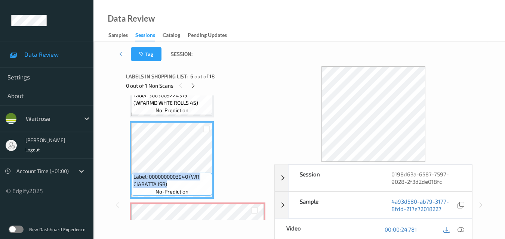
scroll to position [348, 0]
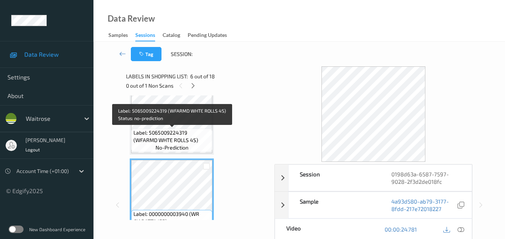
click at [187, 130] on span "Label: 5065009224319 (WFARMD WHTE ROLLS 4S)" at bounding box center [171, 136] width 77 height 15
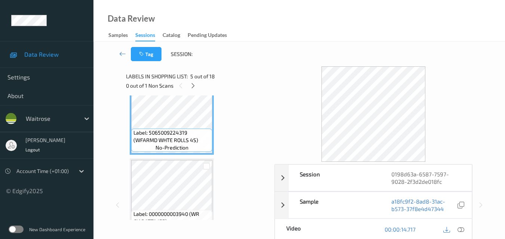
click at [462, 230] on icon at bounding box center [460, 229] width 7 height 7
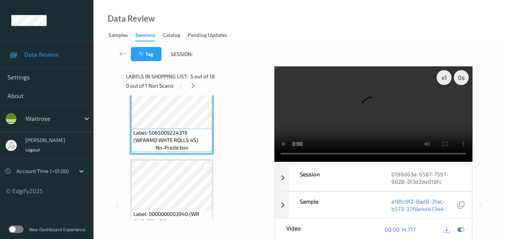
click at [356, 114] on video at bounding box center [373, 114] width 198 height 96
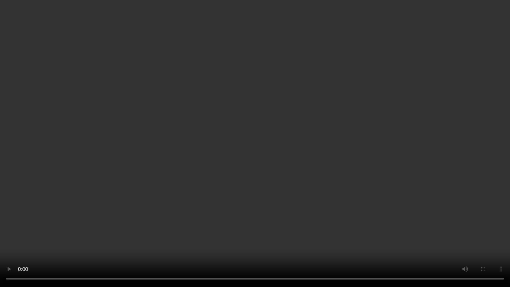
click at [373, 123] on video at bounding box center [255, 143] width 510 height 287
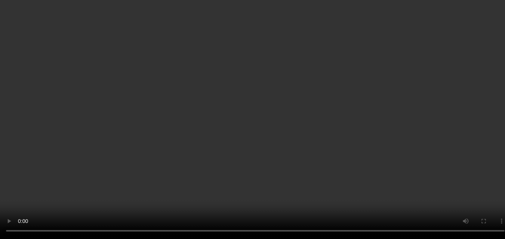
scroll to position [422, 0]
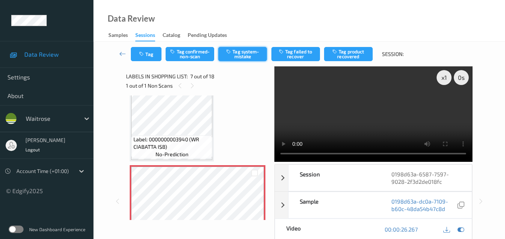
click at [244, 56] on button "Tag system-mistake" at bounding box center [242, 54] width 49 height 14
click at [149, 58] on button "Tag" at bounding box center [146, 54] width 31 height 14
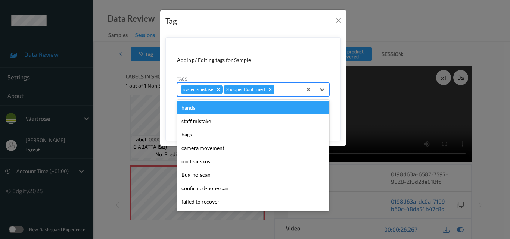
click at [286, 93] on div at bounding box center [287, 89] width 22 height 9
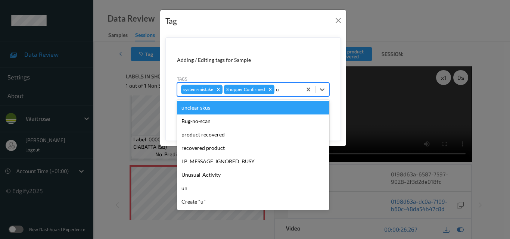
type input "un"
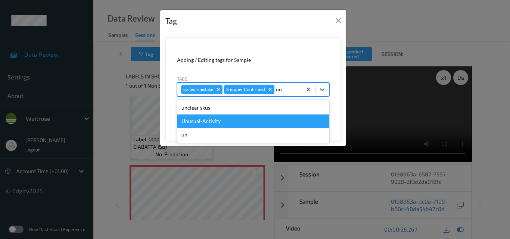
click at [241, 120] on div "Unusual-Activity" at bounding box center [253, 121] width 152 height 13
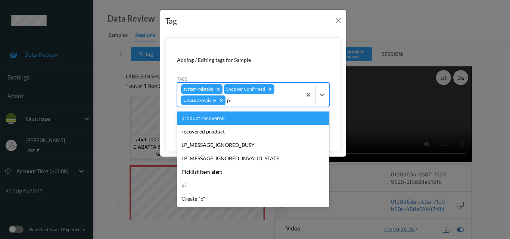
type input "pi"
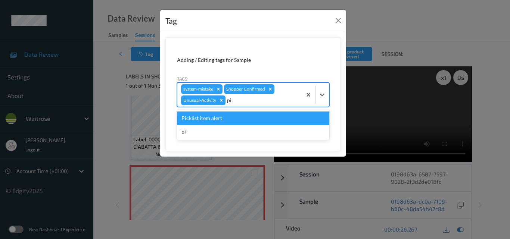
click at [233, 120] on div "Picklist item alert" at bounding box center [253, 118] width 152 height 13
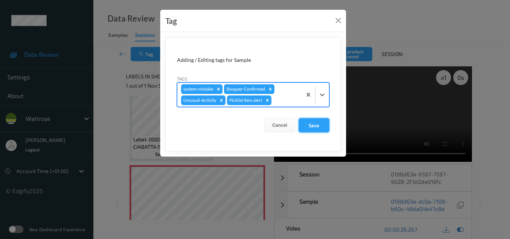
click at [318, 128] on button "Save" at bounding box center [314, 125] width 31 height 14
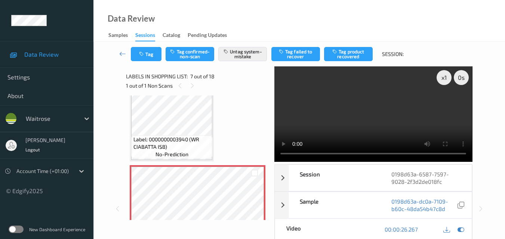
click at [383, 114] on video at bounding box center [373, 114] width 198 height 96
click at [369, 114] on video at bounding box center [373, 114] width 198 height 96
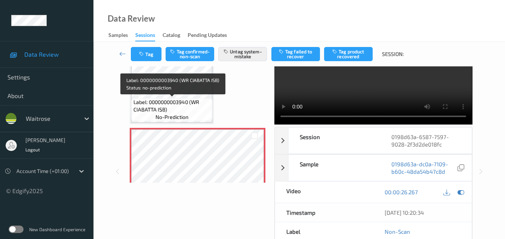
click at [187, 107] on span "Label: 0000000003940 (WR CIABATTA ISB)" at bounding box center [171, 106] width 77 height 15
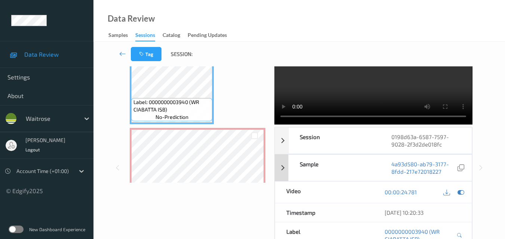
scroll to position [0, 0]
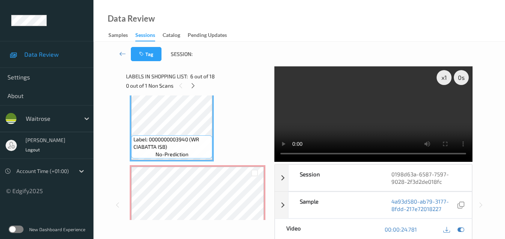
click at [380, 126] on video at bounding box center [373, 114] width 198 height 96
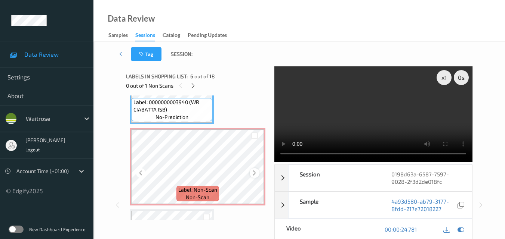
click at [255, 174] on icon at bounding box center [254, 173] width 6 height 7
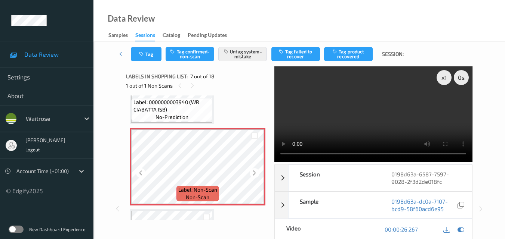
click at [255, 174] on icon at bounding box center [254, 173] width 6 height 7
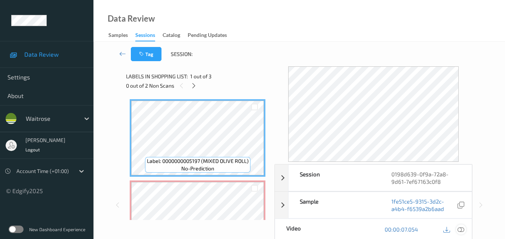
click at [463, 229] on icon at bounding box center [460, 229] width 7 height 7
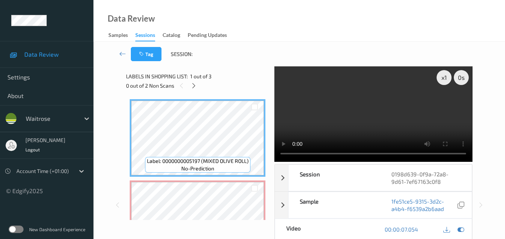
click at [350, 120] on video at bounding box center [373, 114] width 198 height 96
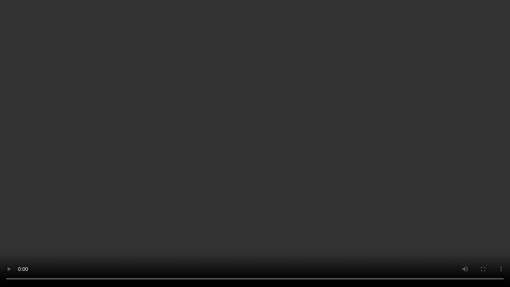
click at [427, 155] on video at bounding box center [255, 143] width 510 height 287
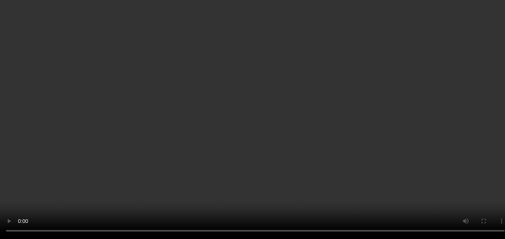
scroll to position [75, 0]
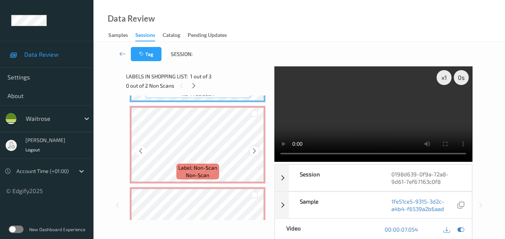
click at [253, 151] on icon at bounding box center [254, 151] width 6 height 7
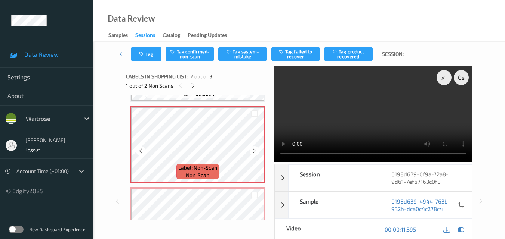
click at [253, 151] on icon at bounding box center [254, 151] width 6 height 7
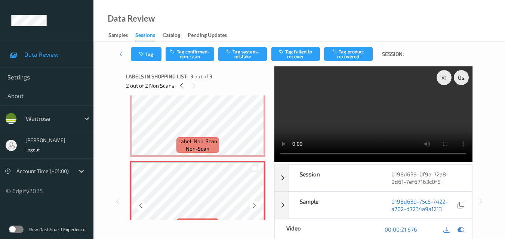
scroll to position [86, 0]
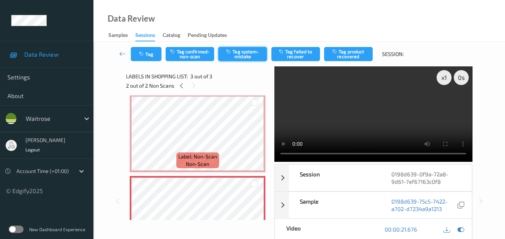
click at [248, 58] on button "Tag system-mistake" at bounding box center [242, 54] width 49 height 14
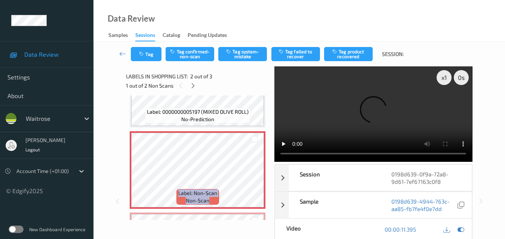
scroll to position [49, 0]
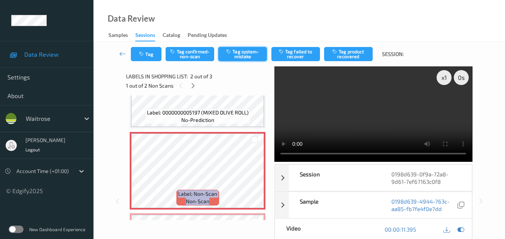
click at [247, 55] on button "Tag system-mistake" at bounding box center [242, 54] width 49 height 14
click at [152, 57] on button "Tag" at bounding box center [146, 54] width 31 height 14
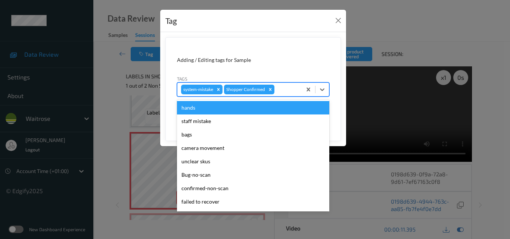
click at [281, 93] on div at bounding box center [287, 89] width 22 height 9
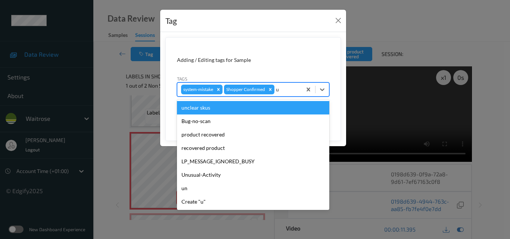
type input "un"
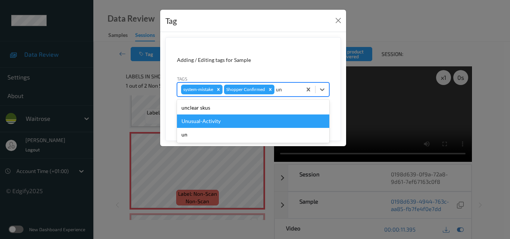
click at [233, 120] on div "Unusual-Activity" at bounding box center [253, 121] width 152 height 13
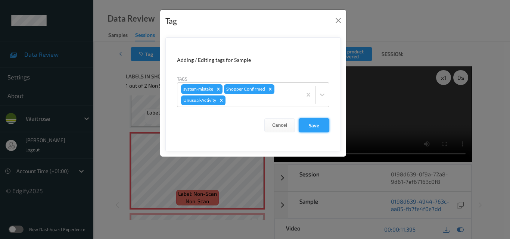
click at [316, 126] on button "Save" at bounding box center [314, 125] width 31 height 14
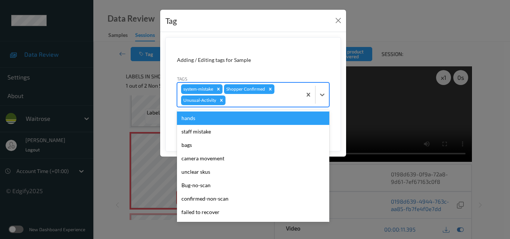
click at [236, 99] on div at bounding box center [262, 100] width 71 height 9
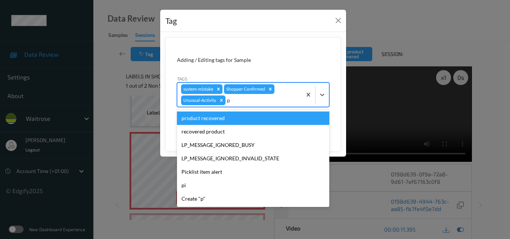
type input "pi"
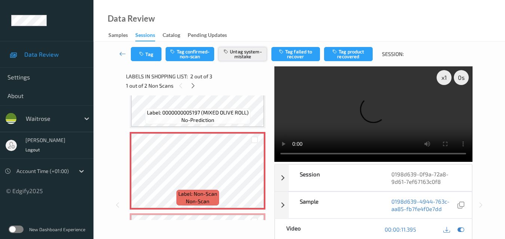
click at [247, 57] on button "Untag system-mistake" at bounding box center [242, 54] width 49 height 14
click at [246, 52] on button "Tag system-mistake" at bounding box center [242, 54] width 49 height 14
click at [246, 54] on button "Tag system-mistake" at bounding box center [242, 54] width 49 height 14
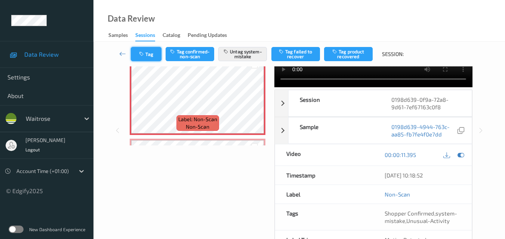
click at [147, 53] on button "Tag" at bounding box center [146, 54] width 31 height 14
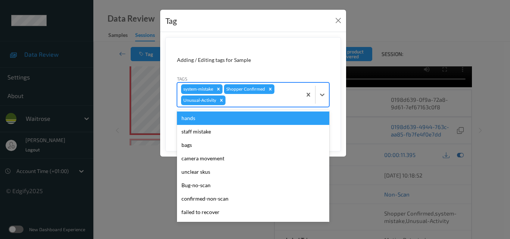
click at [242, 105] on div at bounding box center [262, 100] width 71 height 9
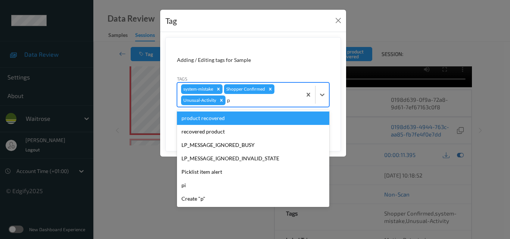
type input "pi"
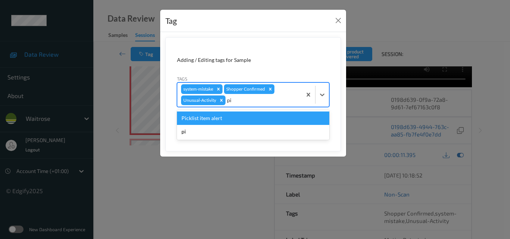
click at [236, 117] on div "Picklist item alert" at bounding box center [253, 118] width 152 height 13
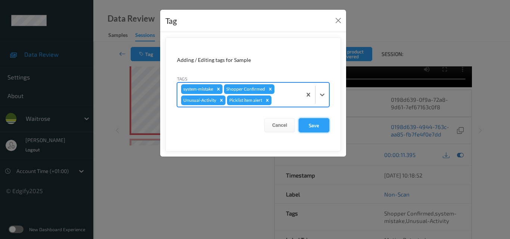
click at [313, 125] on button "Save" at bounding box center [314, 125] width 31 height 14
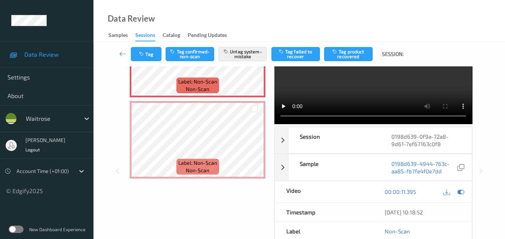
scroll to position [37, 0]
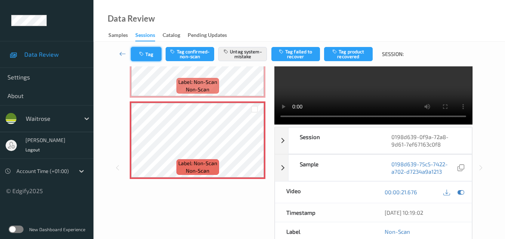
click at [148, 50] on button "Tag" at bounding box center [146, 54] width 31 height 14
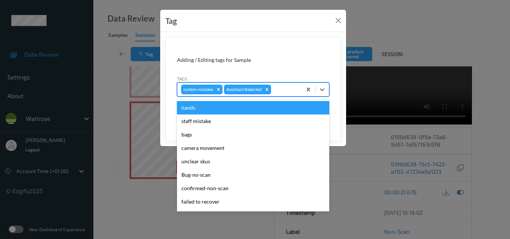
click at [285, 92] on div at bounding box center [285, 89] width 25 height 9
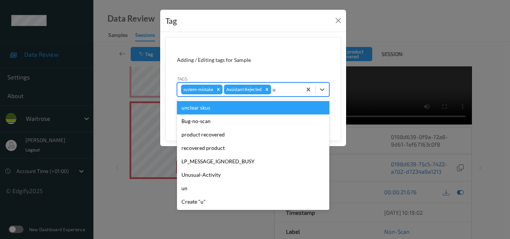
type input "un"
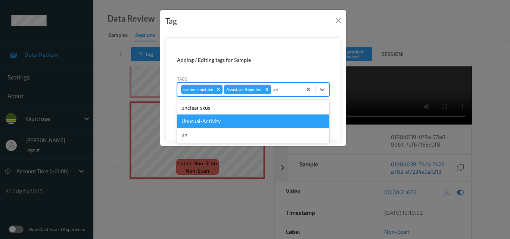
click at [232, 119] on div "Unusual-Activity" at bounding box center [253, 121] width 152 height 13
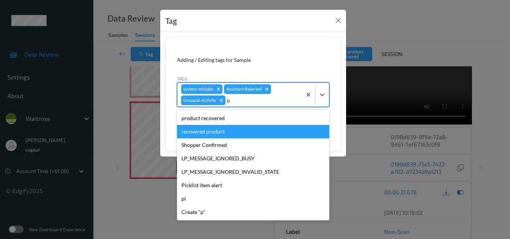
type input "pi"
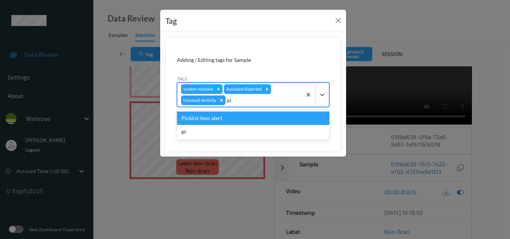
click at [216, 118] on div "Picklist item alert" at bounding box center [253, 118] width 152 height 13
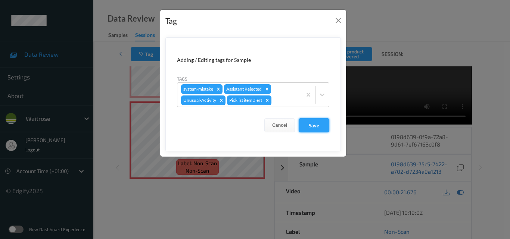
click at [314, 128] on button "Save" at bounding box center [314, 125] width 31 height 14
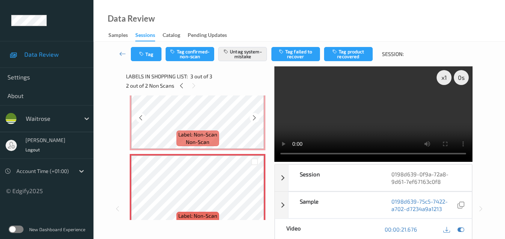
scroll to position [123, 0]
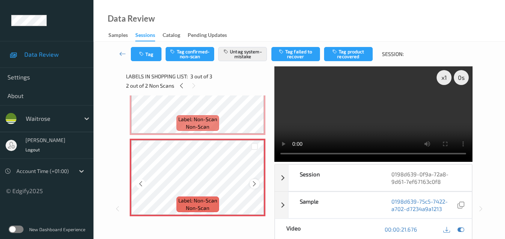
click at [254, 183] on icon at bounding box center [254, 184] width 6 height 7
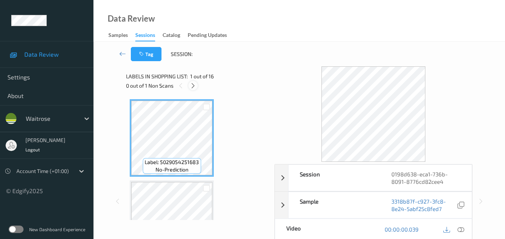
click at [194, 85] on icon at bounding box center [193, 86] width 6 height 7
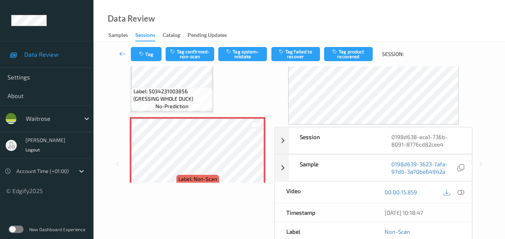
scroll to position [367, 0]
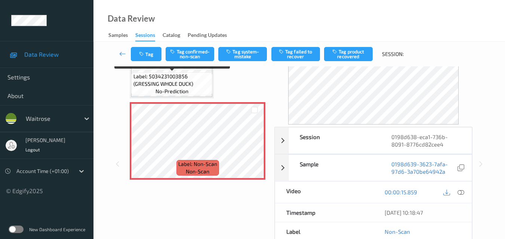
click at [196, 87] on span "Label: 5034231003856 (GRESSING WHOLE DUCK)" at bounding box center [171, 80] width 77 height 15
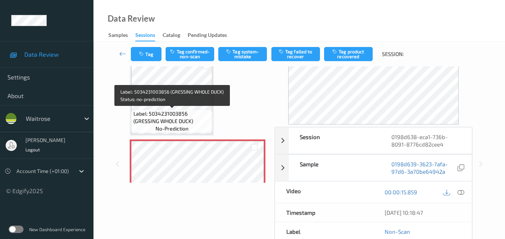
click at [193, 116] on span "Label: 5034231003856 (GRESSING WHOLE DUCK)" at bounding box center [171, 117] width 77 height 15
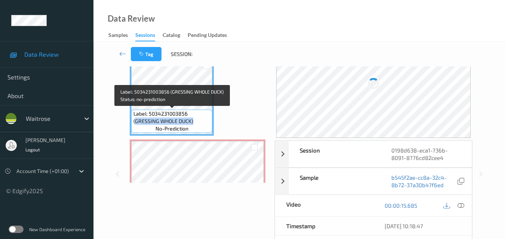
drag, startPoint x: 197, startPoint y: 120, endPoint x: 135, endPoint y: 123, distance: 62.1
click at [135, 123] on span "Label: 5034231003856 (GRESSING WHOLE DUCK)" at bounding box center [171, 117] width 77 height 15
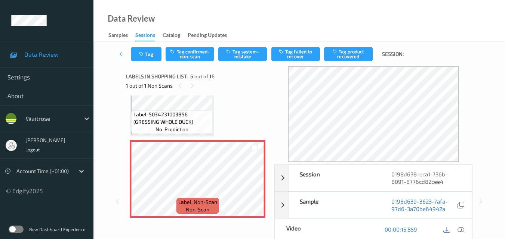
scroll to position [329, 0]
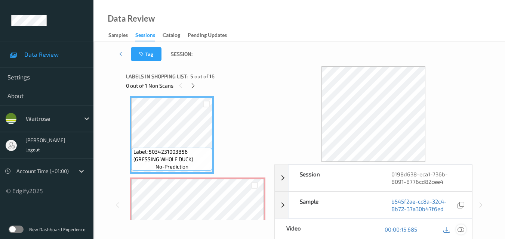
click at [462, 229] on icon at bounding box center [460, 229] width 7 height 7
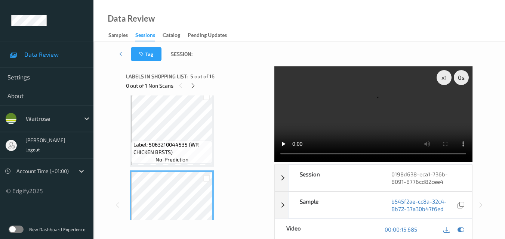
scroll to position [254, 0]
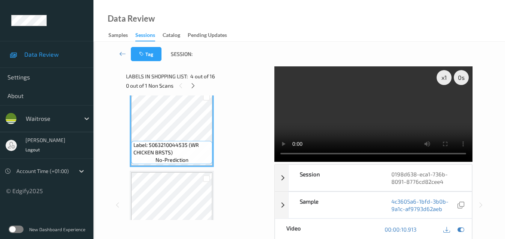
click at [354, 100] on video at bounding box center [373, 114] width 198 height 96
click at [397, 112] on video at bounding box center [373, 114] width 198 height 96
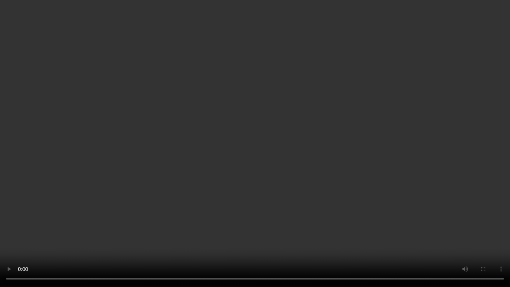
click at [316, 143] on video at bounding box center [255, 143] width 510 height 287
click at [313, 152] on video at bounding box center [255, 143] width 510 height 287
click at [293, 156] on video at bounding box center [255, 143] width 510 height 287
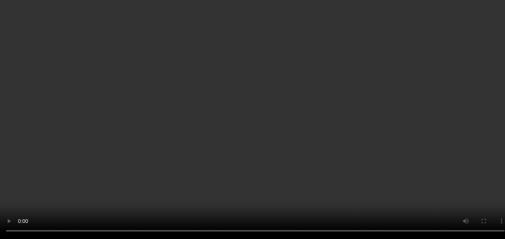
scroll to position [329, 0]
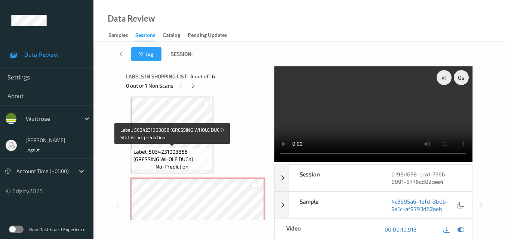
click at [185, 157] on span "Label: 5034231003856 (GRESSING WHOLE DUCK)" at bounding box center [171, 155] width 77 height 15
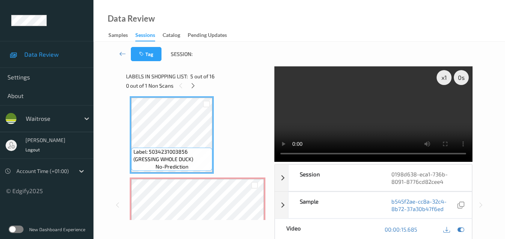
click at [388, 117] on video at bounding box center [373, 114] width 198 height 96
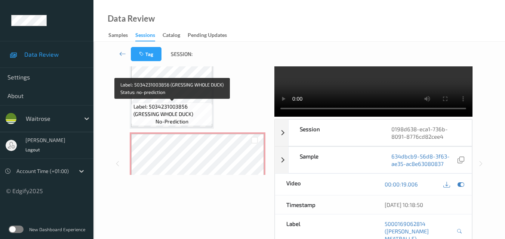
click at [178, 106] on span "Label: 5034231003856 (GRESSING WHOLE DUCK)" at bounding box center [171, 110] width 77 height 15
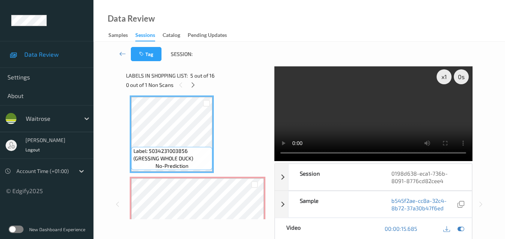
scroll to position [0, 0]
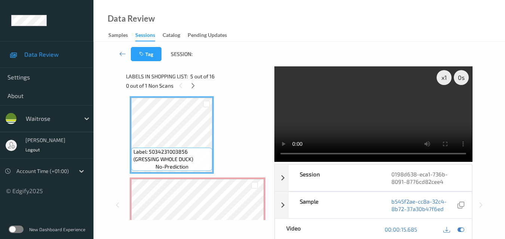
click at [385, 113] on video at bounding box center [373, 114] width 198 height 96
click at [374, 121] on video at bounding box center [373, 114] width 198 height 96
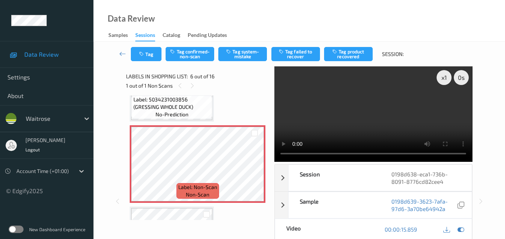
scroll to position [366, 0]
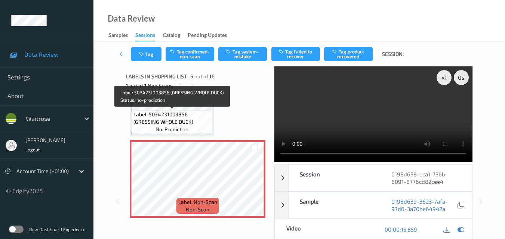
click at [181, 122] on span "Label: 5034231003856 (GRESSING WHOLE DUCK)" at bounding box center [171, 118] width 77 height 15
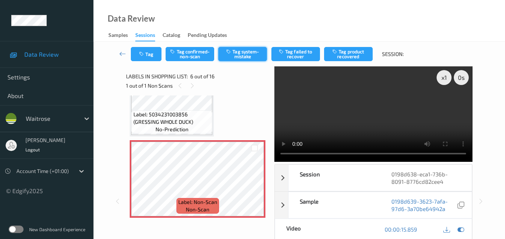
click at [243, 54] on button "Tag system-mistake" at bounding box center [242, 54] width 49 height 14
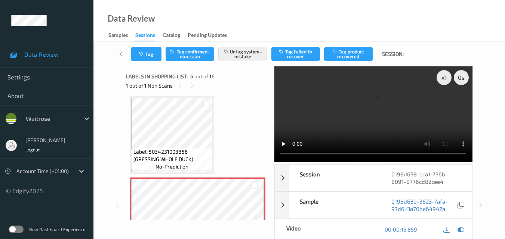
scroll to position [291, 0]
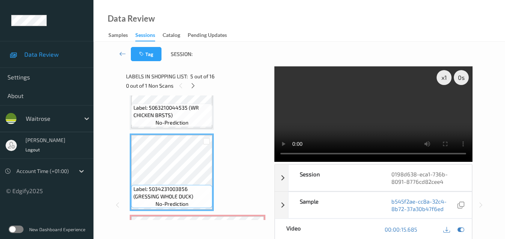
click at [355, 112] on video at bounding box center [373, 114] width 198 height 96
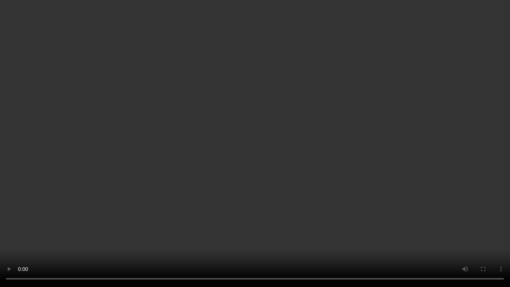
click at [282, 161] on video at bounding box center [255, 143] width 510 height 287
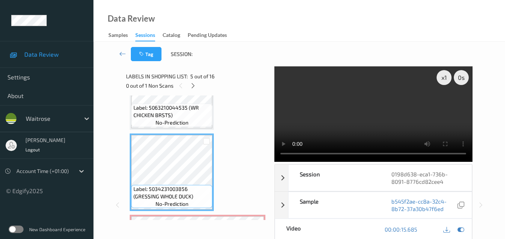
click at [372, 115] on video at bounding box center [373, 114] width 198 height 96
click at [446, 80] on div "x 1" at bounding box center [443, 77] width 15 height 15
click at [389, 103] on video at bounding box center [373, 114] width 198 height 96
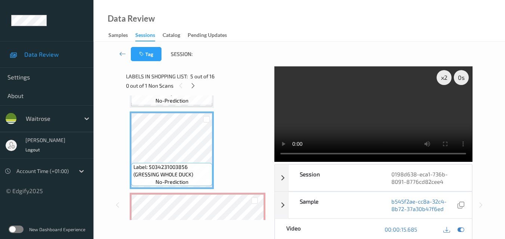
scroll to position [329, 0]
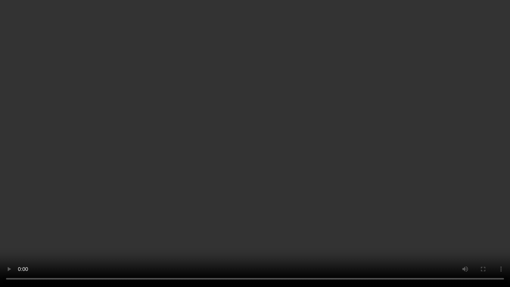
click at [399, 123] on video at bounding box center [255, 143] width 510 height 287
click at [359, 121] on video at bounding box center [255, 143] width 510 height 287
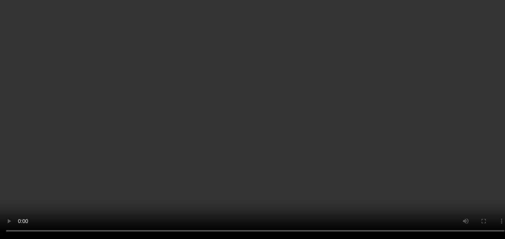
scroll to position [75, 0]
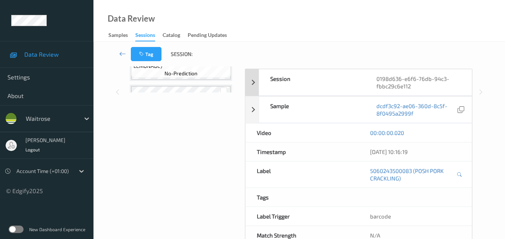
scroll to position [112, 0]
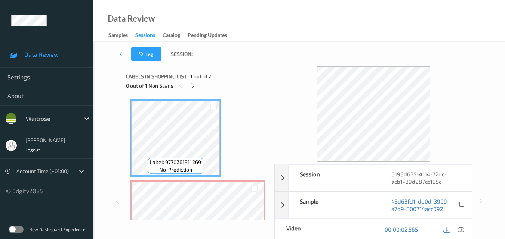
click at [357, 33] on div "Data Review Samples Sessions Catalog Pending Updates" at bounding box center [298, 21] width 411 height 42
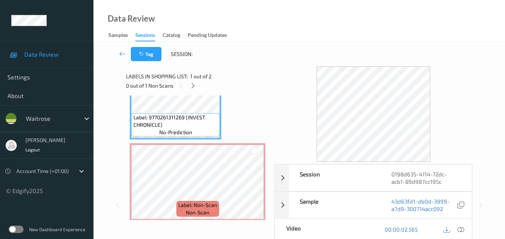
scroll to position [30, 0]
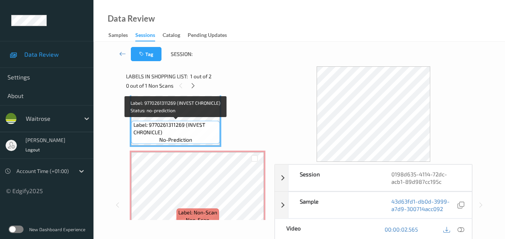
click at [199, 123] on span "Label: 9770261311269 (INVEST CHRONICLE)" at bounding box center [175, 128] width 85 height 15
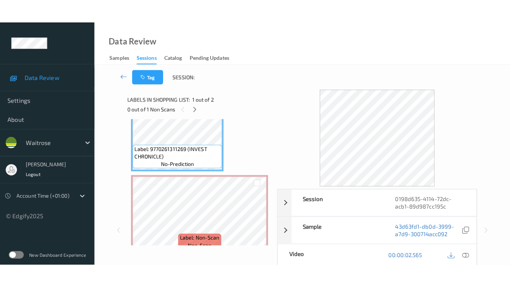
scroll to position [42, 0]
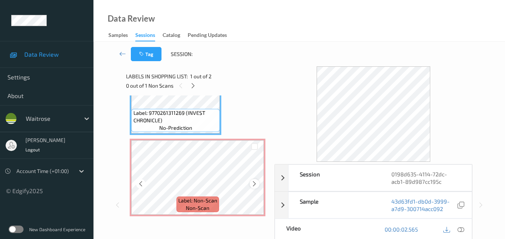
click at [255, 185] on icon at bounding box center [254, 184] width 6 height 7
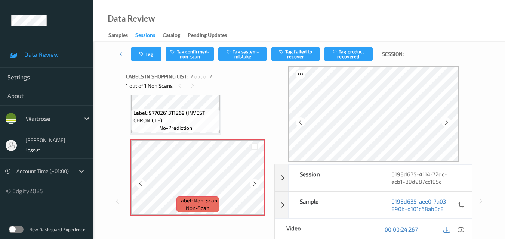
click at [255, 185] on icon at bounding box center [254, 184] width 6 height 7
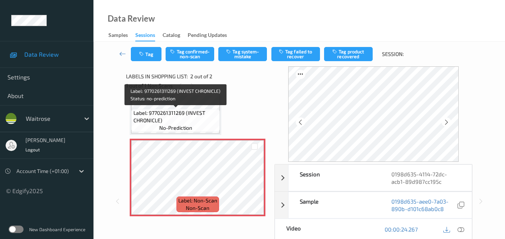
click at [209, 117] on span "Label: 9770261311269 (INVEST CHRONICLE)" at bounding box center [175, 116] width 85 height 15
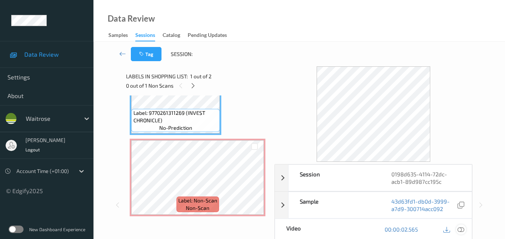
click at [461, 229] on icon at bounding box center [460, 229] width 7 height 7
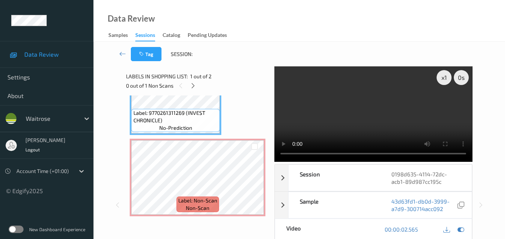
click at [342, 118] on video at bounding box center [373, 114] width 198 height 96
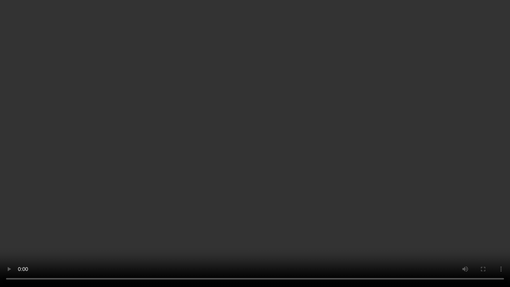
click at [370, 136] on video at bounding box center [255, 143] width 510 height 287
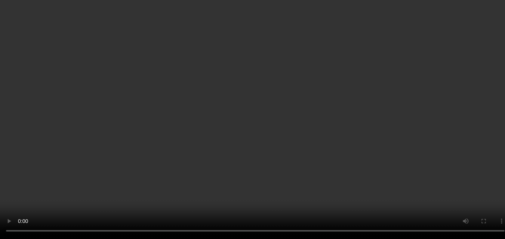
scroll to position [37, 0]
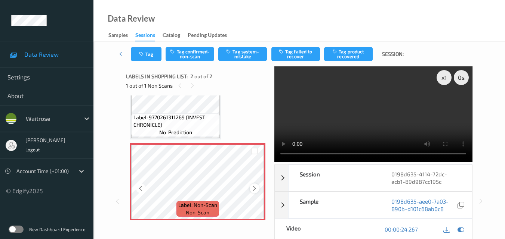
click at [256, 188] on icon at bounding box center [254, 188] width 6 height 7
click at [248, 58] on button "Tag system-mistake" at bounding box center [242, 54] width 49 height 14
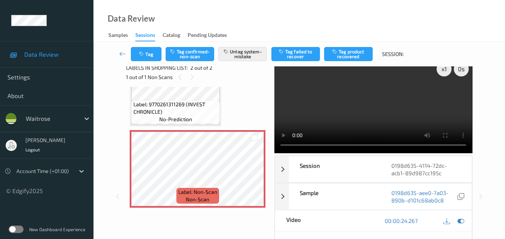
scroll to position [0, 0]
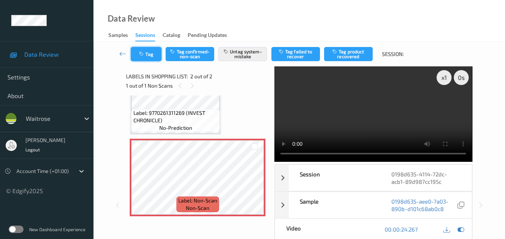
click at [148, 57] on button "Tag" at bounding box center [146, 54] width 31 height 14
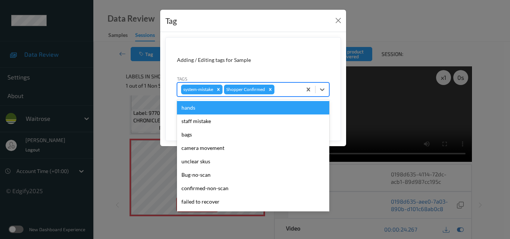
click at [282, 92] on div at bounding box center [287, 89] width 22 height 9
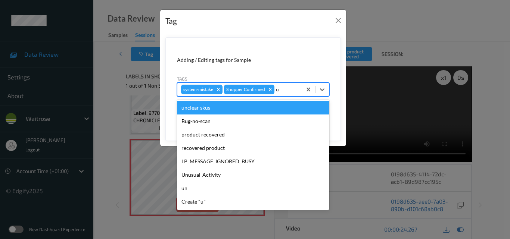
type input "un"
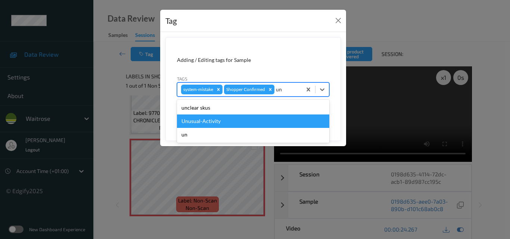
click at [248, 123] on div "Unusual-Activity" at bounding box center [253, 121] width 152 height 13
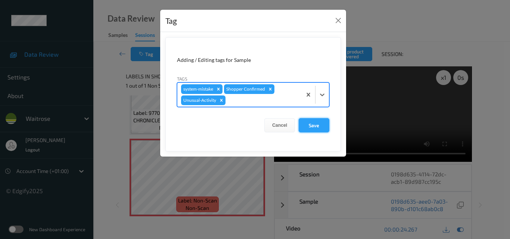
click at [327, 123] on button "Save" at bounding box center [314, 125] width 31 height 14
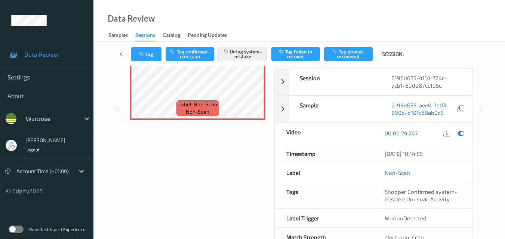
scroll to position [112, 0]
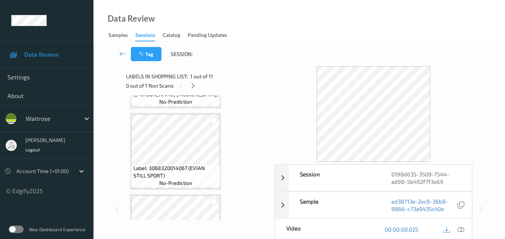
scroll to position [261, 0]
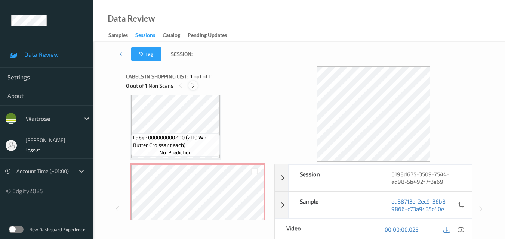
click at [194, 85] on icon at bounding box center [193, 86] width 6 height 7
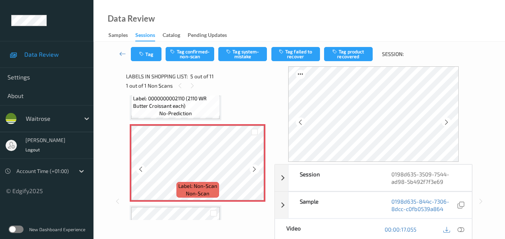
scroll to position [285, 0]
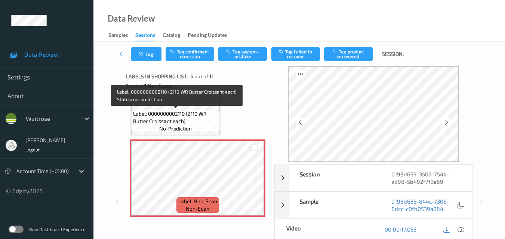
click at [186, 120] on span "Label: 0000000002110 (2110 WR Butter Croissant each)" at bounding box center [175, 117] width 85 height 15
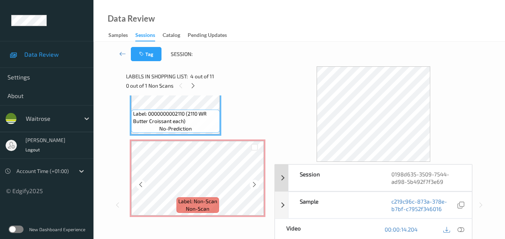
scroll to position [323, 0]
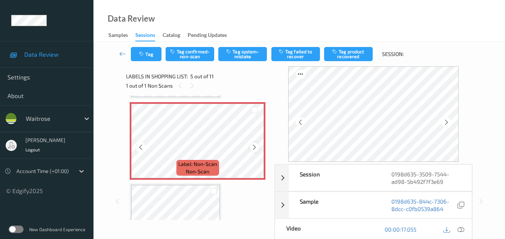
click at [255, 148] on icon at bounding box center [254, 147] width 6 height 7
click at [255, 147] on icon at bounding box center [254, 147] width 6 height 7
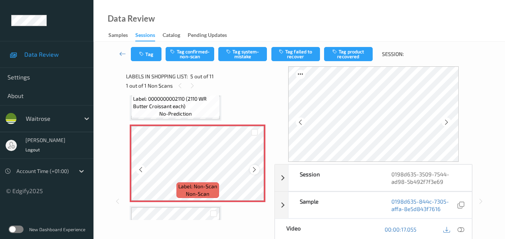
scroll to position [285, 0]
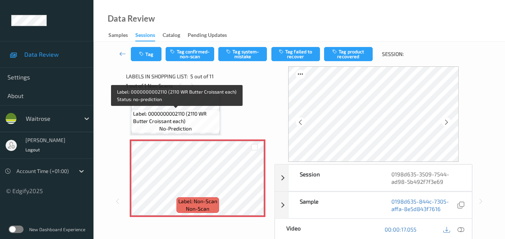
click at [187, 120] on span "Label: 0000000002110 (2110 WR Butter Croissant each)" at bounding box center [175, 117] width 85 height 15
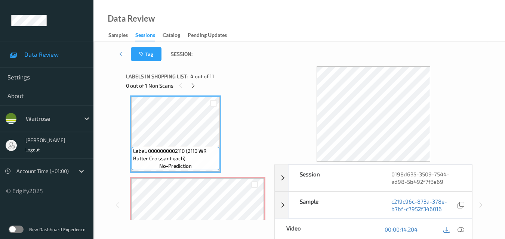
scroll to position [211, 0]
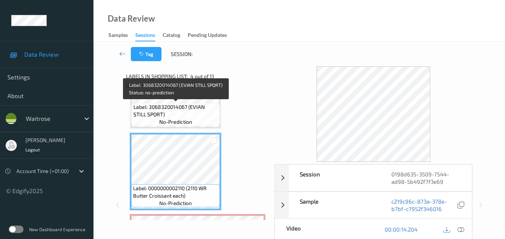
click at [182, 117] on span "Label: 3068320014067 (EVIAN STILL SPORT)" at bounding box center [175, 110] width 85 height 15
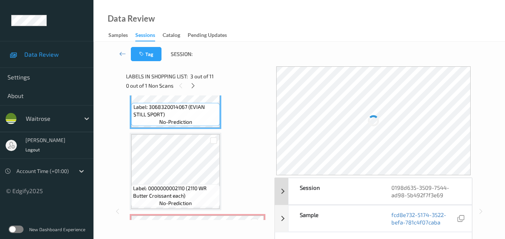
scroll to position [37, 0]
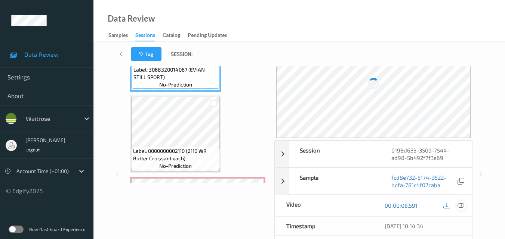
click at [464, 205] on icon at bounding box center [460, 205] width 7 height 7
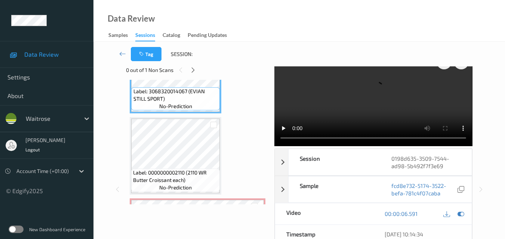
scroll to position [0, 0]
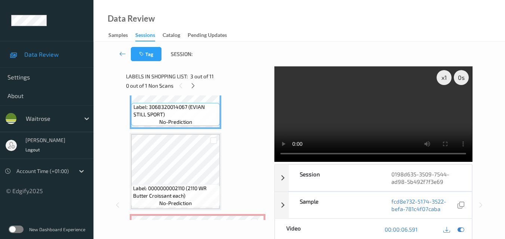
click at [376, 110] on video at bounding box center [373, 114] width 198 height 96
click at [356, 108] on video at bounding box center [373, 114] width 198 height 96
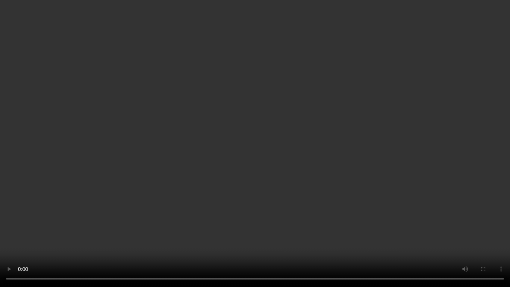
click at [299, 153] on video at bounding box center [255, 143] width 510 height 287
click at [299, 123] on video at bounding box center [255, 143] width 510 height 287
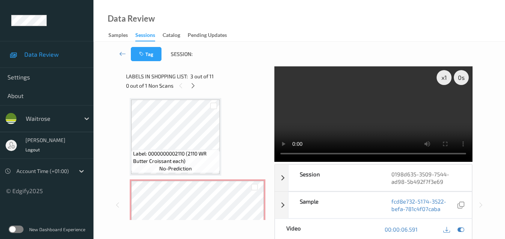
scroll to position [285, 0]
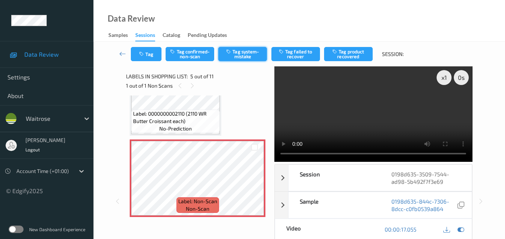
click at [238, 54] on button "Tag system-mistake" at bounding box center [242, 54] width 49 height 14
click at [144, 60] on button "Tag" at bounding box center [146, 54] width 31 height 14
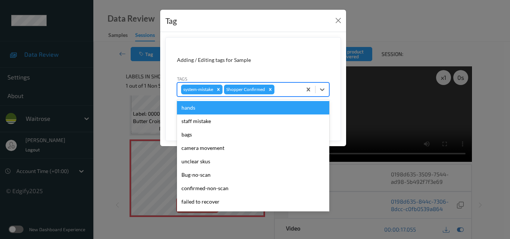
click at [281, 87] on div at bounding box center [287, 89] width 22 height 9
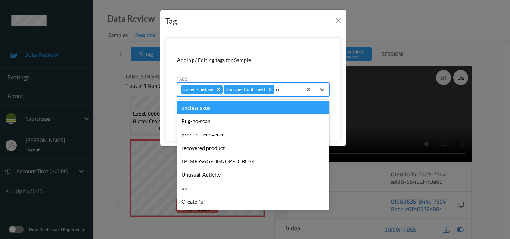
type input "un"
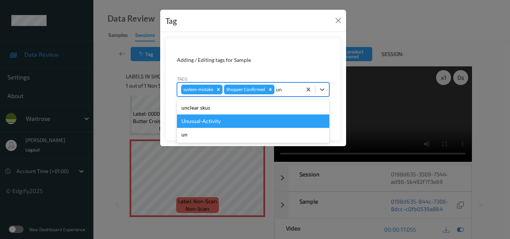
click at [237, 119] on div "Unusual-Activity" at bounding box center [253, 121] width 152 height 13
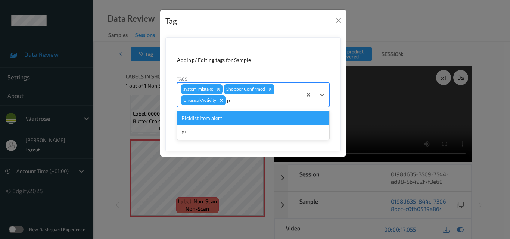
type input "pi"
click at [213, 121] on div "Picklist item alert" at bounding box center [253, 118] width 152 height 13
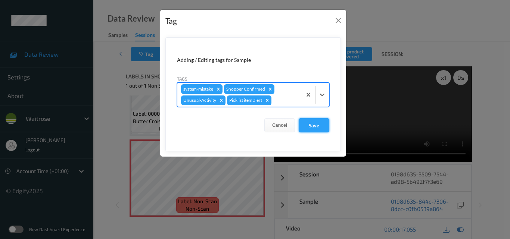
click at [320, 127] on button "Save" at bounding box center [314, 125] width 31 height 14
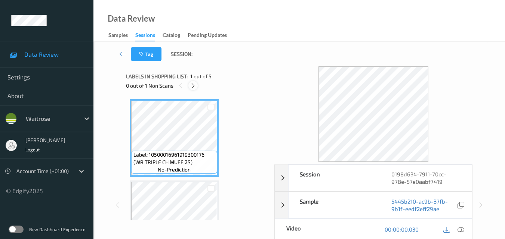
click at [196, 87] on div at bounding box center [192, 85] width 9 height 9
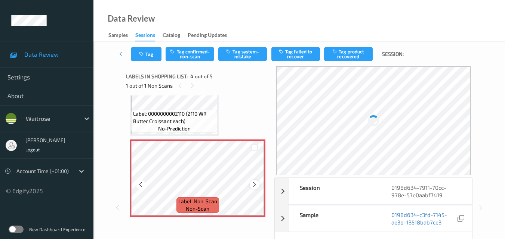
scroll to position [167, 0]
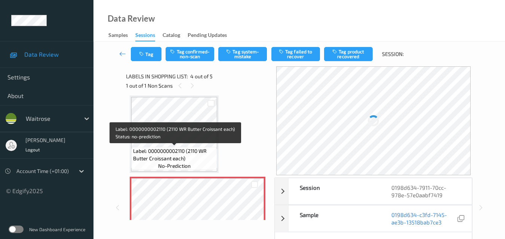
click at [185, 155] on span "Label: 0000000002110 (2110 WR Butter Croissant each)" at bounding box center [174, 155] width 82 height 15
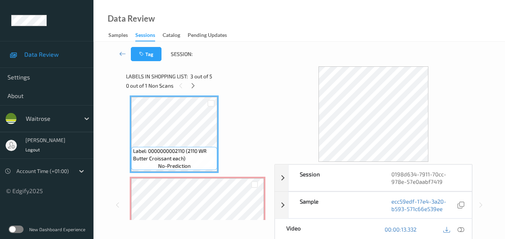
scroll to position [204, 0]
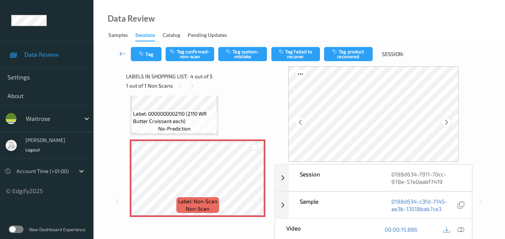
click at [446, 123] on icon at bounding box center [446, 122] width 6 height 7
click at [447, 122] on icon at bounding box center [446, 122] width 6 height 7
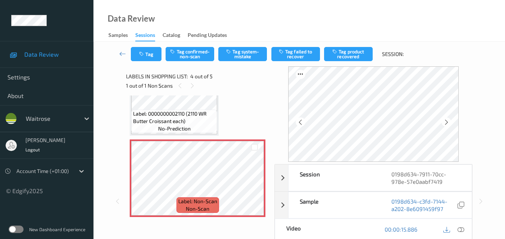
click at [447, 122] on icon at bounding box center [446, 122] width 6 height 7
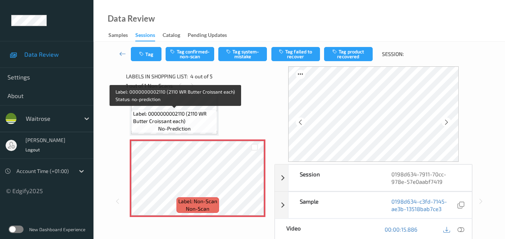
click at [187, 117] on span "Label: 0000000002110 (2110 WR Butter Croissant each)" at bounding box center [174, 117] width 82 height 15
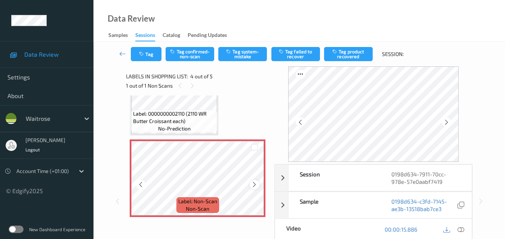
click at [254, 187] on icon at bounding box center [254, 185] width 6 height 7
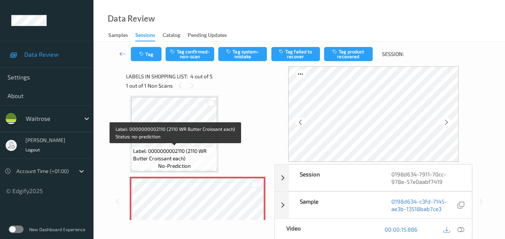
click at [187, 157] on span "Label: 0000000002110 (2110 WR Butter Croissant each)" at bounding box center [174, 155] width 82 height 15
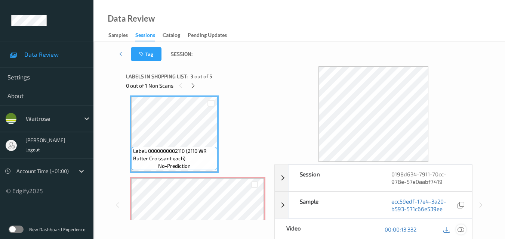
click at [462, 227] on icon at bounding box center [460, 229] width 7 height 7
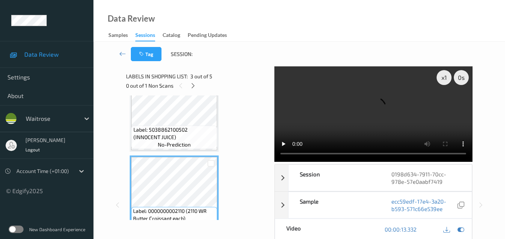
scroll to position [92, 0]
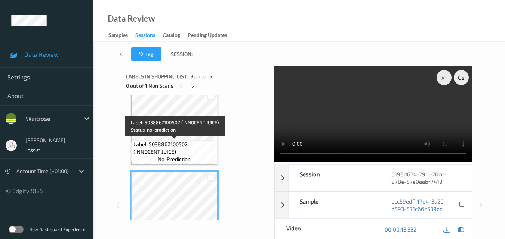
click at [190, 148] on span "Label: 5038862100502 (INNOCENT JUICE)" at bounding box center [174, 148] width 82 height 15
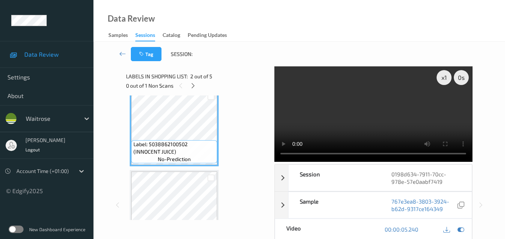
click at [378, 108] on video at bounding box center [373, 114] width 198 height 96
click at [370, 108] on video at bounding box center [373, 114] width 198 height 96
click at [354, 105] on video at bounding box center [373, 114] width 198 height 96
click at [397, 124] on video at bounding box center [373, 114] width 198 height 96
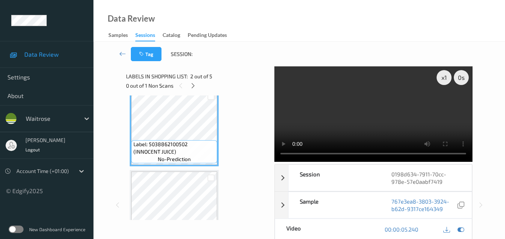
click at [394, 126] on video at bounding box center [373, 114] width 198 height 96
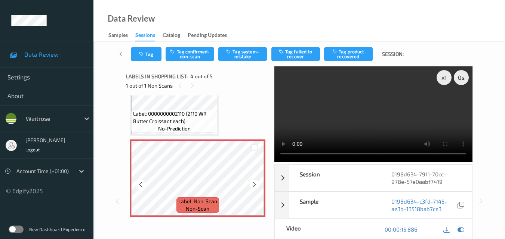
scroll to position [167, 0]
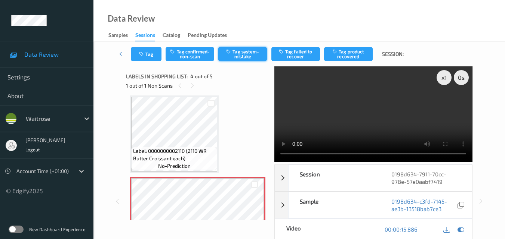
click at [251, 58] on button "Tag system-mistake" at bounding box center [242, 54] width 49 height 14
click at [144, 57] on button "Tag" at bounding box center [146, 54] width 31 height 14
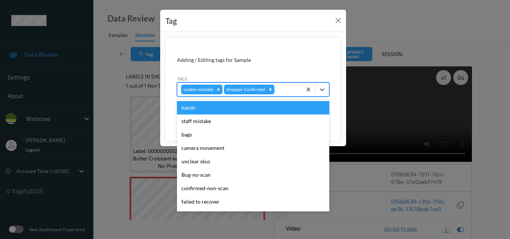
click at [285, 92] on div at bounding box center [287, 89] width 22 height 9
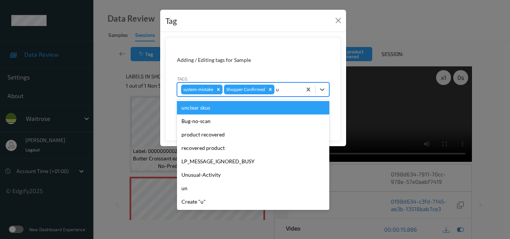
type input "un"
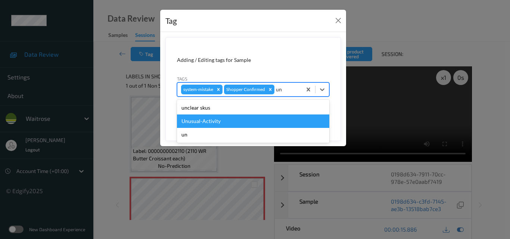
click at [252, 118] on div "Unusual-Activity" at bounding box center [253, 121] width 152 height 13
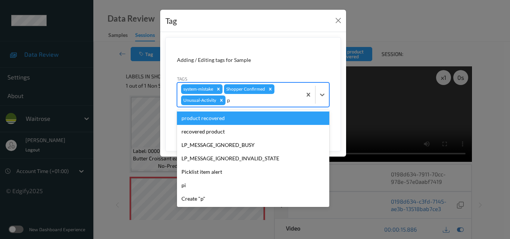
type input "pi"
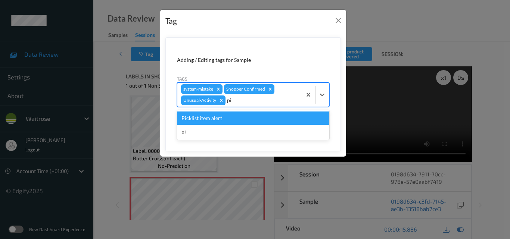
click at [252, 118] on div "Picklist item alert" at bounding box center [253, 118] width 152 height 13
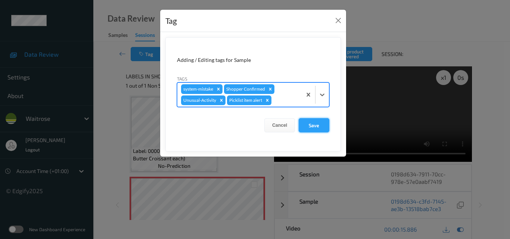
click at [316, 123] on button "Save" at bounding box center [314, 125] width 31 height 14
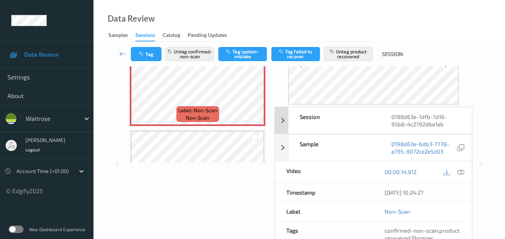
scroll to position [37, 0]
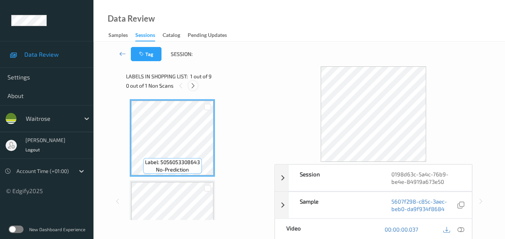
click at [194, 83] on icon at bounding box center [193, 86] width 6 height 7
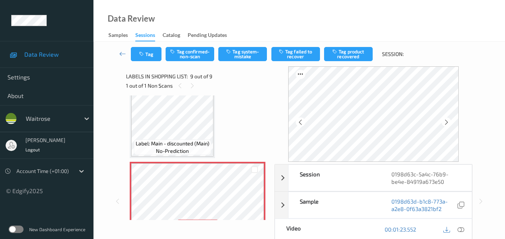
scroll to position [574, 0]
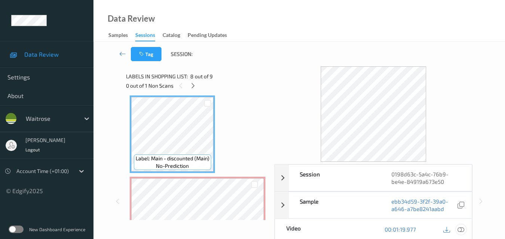
click at [463, 229] on icon at bounding box center [460, 229] width 7 height 7
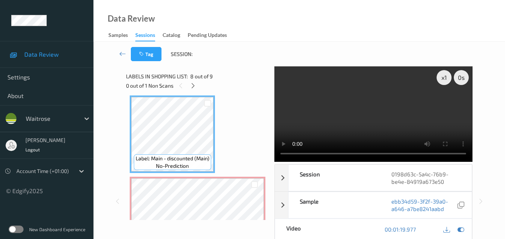
click at [373, 111] on video at bounding box center [373, 114] width 198 height 96
click at [373, 109] on video at bounding box center [373, 114] width 198 height 96
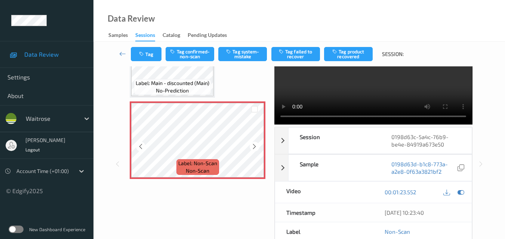
scroll to position [574, 0]
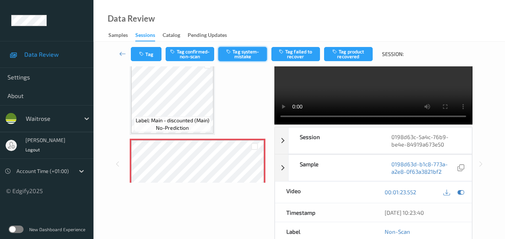
click at [246, 55] on button "Tag system-mistake" at bounding box center [242, 54] width 49 height 14
click at [154, 58] on button "Tag" at bounding box center [146, 54] width 31 height 14
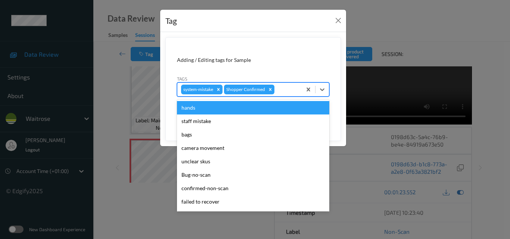
click at [285, 90] on div at bounding box center [287, 89] width 22 height 9
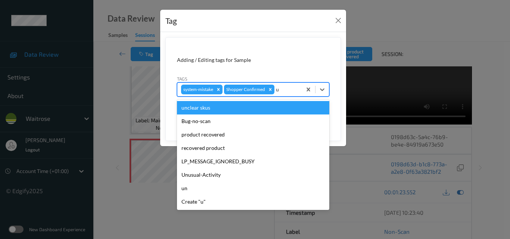
type input "un"
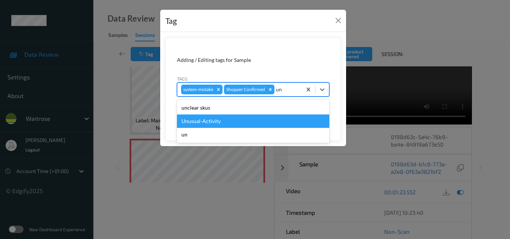
click at [254, 120] on div "Unusual-Activity" at bounding box center [253, 121] width 152 height 13
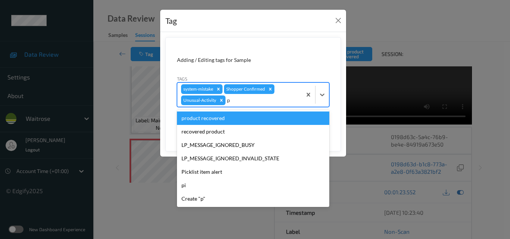
type input "pi"
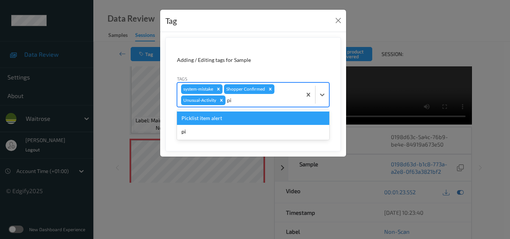
click at [254, 120] on div "Picklist item alert" at bounding box center [253, 118] width 152 height 13
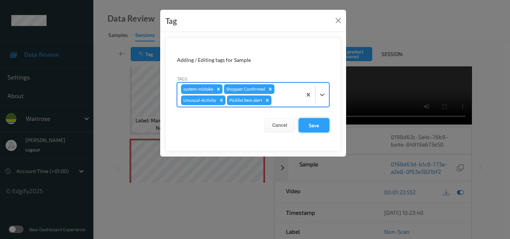
click at [317, 125] on button "Save" at bounding box center [314, 125] width 31 height 14
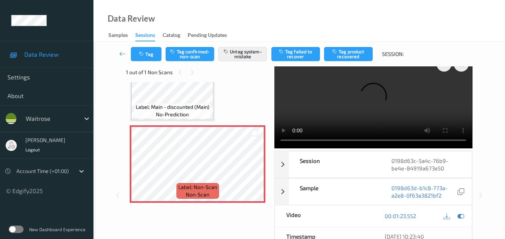
scroll to position [13, 0]
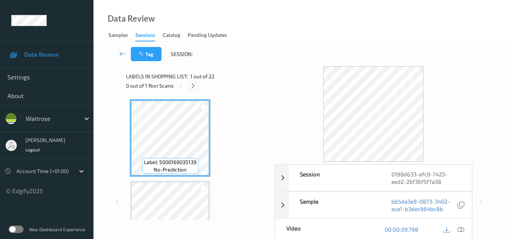
click at [195, 86] on icon at bounding box center [193, 86] width 6 height 7
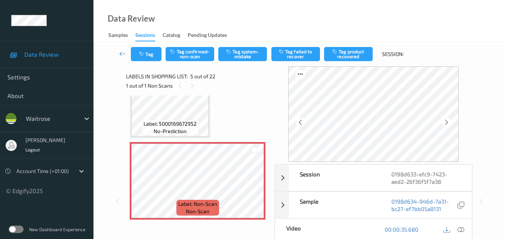
scroll to position [323, 0]
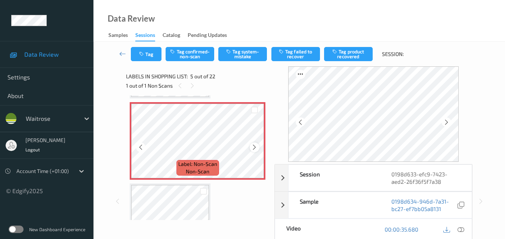
click at [253, 146] on icon at bounding box center [254, 147] width 6 height 7
click at [254, 147] on icon at bounding box center [254, 147] width 6 height 7
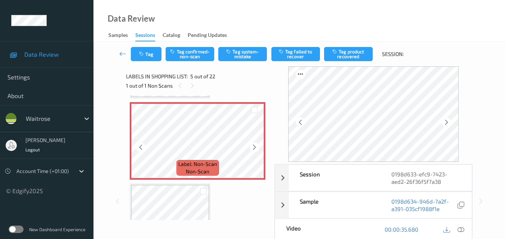
click at [254, 147] on icon at bounding box center [254, 147] width 6 height 7
click at [253, 148] on icon at bounding box center [254, 147] width 6 height 7
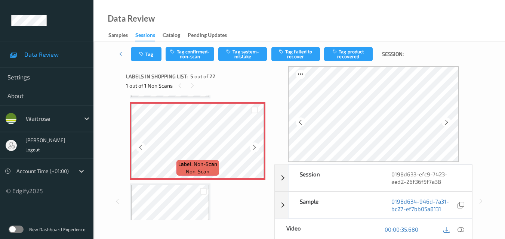
click at [253, 148] on icon at bounding box center [254, 147] width 6 height 7
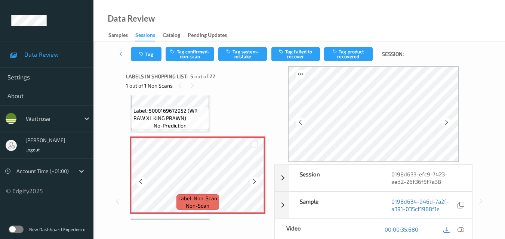
scroll to position [248, 0]
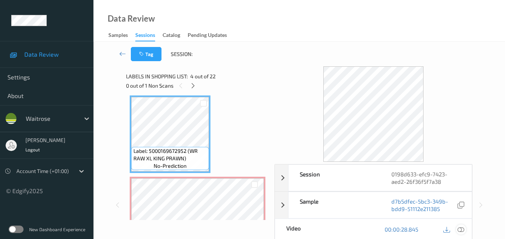
click at [462, 229] on icon at bounding box center [460, 229] width 7 height 7
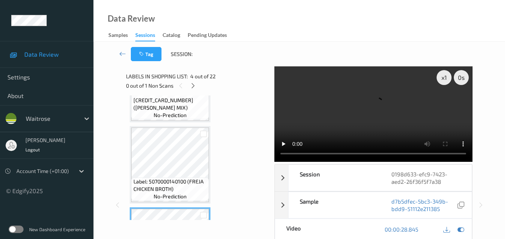
scroll to position [211, 0]
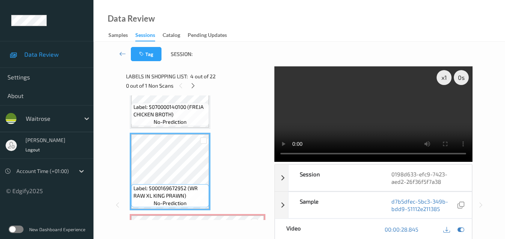
click at [353, 100] on video at bounding box center [373, 114] width 198 height 96
click at [374, 109] on video at bounding box center [373, 114] width 198 height 96
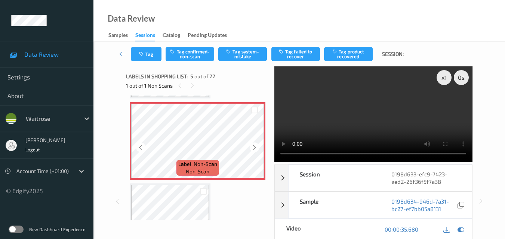
scroll to position [285, 0]
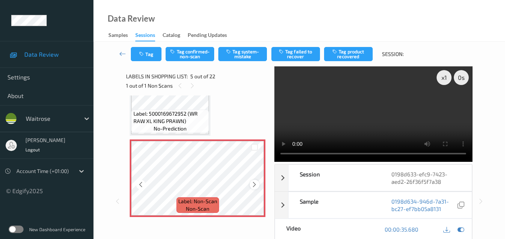
click at [250, 182] on div at bounding box center [254, 184] width 9 height 9
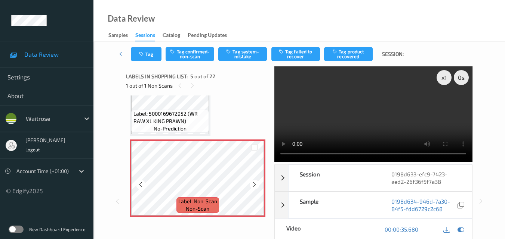
click at [250, 182] on div at bounding box center [254, 184] width 9 height 9
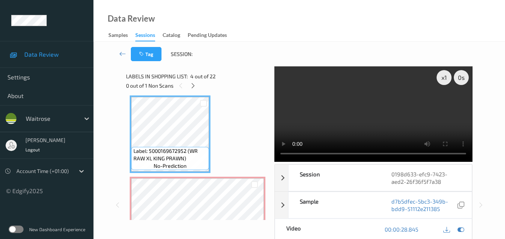
scroll to position [211, 0]
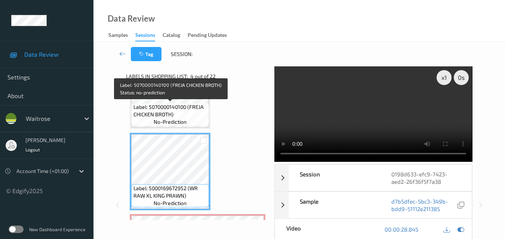
click at [195, 114] on span "Label: 5070000140100 (FREJA CHICKEN BROTH)" at bounding box center [170, 110] width 74 height 15
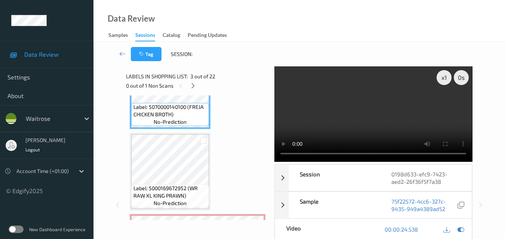
click at [366, 116] on video at bounding box center [373, 114] width 198 height 96
click at [389, 120] on video at bounding box center [373, 114] width 198 height 96
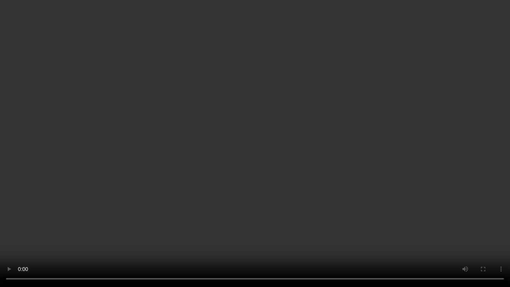
click at [300, 162] on video at bounding box center [255, 143] width 510 height 287
click at [301, 161] on video at bounding box center [255, 143] width 510 height 287
click at [301, 162] on video at bounding box center [255, 143] width 510 height 287
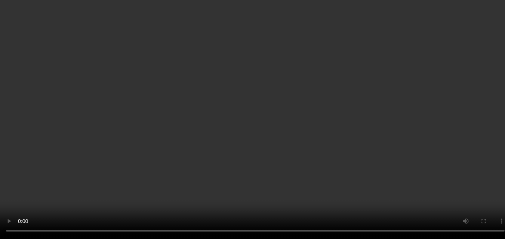
drag, startPoint x: 189, startPoint y: 193, endPoint x: 134, endPoint y: 189, distance: 55.1
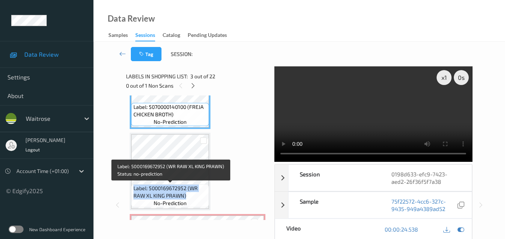
click at [134, 189] on span "Label: 5000169672952 (WR RAW XL KING PRAWN)" at bounding box center [170, 192] width 74 height 15
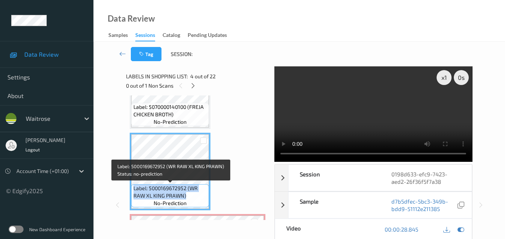
copy span "Label: 5000169672952 (WR RAW XL KING PRAWN)"
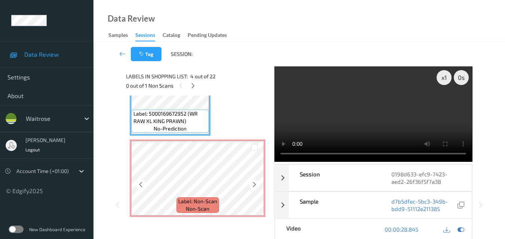
scroll to position [323, 0]
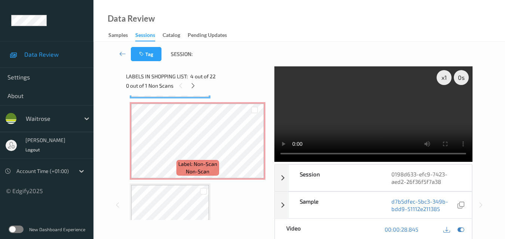
click at [381, 107] on video at bounding box center [373, 114] width 198 height 96
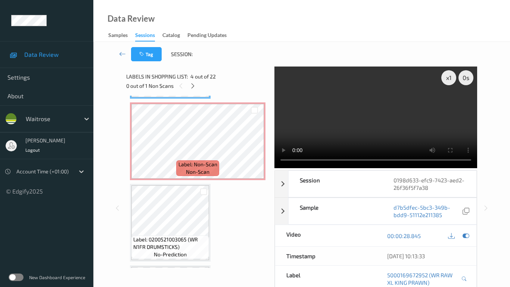
click at [373, 155] on video at bounding box center [376, 117] width 203 height 102
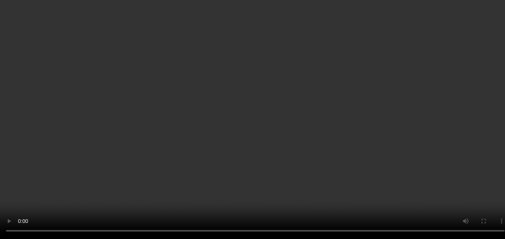
scroll to position [211, 0]
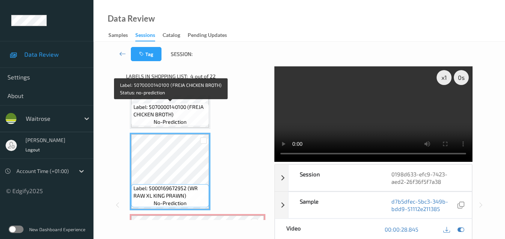
click at [174, 108] on span "Label: 5070000140100 (FREJA CHICKEN BROTH)" at bounding box center [170, 110] width 74 height 15
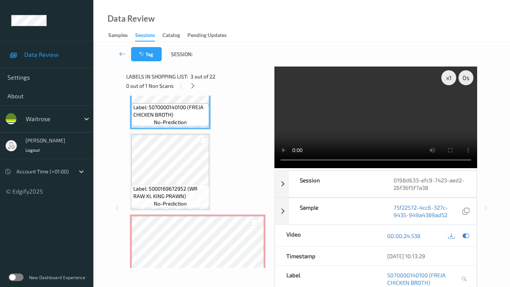
click at [338, 158] on video at bounding box center [376, 117] width 203 height 102
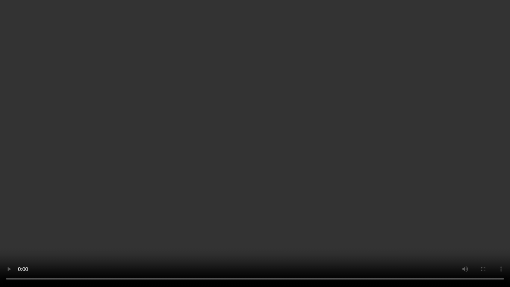
click at [366, 148] on video at bounding box center [255, 143] width 510 height 287
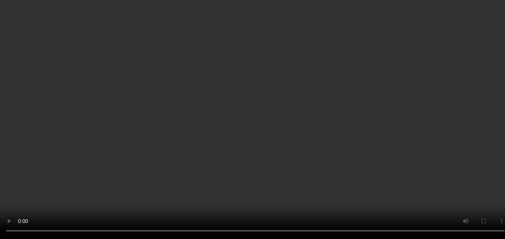
scroll to position [285, 0]
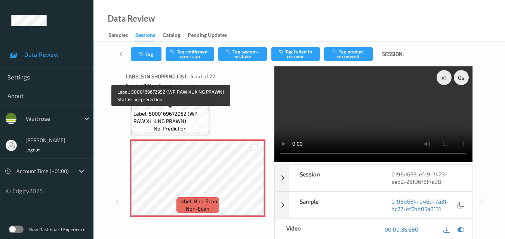
click at [192, 117] on span "Label: 5000169672952 (WR RAW XL KING PRAWN)" at bounding box center [170, 117] width 74 height 15
click at [196, 118] on span "Label: 5000169672952 (WR RAW XL KING PRAWN)" at bounding box center [170, 117] width 74 height 15
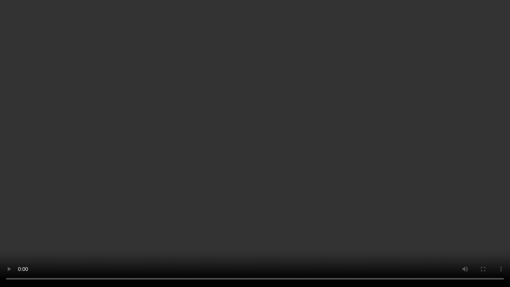
click at [219, 152] on video at bounding box center [255, 143] width 510 height 287
click at [307, 189] on video at bounding box center [255, 143] width 510 height 287
click at [308, 189] on video at bounding box center [255, 143] width 510 height 287
click at [351, 164] on video at bounding box center [255, 143] width 510 height 287
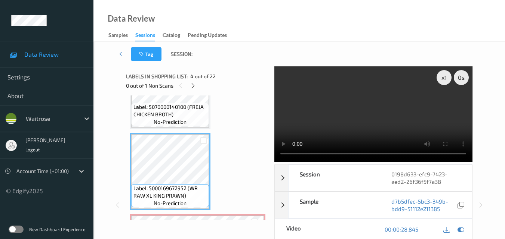
scroll to position [173, 0]
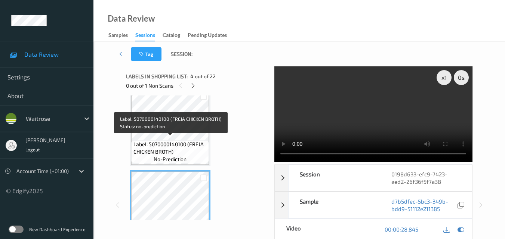
click at [180, 145] on span "Label: 5070000140100 (FREJA CHICKEN BROTH)" at bounding box center [170, 148] width 74 height 15
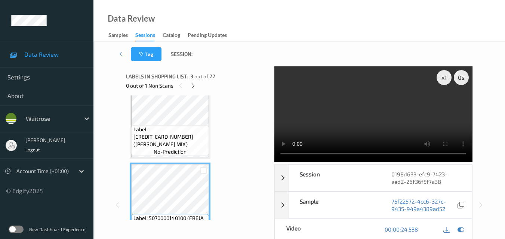
scroll to position [99, 0]
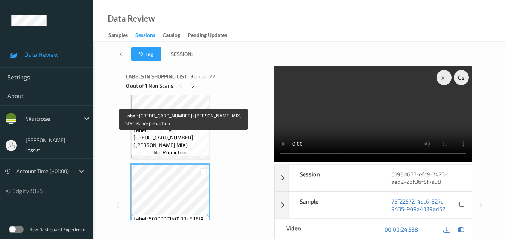
click at [183, 136] on span "Label: 5000169606667 (WR PANCAKE MIX)" at bounding box center [170, 138] width 74 height 22
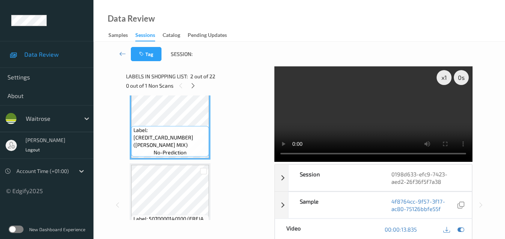
click at [392, 107] on video at bounding box center [373, 114] width 198 height 96
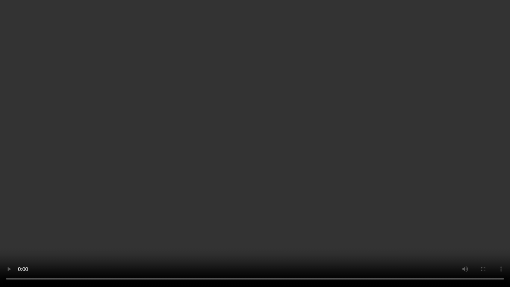
click at [375, 148] on video at bounding box center [255, 143] width 510 height 287
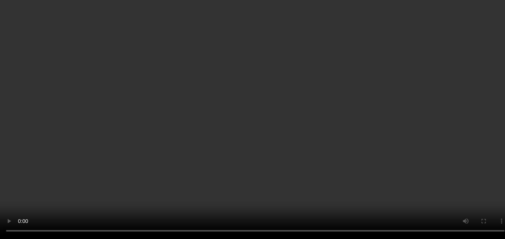
scroll to position [323, 0]
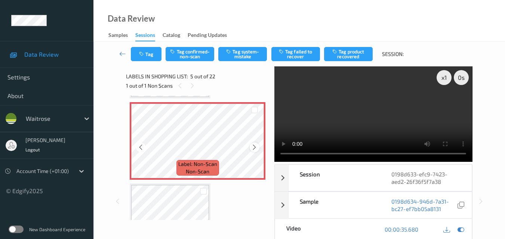
click at [252, 147] on icon at bounding box center [254, 147] width 6 height 7
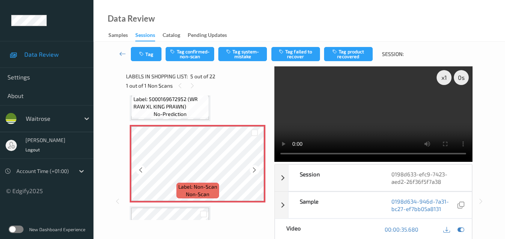
scroll to position [285, 0]
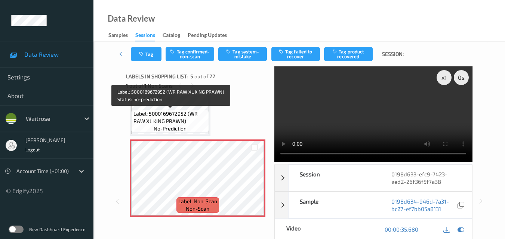
click at [190, 110] on div "Label: 5000169672952 (WR RAW XL KING PRAWN) no-prediction" at bounding box center [170, 121] width 78 height 23
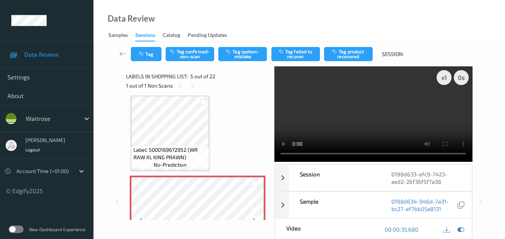
scroll to position [248, 0]
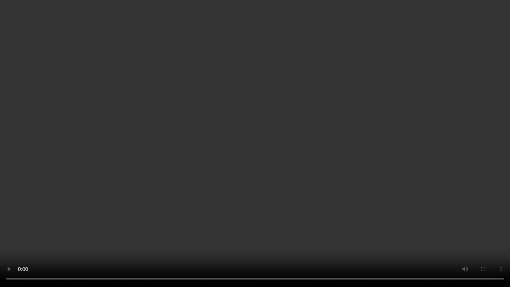
click at [322, 139] on video at bounding box center [255, 143] width 510 height 287
click at [288, 151] on video at bounding box center [255, 143] width 510 height 287
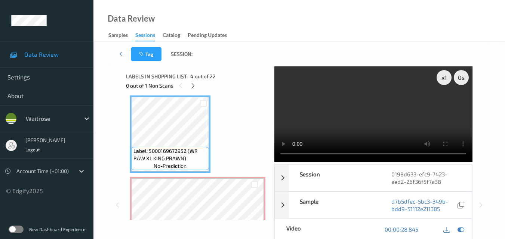
click at [391, 118] on video at bounding box center [373, 114] width 198 height 96
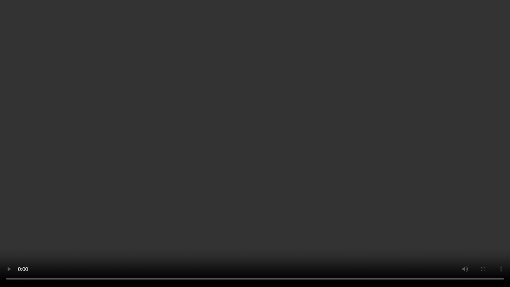
click at [320, 127] on video at bounding box center [255, 143] width 510 height 287
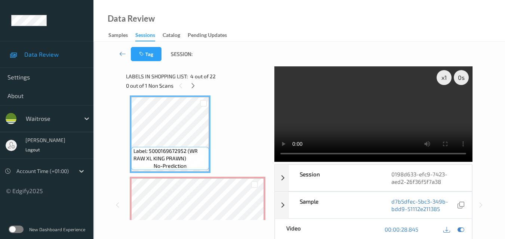
click at [356, 105] on video at bounding box center [373, 114] width 198 height 96
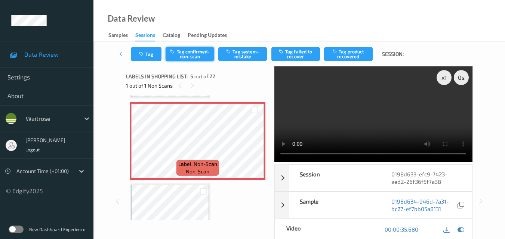
click at [187, 52] on button "Tag confirmed-non-scan" at bounding box center [189, 54] width 49 height 14
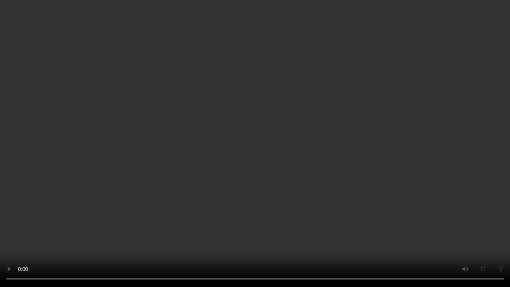
click at [300, 183] on video at bounding box center [255, 143] width 510 height 287
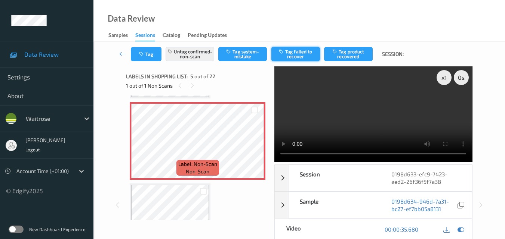
click at [309, 55] on button "Tag failed to recover" at bounding box center [295, 54] width 49 height 14
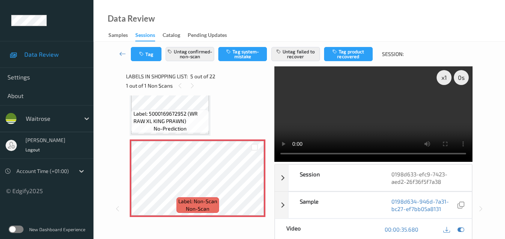
click at [362, 112] on video at bounding box center [373, 114] width 198 height 96
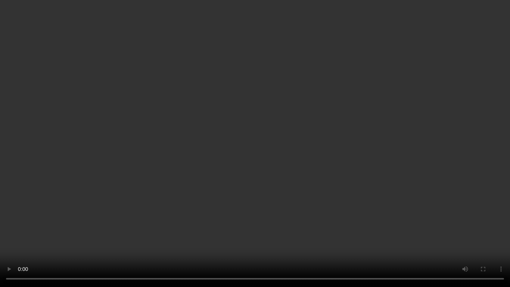
click at [293, 218] on video at bounding box center [255, 143] width 510 height 287
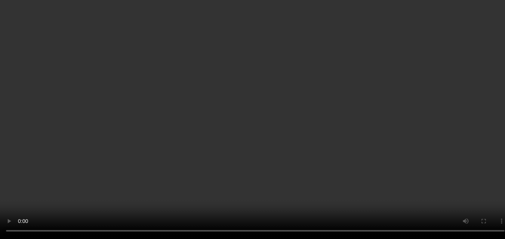
scroll to position [248, 0]
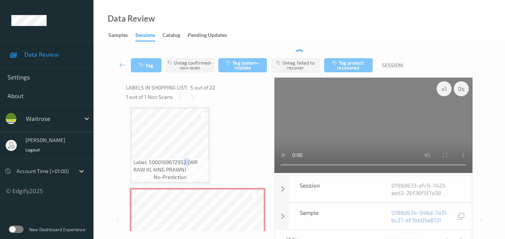
drag, startPoint x: 190, startPoint y: 158, endPoint x: 184, endPoint y: 158, distance: 6.0
click at [184, 158] on div "Label: 5000169672952 (WR RAW XL KING PRAWN) no-prediction" at bounding box center [170, 169] width 78 height 23
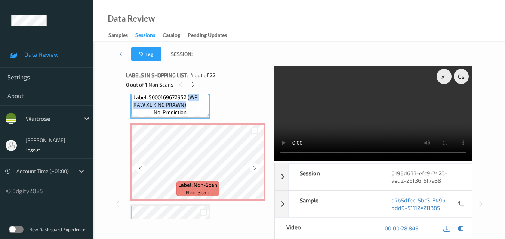
scroll to position [285, 0]
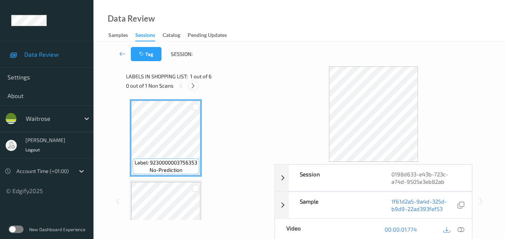
click at [195, 87] on icon at bounding box center [193, 86] width 6 height 7
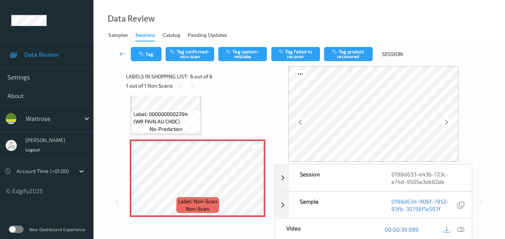
scroll to position [368, 0]
click at [256, 186] on icon at bounding box center [254, 184] width 6 height 7
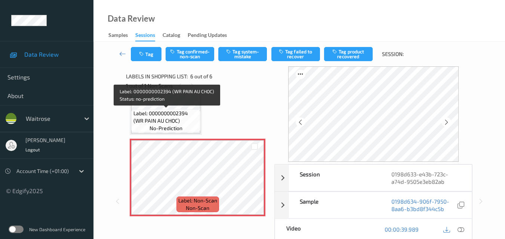
click at [189, 123] on span "Label: 0000000002394 (WR PAIN AU CHOC)" at bounding box center [165, 117] width 65 height 15
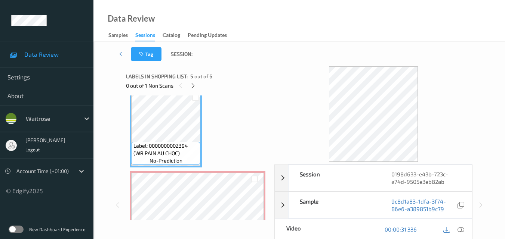
scroll to position [293, 0]
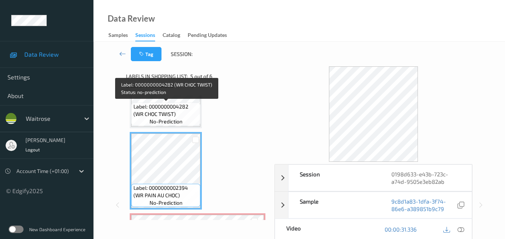
click at [177, 115] on span "Label: 0000000004282 (WR CHOC TWIST)" at bounding box center [165, 110] width 65 height 15
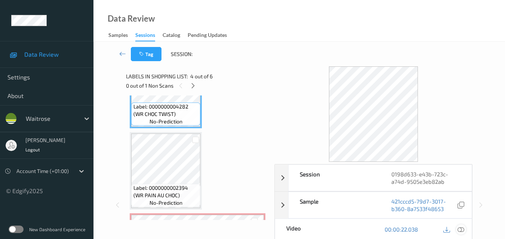
click at [464, 230] on icon at bounding box center [460, 229] width 7 height 7
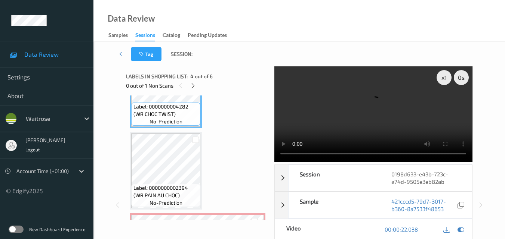
click at [337, 111] on video at bounding box center [373, 114] width 198 height 96
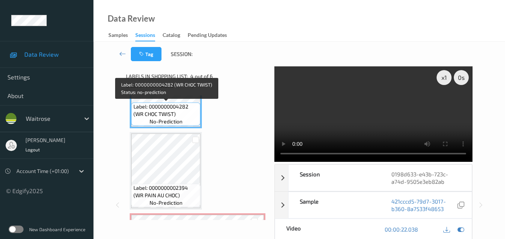
click at [172, 117] on span "Label: 0000000004282 (WR CHOC TWIST)" at bounding box center [165, 110] width 65 height 15
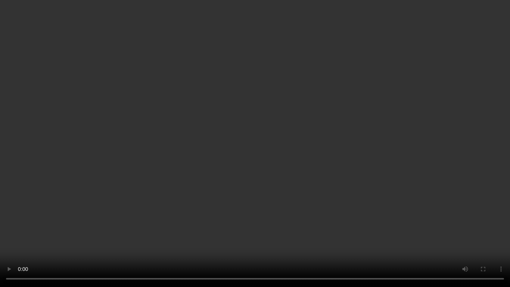
click at [307, 155] on video at bounding box center [255, 143] width 510 height 287
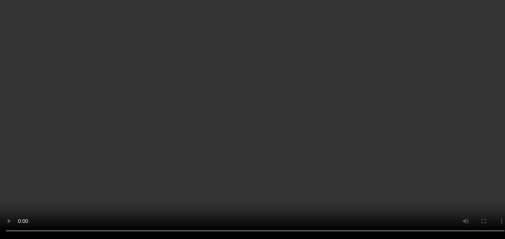
scroll to position [368, 0]
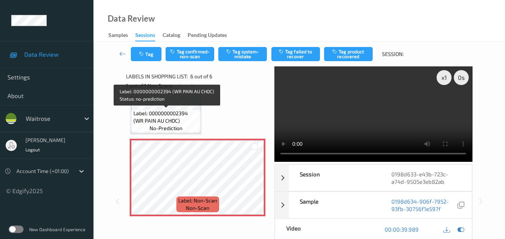
click at [174, 120] on span "Label: 0000000002394 (WR PAIN AU CHOC)" at bounding box center [165, 117] width 65 height 15
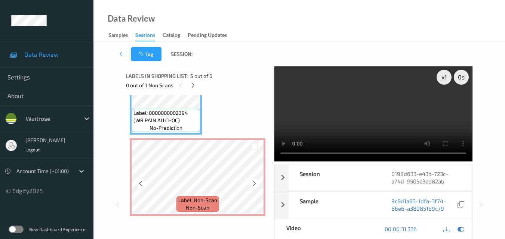
scroll to position [0, 0]
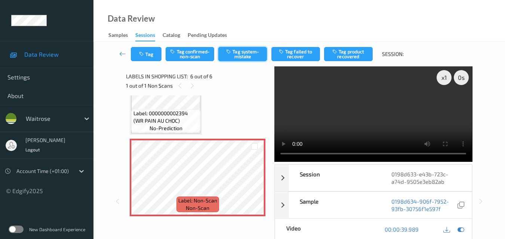
click at [247, 55] on button "Tag system-mistake" at bounding box center [242, 54] width 49 height 14
click at [139, 58] on button "Tag" at bounding box center [146, 54] width 31 height 14
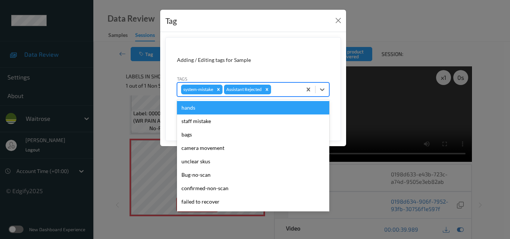
click at [282, 93] on div at bounding box center [285, 89] width 25 height 9
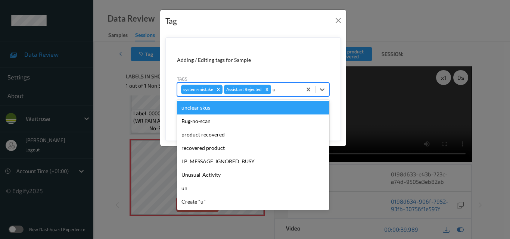
type input "un"
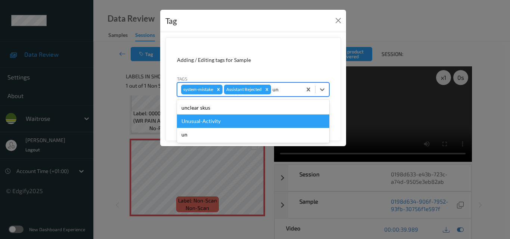
click at [235, 122] on div "Unusual-Activity" at bounding box center [253, 121] width 152 height 13
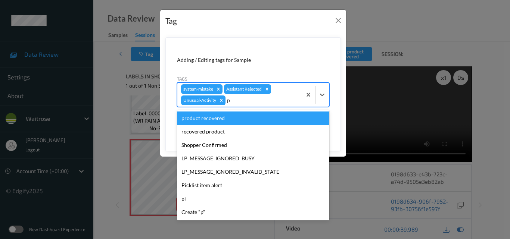
type input "pi"
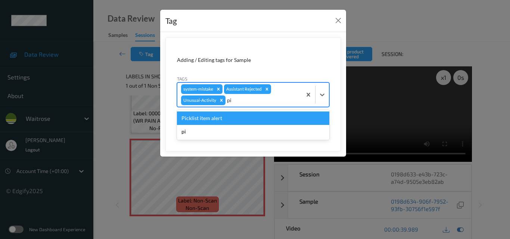
click at [227, 119] on div "Picklist item alert" at bounding box center [253, 118] width 152 height 13
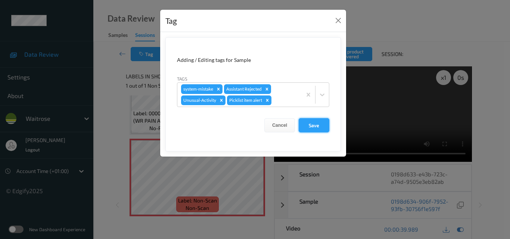
click at [326, 124] on button "Save" at bounding box center [314, 125] width 31 height 14
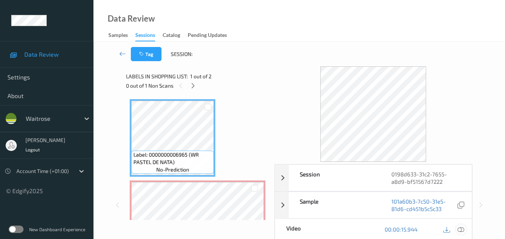
click at [463, 229] on icon at bounding box center [460, 229] width 7 height 7
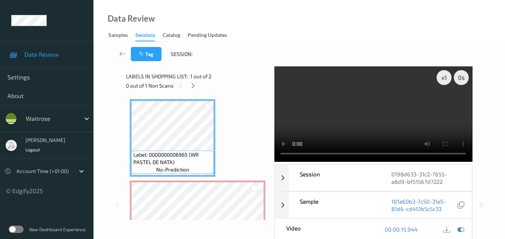
click at [354, 118] on video at bounding box center [373, 114] width 198 height 96
click at [380, 111] on video at bounding box center [373, 114] width 198 height 96
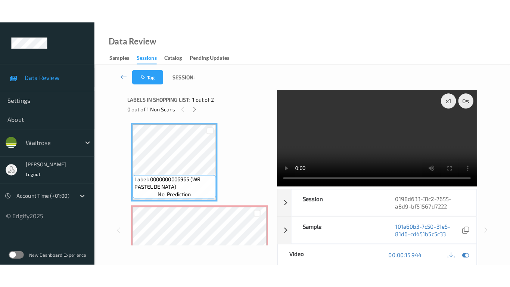
scroll to position [42, 0]
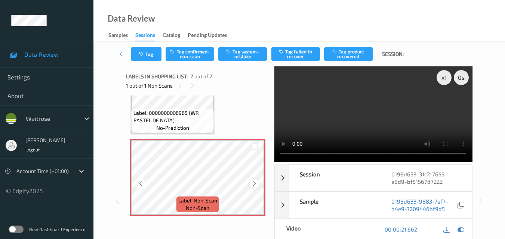
click at [252, 182] on icon at bounding box center [254, 184] width 6 height 7
click at [357, 107] on video at bounding box center [373, 114] width 198 height 96
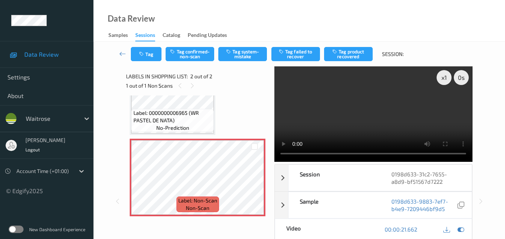
click at [384, 115] on video at bounding box center [373, 114] width 198 height 96
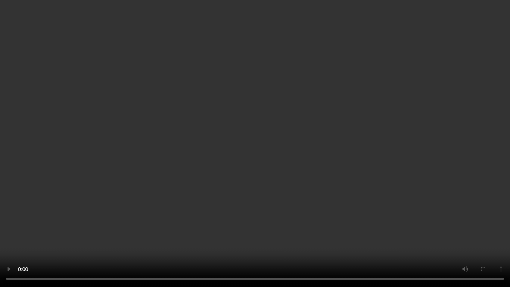
click at [348, 194] on video at bounding box center [255, 143] width 510 height 287
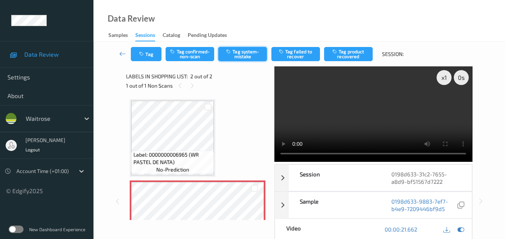
click at [244, 55] on button "Tag system-mistake" at bounding box center [242, 54] width 49 height 14
click at [146, 57] on button "Tag" at bounding box center [146, 54] width 31 height 14
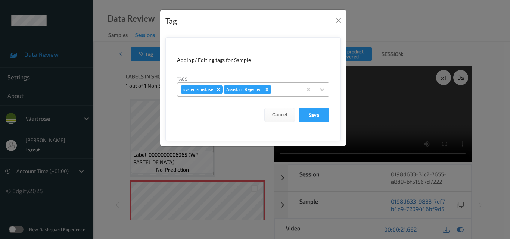
click at [287, 90] on div at bounding box center [285, 89] width 25 height 9
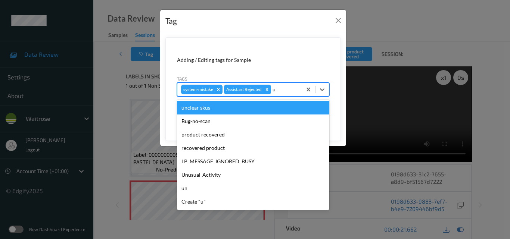
type input "un"
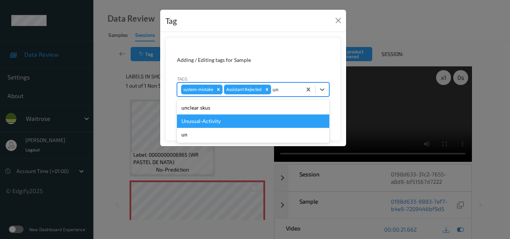
click at [241, 123] on div "Unusual-Activity" at bounding box center [253, 121] width 152 height 13
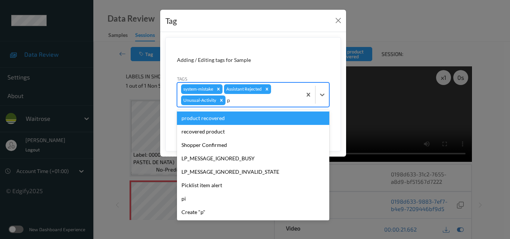
type input "pi"
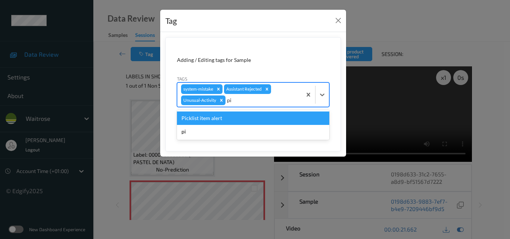
click at [222, 121] on div "Picklist item alert" at bounding box center [253, 118] width 152 height 13
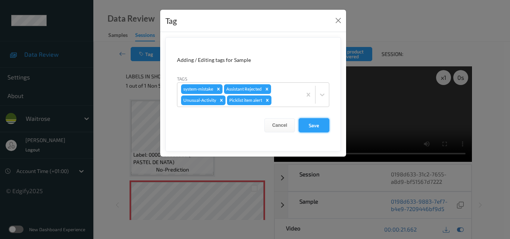
click at [312, 128] on button "Save" at bounding box center [314, 125] width 31 height 14
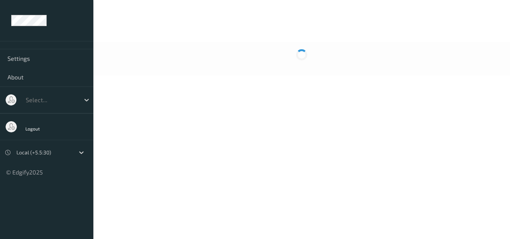
click at [376, 104] on body "Settings About Select... Logout Local (+5.5:30) © Edgify 2025 New Dashboard Exp…" at bounding box center [255, 119] width 510 height 239
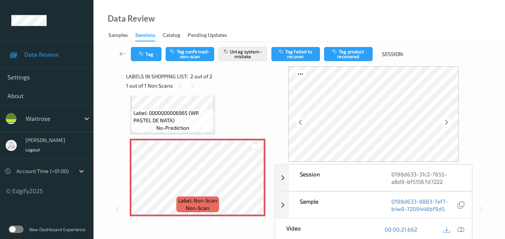
scroll to position [75, 0]
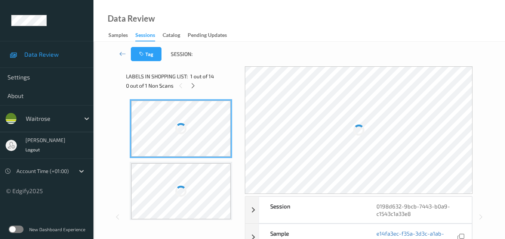
click at [275, 13] on div "Data Review Samples Sessions Catalog Pending Updates" at bounding box center [298, 21] width 411 height 42
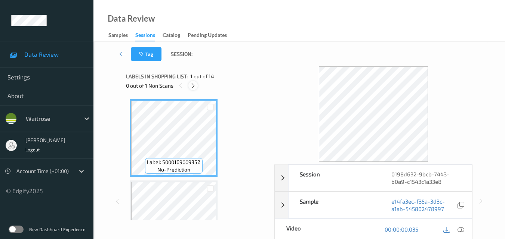
click at [194, 89] on icon at bounding box center [193, 86] width 6 height 7
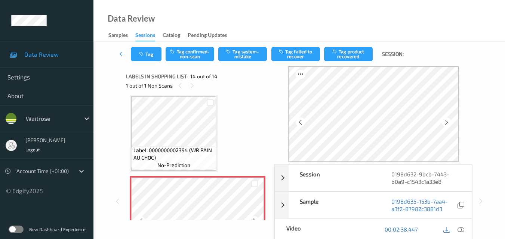
scroll to position [1019, 0]
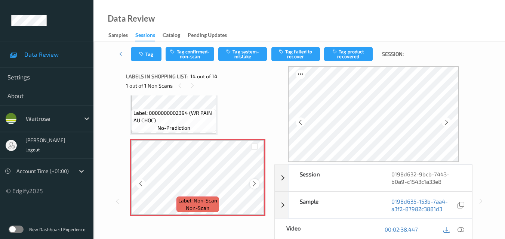
click at [254, 183] on icon at bounding box center [254, 184] width 6 height 7
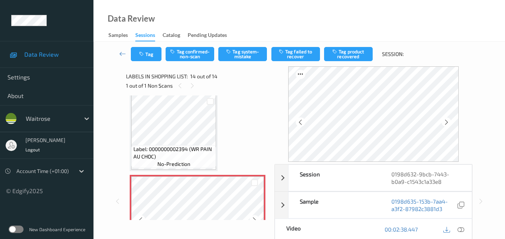
scroll to position [982, 0]
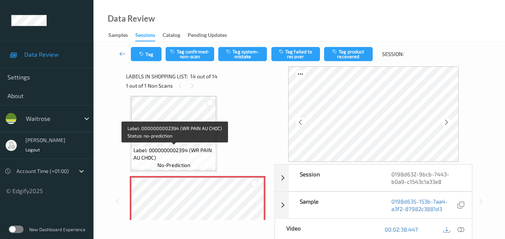
click at [190, 150] on span "Label: 0000000002394 (WR PAIN AU CHOC)" at bounding box center [173, 154] width 81 height 15
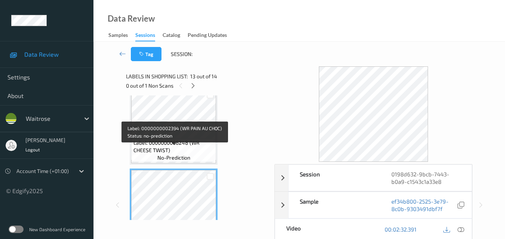
scroll to position [907, 0]
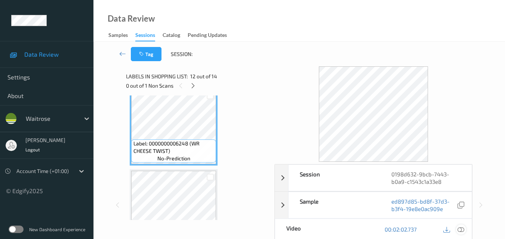
click at [462, 231] on icon at bounding box center [460, 229] width 7 height 7
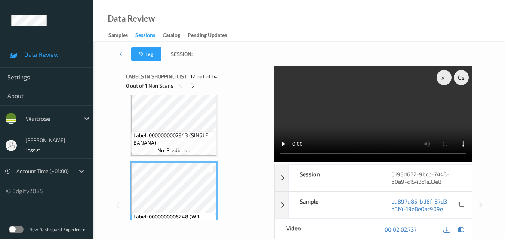
scroll to position [832, 0]
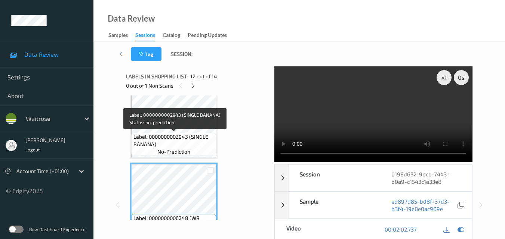
click at [188, 146] on span "Label: 0000000002943 (SINGLE BANANA)" at bounding box center [173, 140] width 81 height 15
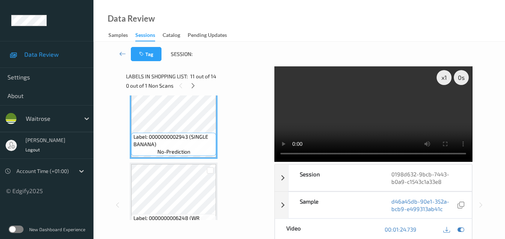
click at [346, 125] on video at bounding box center [373, 114] width 198 height 96
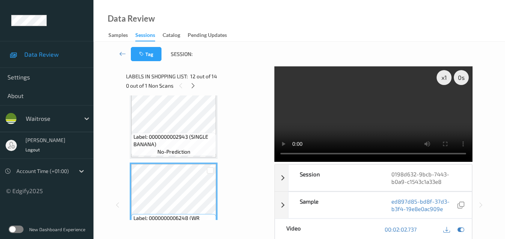
click at [386, 114] on video at bounding box center [373, 114] width 198 height 96
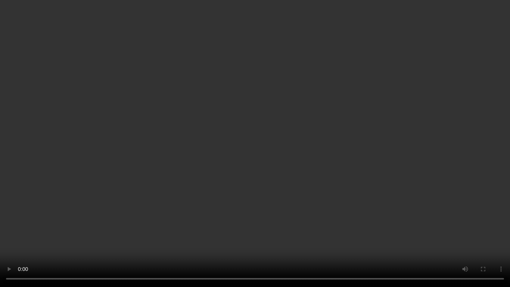
click at [437, 179] on video at bounding box center [255, 143] width 510 height 287
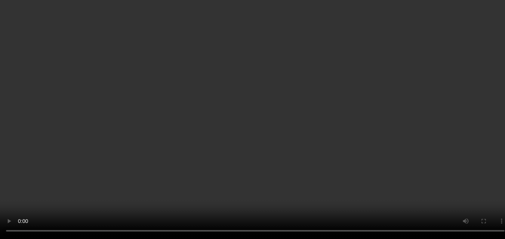
scroll to position [907, 0]
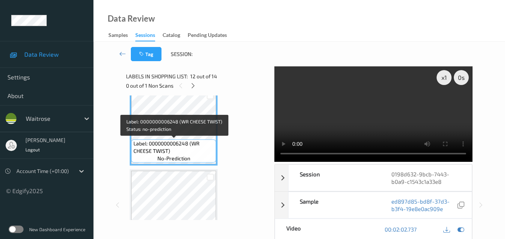
click at [183, 142] on span "Label: 0000000006248 (WR CHEESE TWIST)" at bounding box center [173, 147] width 81 height 15
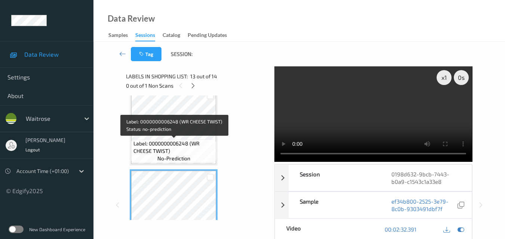
click at [178, 152] on span "Label: 0000000006248 (WR CHEESE TWIST)" at bounding box center [173, 147] width 81 height 15
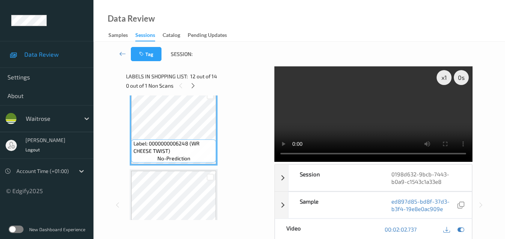
click at [380, 121] on video at bounding box center [373, 114] width 198 height 96
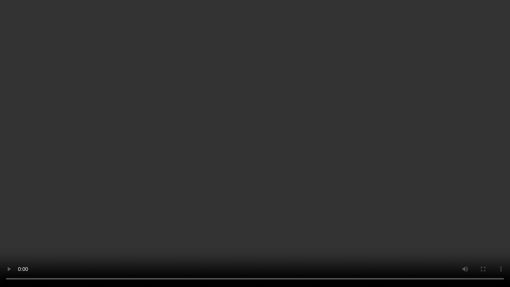
click at [376, 202] on video at bounding box center [255, 143] width 510 height 287
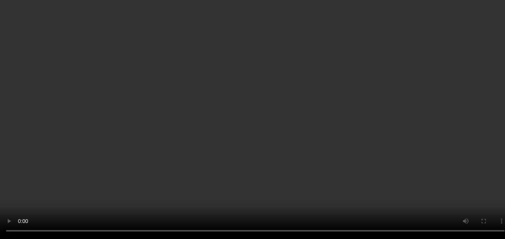
scroll to position [982, 0]
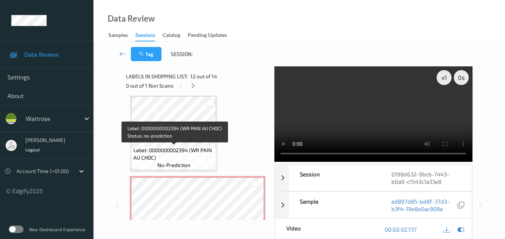
click at [188, 149] on span "Label: 0000000002394 (WR PAIN AU CHOC)" at bounding box center [173, 154] width 81 height 15
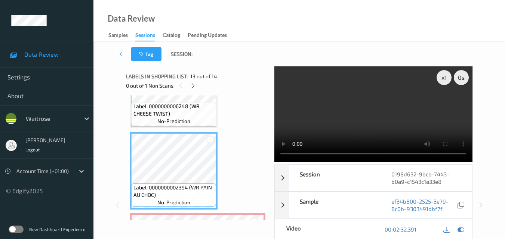
scroll to position [907, 0]
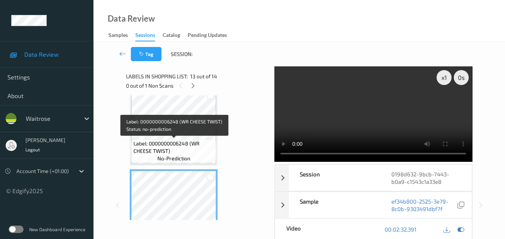
click at [179, 150] on span "Label: 0000000006248 (WR CHEESE TWIST)" at bounding box center [173, 147] width 81 height 15
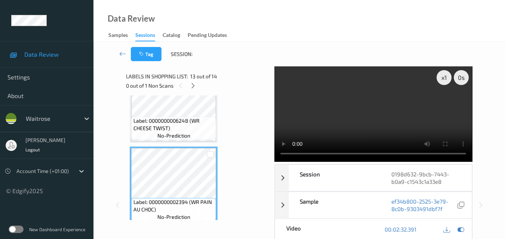
scroll to position [944, 0]
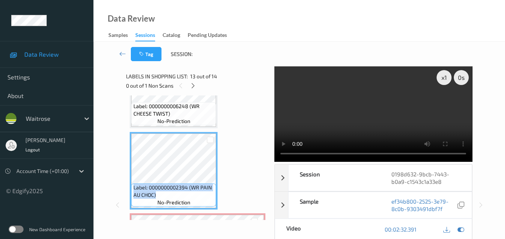
drag, startPoint x: 159, startPoint y: 195, endPoint x: 131, endPoint y: 188, distance: 28.9
click at [131, 188] on div "Label: 0000000002394 (WR PAIN AU CHOC) no-prediction" at bounding box center [174, 171] width 88 height 78
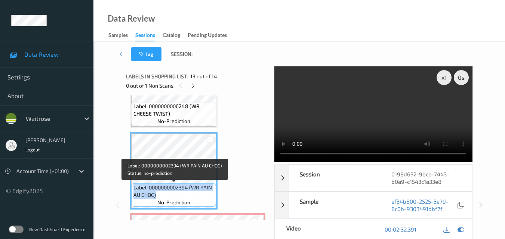
click at [159, 193] on span "Label: 0000000002394 (WR PAIN AU CHOC)" at bounding box center [173, 191] width 81 height 15
drag, startPoint x: 156, startPoint y: 196, endPoint x: 133, endPoint y: 189, distance: 24.2
click at [133, 189] on span "Label: 0000000002394 (WR PAIN AU CHOC)" at bounding box center [173, 191] width 81 height 15
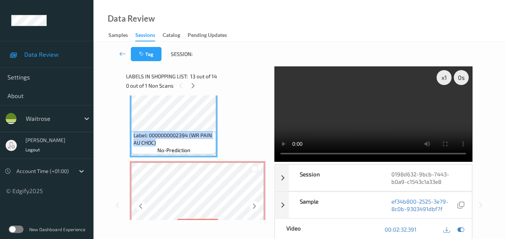
scroll to position [982, 0]
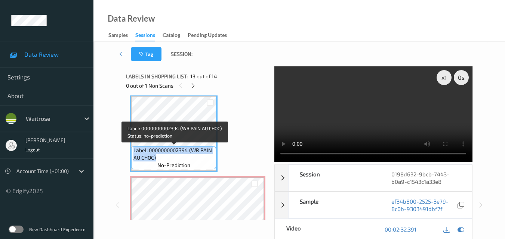
copy span "Label: 0000000002394 (WR PAIN AU CHOC)"
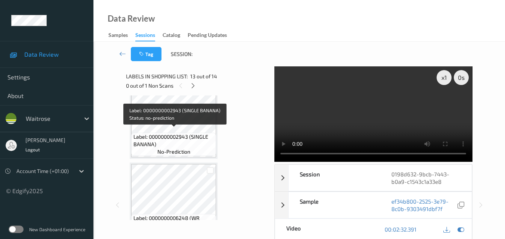
scroll to position [907, 0]
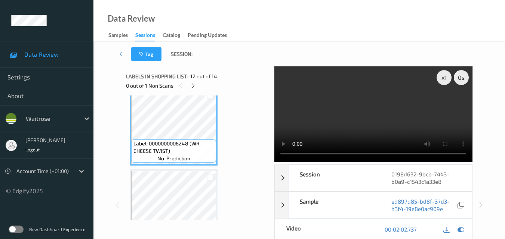
click at [384, 115] on video at bounding box center [373, 114] width 198 height 96
click at [388, 118] on video at bounding box center [373, 114] width 198 height 96
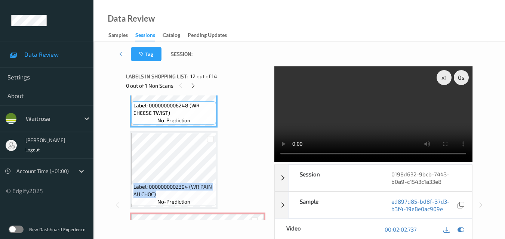
scroll to position [944, 0]
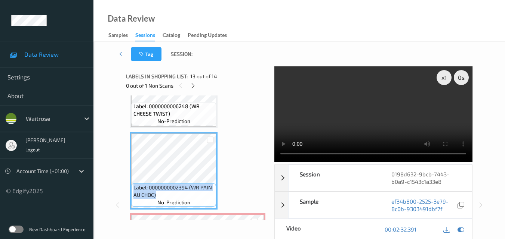
click at [403, 117] on video at bounding box center [373, 114] width 198 height 96
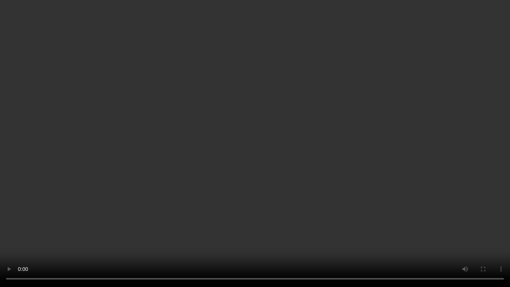
click at [363, 169] on video at bounding box center [255, 143] width 510 height 287
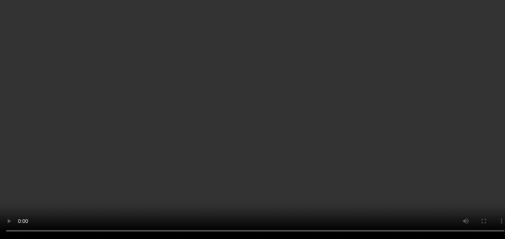
scroll to position [1019, 0]
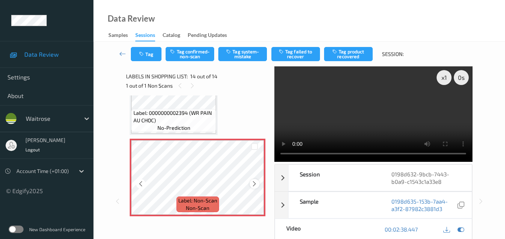
click at [254, 185] on icon at bounding box center [254, 184] width 6 height 7
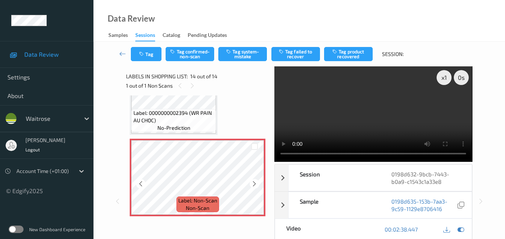
click at [254, 185] on icon at bounding box center [254, 184] width 6 height 7
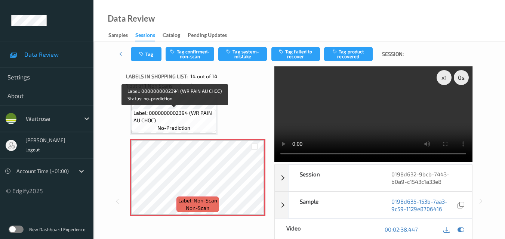
click at [183, 120] on span "Label: 0000000002394 (WR PAIN AU CHOC)" at bounding box center [173, 116] width 81 height 15
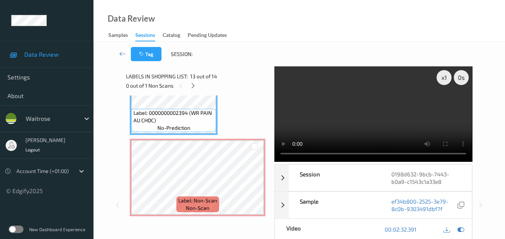
click at [380, 97] on video at bounding box center [373, 114] width 198 height 96
click at [373, 109] on video at bounding box center [373, 114] width 198 height 96
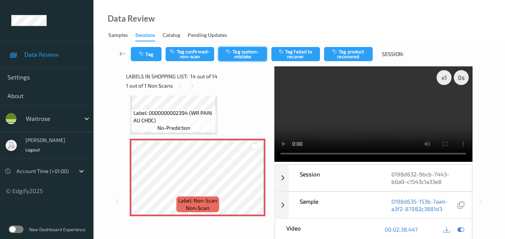
click at [255, 53] on button "Tag system-mistake" at bounding box center [242, 54] width 49 height 14
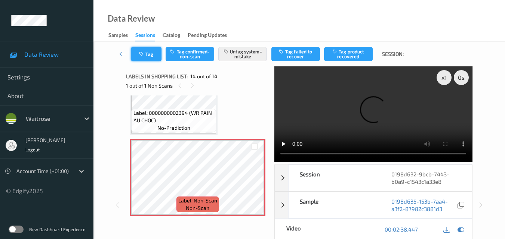
click at [147, 55] on button "Tag" at bounding box center [146, 54] width 31 height 14
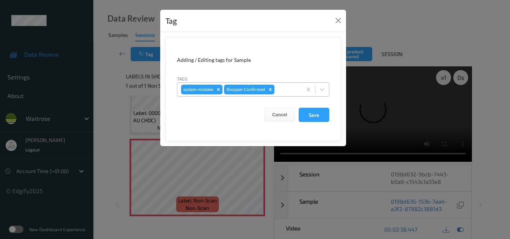
click at [290, 89] on div at bounding box center [287, 89] width 22 height 9
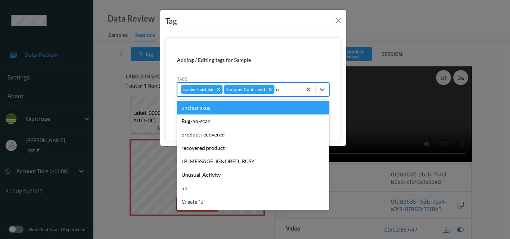
type input "un"
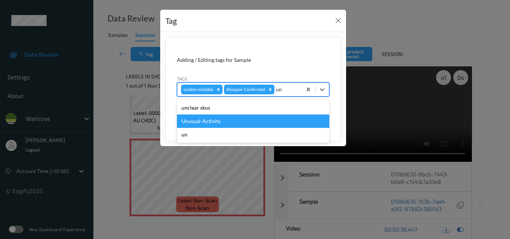
click at [241, 118] on div "Unusual-Activity" at bounding box center [253, 121] width 152 height 13
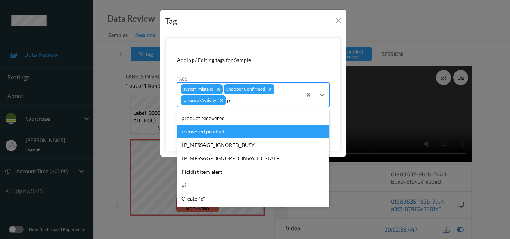
type input "pi"
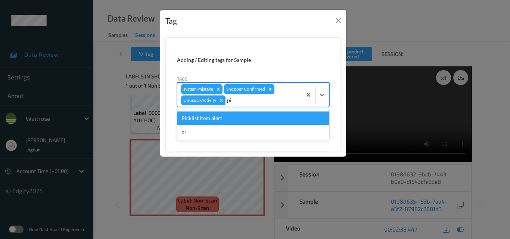
click at [218, 117] on div "Picklist item alert" at bounding box center [253, 118] width 152 height 13
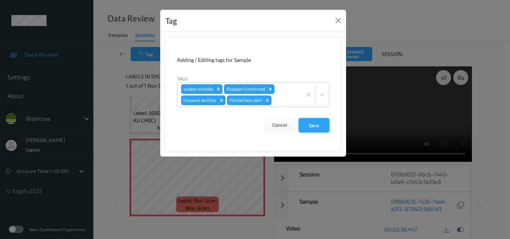
click at [310, 122] on button "Save" at bounding box center [314, 125] width 31 height 14
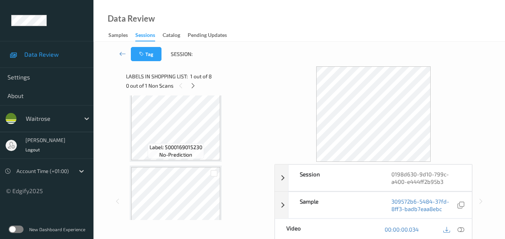
scroll to position [112, 0]
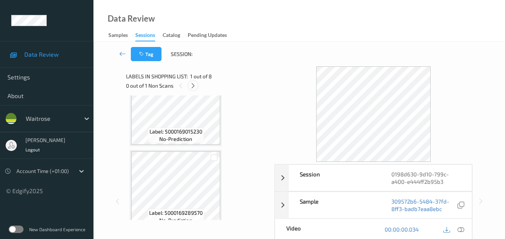
click at [193, 84] on icon at bounding box center [193, 86] width 6 height 7
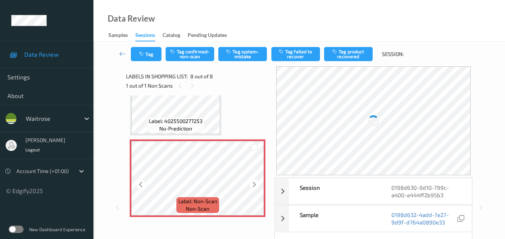
scroll to position [530, 0]
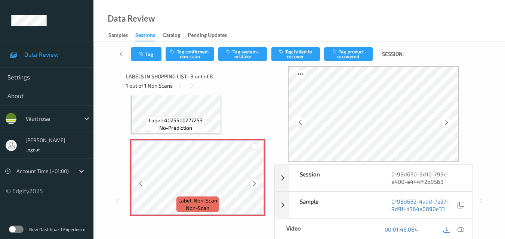
click at [254, 184] on icon at bounding box center [254, 184] width 6 height 7
click at [252, 186] on icon at bounding box center [254, 184] width 6 height 7
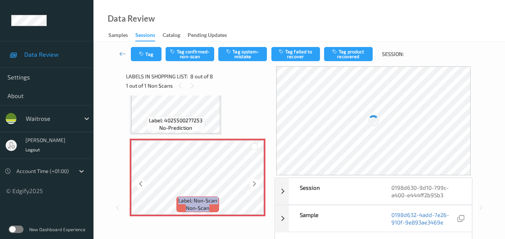
click at [252, 186] on icon at bounding box center [254, 184] width 6 height 7
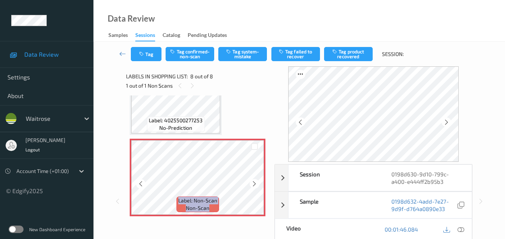
click at [252, 186] on icon at bounding box center [254, 184] width 6 height 7
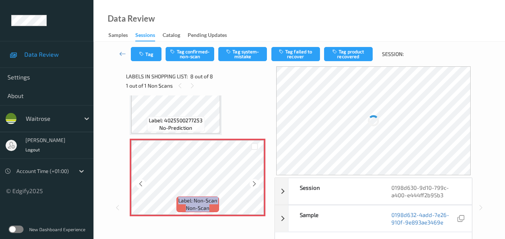
click at [252, 186] on icon at bounding box center [254, 184] width 6 height 7
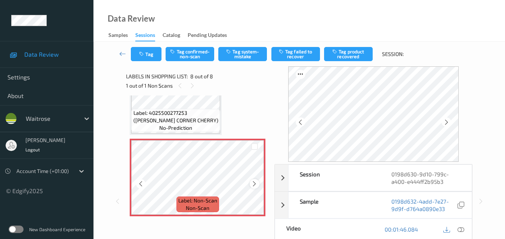
scroll to position [523, 0]
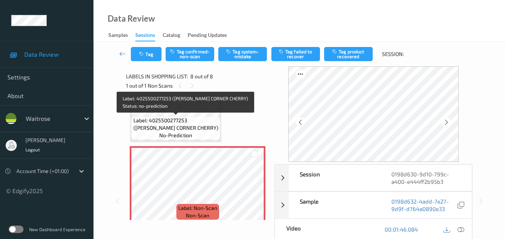
click at [199, 120] on span "Label: 4025500277253 (MULLER CORNER CHERRY)" at bounding box center [175, 124] width 85 height 15
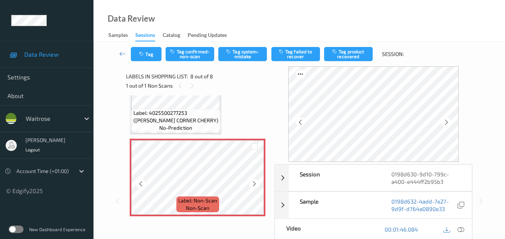
scroll to position [493, 0]
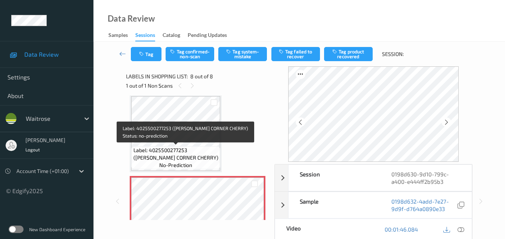
click at [208, 160] on span "Label: 4025500277253 (MULLER CORNER CHERRY)" at bounding box center [175, 154] width 85 height 15
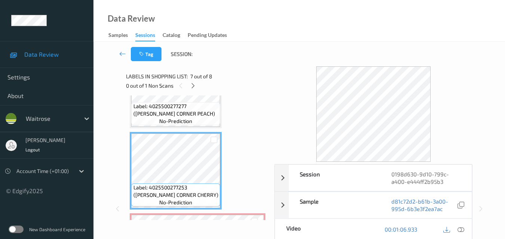
scroll to position [418, 0]
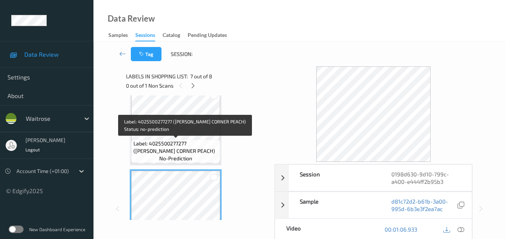
click at [195, 150] on span "Label: 4025500277277 (MULLER CORNER PEACH)" at bounding box center [175, 147] width 85 height 15
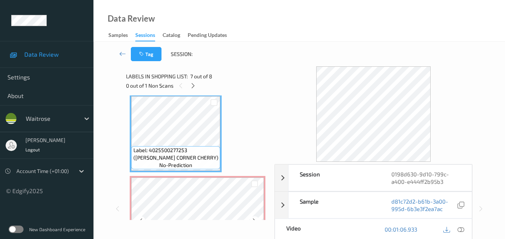
scroll to position [530, 0]
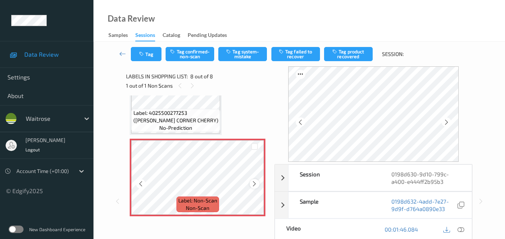
click at [255, 184] on icon at bounding box center [254, 184] width 6 height 7
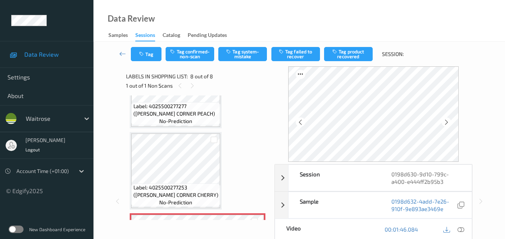
scroll to position [418, 0]
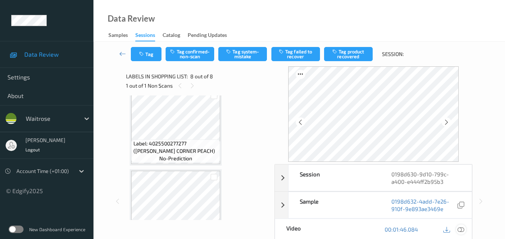
click at [461, 230] on icon at bounding box center [460, 229] width 7 height 7
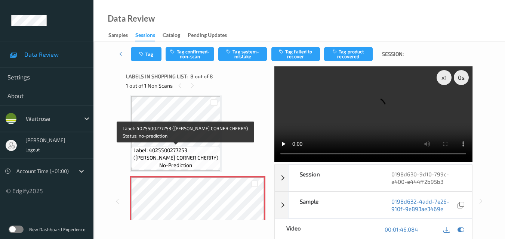
scroll to position [456, 0]
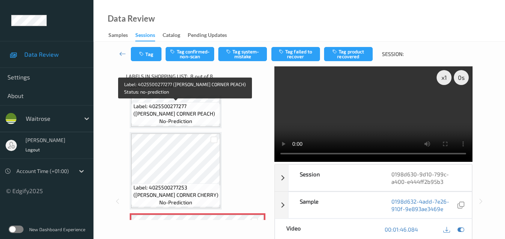
click at [199, 113] on span "Label: 4025500277277 (MULLER CORNER PEACH)" at bounding box center [175, 110] width 85 height 15
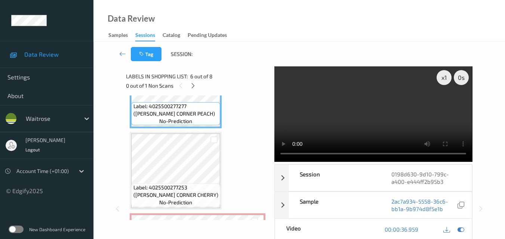
click at [371, 116] on video at bounding box center [373, 114] width 198 height 96
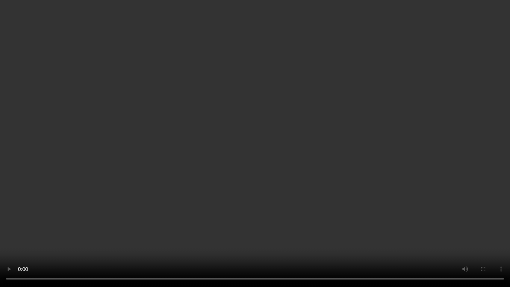
click at [316, 183] on video at bounding box center [255, 143] width 510 height 287
click at [319, 180] on video at bounding box center [255, 143] width 510 height 287
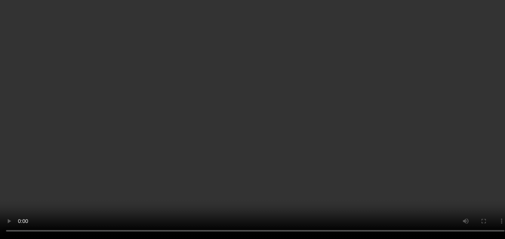
scroll to position [157, 0]
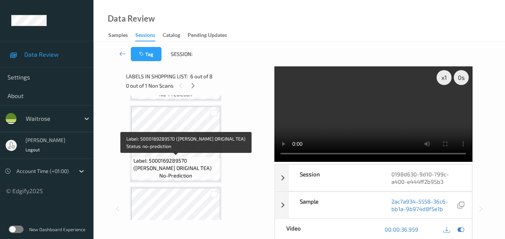
click at [191, 166] on span "Label: 5000169289570 (WR ESS ORIGINAL TEA)" at bounding box center [175, 164] width 85 height 15
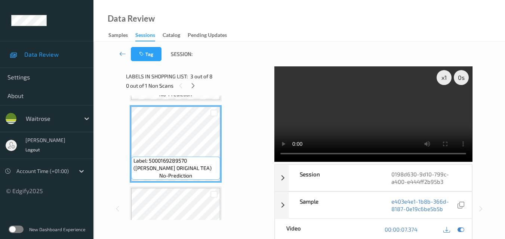
click at [376, 118] on video at bounding box center [373, 114] width 198 height 96
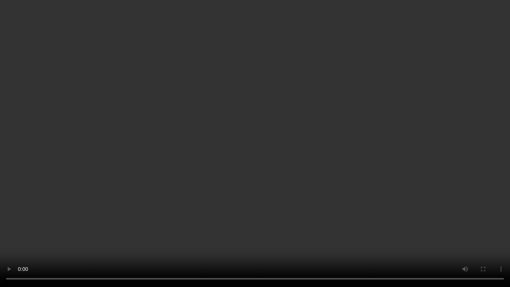
click at [235, 165] on video at bounding box center [255, 143] width 510 height 287
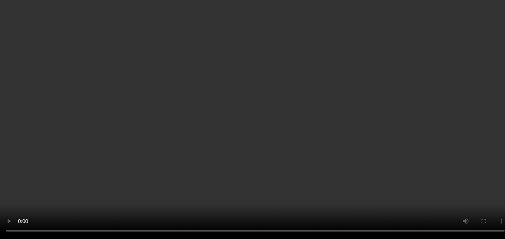
scroll to position [299, 0]
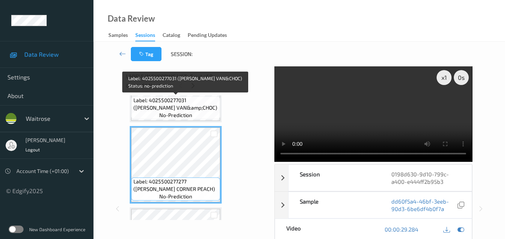
click at [199, 111] on span "Label: 4025500277031 (MULLER VAN&amp;CHOC)" at bounding box center [175, 104] width 85 height 15
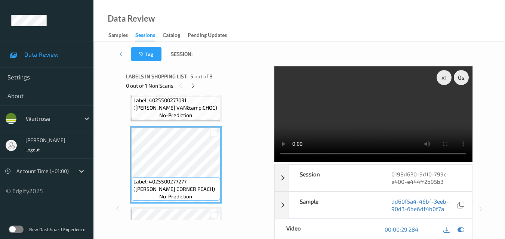
click at [390, 111] on video at bounding box center [373, 114] width 198 height 96
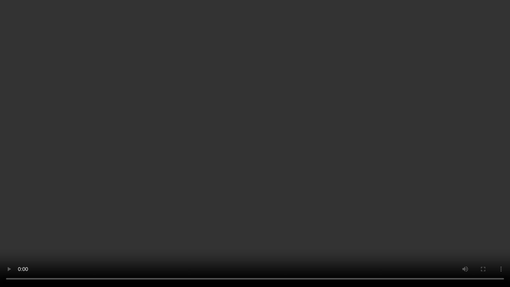
click at [384, 165] on video at bounding box center [255, 143] width 510 height 287
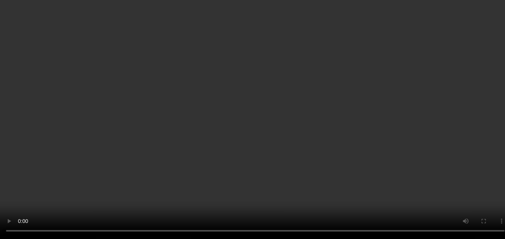
scroll to position [411, 0]
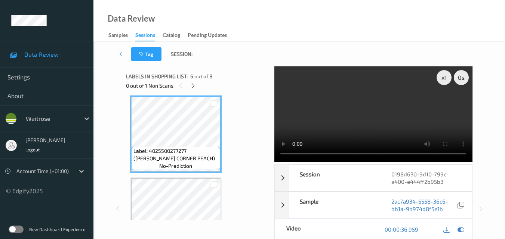
click at [362, 110] on video at bounding box center [373, 114] width 198 height 96
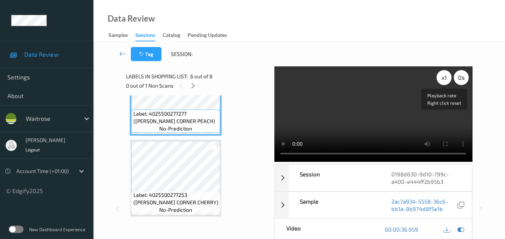
click at [445, 79] on div "x 1" at bounding box center [443, 77] width 15 height 15
click at [373, 97] on video at bounding box center [373, 114] width 198 height 96
click at [444, 79] on div "x 2" at bounding box center [443, 77] width 15 height 15
click at [444, 79] on div "x 4" at bounding box center [443, 77] width 15 height 15
click at [444, 79] on div "x 8" at bounding box center [443, 77] width 15 height 15
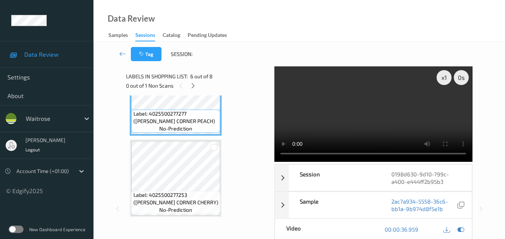
click at [379, 107] on video at bounding box center [373, 114] width 198 height 96
click at [370, 110] on video at bounding box center [373, 114] width 198 height 96
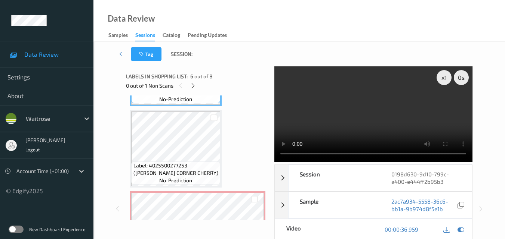
scroll to position [523, 0]
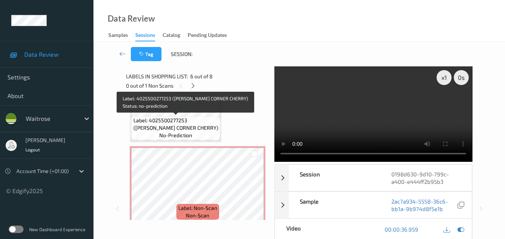
click at [207, 126] on span "Label: 4025500277253 (MULLER CORNER CHERRY)" at bounding box center [175, 124] width 85 height 15
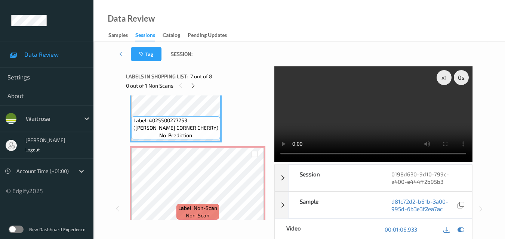
click at [392, 127] on video at bounding box center [373, 114] width 198 height 96
click at [379, 125] on video at bounding box center [373, 114] width 198 height 96
click at [387, 125] on video at bounding box center [373, 114] width 198 height 96
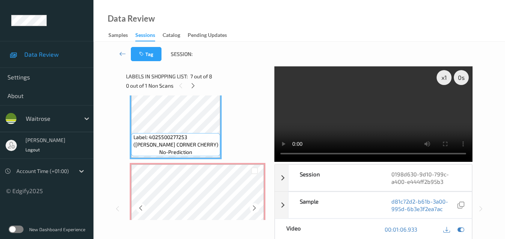
scroll to position [530, 0]
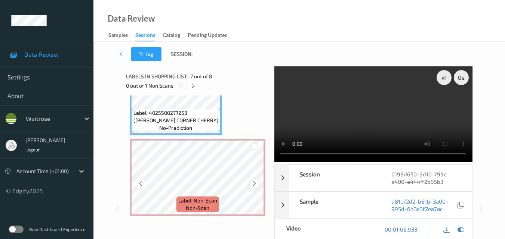
click at [252, 184] on icon at bounding box center [254, 184] width 6 height 7
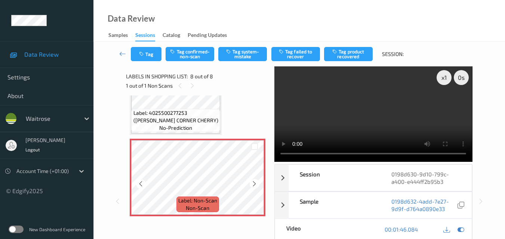
click at [252, 184] on icon at bounding box center [254, 184] width 6 height 7
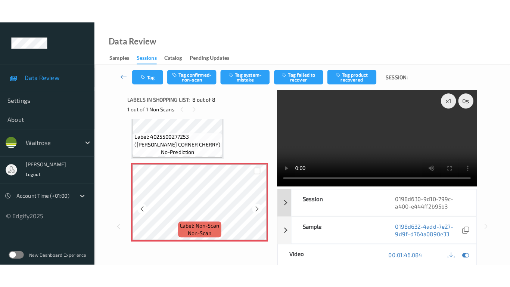
scroll to position [493, 0]
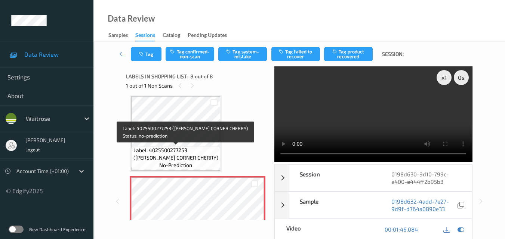
click at [195, 148] on span "Label: 4025500277253 (MULLER CORNER CHERRY)" at bounding box center [175, 154] width 85 height 15
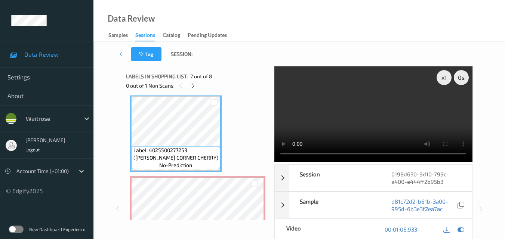
click at [370, 112] on video at bounding box center [373, 114] width 198 height 96
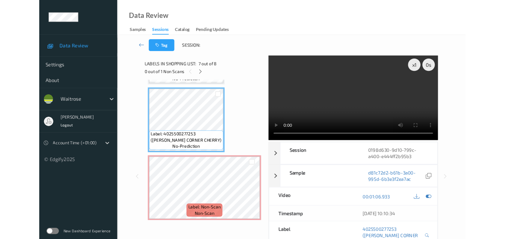
scroll to position [483, 0]
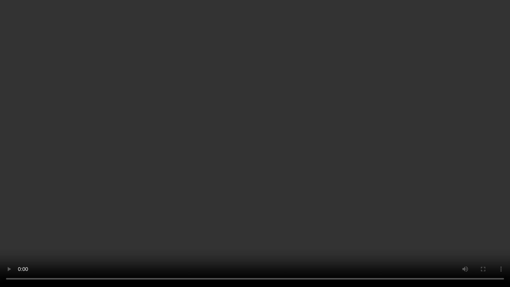
click at [339, 175] on video at bounding box center [255, 143] width 510 height 287
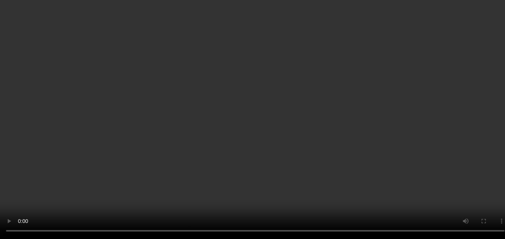
scroll to position [530, 0]
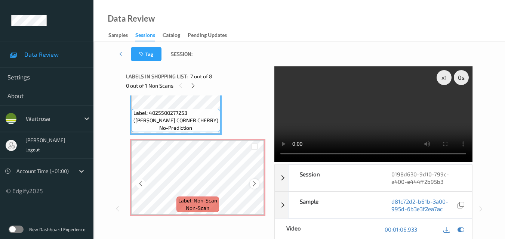
click at [254, 186] on icon at bounding box center [254, 184] width 6 height 7
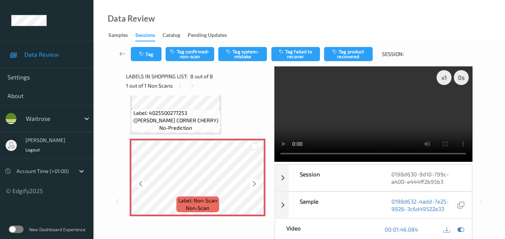
click at [254, 186] on icon at bounding box center [254, 184] width 6 height 7
click at [249, 57] on button "Tag system-mistake" at bounding box center [242, 54] width 49 height 14
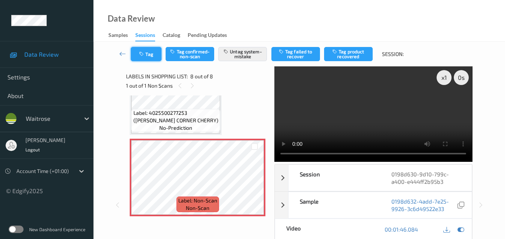
click at [151, 55] on button "Tag" at bounding box center [146, 54] width 31 height 14
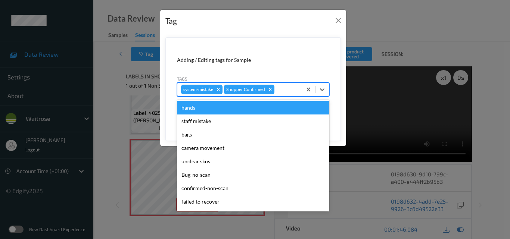
click at [284, 86] on div at bounding box center [287, 89] width 22 height 9
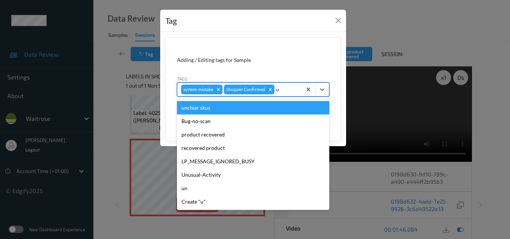
type input "un"
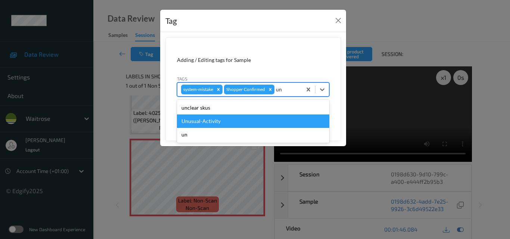
click at [228, 124] on div "Unusual-Activity" at bounding box center [253, 121] width 152 height 13
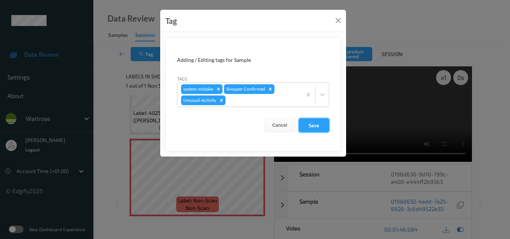
click at [315, 124] on button "Save" at bounding box center [314, 125] width 31 height 14
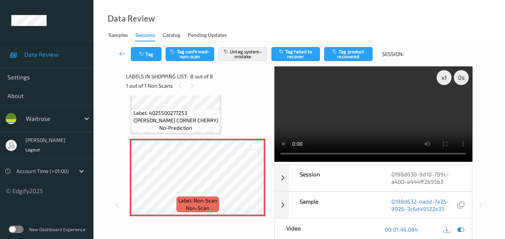
click at [278, 14] on div "Data Review Samples Sessions Catalog Pending Updates" at bounding box center [298, 21] width 411 height 42
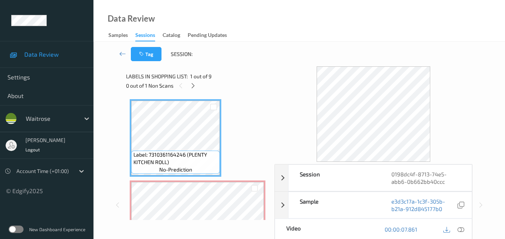
click at [332, 7] on div "Data Review Samples Sessions Catalog Pending Updates" at bounding box center [298, 21] width 411 height 42
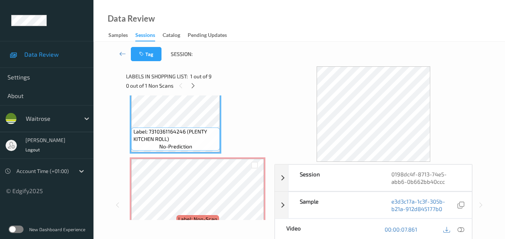
scroll to position [37, 0]
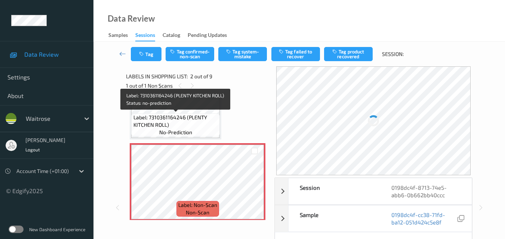
click at [191, 116] on span "Label: 7310361164246 (PLENTY KITCHEN ROLL)" at bounding box center [175, 121] width 85 height 15
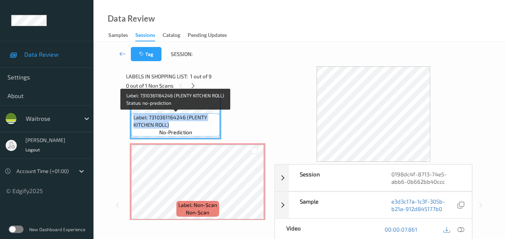
drag, startPoint x: 172, startPoint y: 125, endPoint x: 132, endPoint y: 116, distance: 41.0
click at [132, 116] on div "Label: 7310361164246 (PLENTY KITCHEN ROLL) no-prediction" at bounding box center [175, 125] width 89 height 23
copy span "Label: 7310361164246 (PLENTY KITCHEN ROLL)"
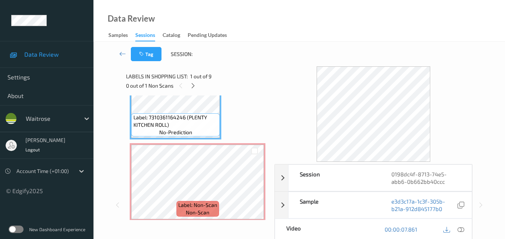
click at [256, 186] on icon at bounding box center [254, 188] width 6 height 7
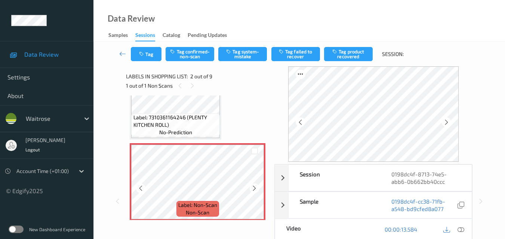
click at [256, 186] on icon at bounding box center [254, 188] width 6 height 7
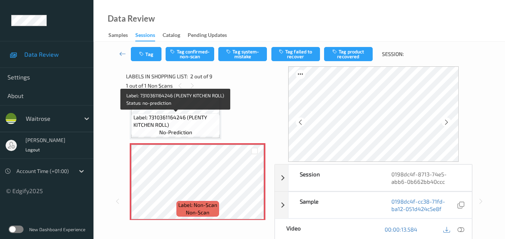
click at [202, 117] on span "Label: 7310361164246 (PLENTY KITCHEN ROLL)" at bounding box center [175, 121] width 85 height 15
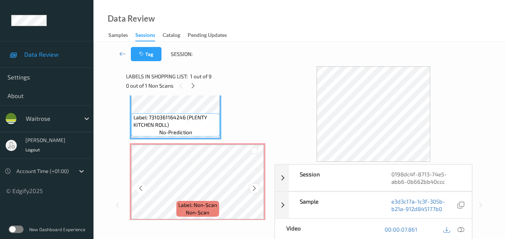
click at [254, 188] on icon at bounding box center [254, 188] width 6 height 7
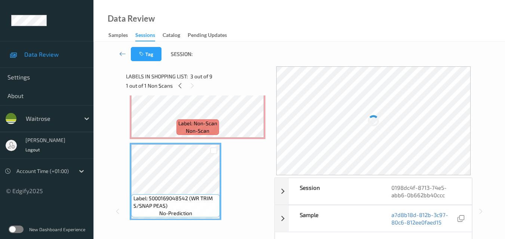
scroll to position [75, 0]
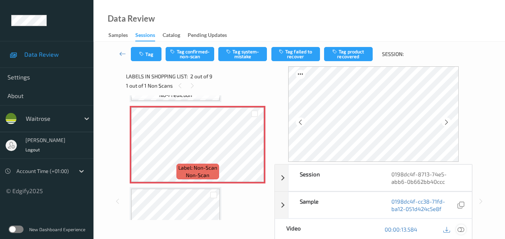
click at [462, 229] on icon at bounding box center [460, 229] width 7 height 7
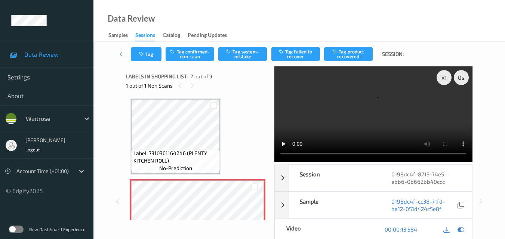
scroll to position [0, 0]
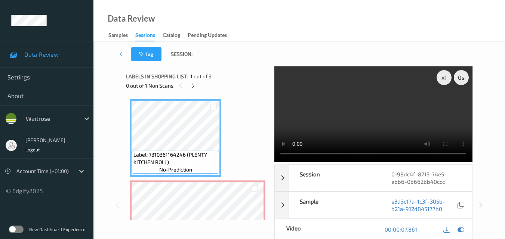
click at [371, 103] on video at bounding box center [373, 114] width 198 height 96
click at [368, 110] on video at bounding box center [373, 114] width 198 height 96
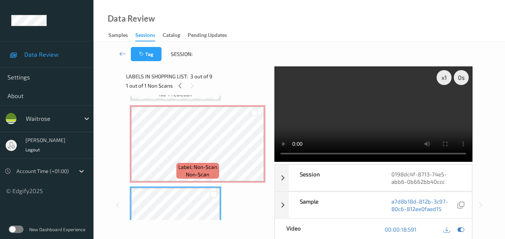
scroll to position [75, 0]
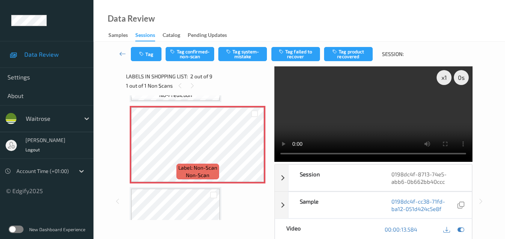
click at [378, 117] on video at bounding box center [373, 114] width 198 height 96
click at [383, 117] on video at bounding box center [373, 114] width 198 height 96
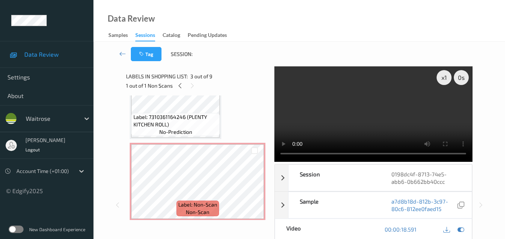
scroll to position [37, 0]
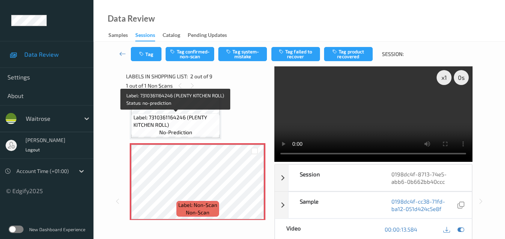
click at [196, 125] on span "Label: 7310361164246 (PLENTY KITCHEN ROLL)" at bounding box center [175, 121] width 85 height 15
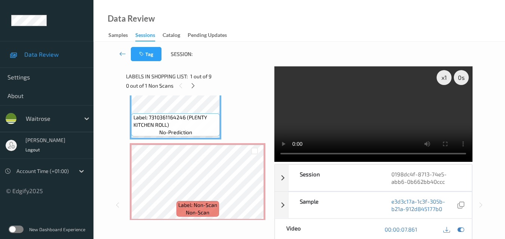
click at [412, 118] on video at bounding box center [373, 114] width 198 height 96
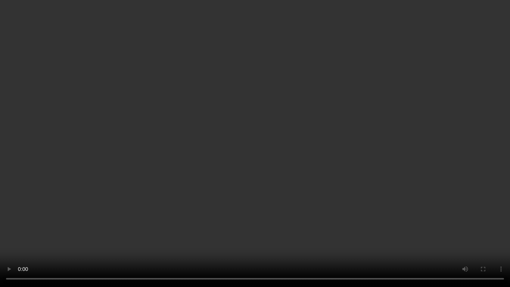
click at [362, 175] on video at bounding box center [255, 143] width 510 height 287
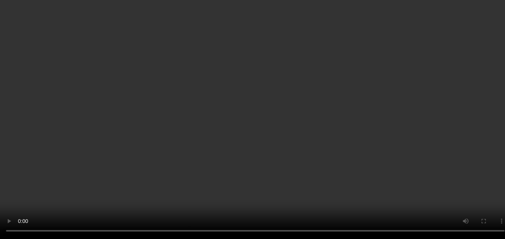
scroll to position [0, 0]
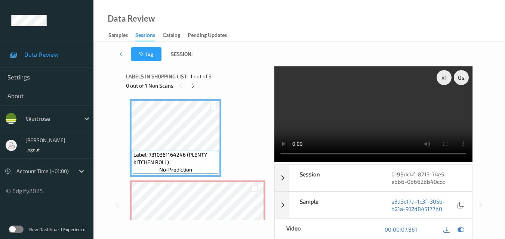
click at [382, 122] on video at bounding box center [373, 114] width 198 height 96
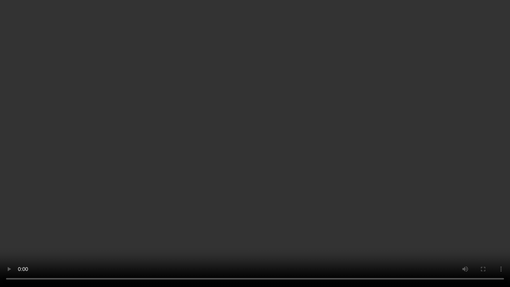
click at [395, 174] on video at bounding box center [255, 143] width 510 height 287
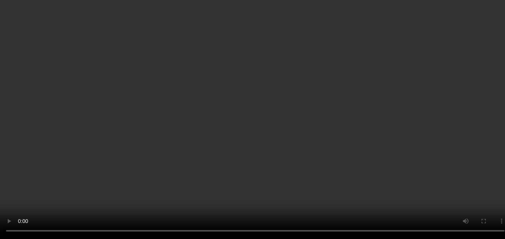
scroll to position [75, 0]
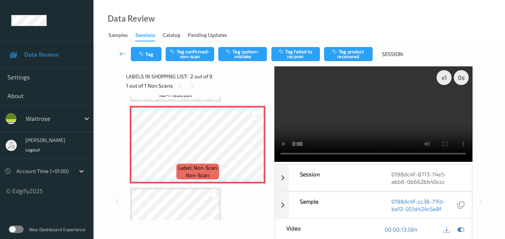
click at [395, 124] on video at bounding box center [373, 114] width 198 height 96
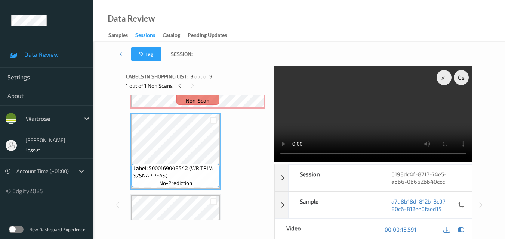
click at [372, 109] on video at bounding box center [373, 114] width 198 height 96
click at [377, 121] on video at bounding box center [373, 114] width 198 height 96
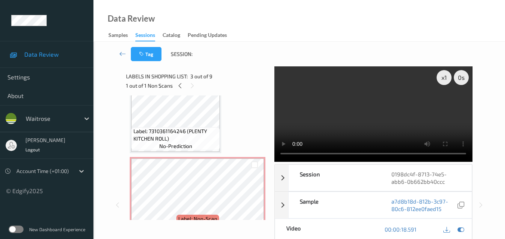
scroll to position [37, 0]
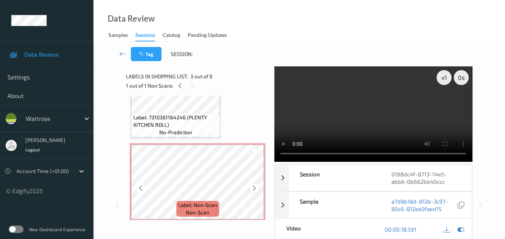
click at [254, 189] on icon at bounding box center [254, 188] width 6 height 7
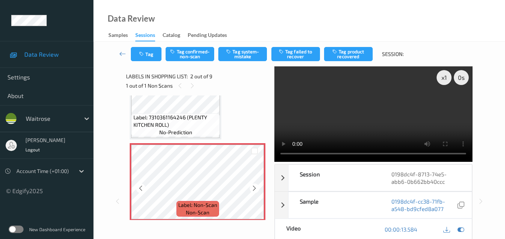
click at [254, 189] on icon at bounding box center [254, 188] width 6 height 7
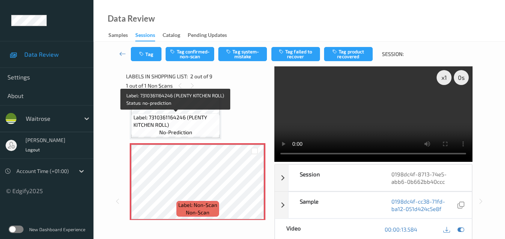
click at [205, 130] on div "Label: 7310361164246 (PLENTY KITCHEN ROLL) no-prediction" at bounding box center [175, 125] width 89 height 23
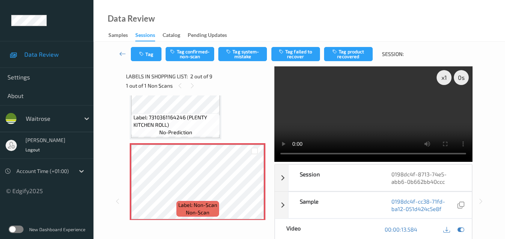
click at [357, 117] on video at bounding box center [373, 114] width 198 height 96
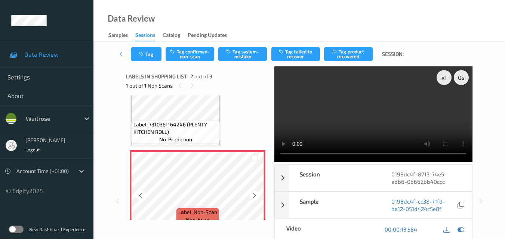
scroll to position [0, 0]
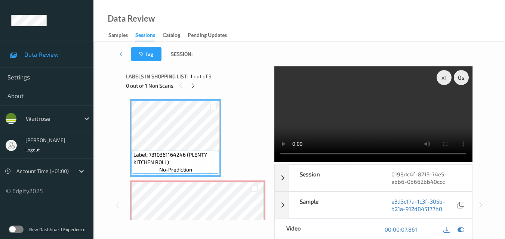
click at [398, 117] on video at bounding box center [373, 114] width 198 height 96
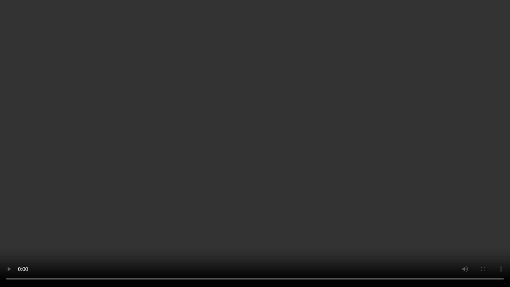
click at [407, 173] on video at bounding box center [255, 143] width 510 height 287
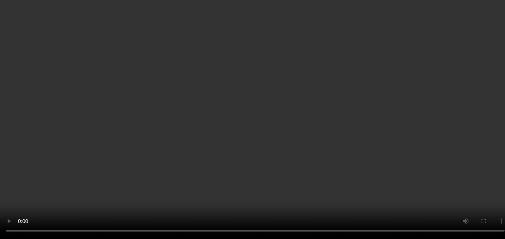
scroll to position [75, 0]
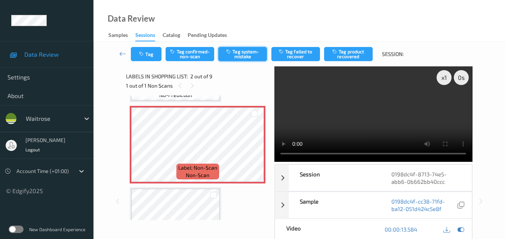
click at [241, 55] on button "Tag system-mistake" at bounding box center [242, 54] width 49 height 14
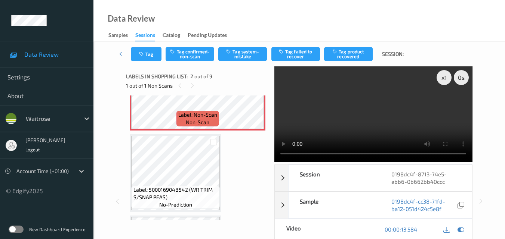
scroll to position [112, 0]
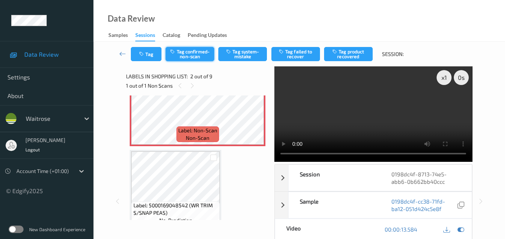
click at [200, 53] on button "Tag confirmed-non-scan" at bounding box center [189, 54] width 49 height 14
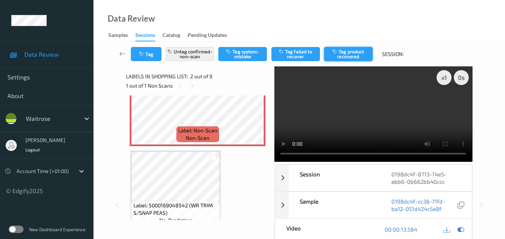
click at [351, 54] on button "Tag product recovered" at bounding box center [348, 54] width 49 height 14
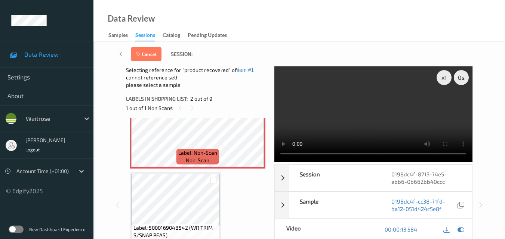
scroll to position [149, 0]
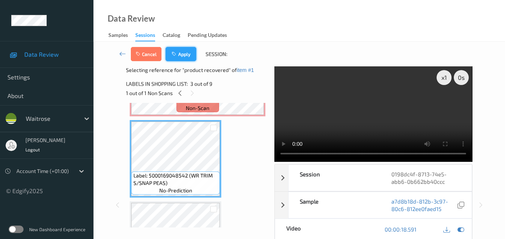
click at [189, 54] on button "Apply" at bounding box center [180, 54] width 31 height 14
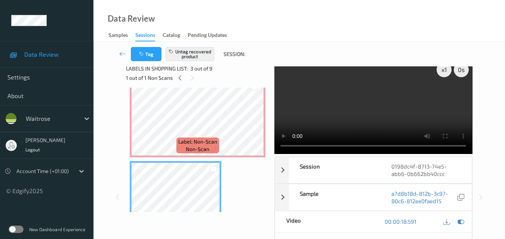
scroll to position [78, 0]
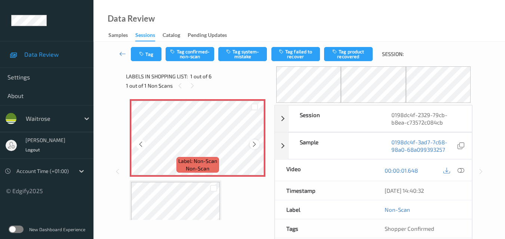
click at [253, 143] on icon at bounding box center [254, 144] width 6 height 7
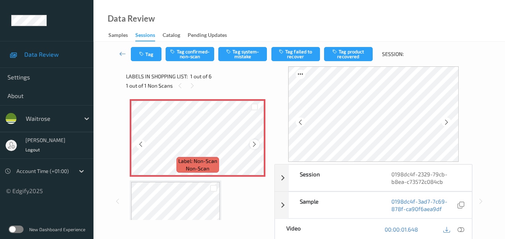
click at [254, 143] on icon at bounding box center [254, 144] width 6 height 7
click at [255, 144] on icon at bounding box center [254, 144] width 6 height 7
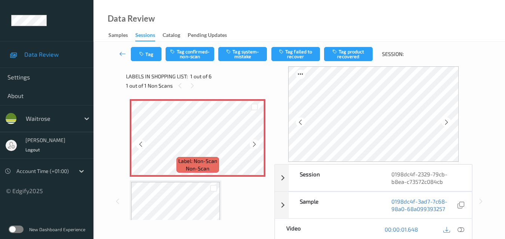
click at [255, 144] on icon at bounding box center [254, 144] width 6 height 7
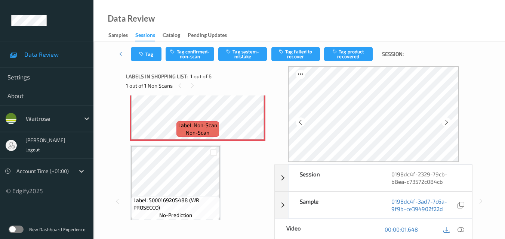
scroll to position [75, 0]
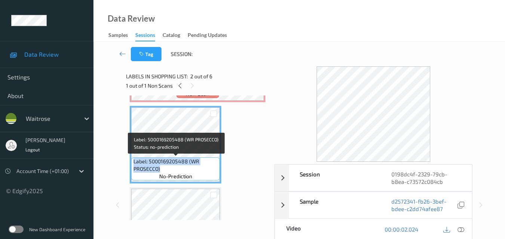
drag, startPoint x: 167, startPoint y: 168, endPoint x: 133, endPoint y: 162, distance: 34.2
click at [133, 162] on span "Label: 5000169205488 (WR PROSECCO)" at bounding box center [175, 165] width 85 height 15
copy span "Label: 5000169205488 (WR PROSECCO)"
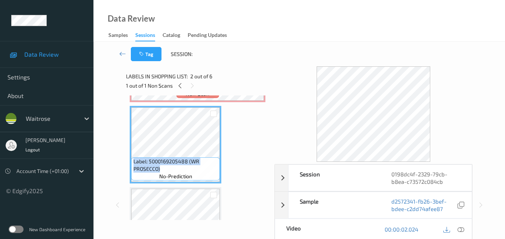
scroll to position [0, 0]
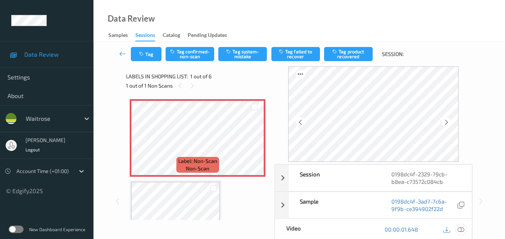
click at [463, 229] on icon at bounding box center [460, 229] width 7 height 7
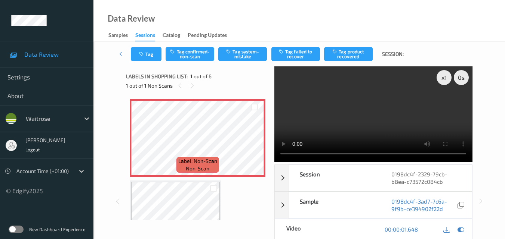
click at [380, 110] on video at bounding box center [373, 114] width 198 height 96
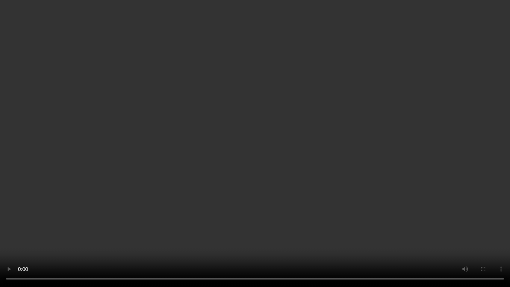
click at [345, 172] on video at bounding box center [255, 143] width 510 height 287
click at [278, 134] on video at bounding box center [255, 143] width 510 height 287
click at [266, 134] on video at bounding box center [255, 143] width 510 height 287
click at [359, 162] on video at bounding box center [255, 143] width 510 height 287
click at [332, 152] on video at bounding box center [255, 143] width 510 height 287
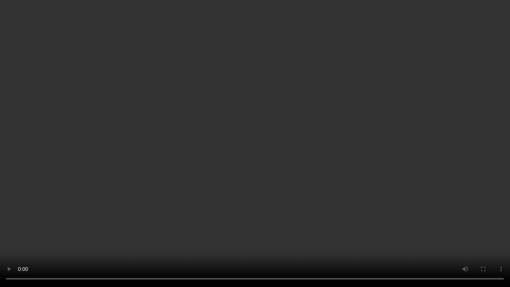
click at [330, 152] on video at bounding box center [255, 143] width 510 height 287
click at [299, 152] on video at bounding box center [255, 143] width 510 height 287
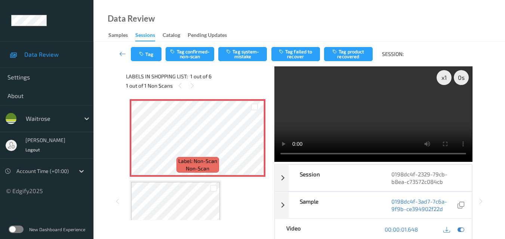
click at [379, 118] on video at bounding box center [373, 114] width 198 height 96
click at [374, 106] on video at bounding box center [373, 114] width 198 height 96
click at [254, 146] on icon at bounding box center [254, 144] width 6 height 7
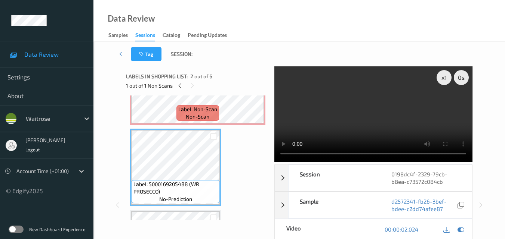
scroll to position [37, 0]
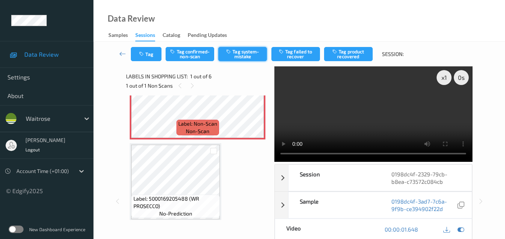
click at [242, 55] on button "Tag system-mistake" at bounding box center [242, 54] width 49 height 14
click at [149, 57] on button "Tag" at bounding box center [146, 54] width 31 height 14
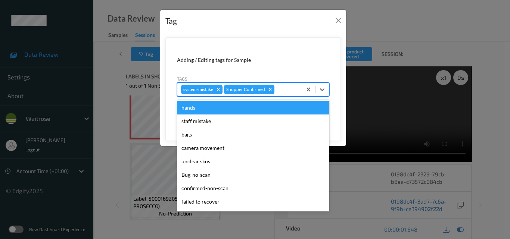
click at [286, 92] on div at bounding box center [287, 89] width 22 height 9
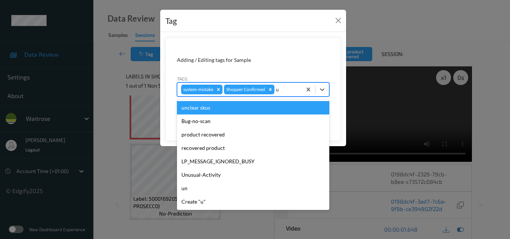
type input "un"
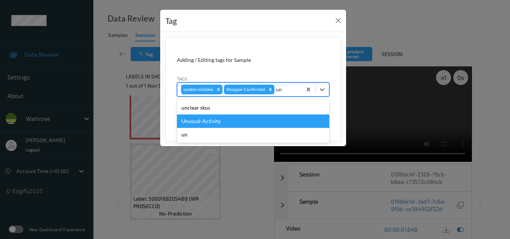
click at [232, 118] on div "Unusual-Activity" at bounding box center [253, 121] width 152 height 13
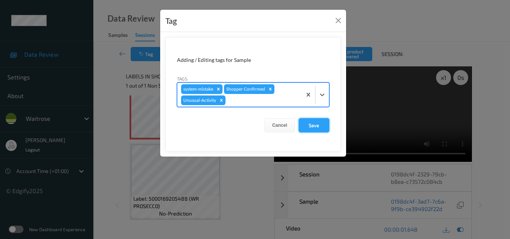
click at [316, 124] on button "Save" at bounding box center [314, 125] width 31 height 14
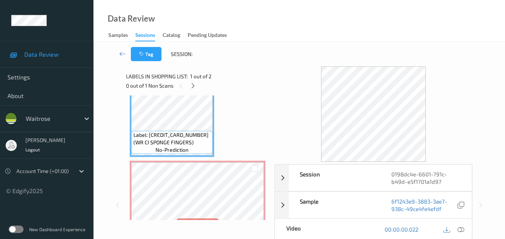
scroll to position [42, 0]
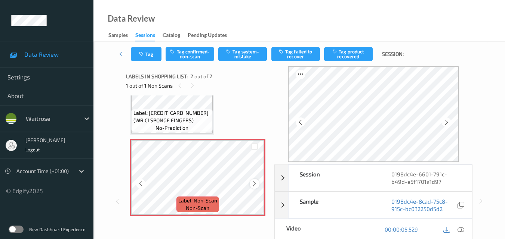
click at [252, 183] on icon at bounding box center [254, 184] width 6 height 7
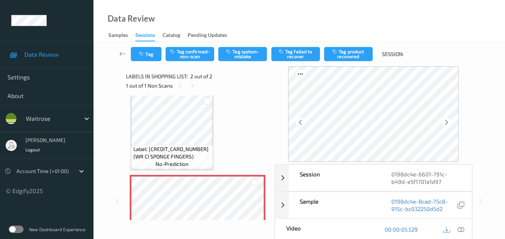
scroll to position [4, 0]
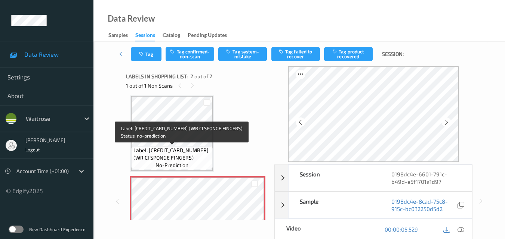
click at [198, 153] on span "Label: [CREDIT_CARD_NUMBER] (WR CI SPONGE FINGERS)" at bounding box center [172, 154] width 78 height 15
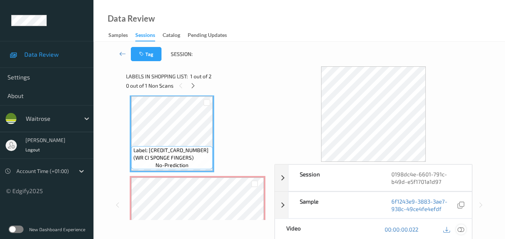
click at [462, 229] on icon at bounding box center [460, 229] width 7 height 7
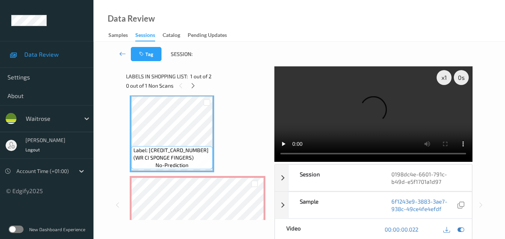
click at [351, 133] on video at bounding box center [373, 114] width 198 height 96
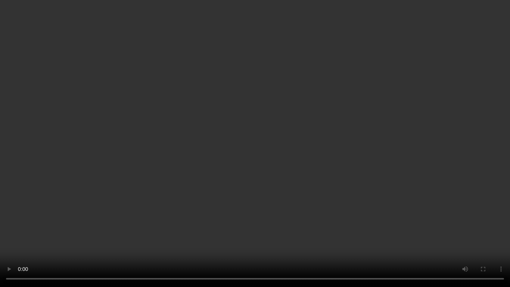
click at [148, 208] on video at bounding box center [255, 143] width 510 height 287
click at [430, 185] on video at bounding box center [255, 143] width 510 height 287
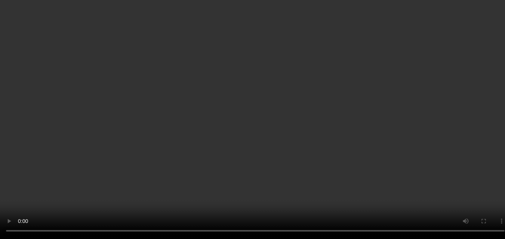
scroll to position [42, 0]
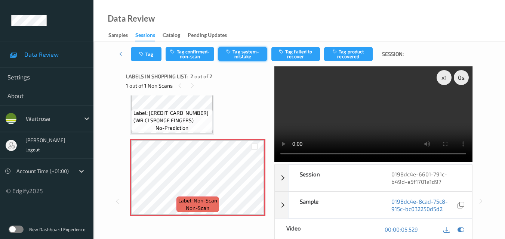
click at [250, 56] on button "Tag system-mistake" at bounding box center [242, 54] width 49 height 14
click at [148, 57] on button "Tag" at bounding box center [146, 54] width 31 height 14
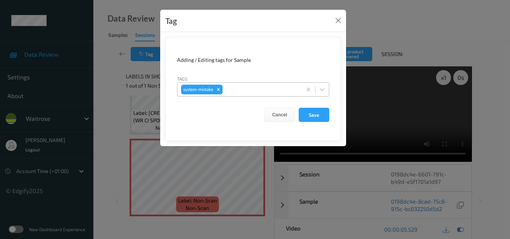
click at [242, 87] on div at bounding box center [261, 89] width 74 height 9
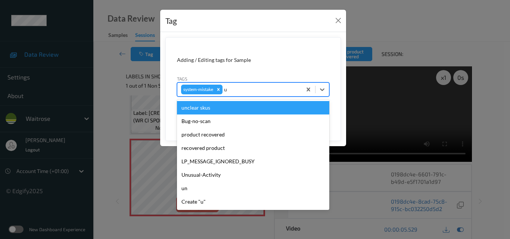
type input "un"
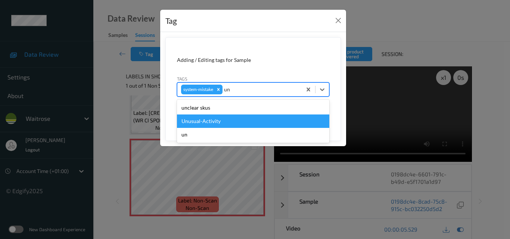
click at [225, 121] on div "Unusual-Activity" at bounding box center [253, 121] width 152 height 13
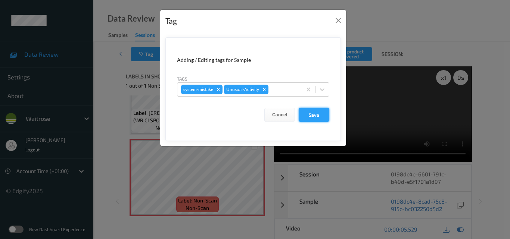
click at [316, 115] on button "Save" at bounding box center [314, 115] width 31 height 14
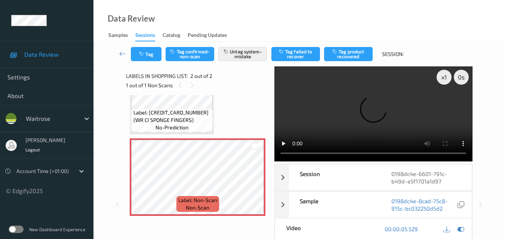
scroll to position [0, 0]
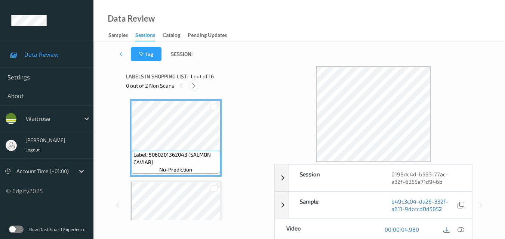
click at [193, 87] on icon at bounding box center [193, 86] width 6 height 7
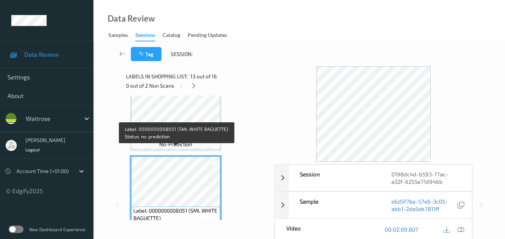
scroll to position [906, 0]
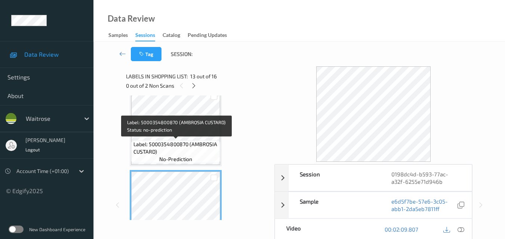
click at [193, 146] on span "Label: 5000354800870 (AMBROSIA CUSTARD)" at bounding box center [175, 148] width 85 height 15
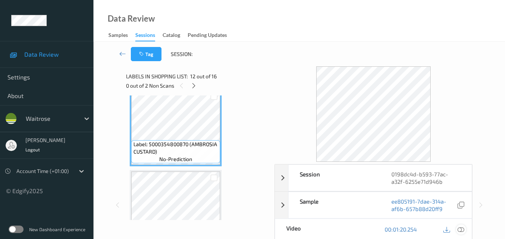
click at [462, 228] on icon at bounding box center [460, 229] width 7 height 7
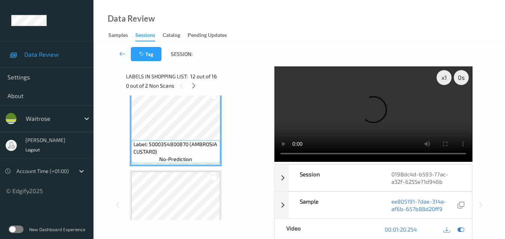
click at [344, 114] on video at bounding box center [373, 114] width 198 height 96
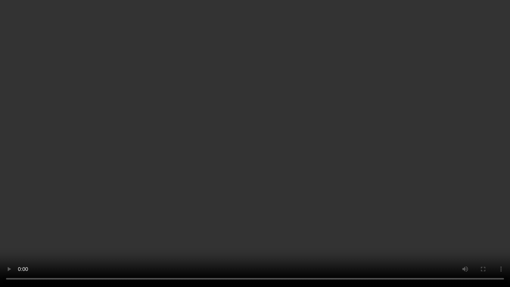
click at [362, 161] on video at bounding box center [255, 143] width 510 height 287
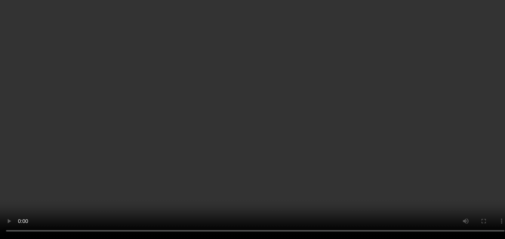
scroll to position [1056, 0]
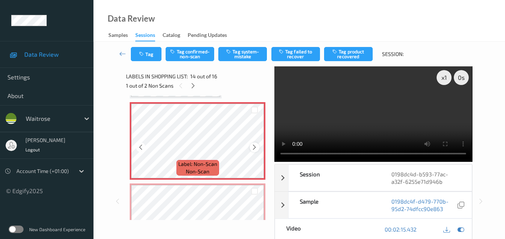
click at [254, 149] on icon at bounding box center [254, 147] width 6 height 7
click at [365, 109] on video at bounding box center [373, 114] width 198 height 96
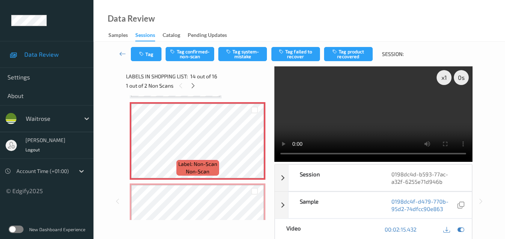
click at [375, 123] on video at bounding box center [373, 114] width 198 height 96
click at [396, 129] on video at bounding box center [373, 114] width 198 height 96
click at [243, 56] on button "Tag system-mistake" at bounding box center [242, 54] width 49 height 14
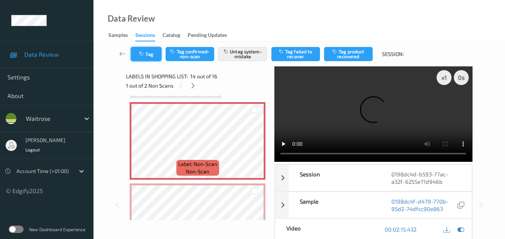
click at [148, 56] on button "Tag" at bounding box center [146, 54] width 31 height 14
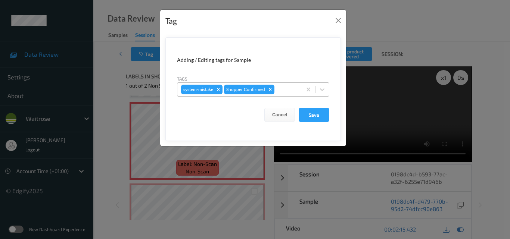
click at [283, 92] on div at bounding box center [287, 89] width 22 height 9
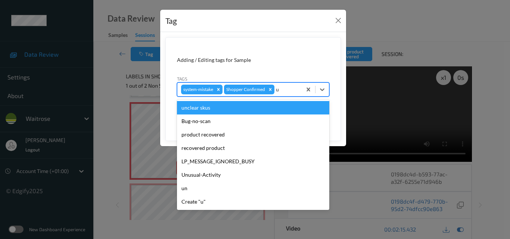
type input "un"
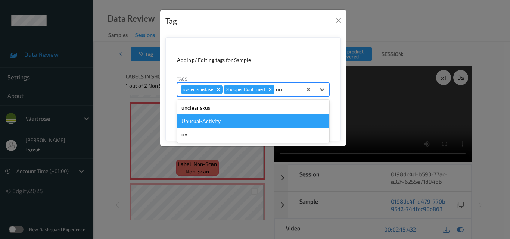
click at [223, 122] on div "Unusual-Activity" at bounding box center [253, 121] width 152 height 13
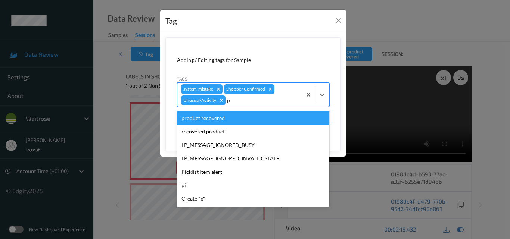
type input "pi"
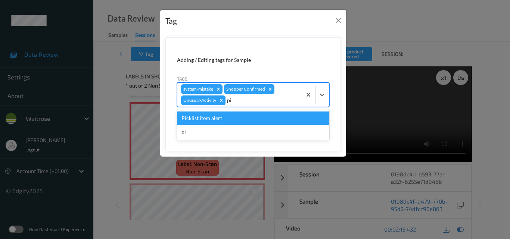
click at [250, 115] on div "Picklist item alert" at bounding box center [253, 118] width 152 height 13
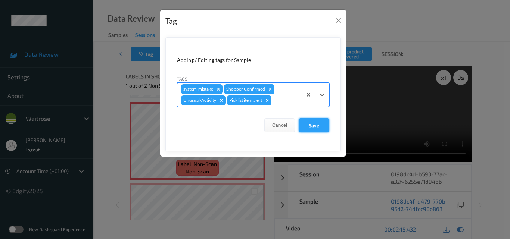
click at [309, 124] on button "Save" at bounding box center [314, 125] width 31 height 14
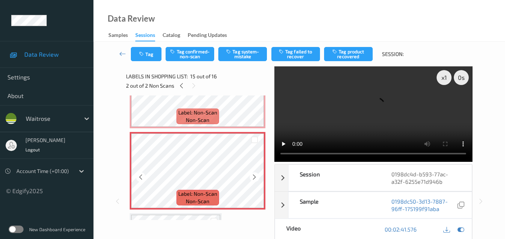
scroll to position [1093, 0]
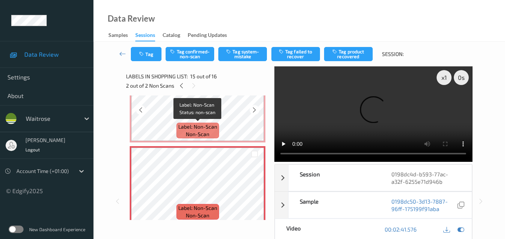
click at [217, 124] on div "Label: Non-Scan non-scan" at bounding box center [197, 131] width 43 height 16
click at [255, 192] on icon at bounding box center [254, 191] width 6 height 7
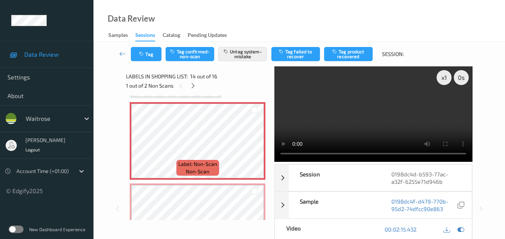
click at [380, 118] on video at bounding box center [373, 114] width 198 height 96
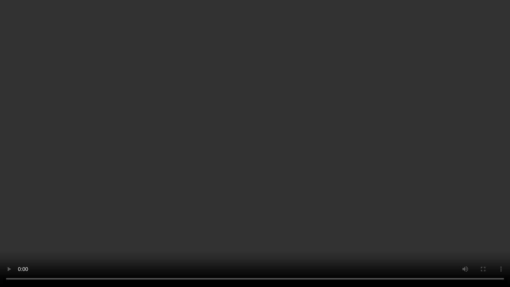
click at [349, 156] on video at bounding box center [255, 143] width 510 height 287
click at [321, 137] on video at bounding box center [255, 143] width 510 height 287
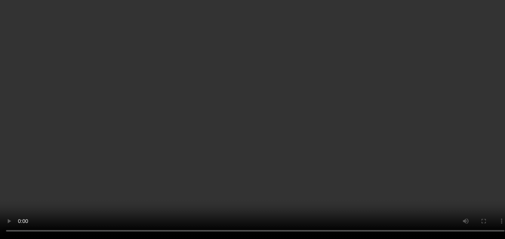
scroll to position [1018, 0]
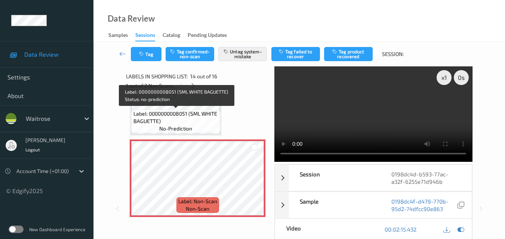
click at [202, 121] on span "Label: 0000000008051 (SML WHITE BAGUETTE)" at bounding box center [175, 117] width 85 height 15
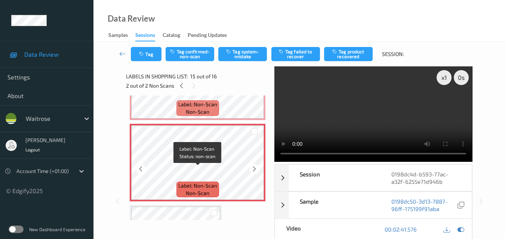
scroll to position [1130, 0]
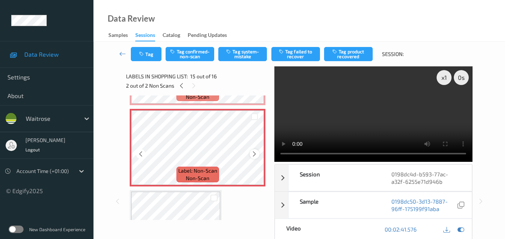
click at [251, 154] on icon at bounding box center [254, 154] width 6 height 7
click at [249, 57] on button "Tag system-mistake" at bounding box center [242, 54] width 49 height 14
click at [150, 55] on button "Tag" at bounding box center [146, 54] width 31 height 14
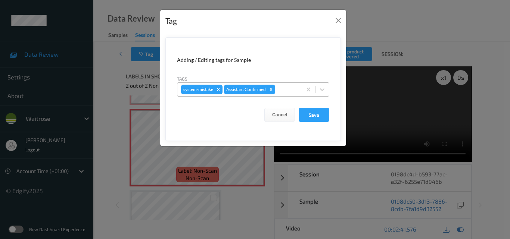
click at [289, 92] on div at bounding box center [287, 89] width 21 height 9
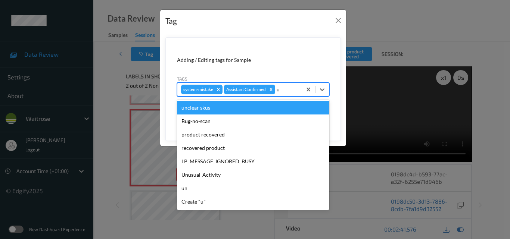
type input "un"
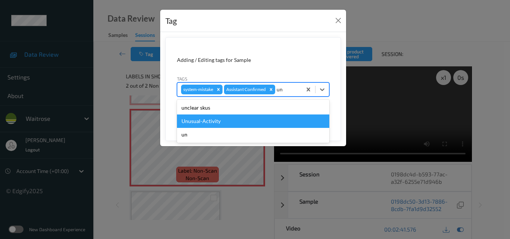
click at [227, 122] on div "Unusual-Activity" at bounding box center [253, 121] width 152 height 13
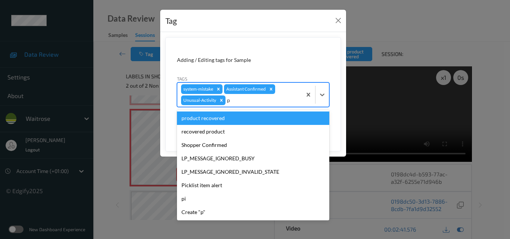
type input "pi"
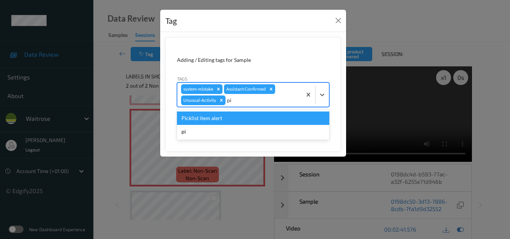
click at [231, 119] on div "Picklist item alert" at bounding box center [253, 118] width 152 height 13
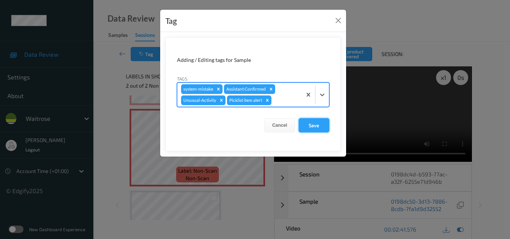
click at [317, 126] on button "Save" at bounding box center [314, 125] width 31 height 14
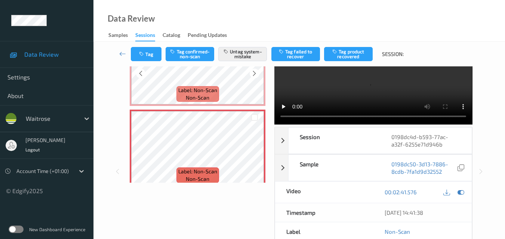
scroll to position [1107, 0]
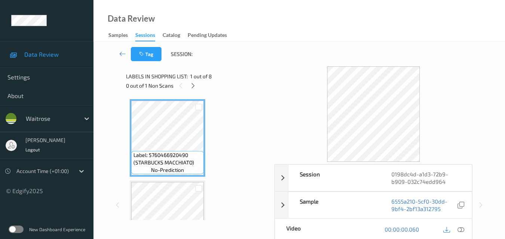
click at [284, 7] on div "Data Review Samples Sessions Catalog Pending Updates" at bounding box center [298, 21] width 411 height 42
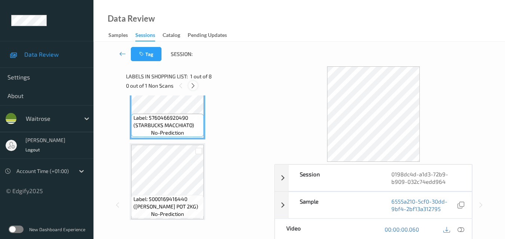
click at [194, 86] on icon at bounding box center [193, 86] width 6 height 7
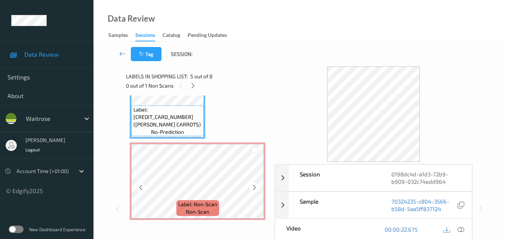
scroll to position [404, 0]
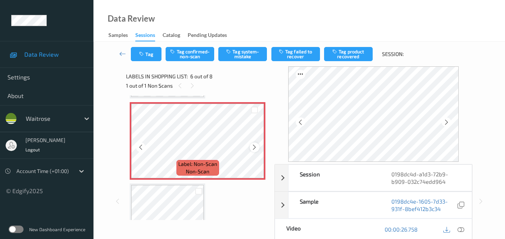
click at [254, 145] on icon at bounding box center [254, 147] width 6 height 7
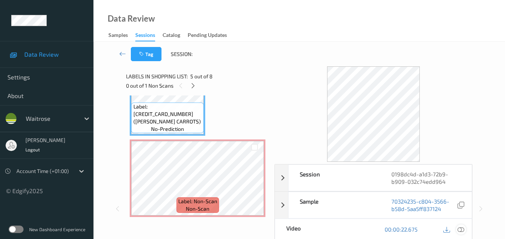
click at [464, 229] on icon at bounding box center [460, 229] width 7 height 7
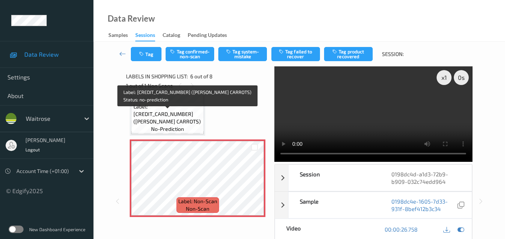
click at [185, 115] on span "Label: [CREDIT_CARD_NUMBER] ([PERSON_NAME] CARROTS)" at bounding box center [167, 114] width 69 height 22
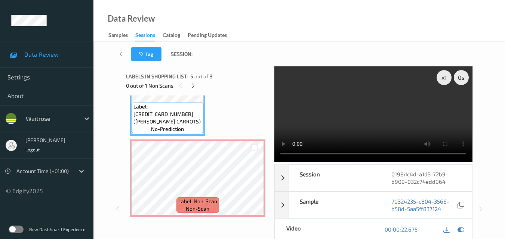
click at [368, 106] on video at bounding box center [373, 114] width 198 height 96
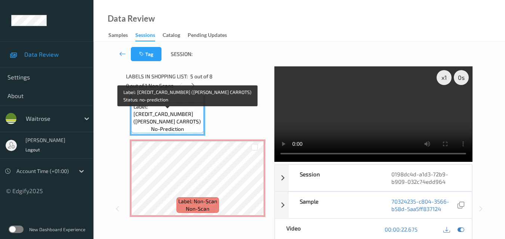
click at [180, 113] on span "Label: [CREDIT_CARD_NUMBER] ([PERSON_NAME] CARROTS)" at bounding box center [167, 114] width 69 height 22
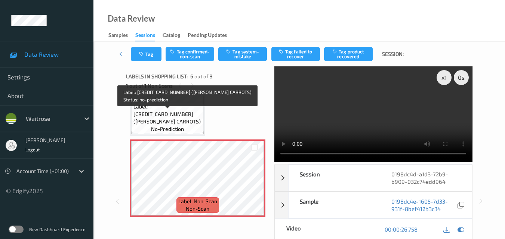
click at [174, 118] on span "Label: [CREDIT_CARD_NUMBER] ([PERSON_NAME] CARROTS)" at bounding box center [167, 114] width 69 height 22
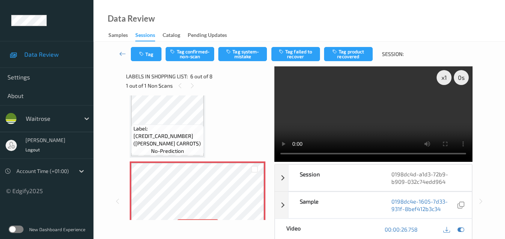
scroll to position [329, 0]
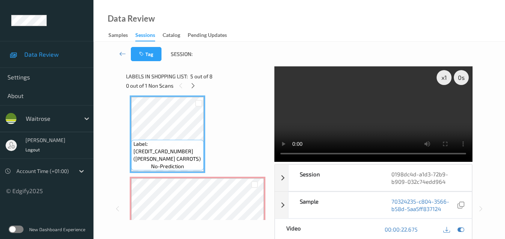
click at [415, 107] on video at bounding box center [373, 114] width 198 height 96
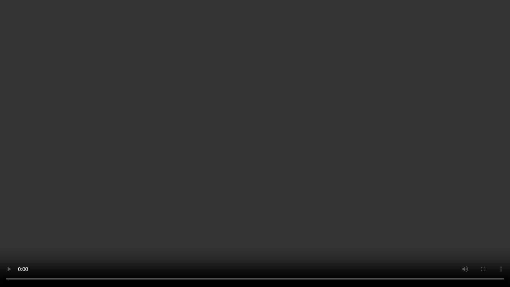
click at [323, 151] on video at bounding box center [255, 143] width 510 height 287
click at [291, 161] on video at bounding box center [255, 143] width 510 height 287
click at [325, 121] on video at bounding box center [255, 143] width 510 height 287
click at [279, 137] on video at bounding box center [255, 143] width 510 height 287
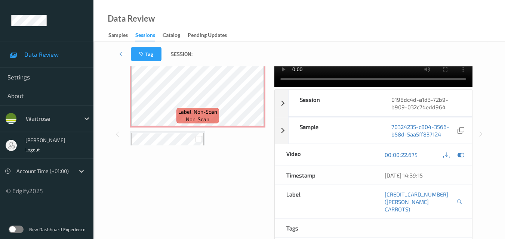
scroll to position [367, 0]
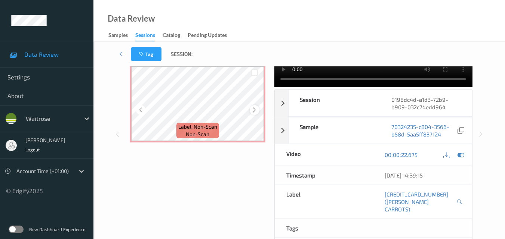
click at [256, 108] on icon at bounding box center [254, 110] width 6 height 7
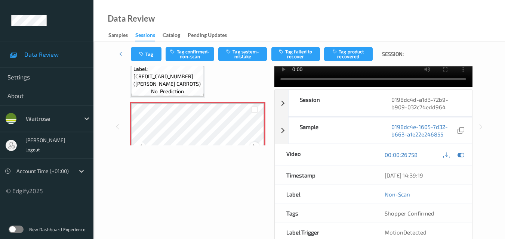
scroll to position [329, 0]
click at [186, 83] on span "Label: [CREDIT_CARD_NUMBER] ([PERSON_NAME] CARROTS)" at bounding box center [167, 77] width 69 height 22
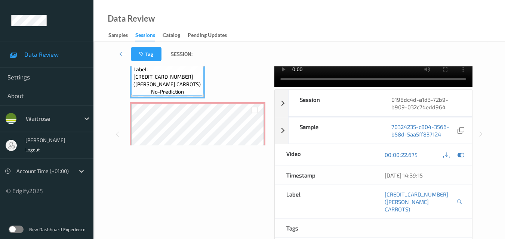
scroll to position [0, 0]
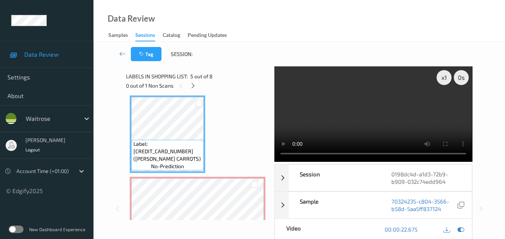
click at [356, 101] on video at bounding box center [373, 114] width 198 height 96
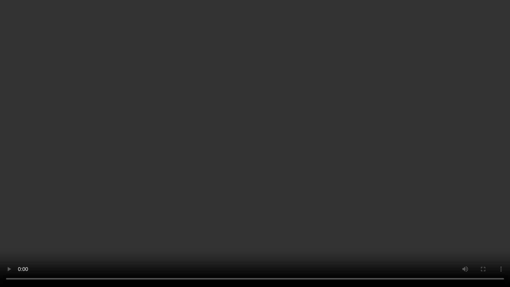
click at [335, 159] on video at bounding box center [255, 143] width 510 height 287
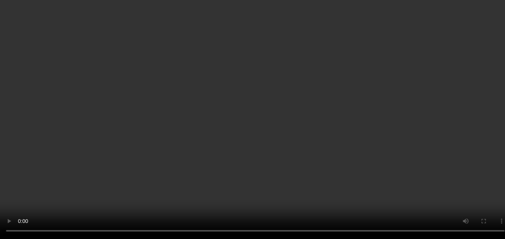
scroll to position [329, 0]
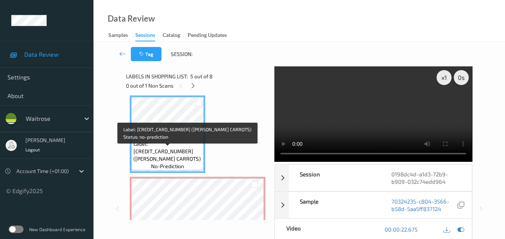
click at [188, 157] on span "Label: [CREDIT_CARD_NUMBER] ([PERSON_NAME] CARROTS)" at bounding box center [167, 151] width 69 height 22
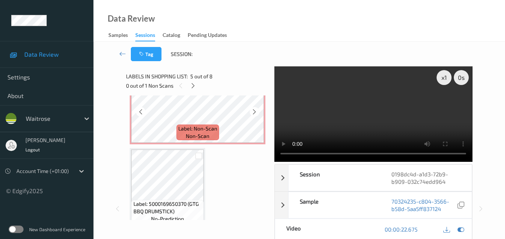
scroll to position [441, 0]
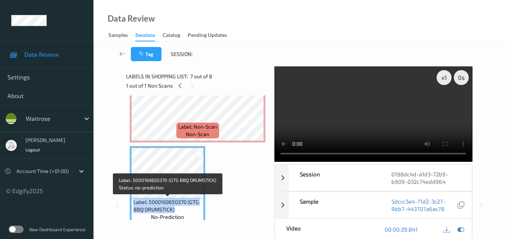
drag, startPoint x: 179, startPoint y: 210, endPoint x: 134, endPoint y: 203, distance: 45.7
click at [134, 203] on span "Label: 5000169650370 (GTG BBQ DRUMSTICK)" at bounding box center [167, 206] width 69 height 15
copy span "Label: 5000169650370 (GTG BBQ DRUMSTICK)"
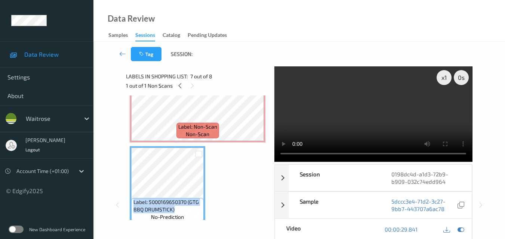
click at [398, 108] on video at bounding box center [373, 114] width 198 height 96
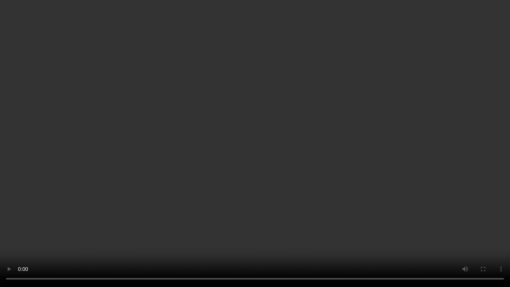
click at [334, 173] on video at bounding box center [255, 143] width 510 height 287
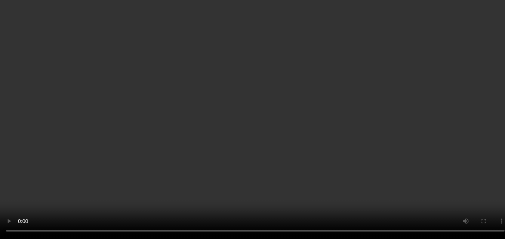
scroll to position [329, 0]
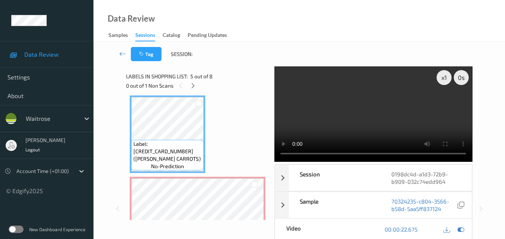
click at [397, 108] on video at bounding box center [373, 114] width 198 height 96
click at [410, 116] on video at bounding box center [373, 114] width 198 height 96
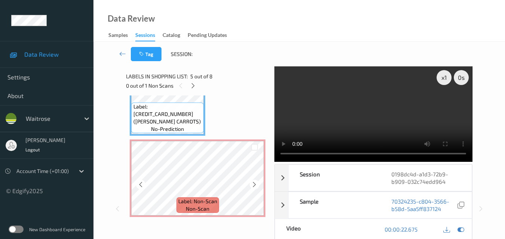
scroll to position [404, 0]
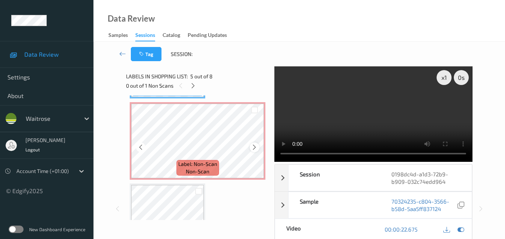
click at [254, 149] on icon at bounding box center [254, 147] width 6 height 7
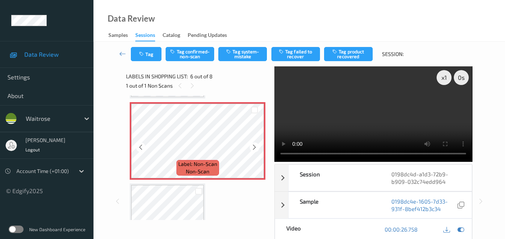
click at [254, 149] on icon at bounding box center [254, 147] width 6 height 7
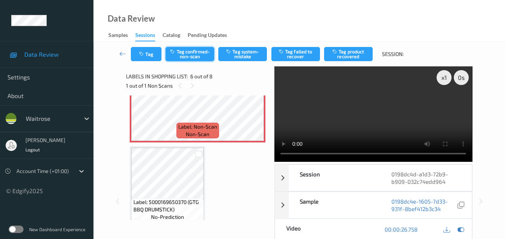
click at [196, 56] on button "Tag confirmed-non-scan" at bounding box center [189, 54] width 49 height 14
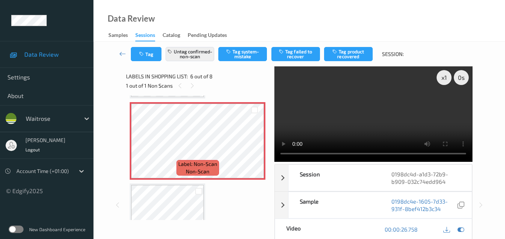
click at [348, 89] on video at bounding box center [373, 114] width 198 height 96
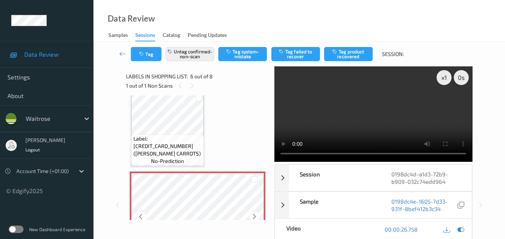
scroll to position [329, 0]
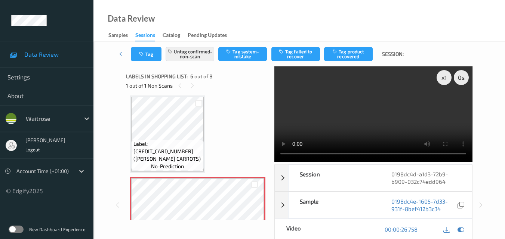
click at [355, 100] on video at bounding box center [373, 114] width 198 height 96
click at [373, 108] on video at bounding box center [373, 114] width 198 height 96
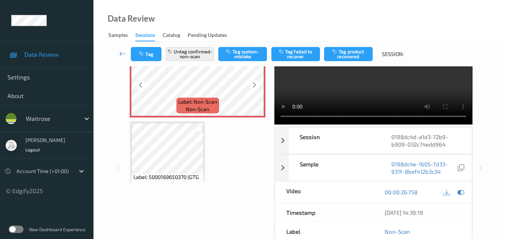
scroll to position [479, 0]
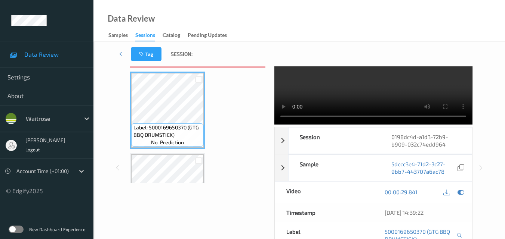
click at [418, 85] on video at bounding box center [373, 77] width 198 height 96
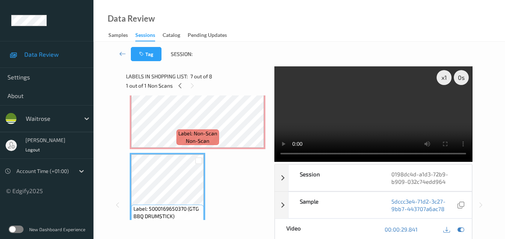
scroll to position [344, 0]
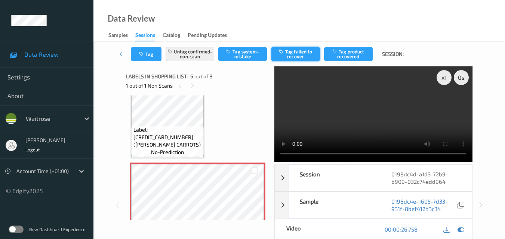
click at [298, 57] on button "Tag failed to recover" at bounding box center [295, 54] width 49 height 14
click at [240, 103] on div "Label: 5760466920490 (STARBUCKS MACCHIATO) no-prediction Label: 5000169416440 (…" at bounding box center [198, 80] width 136 height 648
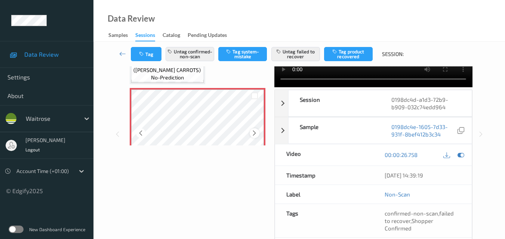
click at [255, 133] on icon at bounding box center [254, 133] width 6 height 7
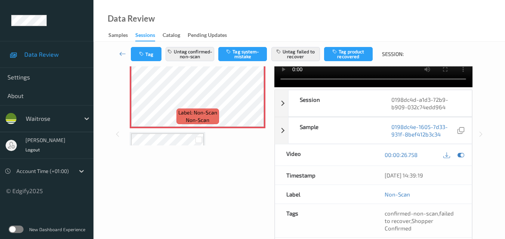
scroll to position [0, 0]
